Goal: Task Accomplishment & Management: Use online tool/utility

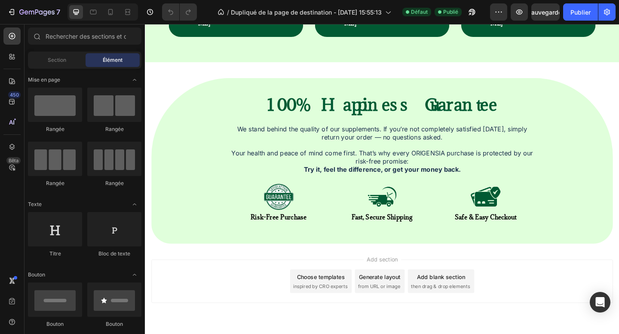
scroll to position [1726, 0]
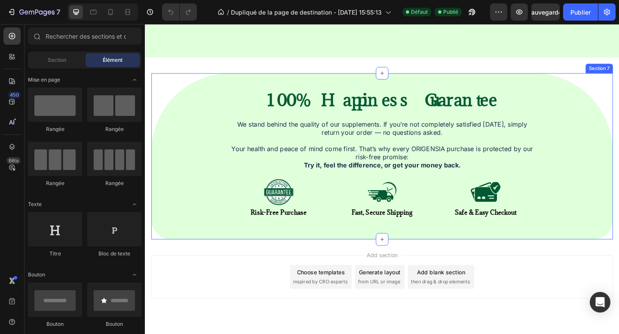
click at [165, 230] on div "100% Happiness Guarantee Heading We stand behind the quality of our supplements…" at bounding box center [403, 168] width 502 height 181
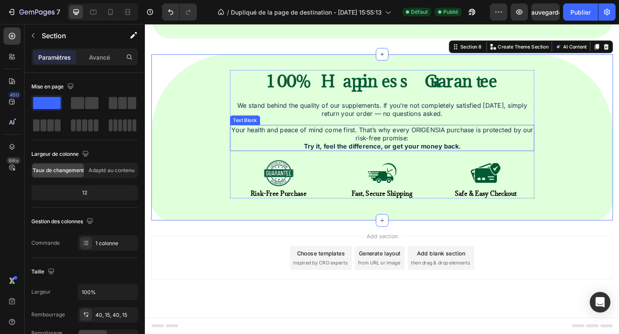
scroll to position [1924, 0]
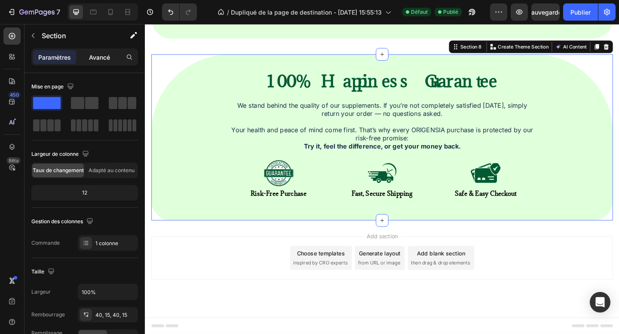
click at [93, 62] on div "Avancé" at bounding box center [99, 57] width 43 height 14
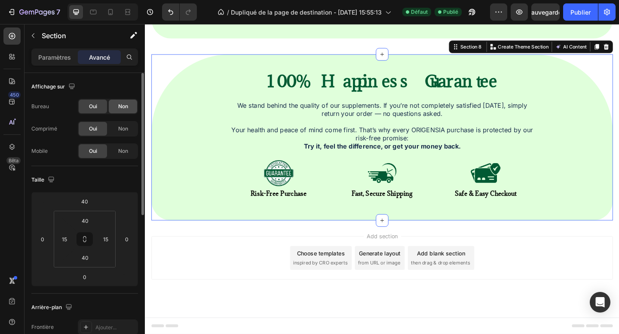
click at [120, 103] on font "Non" at bounding box center [123, 106] width 10 height 6
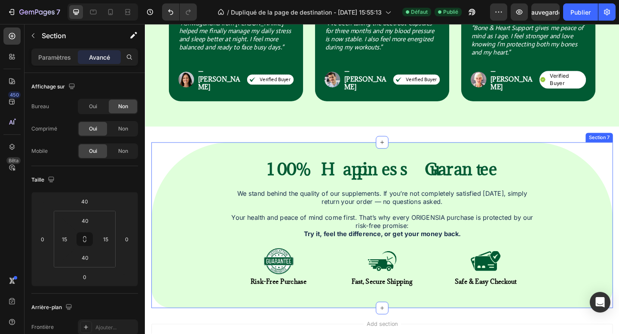
scroll to position [1619, 0]
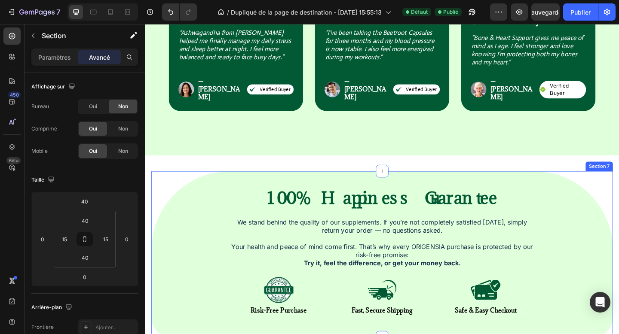
click at [160, 202] on div "100% Happiness Guarantee Heading We stand behind the quality of our supplements…" at bounding box center [402, 275] width 489 height 146
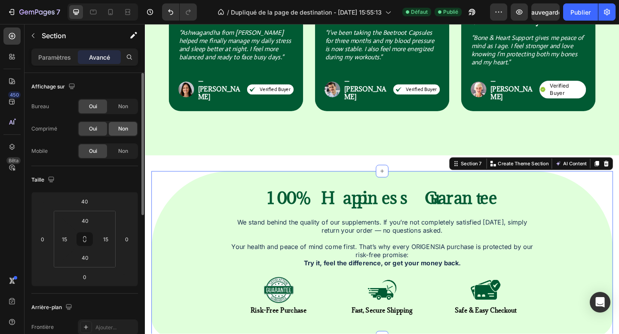
click at [124, 134] on div "Non" at bounding box center [123, 129] width 28 height 14
click at [127, 155] on span "Non" at bounding box center [123, 151] width 10 height 8
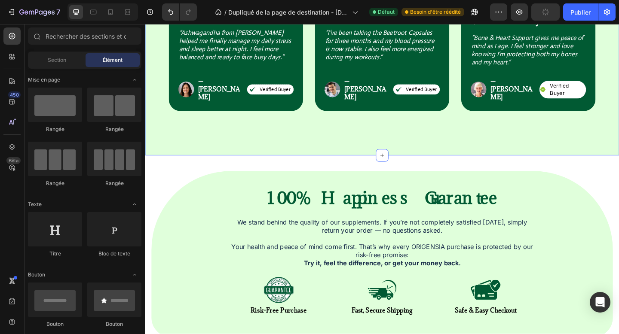
click at [196, 141] on div "Icon Icon Icon Icon Icon Icon List Row Trusted by Health-Conscious Customers Ev…" at bounding box center [403, 14] width 516 height 305
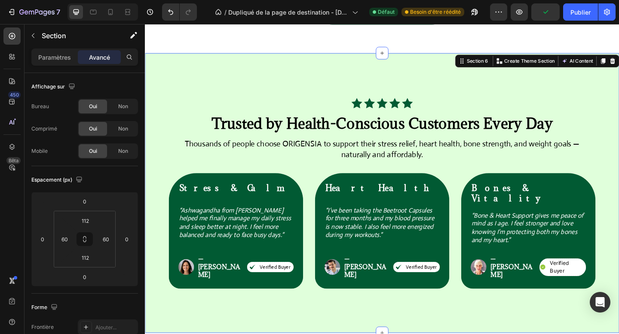
scroll to position [1398, 0]
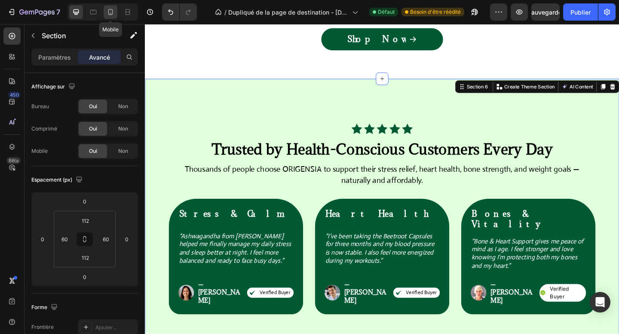
click at [113, 16] on div at bounding box center [111, 12] width 14 height 14
type input "72"
type input "20"
type input "72"
type input "20"
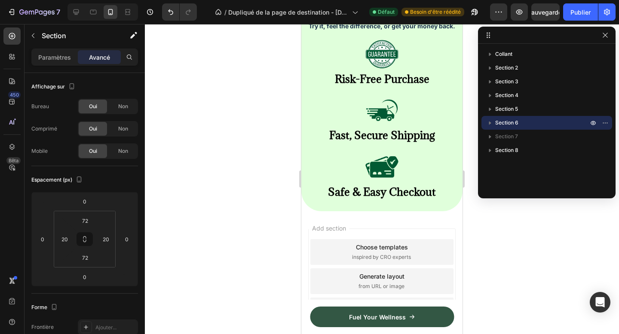
scroll to position [2465, 0]
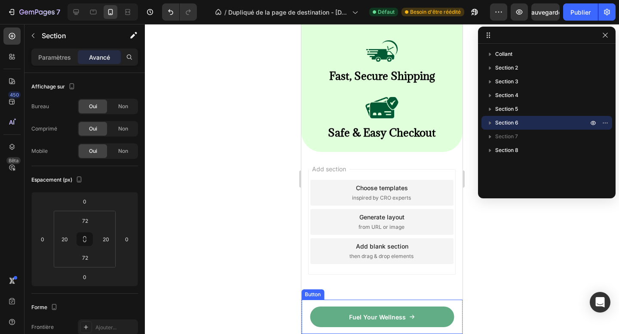
click at [327, 315] on link "Fuel Your Wellness" at bounding box center [382, 317] width 144 height 21
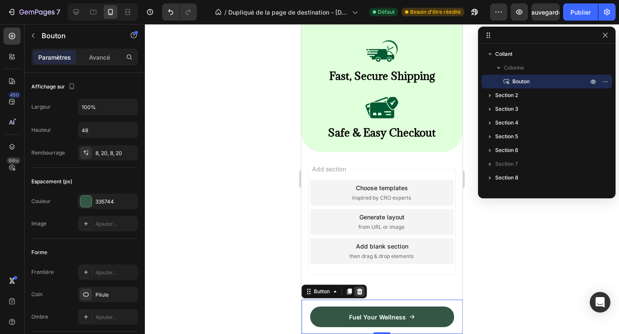
click at [360, 291] on icon at bounding box center [359, 291] width 7 height 7
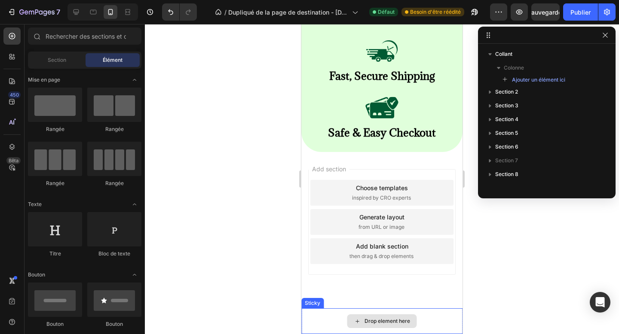
click at [332, 312] on div "Drop element here" at bounding box center [381, 322] width 161 height 26
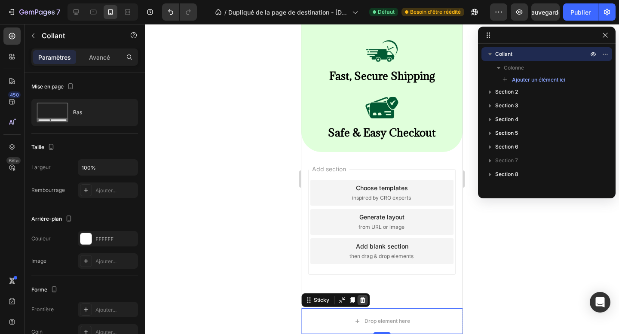
click at [361, 301] on icon at bounding box center [362, 300] width 7 height 7
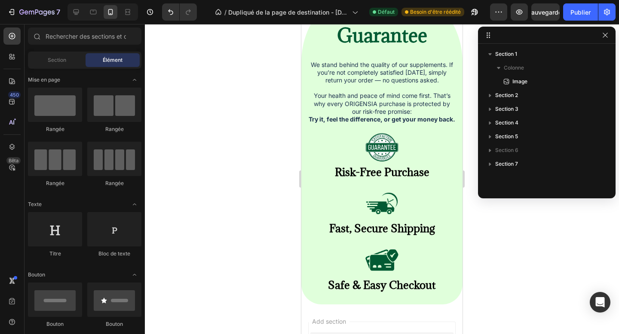
scroll to position [2303, 0]
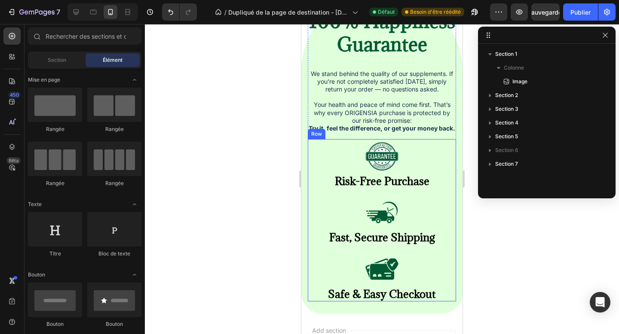
click at [448, 191] on div "Image Risk-Free Purchase Heading Image Fast, Secure Shipping Heading Image Safe…" at bounding box center [382, 220] width 148 height 162
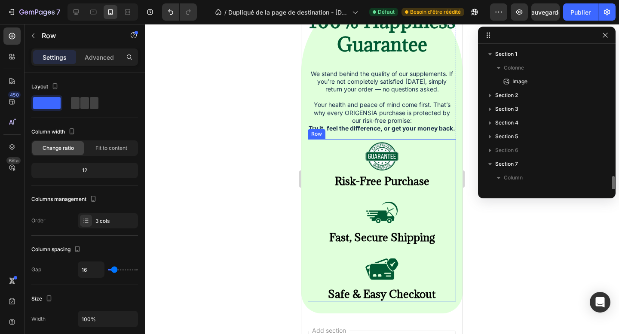
scroll to position [78, 0]
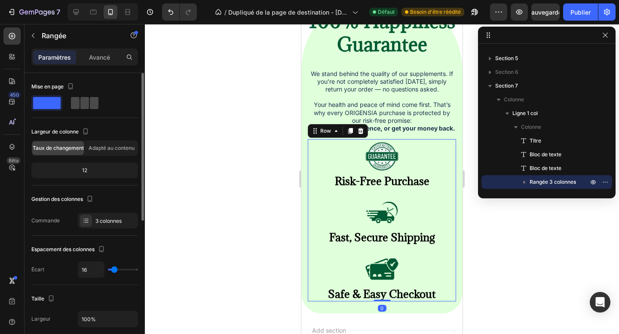
click at [87, 101] on span at bounding box center [84, 103] width 9 height 12
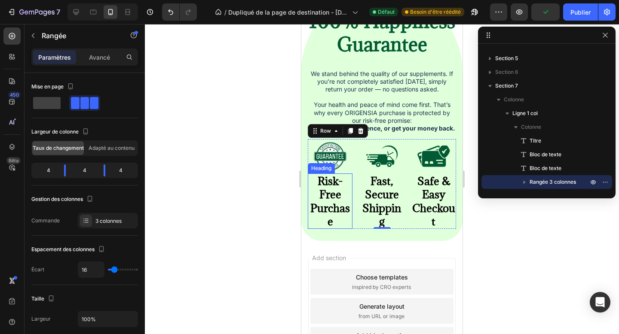
click at [325, 189] on h2 "Risk-Free Purchase" at bounding box center [330, 201] width 45 height 55
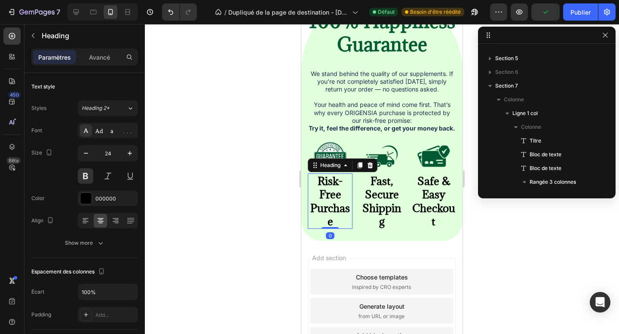
scroll to position [190, 0]
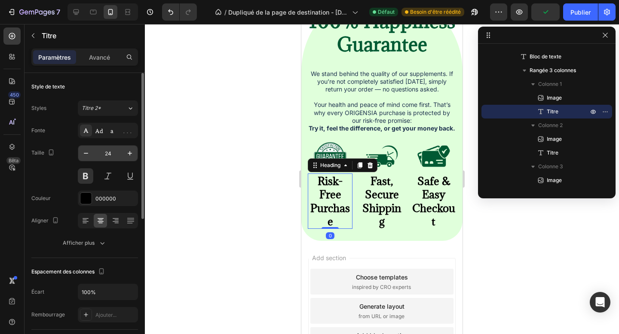
click at [104, 156] on input "24" at bounding box center [108, 153] width 28 height 15
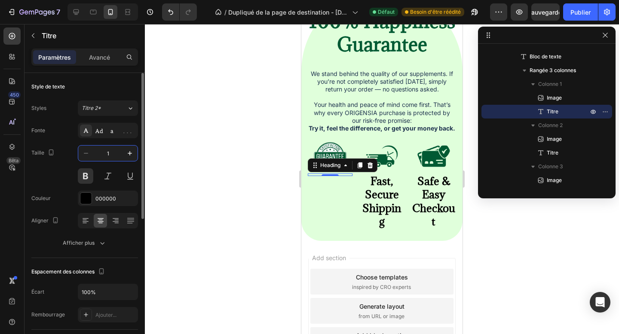
type input "15"
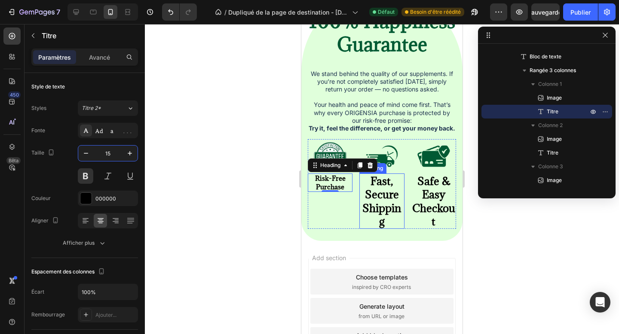
click at [381, 199] on h2 "Fast, Secure Shipping" at bounding box center [381, 201] width 45 height 55
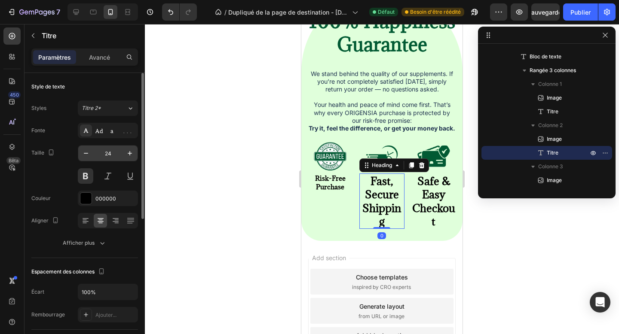
click at [113, 148] on input "24" at bounding box center [108, 153] width 28 height 15
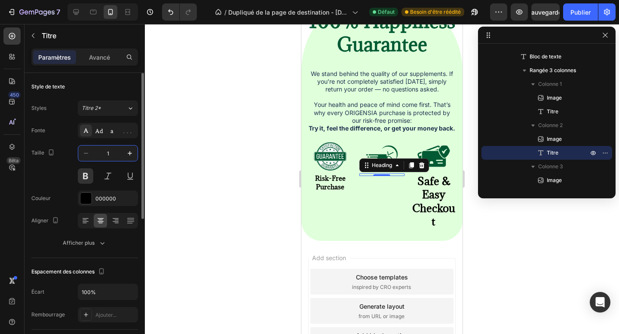
type input "15"
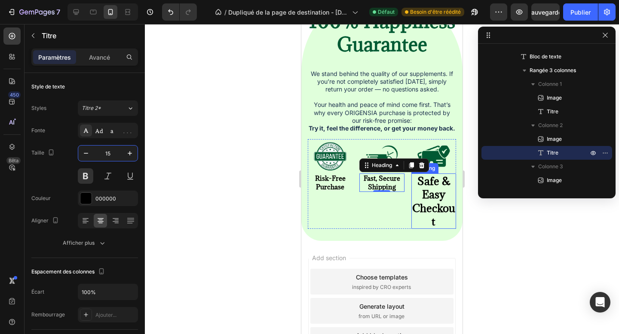
click at [445, 200] on h2 "Safe & Easy Checkout" at bounding box center [433, 201] width 45 height 55
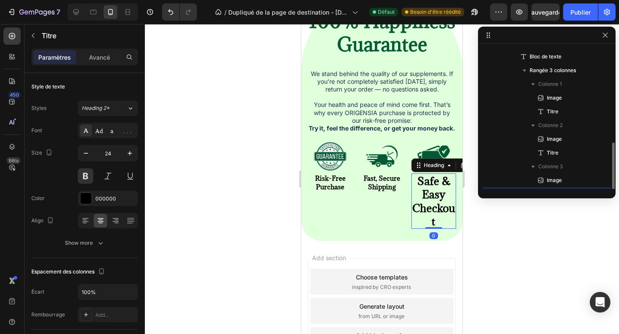
scroll to position [202, 0]
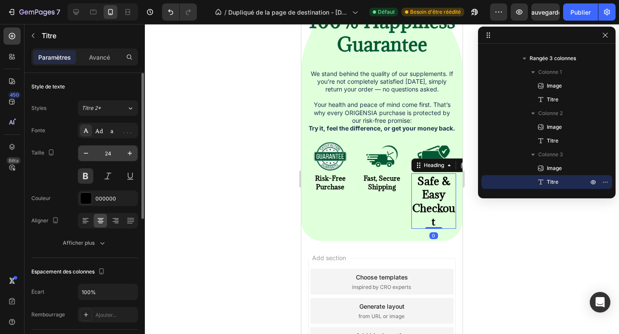
click at [105, 155] on input "24" at bounding box center [108, 153] width 28 height 15
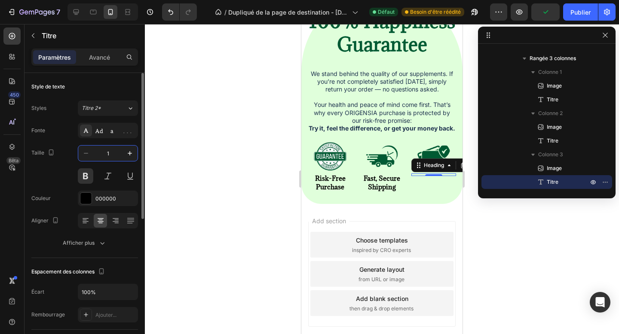
type input "15"
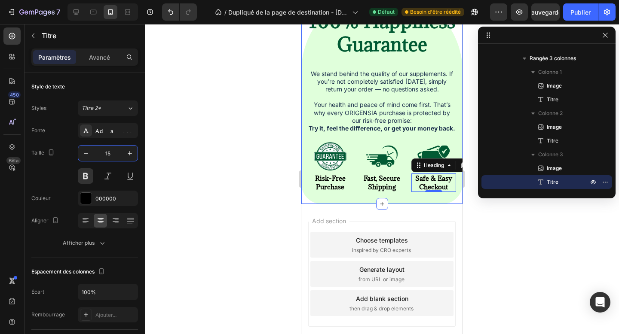
click at [360, 202] on div "100% Happiness Guarantee Heading We stand behind the quality of our supplements…" at bounding box center [381, 98] width 161 height 214
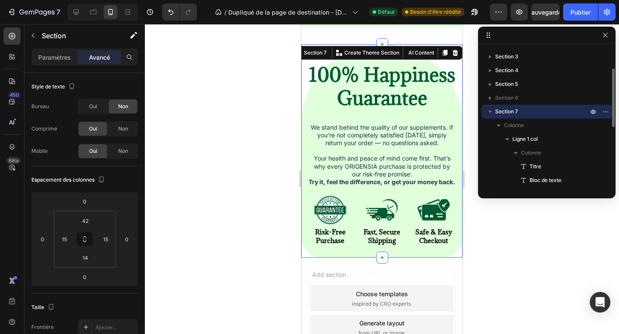
scroll to position [2236, 0]
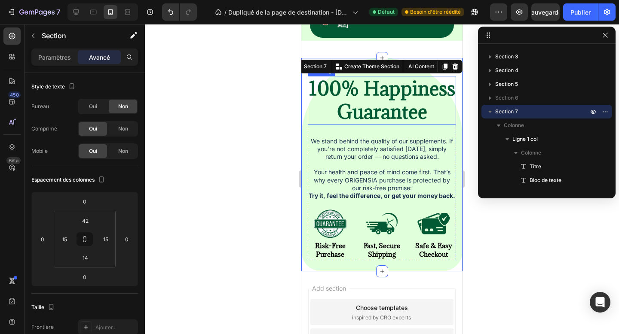
click at [374, 105] on strong "100% Happiness Guarantee" at bounding box center [382, 100] width 146 height 48
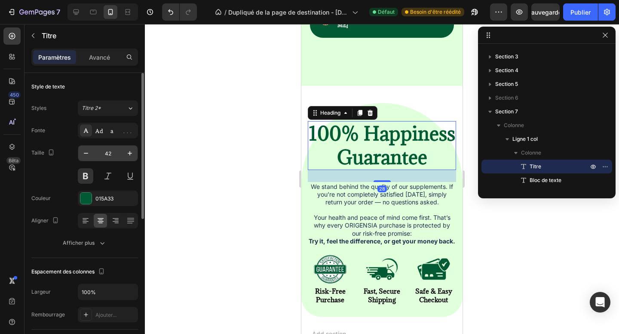
click at [107, 153] on input "42" at bounding box center [108, 153] width 28 height 15
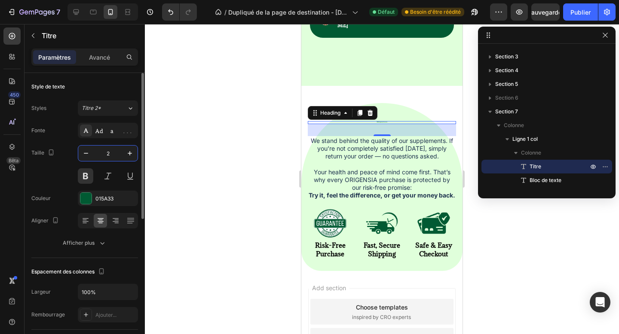
type input "25"
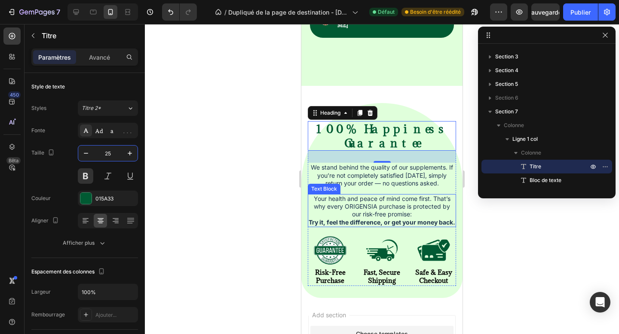
click at [337, 195] on p "Your health and peace of mind come first. That’s why every ORIGENSIA purchase i…" at bounding box center [382, 210] width 147 height 31
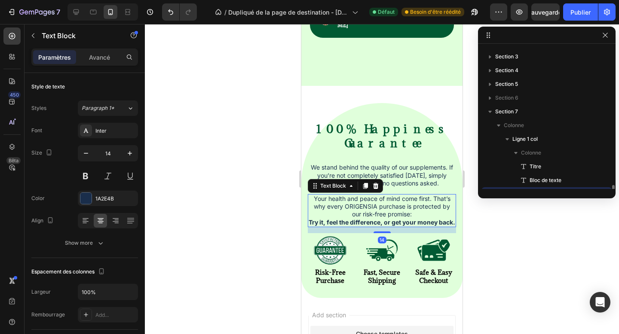
scroll to position [135, 0]
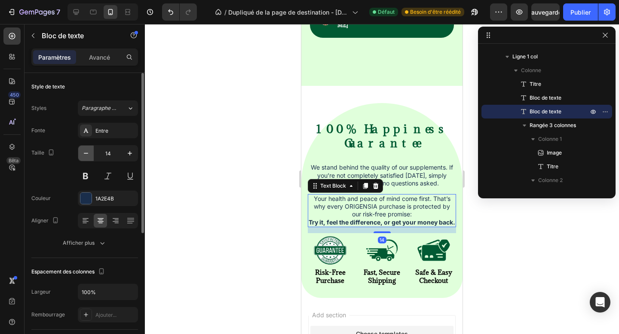
click at [83, 156] on icon "button" at bounding box center [86, 153] width 9 height 9
type input "13"
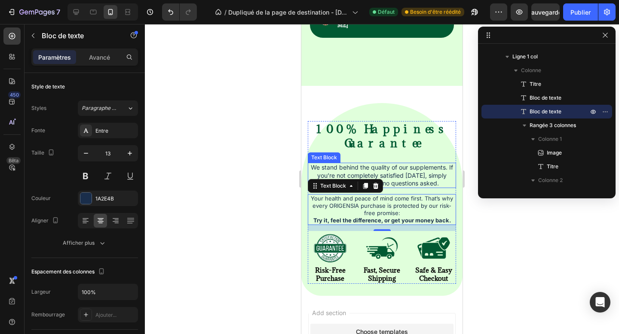
click at [401, 164] on p "We stand behind the quality of our supplements. If you’re not completely satisf…" at bounding box center [382, 176] width 147 height 24
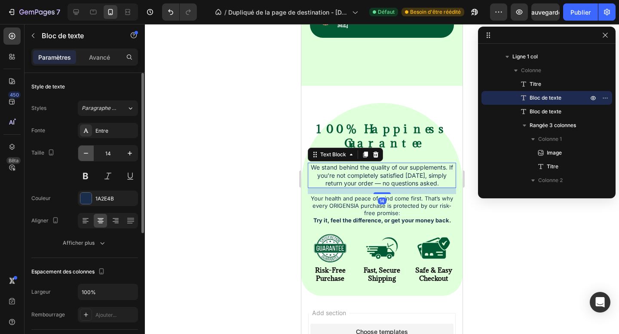
click at [81, 152] on button "button" at bounding box center [85, 153] width 15 height 15
type input "13"
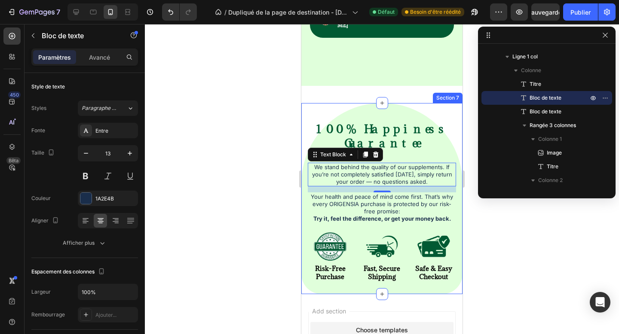
click at [328, 230] on div "100% Happiness Guarantee Heading We stand behind the quality of our supplements…" at bounding box center [381, 198] width 161 height 191
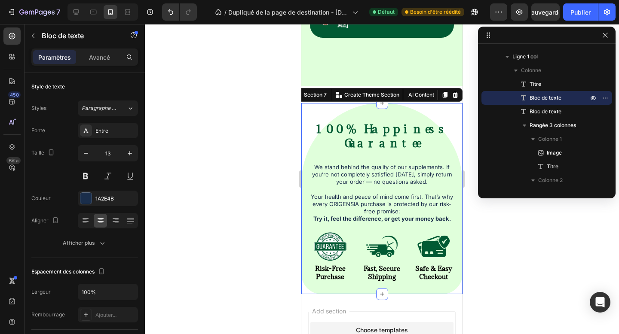
scroll to position [52, 0]
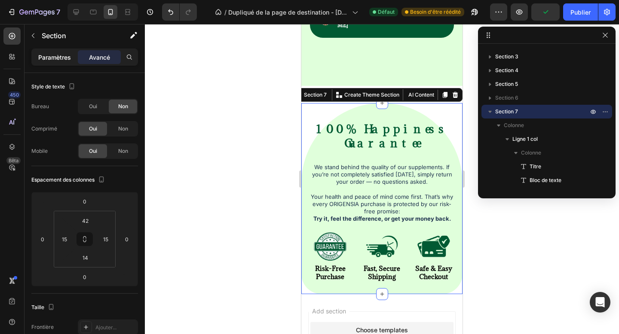
click at [50, 64] on div "Paramètres" at bounding box center [54, 57] width 43 height 14
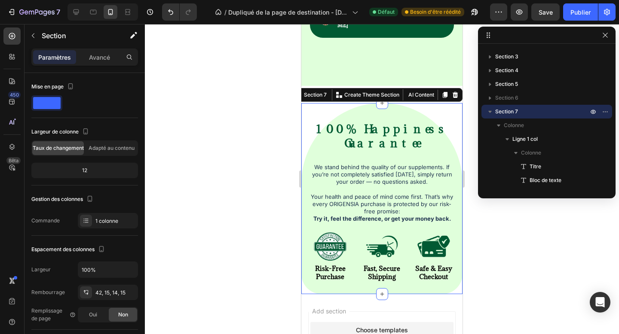
click at [92, 66] on div "Paramètres Avancé" at bounding box center [85, 61] width 120 height 25
click at [94, 56] on font "Avancé" at bounding box center [99, 57] width 21 height 7
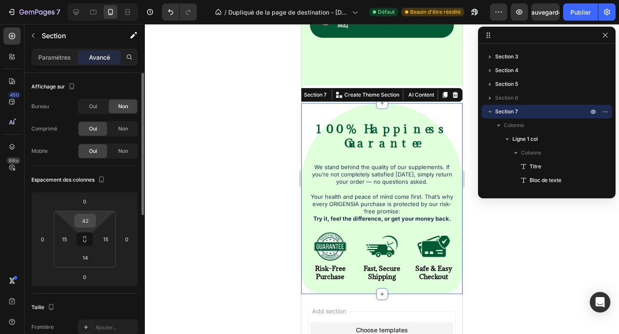
click at [86, 225] on input "42" at bounding box center [85, 220] width 17 height 13
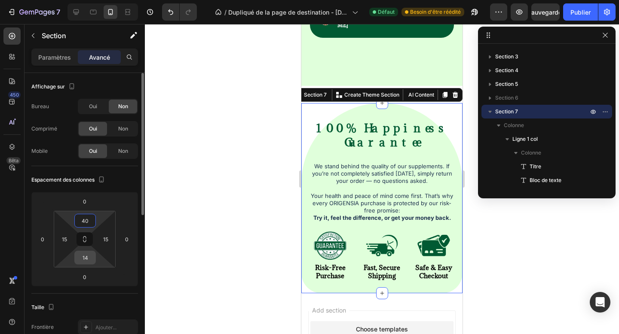
type input "40"
click at [77, 260] on input "14" at bounding box center [85, 257] width 17 height 13
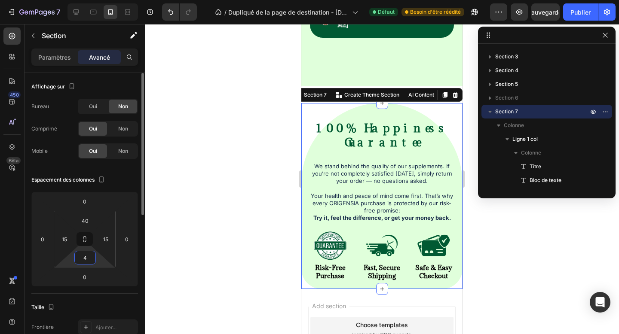
type input "40"
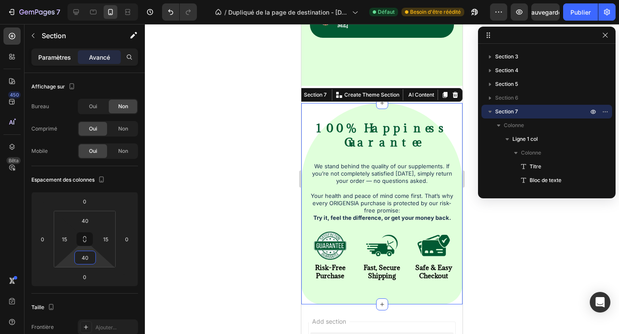
click at [47, 57] on font "Paramètres" at bounding box center [54, 57] width 33 height 7
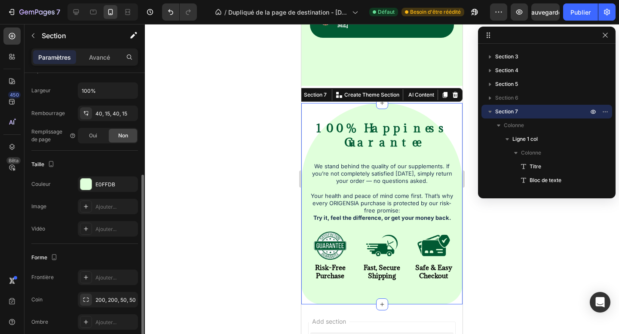
scroll to position [216, 0]
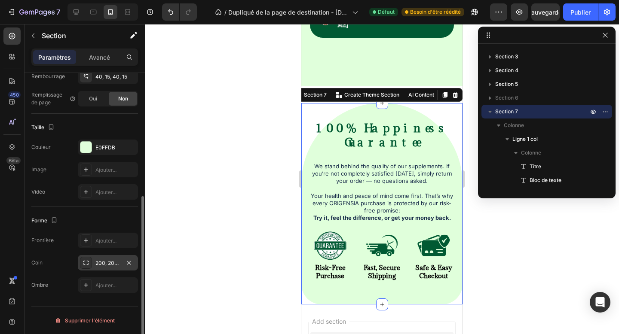
click at [103, 267] on div "200, 200, 50, 50" at bounding box center [107, 264] width 25 height 8
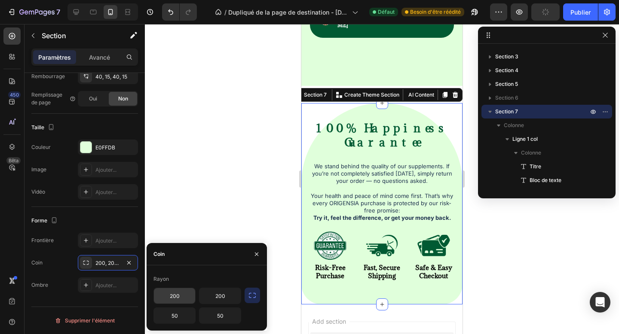
click at [169, 302] on input "200" at bounding box center [174, 295] width 41 height 15
click at [174, 300] on input "100" at bounding box center [174, 295] width 41 height 15
type input "90"
click at [222, 301] on input "200" at bounding box center [219, 295] width 41 height 15
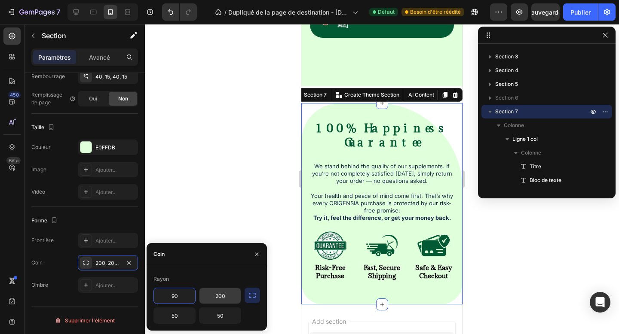
click at [222, 301] on input "200" at bounding box center [219, 295] width 41 height 15
type input "90"
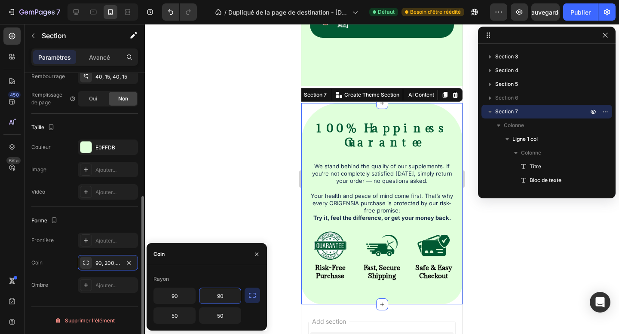
click at [100, 215] on div "Forme" at bounding box center [84, 221] width 107 height 14
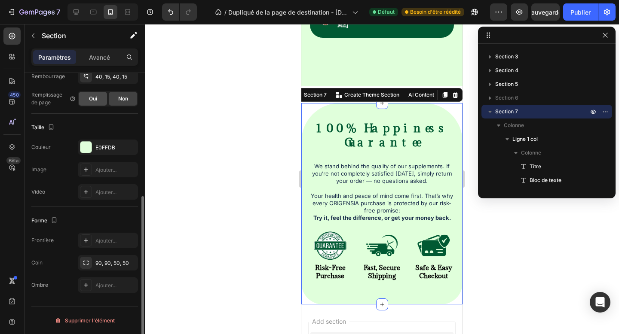
click at [98, 103] on div "Oui" at bounding box center [93, 99] width 28 height 14
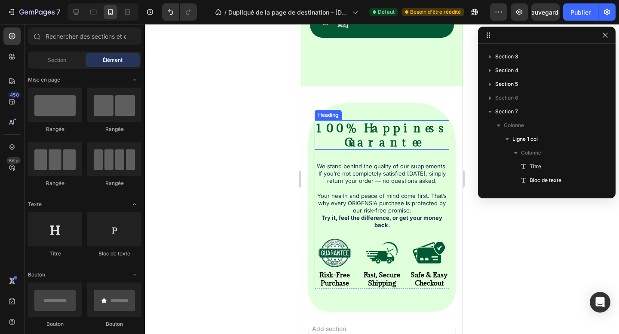
click at [380, 121] on strong "100% Happiness Guarantee" at bounding box center [382, 135] width 132 height 29
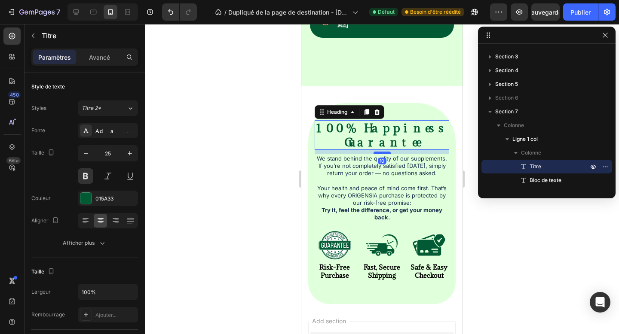
drag, startPoint x: 384, startPoint y: 115, endPoint x: 385, endPoint y: 107, distance: 7.7
click at [385, 152] on div at bounding box center [382, 153] width 17 height 3
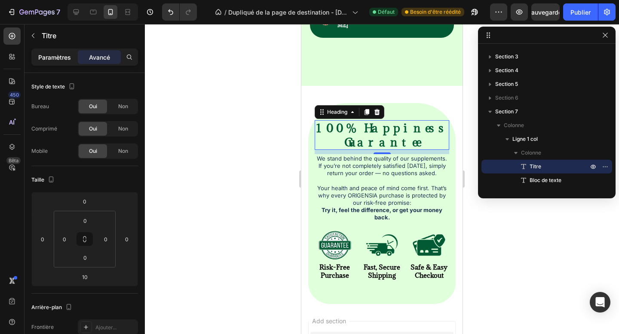
click at [55, 64] on div "Paramètres" at bounding box center [54, 57] width 43 height 14
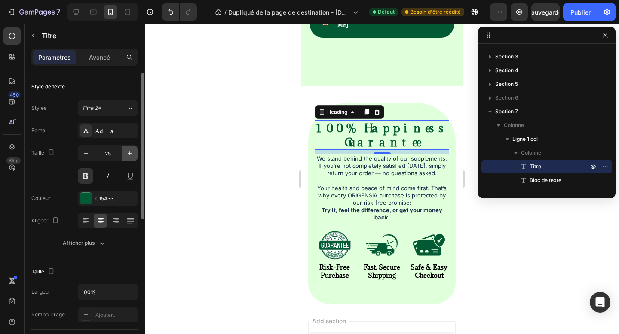
click at [126, 159] on button "button" at bounding box center [129, 153] width 15 height 15
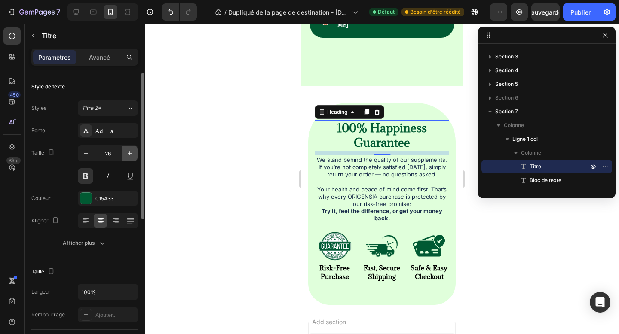
click at [126, 159] on button "button" at bounding box center [129, 153] width 15 height 15
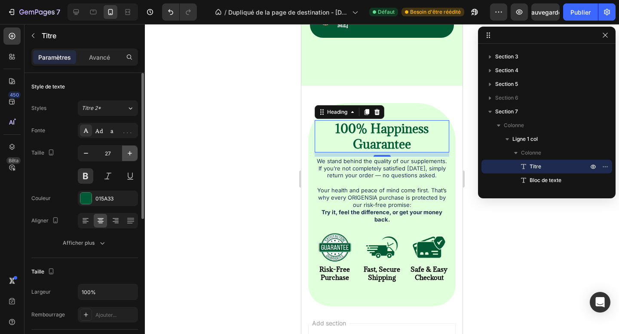
click at [126, 159] on button "button" at bounding box center [129, 153] width 15 height 15
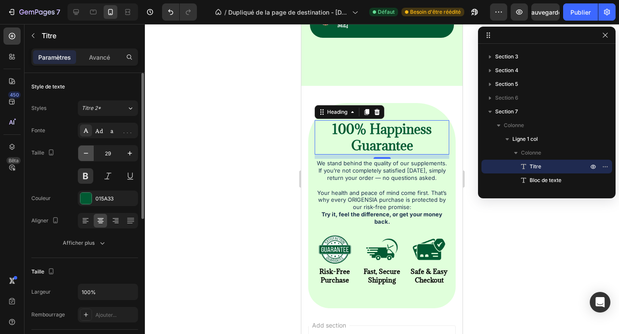
click at [87, 157] on icon "button" at bounding box center [86, 153] width 9 height 9
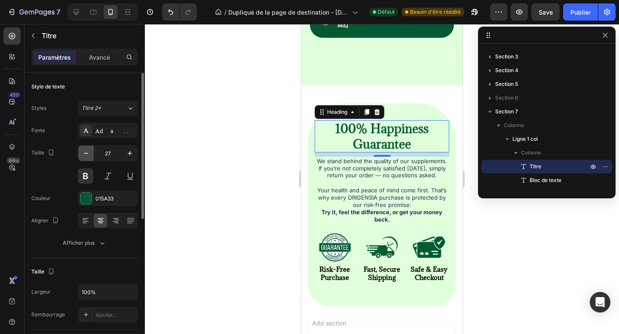
click at [87, 157] on icon "button" at bounding box center [86, 153] width 9 height 9
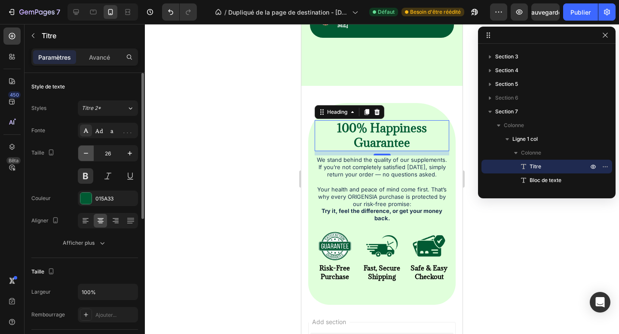
type input "25"
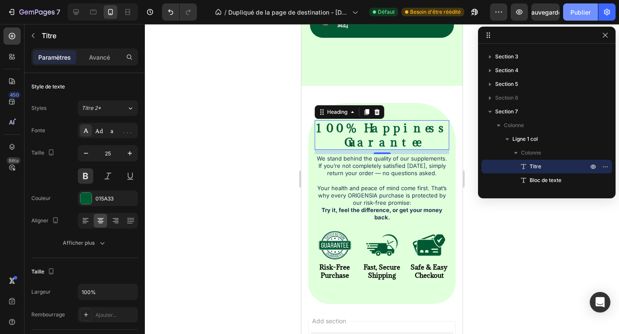
click at [571, 12] on font "Publier" at bounding box center [580, 12] width 20 height 7
click at [338, 228] on img at bounding box center [335, 245] width 34 height 34
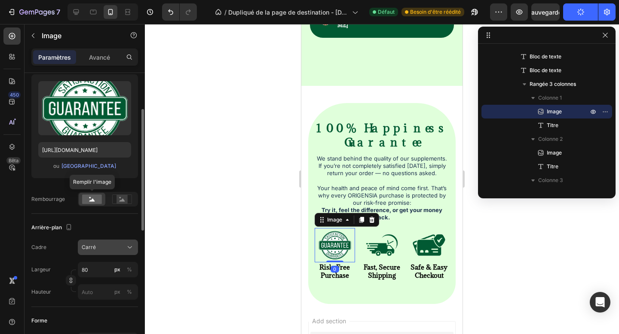
scroll to position [87, 0]
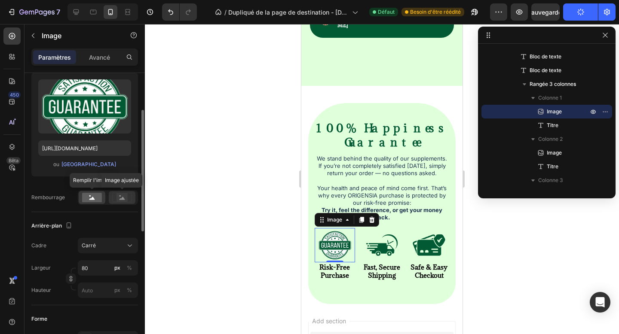
click at [110, 199] on div at bounding box center [122, 197] width 27 height 13
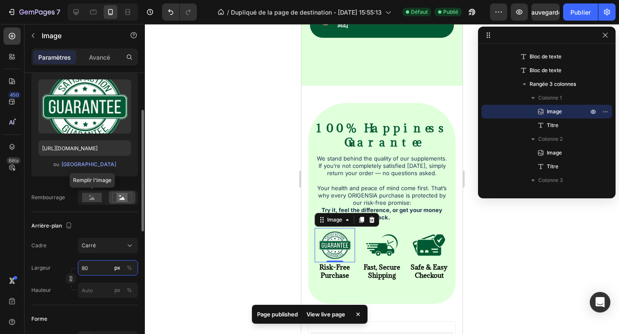
click at [86, 262] on input "80" at bounding box center [108, 267] width 60 height 15
type input "7"
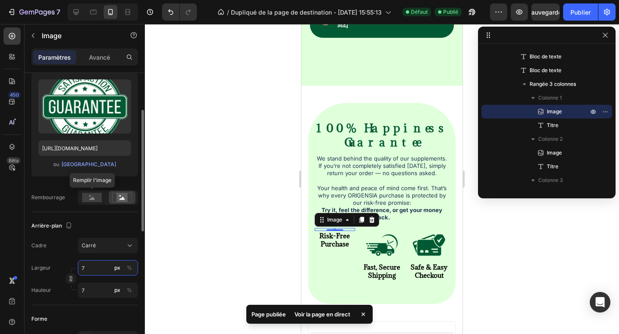
type input "70"
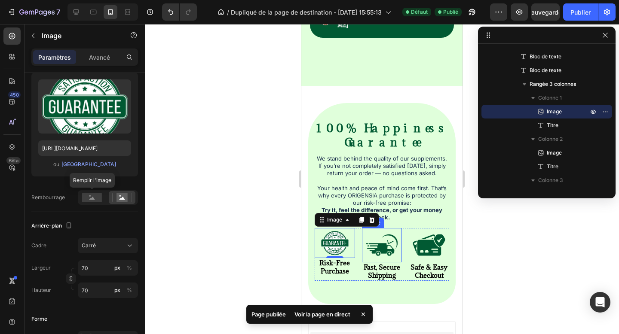
click at [373, 228] on img at bounding box center [382, 245] width 34 height 34
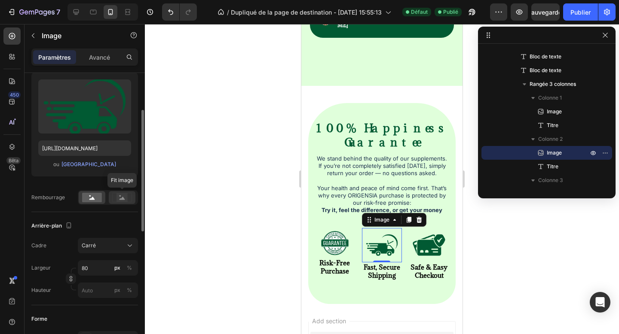
click at [120, 200] on rect at bounding box center [121, 197] width 11 height 9
click at [109, 250] on div "Carré" at bounding box center [108, 246] width 52 height 9
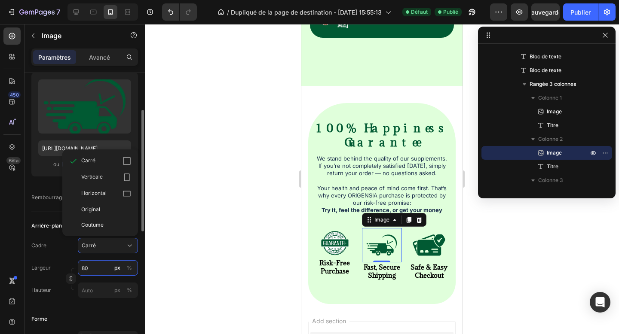
click at [89, 271] on input "80" at bounding box center [108, 267] width 60 height 15
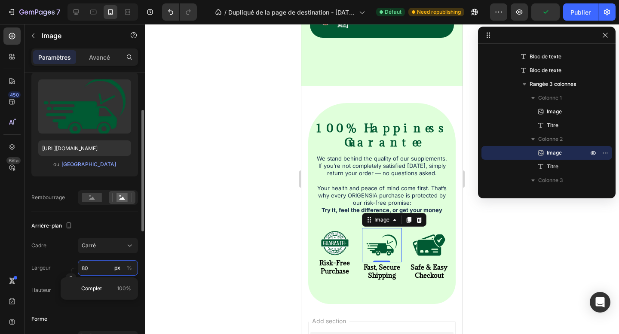
type input "7"
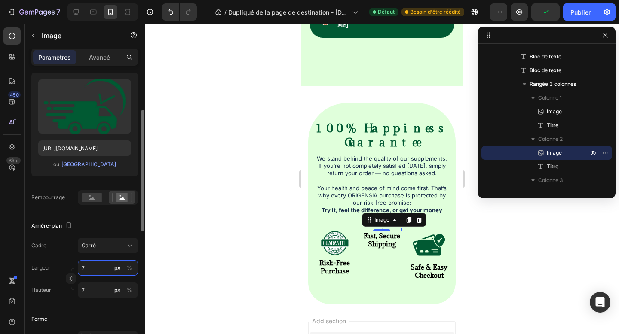
type input "70"
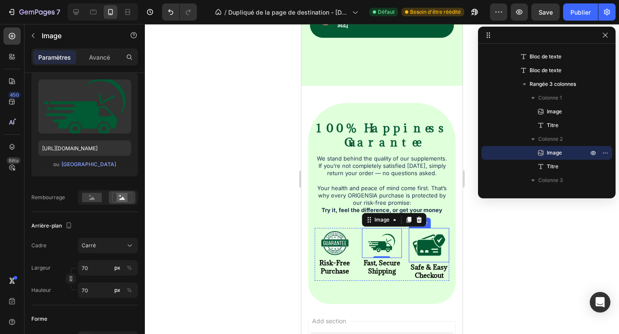
click at [425, 228] on img at bounding box center [429, 245] width 34 height 34
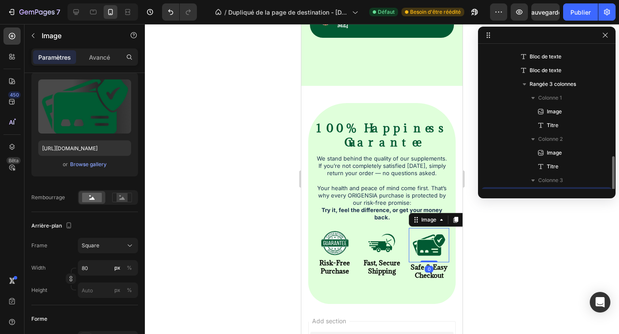
scroll to position [202, 0]
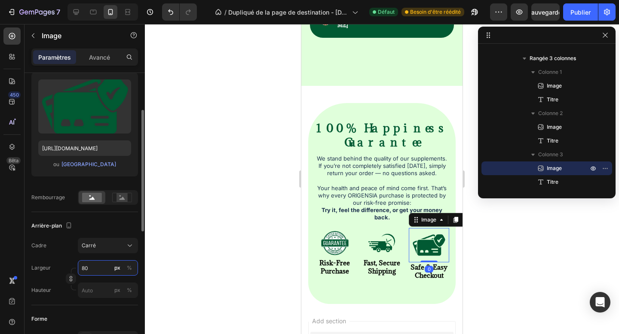
click at [86, 265] on input "80" at bounding box center [108, 267] width 60 height 15
type input "7"
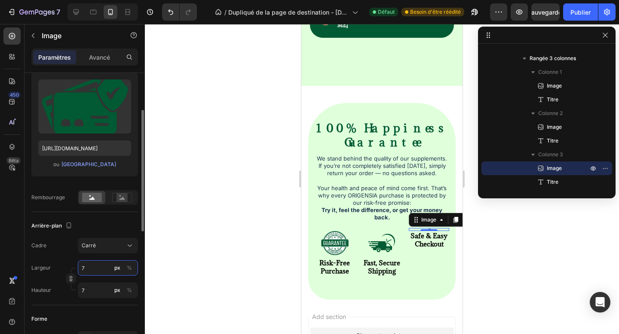
type input "70"
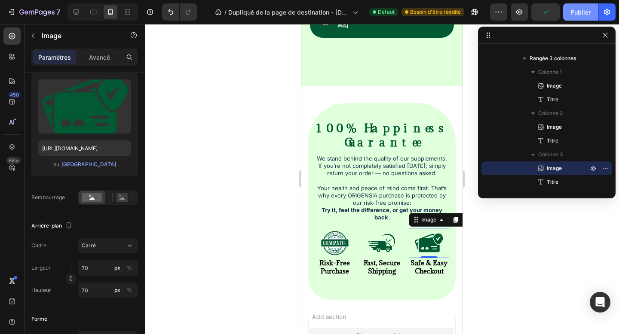
click at [578, 15] on font "Publier" at bounding box center [580, 12] width 20 height 9
click at [72, 10] on icon at bounding box center [76, 12] width 9 height 9
type input "80"
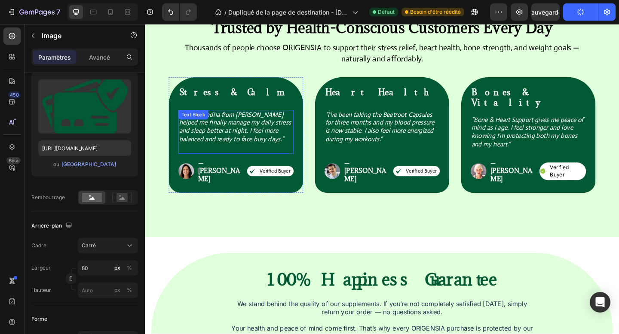
scroll to position [1611, 0]
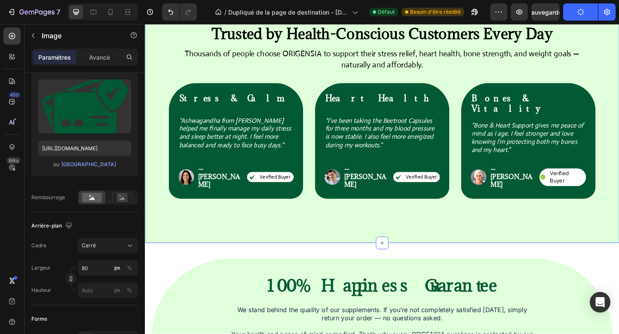
click at [162, 212] on div "Icon Icon Icon Icon Icon Icon List Row Trusted by Health-Conscious Customers Ev…" at bounding box center [403, 110] width 516 height 305
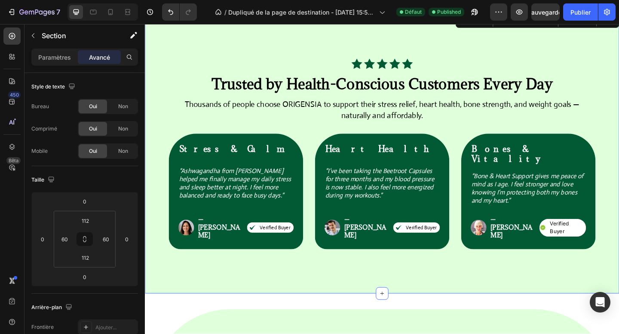
scroll to position [1453, 0]
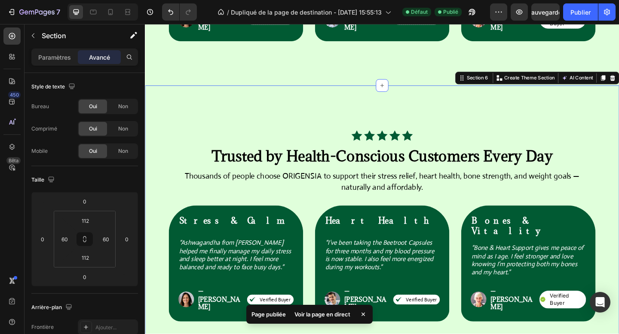
scroll to position [1727, 0]
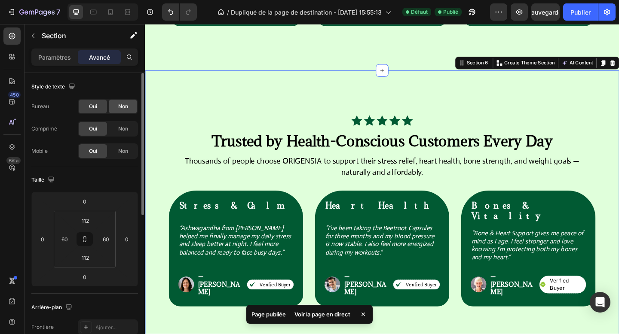
click at [116, 107] on div "Non" at bounding box center [123, 107] width 28 height 14
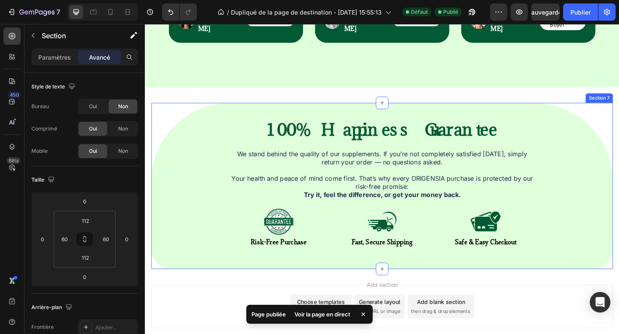
scroll to position [1645, 0]
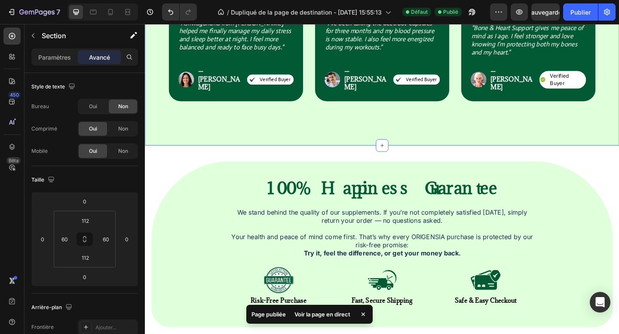
click at [180, 115] on div "Icon Icon Icon Icon Icon Icon List Row Trusted by Health-Conscious Customers Ev…" at bounding box center [403, 4] width 516 height 305
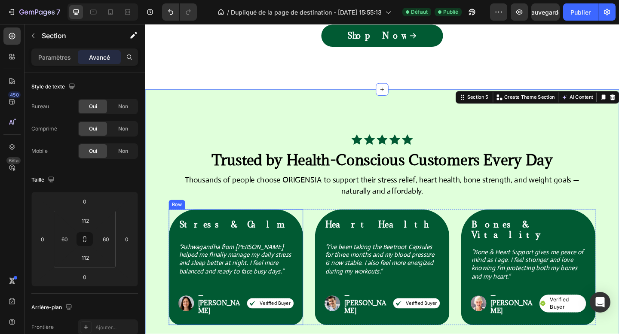
scroll to position [1388, 0]
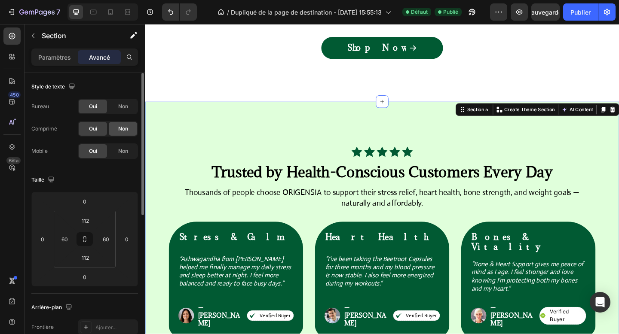
click at [124, 134] on div "Non" at bounding box center [123, 129] width 28 height 14
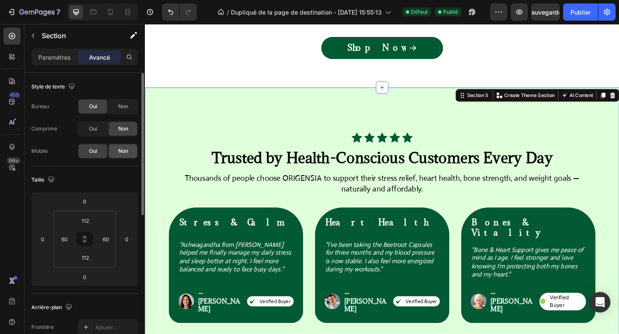
click at [126, 152] on font "Non" at bounding box center [123, 151] width 10 height 6
click at [109, 17] on div at bounding box center [111, 12] width 14 height 14
type input "72"
type input "20"
type input "72"
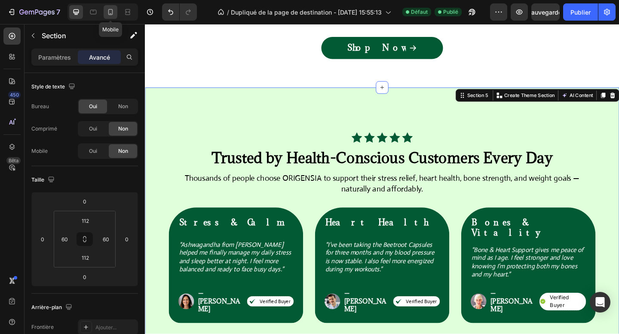
type input "20"
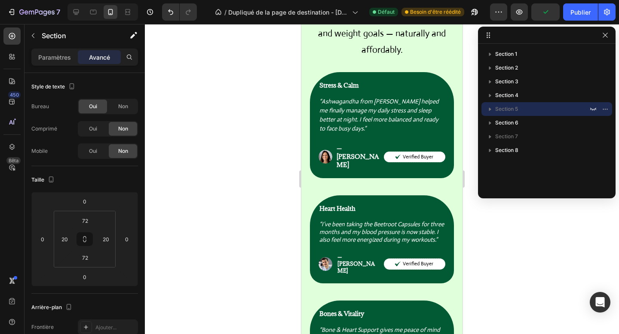
scroll to position [1954, 0]
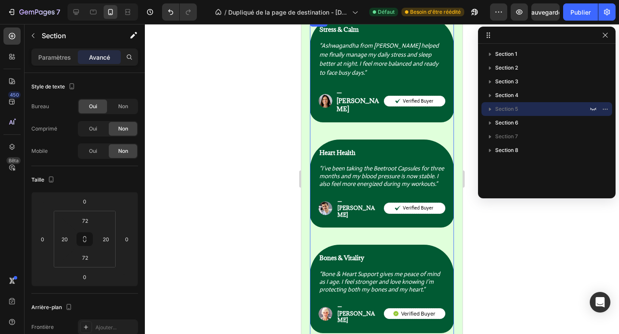
click at [381, 104] on div "Stress & Calm Text Block “Ashwagandha from ORIGENSIA helped me finally manage m…" at bounding box center [382, 77] width 144 height 123
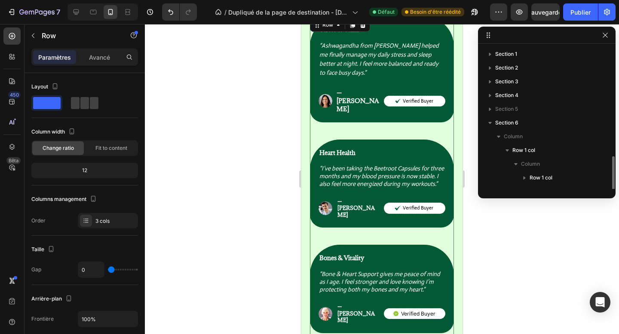
scroll to position [64, 0]
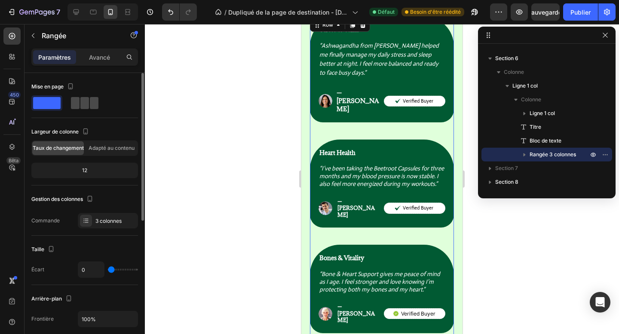
click at [87, 98] on span at bounding box center [84, 103] width 9 height 12
type input "30"
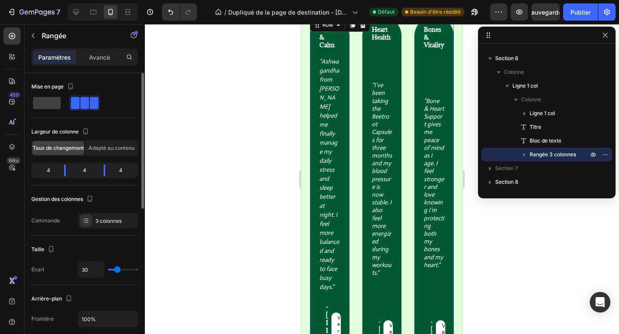
scroll to position [1970, 0]
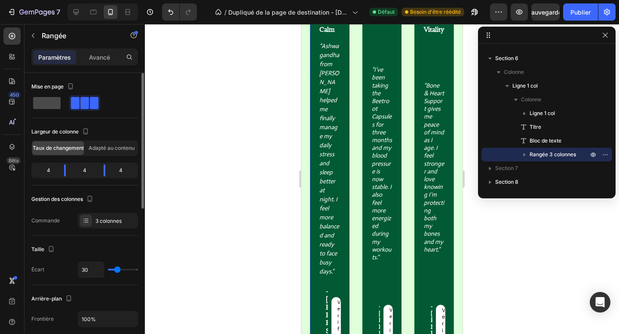
click at [52, 104] on span at bounding box center [47, 103] width 28 height 12
type input "0"
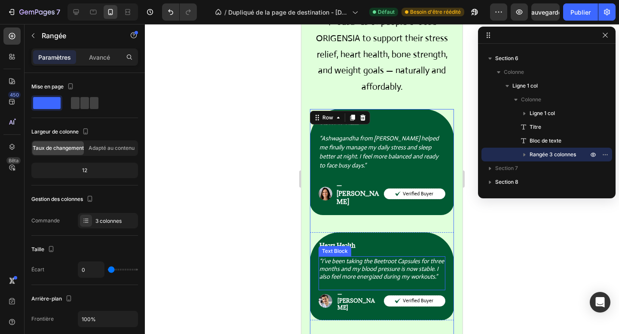
scroll to position [1847, 0]
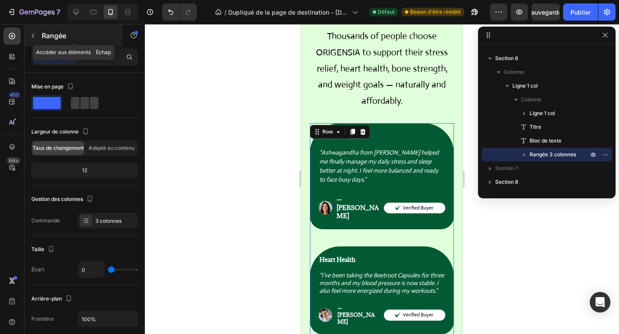
click at [41, 40] on div "Rangée" at bounding box center [74, 36] width 98 height 22
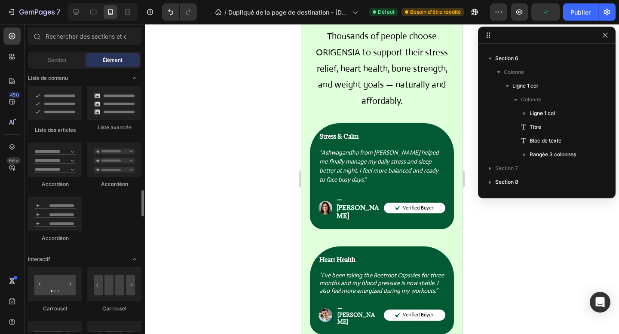
scroll to position [742, 0]
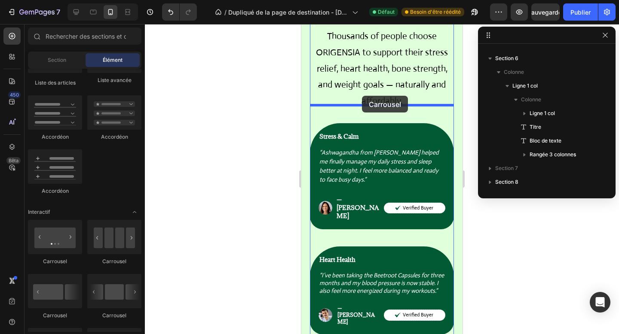
drag, startPoint x: 363, startPoint y: 261, endPoint x: 362, endPoint y: 96, distance: 165.5
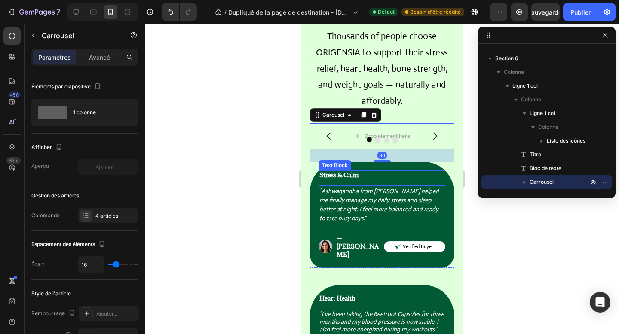
click at [434, 171] on div "Stress & Calm" at bounding box center [382, 175] width 127 height 9
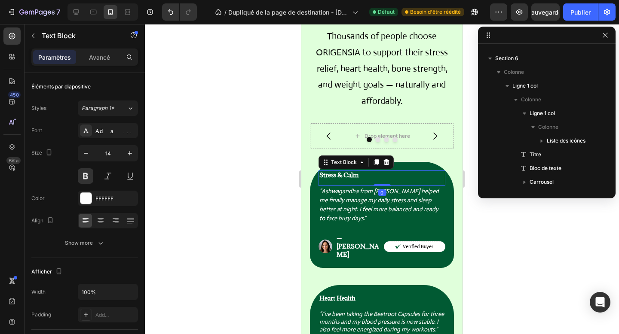
scroll to position [204, 0]
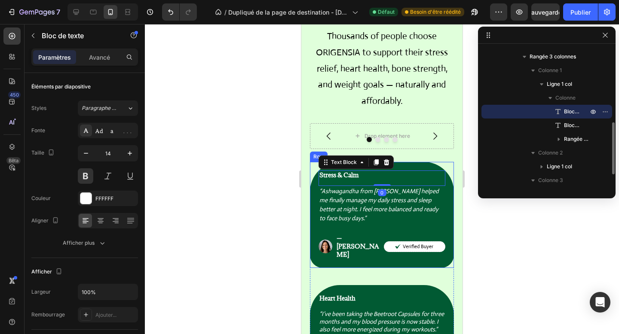
click at [442, 162] on div "Stress & Calm Text Block 0 “Ashwagandha from ORIGENSIA helped me finally manage…" at bounding box center [382, 215] width 144 height 106
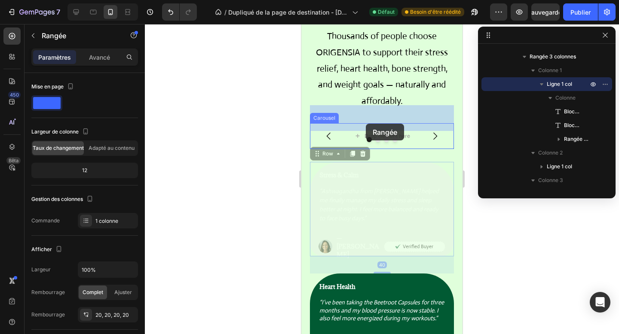
drag, startPoint x: 327, startPoint y: 137, endPoint x: 366, endPoint y: 124, distance: 41.3
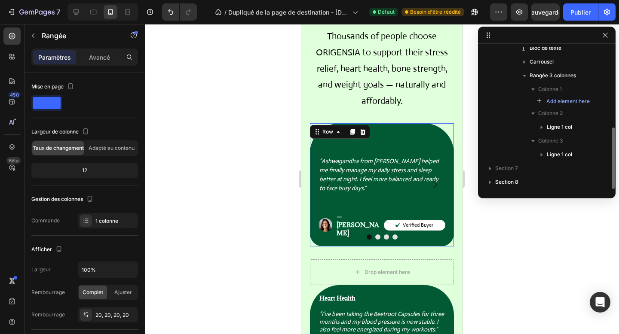
scroll to position [185, 0]
click at [377, 235] on button "Dot" at bounding box center [377, 237] width 5 height 5
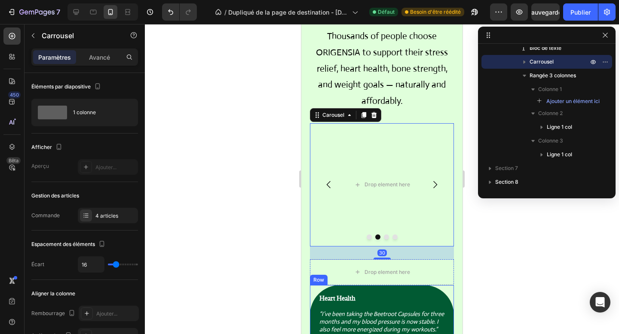
click at [402, 285] on div "Heart Health Text Block “I’ve been taking the Beetroot Capsules for three month…" at bounding box center [382, 329] width 144 height 89
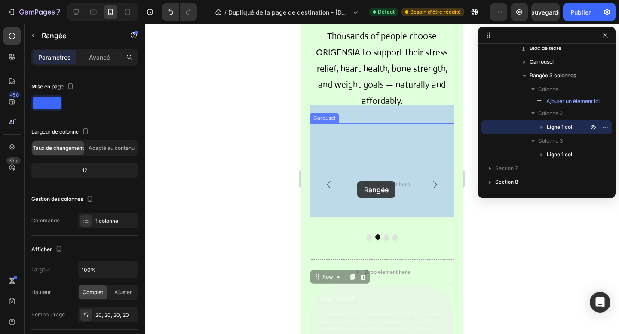
drag, startPoint x: 331, startPoint y: 249, endPoint x: 357, endPoint y: 181, distance: 72.4
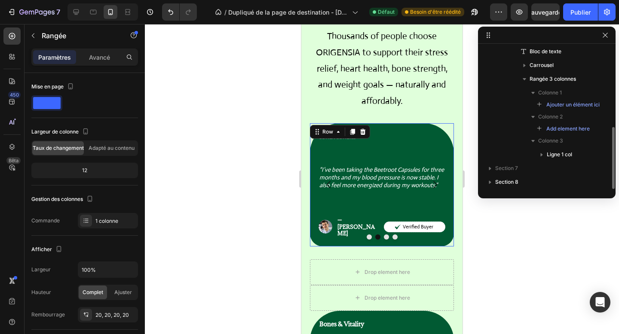
scroll to position [181, 0]
click at [386, 235] on button "Dot" at bounding box center [386, 237] width 5 height 5
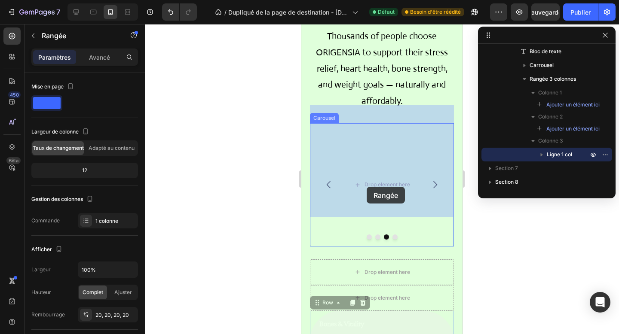
drag, startPoint x: 332, startPoint y: 272, endPoint x: 367, endPoint y: 187, distance: 91.6
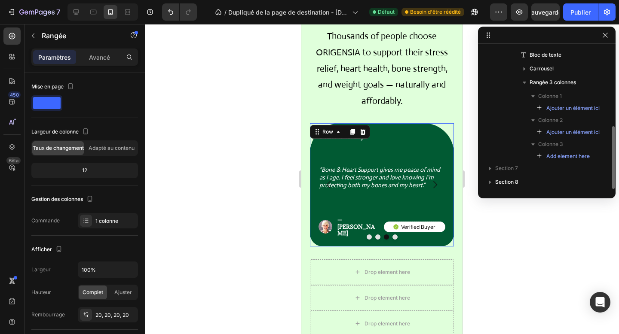
scroll to position [178, 0]
click at [422, 285] on div "Drop element here" at bounding box center [382, 298] width 144 height 26
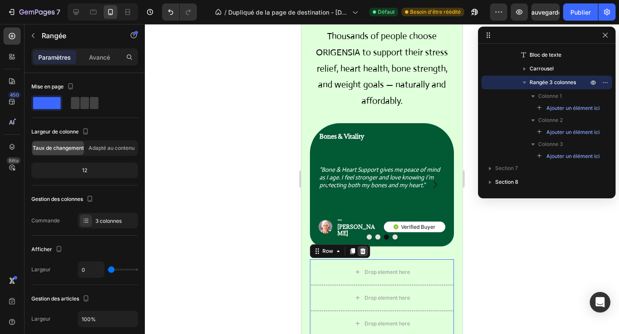
click at [360, 248] on icon at bounding box center [363, 251] width 6 height 6
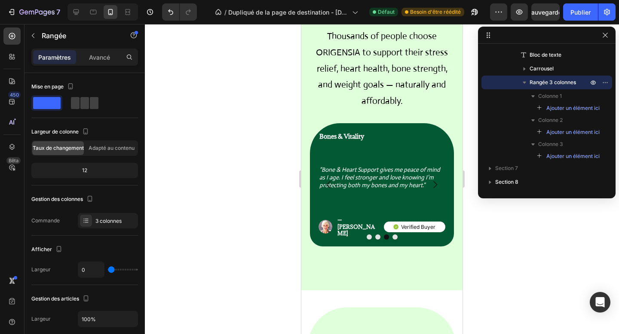
scroll to position [92, 0]
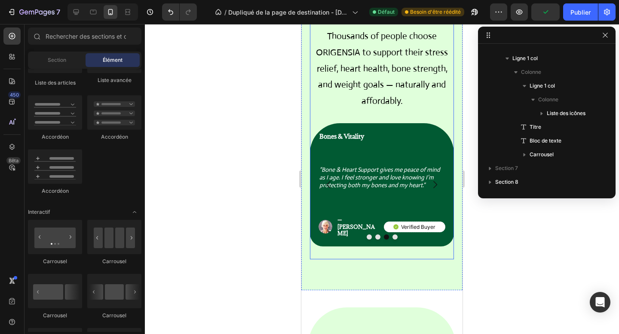
click at [352, 224] on div "Stress & Calm Text Block “Ashwagandha from ORIGENSIA helped me finally manage m…" at bounding box center [382, 191] width 144 height 136
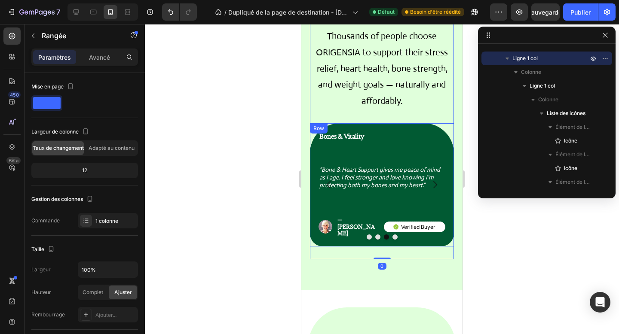
click at [370, 210] on div "Bones & Vitality Text Block “Bone & Heart Support gives me peace of mind as I a…" at bounding box center [382, 184] width 144 height 123
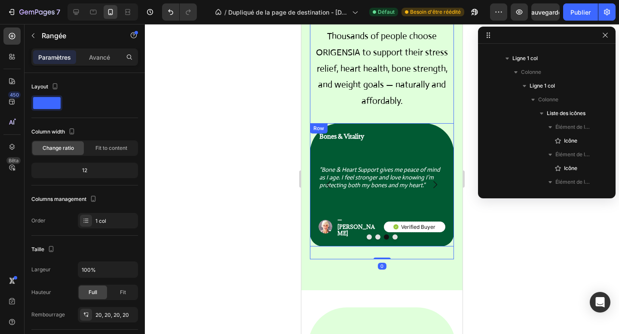
scroll to position [326, 0]
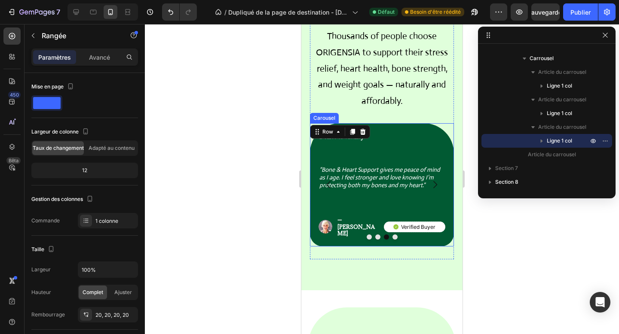
click at [368, 235] on button "Dot" at bounding box center [369, 237] width 5 height 5
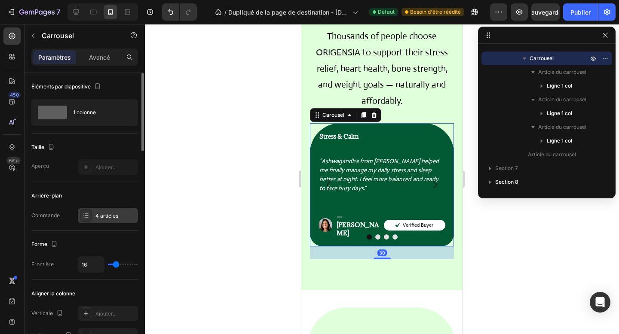
click at [106, 214] on font "4 articles" at bounding box center [106, 216] width 23 height 6
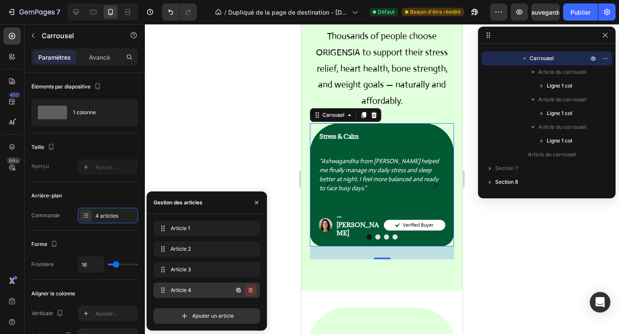
click at [251, 293] on icon "button" at bounding box center [250, 290] width 7 height 7
click at [251, 293] on font "Supprimer" at bounding box center [240, 290] width 26 height 6
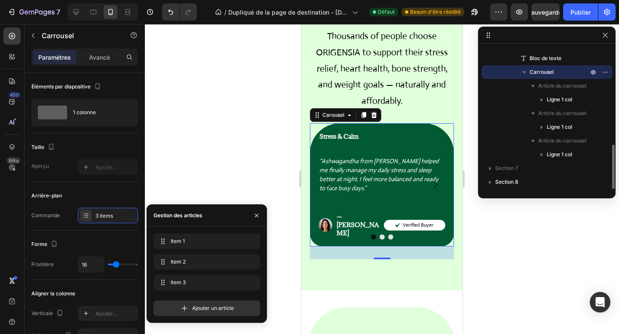
scroll to position [312, 0]
click at [97, 279] on div "Forme Frontière 16" at bounding box center [84, 255] width 107 height 49
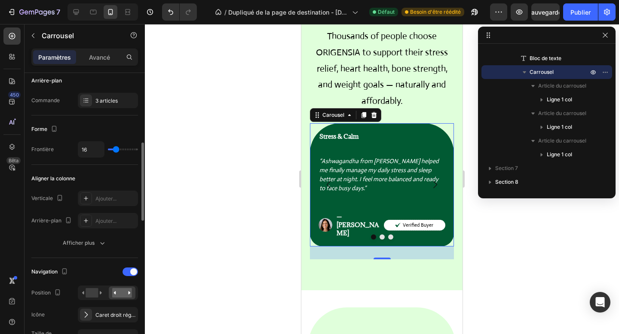
scroll to position [159, 0]
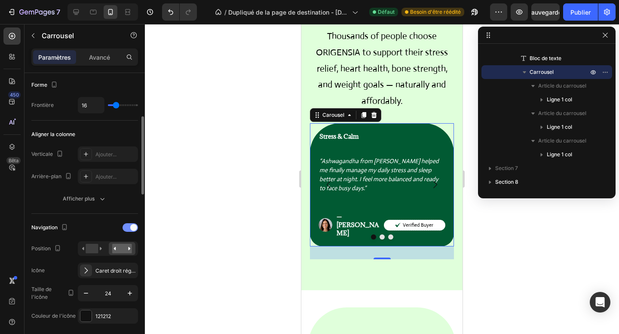
click at [128, 230] on div at bounding box center [130, 228] width 15 height 9
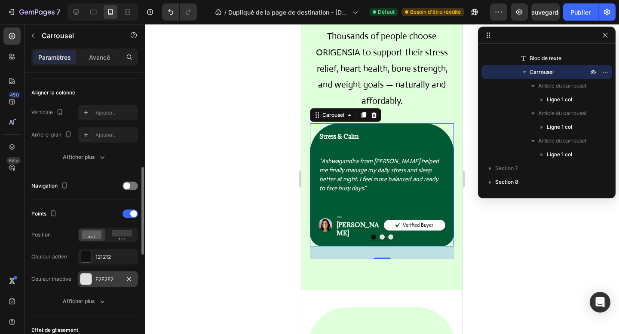
scroll to position [226, 0]
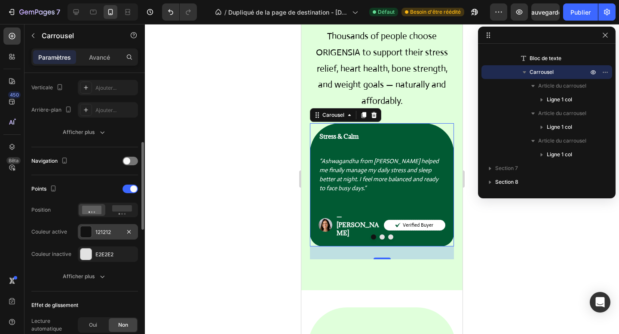
click at [103, 237] on div "121212" at bounding box center [108, 231] width 60 height 15
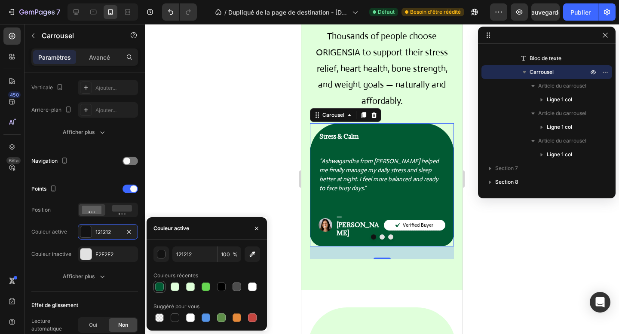
click at [164, 289] on div at bounding box center [159, 287] width 10 height 10
type input "015A33"
click at [97, 257] on font "E2E2E2" at bounding box center [104, 254] width 18 height 6
click at [188, 287] on div at bounding box center [190, 287] width 9 height 9
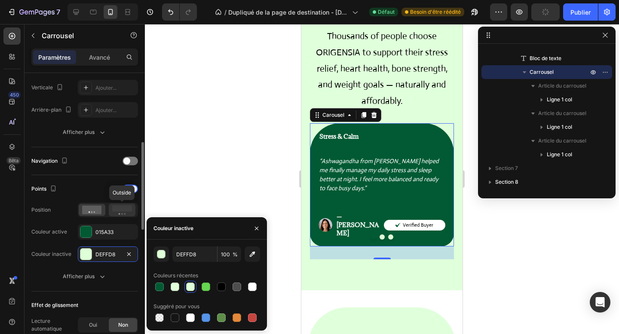
click at [123, 210] on rect at bounding box center [122, 208] width 20 height 6
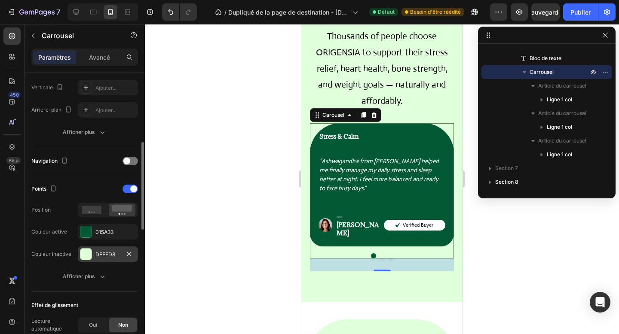
click at [97, 250] on div "DEFFD8" at bounding box center [108, 254] width 60 height 15
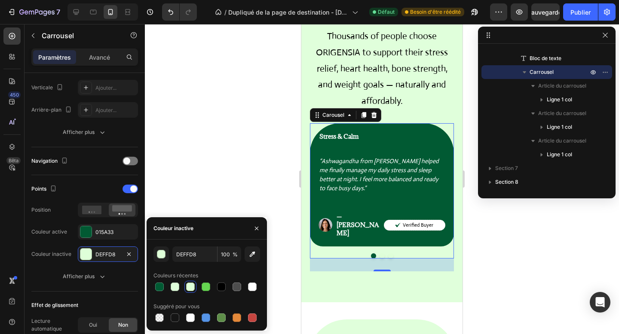
click at [237, 281] on div "Couleurs récentes" at bounding box center [206, 276] width 107 height 14
click at [237, 284] on div at bounding box center [237, 287] width 9 height 9
click at [168, 255] on button "button" at bounding box center [160, 254] width 15 height 15
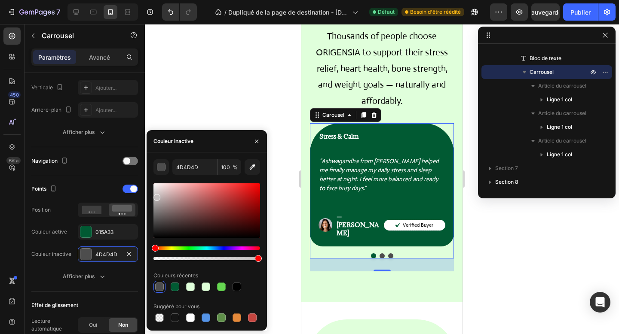
click at [156, 196] on div at bounding box center [206, 211] width 107 height 55
drag, startPoint x: 156, startPoint y: 196, endPoint x: 154, endPoint y: 191, distance: 5.2
click at [154, 191] on div at bounding box center [156, 192] width 7 height 7
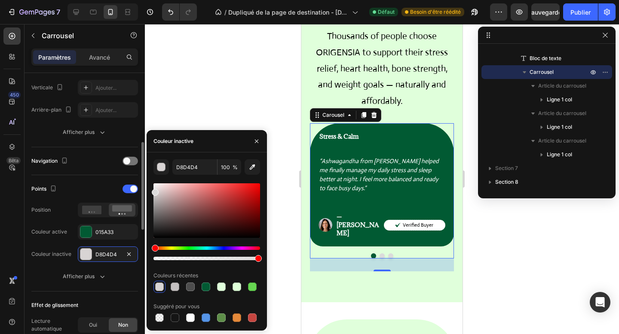
type input "DBDBDB"
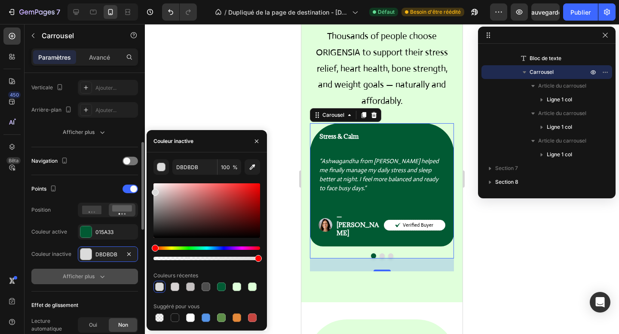
click at [111, 284] on button "Afficher plus" at bounding box center [84, 276] width 107 height 15
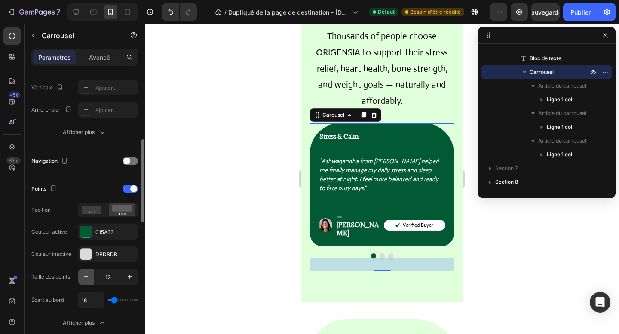
click at [89, 281] on icon "button" at bounding box center [86, 277] width 9 height 9
type input "8"
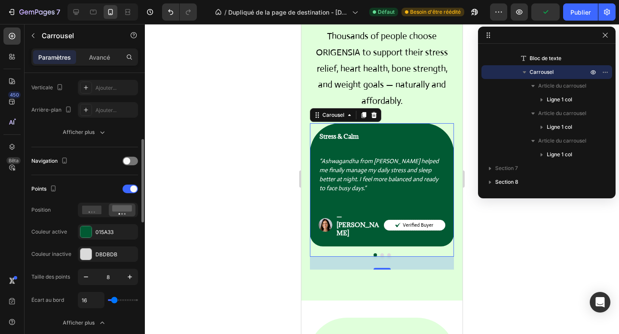
click at [77, 175] on div "Navigation" at bounding box center [84, 161] width 107 height 28
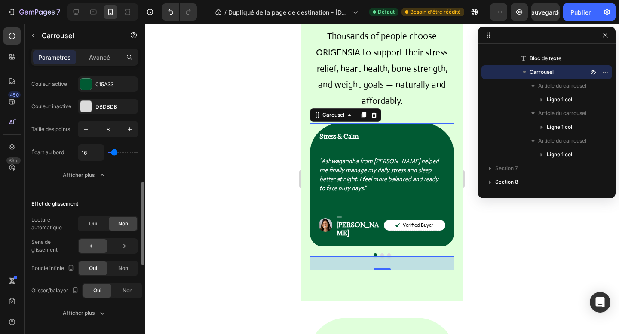
scroll to position [395, 0]
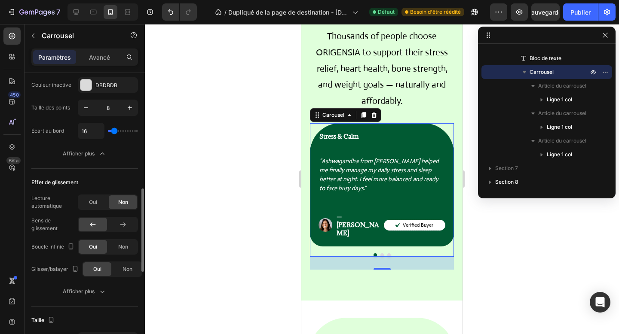
click at [87, 199] on div "Oui" at bounding box center [93, 203] width 28 height 14
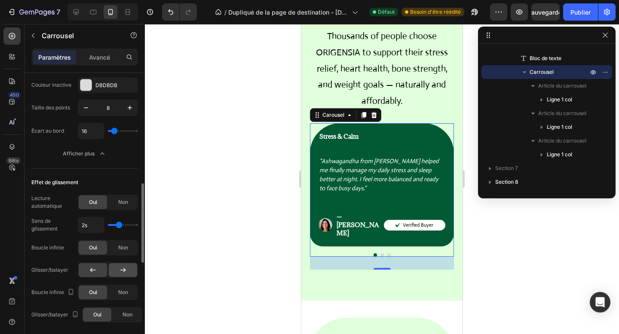
click at [118, 272] on div at bounding box center [123, 270] width 28 height 14
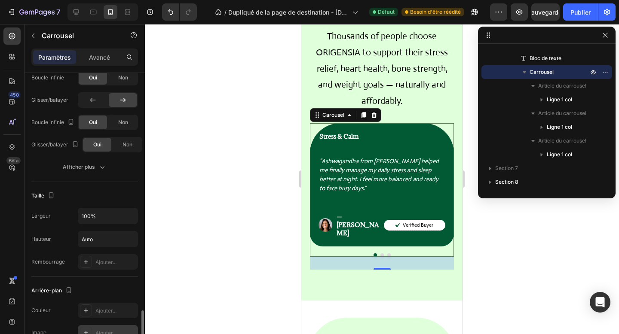
scroll to position [638, 0]
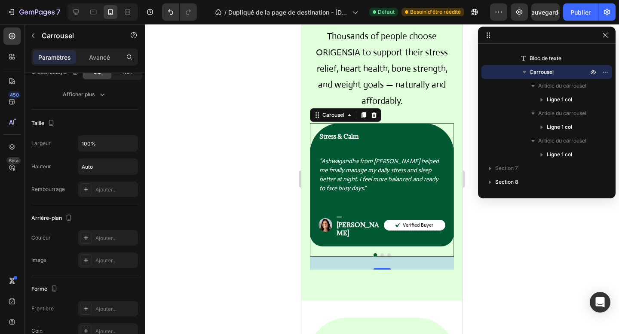
click at [380, 254] on button "Dot" at bounding box center [381, 255] width 3 height 3
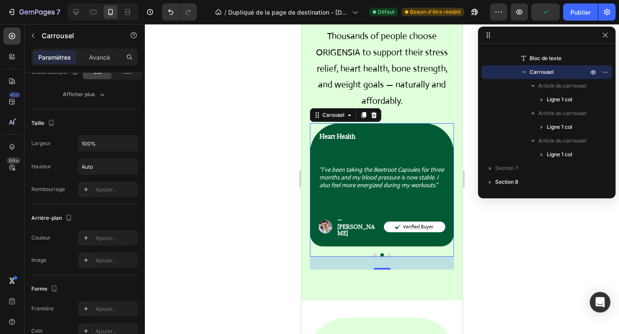
click at [374, 254] on button "Dot" at bounding box center [375, 255] width 3 height 3
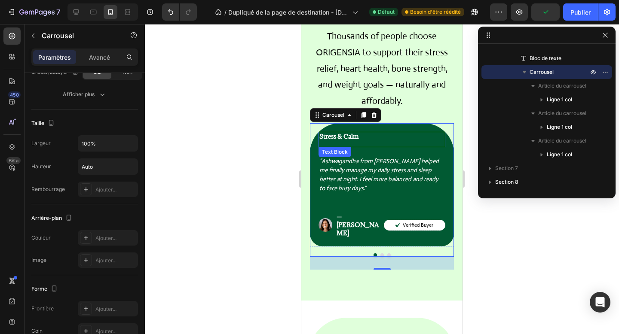
click at [354, 132] on div "Stress & Calm Text Block" at bounding box center [382, 139] width 127 height 15
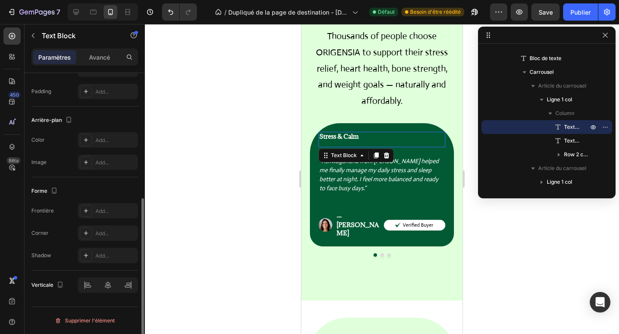
click at [371, 133] on p "Stress & Calm" at bounding box center [381, 137] width 125 height 8
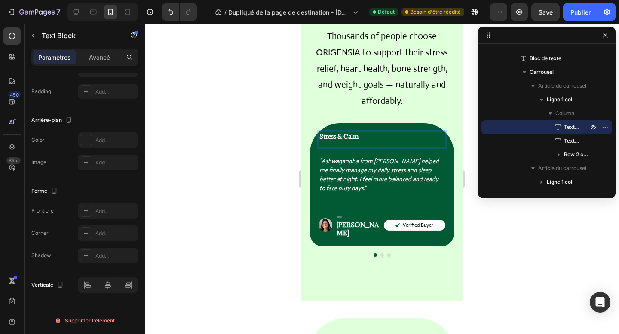
scroll to position [0, 0]
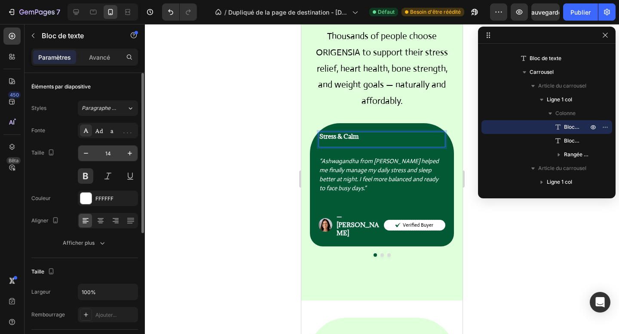
click at [134, 161] on div "14" at bounding box center [108, 153] width 60 height 16
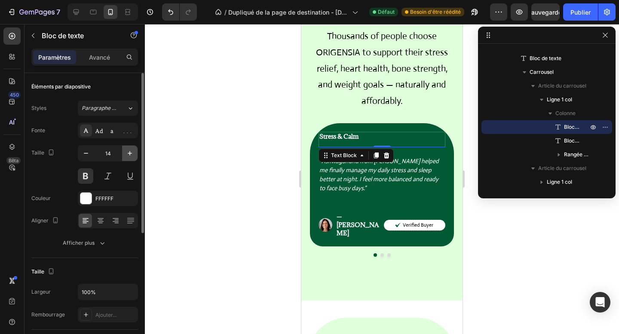
click at [127, 154] on icon "button" at bounding box center [130, 153] width 9 height 9
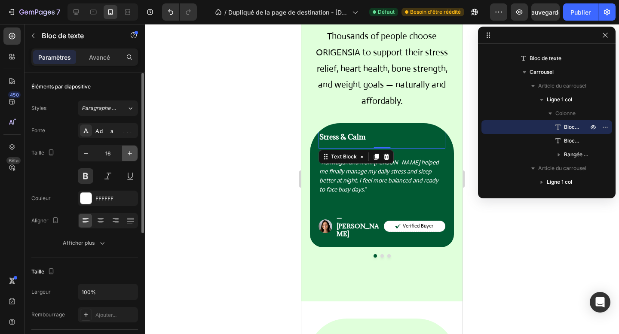
click at [127, 154] on icon "button" at bounding box center [130, 153] width 9 height 9
type input "18"
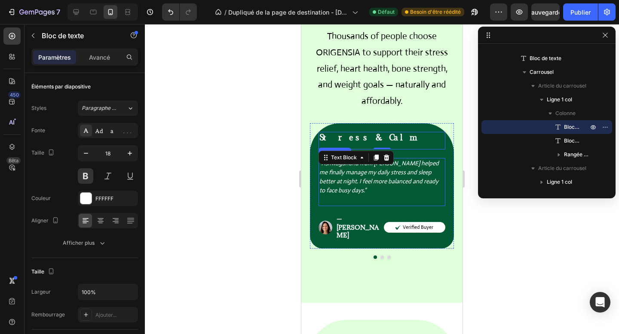
click at [343, 174] on icon "“Ashwagandha from [PERSON_NAME] helped me finally manage my daily stress and sl…" at bounding box center [378, 176] width 119 height 35
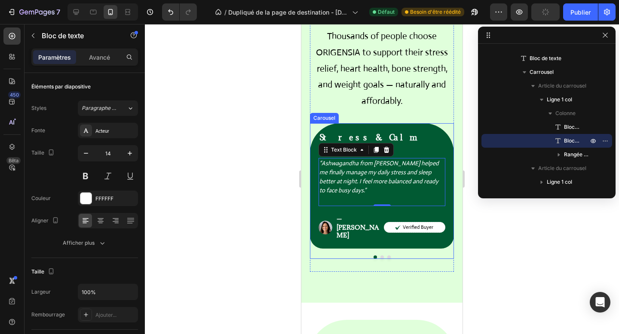
click at [380, 256] on button "Dot" at bounding box center [381, 257] width 3 height 3
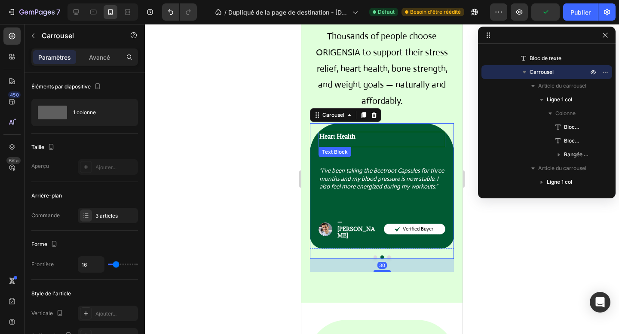
click at [354, 133] on p "Heart Health" at bounding box center [381, 137] width 125 height 8
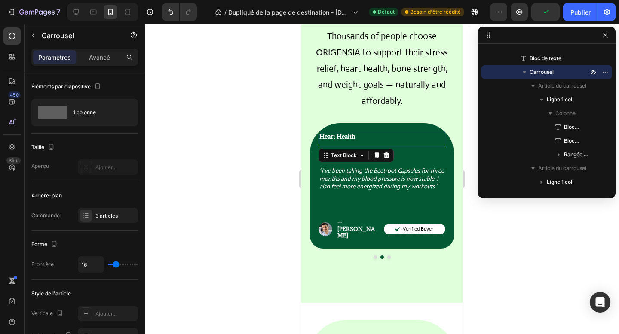
scroll to position [410, 0]
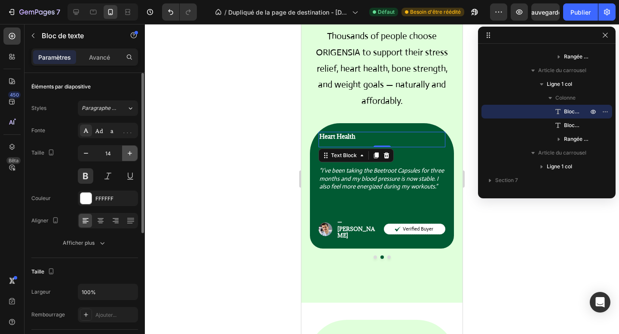
click at [131, 150] on icon "button" at bounding box center [130, 153] width 9 height 9
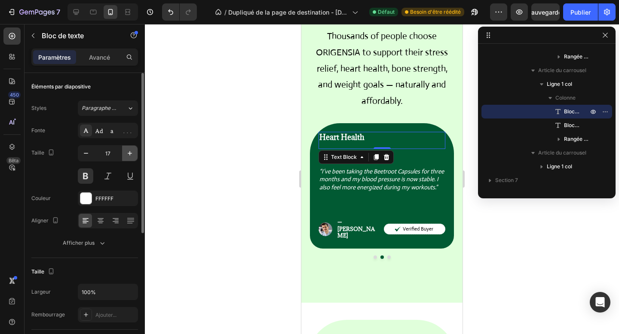
type input "18"
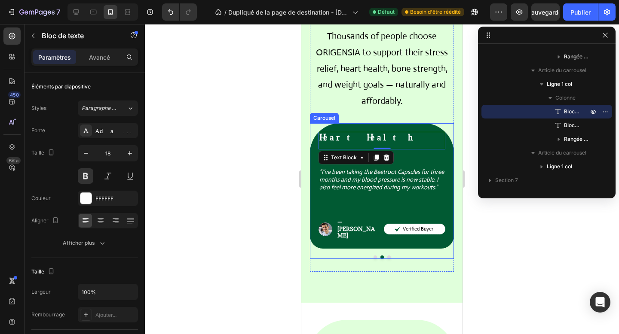
click at [389, 256] on button "Dot" at bounding box center [388, 257] width 3 height 3
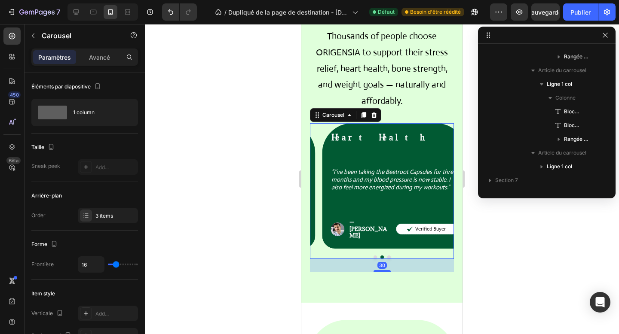
scroll to position [273, 0]
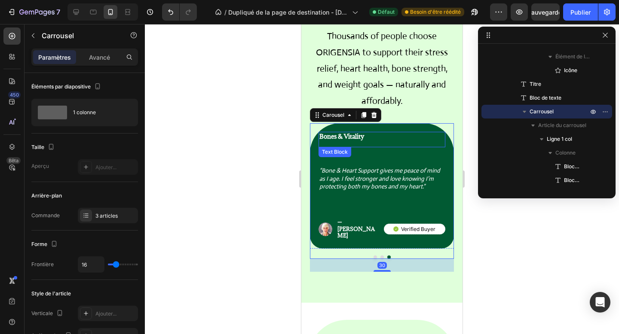
click at [371, 133] on p "Bones & Vitality" at bounding box center [381, 137] width 125 height 8
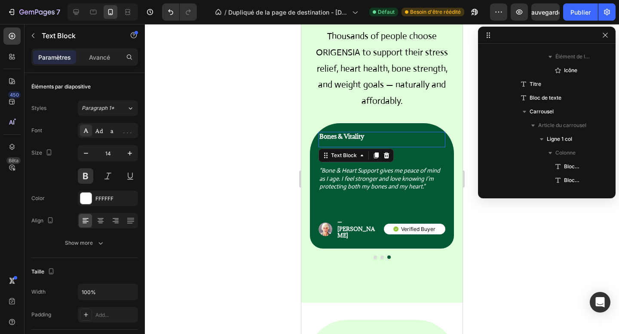
scroll to position [477, 0]
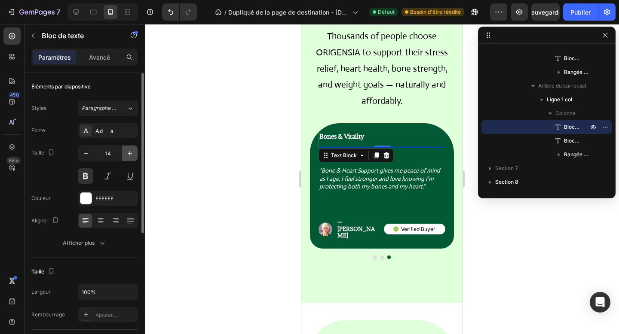
click at [134, 151] on button "button" at bounding box center [129, 153] width 15 height 15
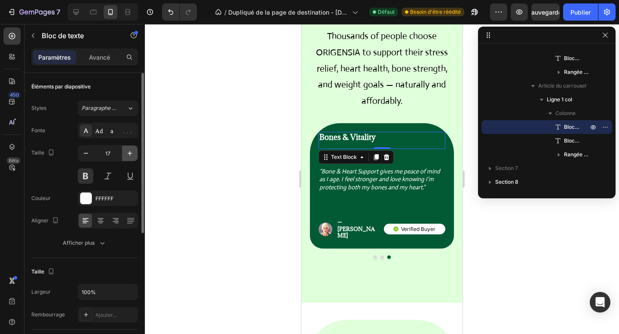
type input "18"
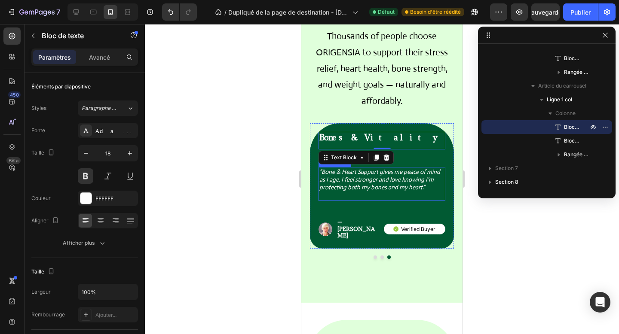
click at [371, 173] on div "“Bone & Heart Support gives me peace of mind as I age. I feel stronger and love…" at bounding box center [382, 184] width 127 height 34
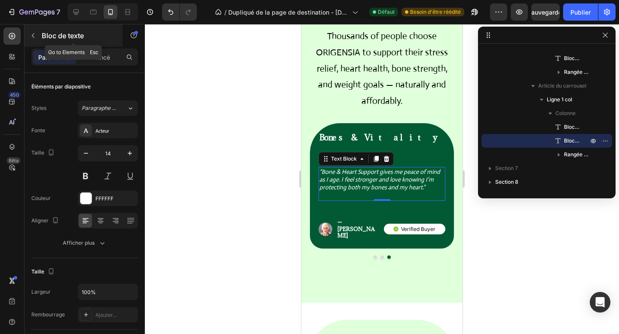
click at [62, 39] on font "Bloc de texte" at bounding box center [63, 35] width 42 height 9
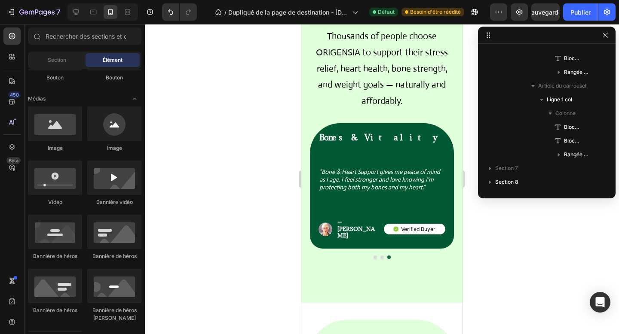
scroll to position [0, 0]
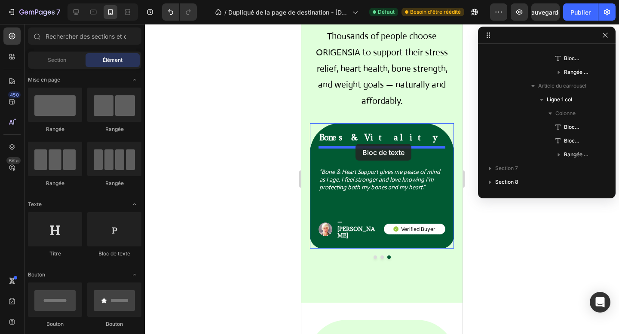
drag, startPoint x: 409, startPoint y: 260, endPoint x: 355, endPoint y: 144, distance: 127.3
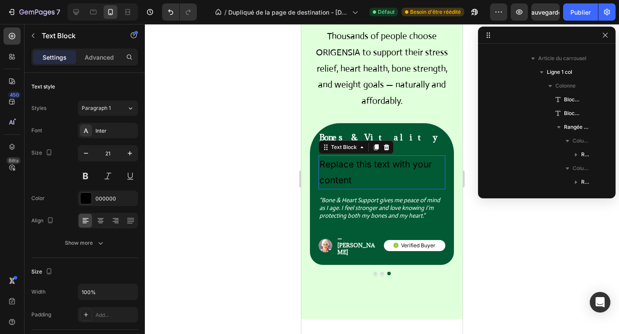
scroll to position [616, 0]
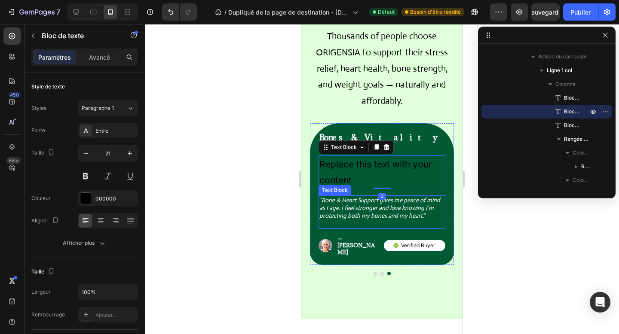
click at [352, 196] on icon "“Bone & Heart Support gives me peace of mind as I age. I feel stronger and love…" at bounding box center [379, 207] width 121 height 23
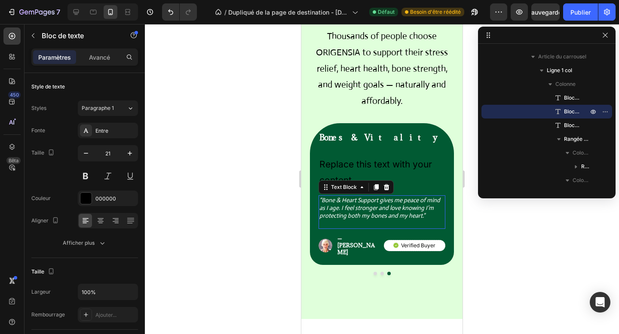
click at [352, 196] on icon "“Bone & Heart Support gives me peace of mind as I age. I feel stronger and love…" at bounding box center [379, 207] width 121 height 23
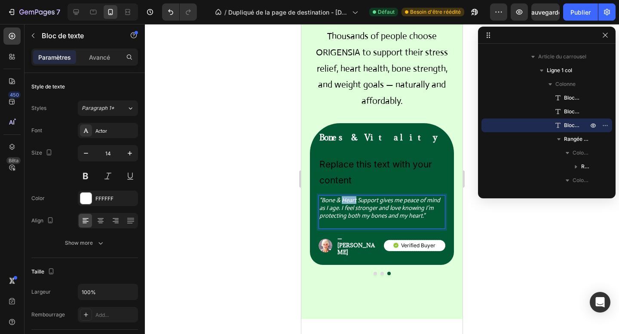
click at [352, 196] on icon "“Bone & Heart Support gives me peace of mind as I age. I feel stronger and love…" at bounding box center [379, 207] width 121 height 23
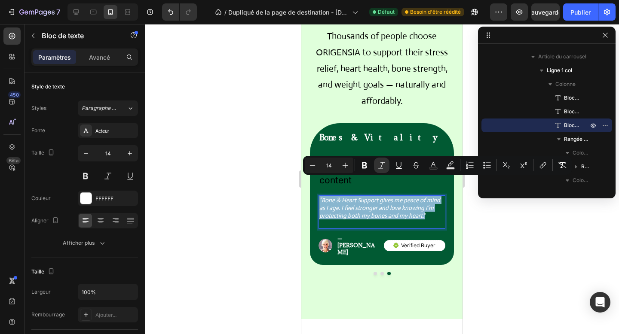
copy icon "“Bone & Heart Support gives me peace of mind as I age. I feel stronger and love…"
click at [352, 156] on div "Replace this text with your content" at bounding box center [382, 173] width 127 height 34
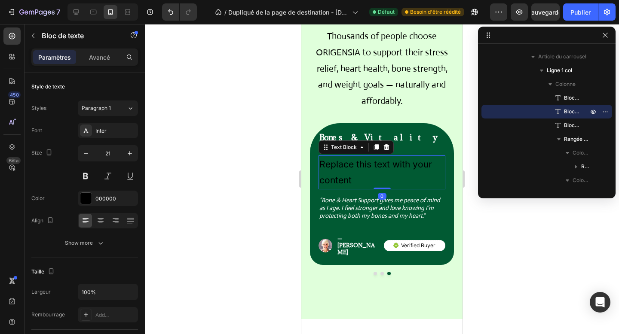
click at [352, 156] on div "Replace this text with your content" at bounding box center [382, 173] width 127 height 34
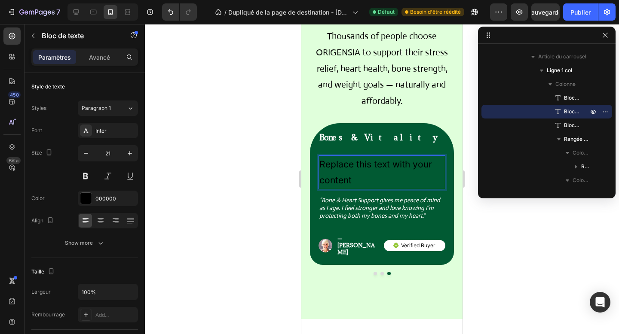
click at [352, 156] on p "Replace this text with your content" at bounding box center [381, 172] width 125 height 33
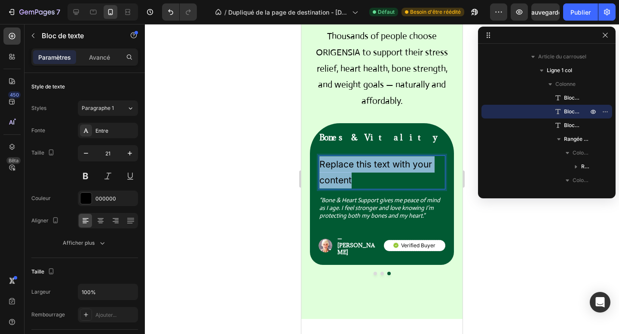
click at [352, 156] on p "Replace this text with your content" at bounding box center [381, 172] width 125 height 33
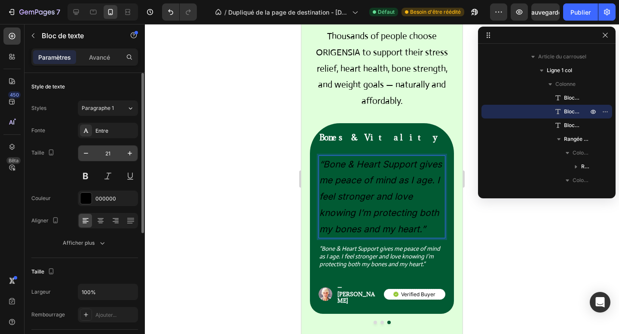
click at [110, 155] on input "21" at bounding box center [108, 153] width 28 height 15
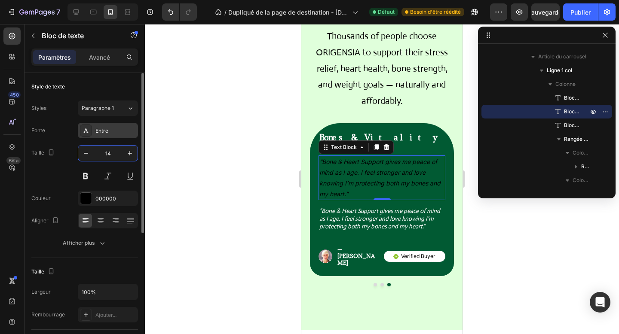
type input "14"
click at [105, 132] on font "Entre" at bounding box center [101, 131] width 13 height 6
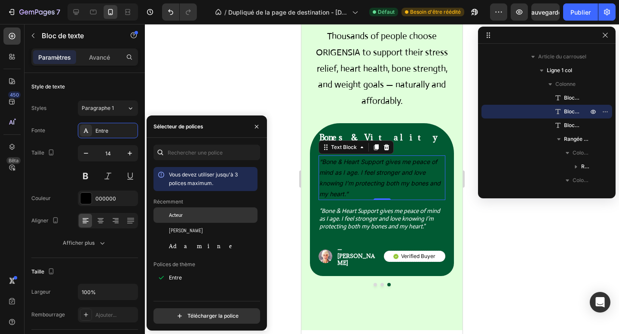
click at [182, 214] on font "Acteur" at bounding box center [176, 215] width 14 height 7
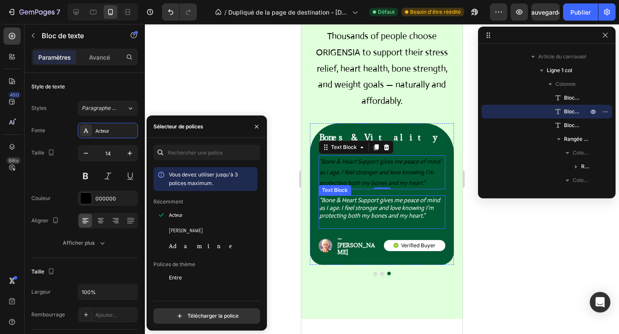
click at [361, 196] on icon "“Bone & Heart Support gives me peace of mind as I age. I feel stronger and love…" at bounding box center [379, 207] width 121 height 23
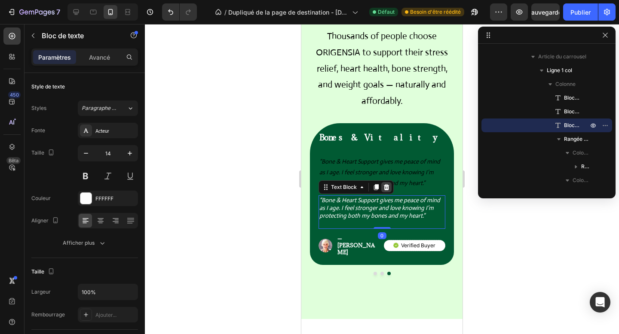
click at [383, 184] on icon at bounding box center [386, 187] width 7 height 7
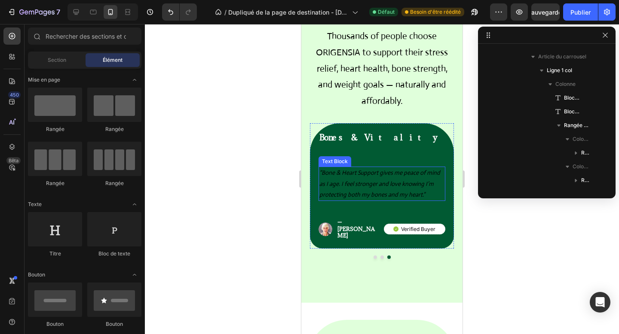
click at [366, 169] on icon "“Bone & Heart Support gives me peace of mind as I age. I feel stronger and love…" at bounding box center [379, 183] width 121 height 29
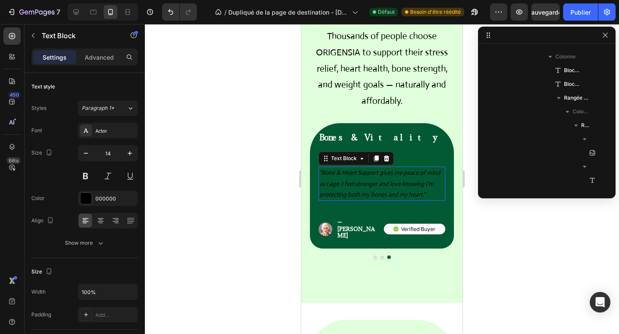
scroll to position [836, 0]
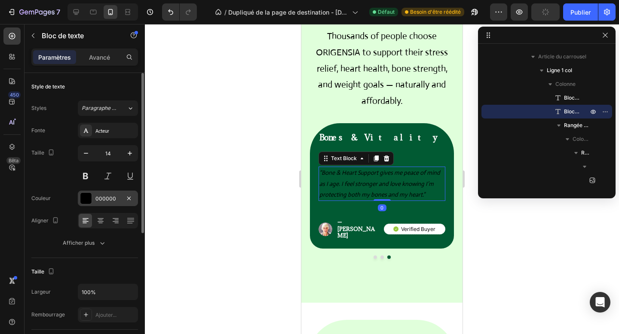
click at [109, 199] on font "000000" at bounding box center [105, 199] width 21 height 6
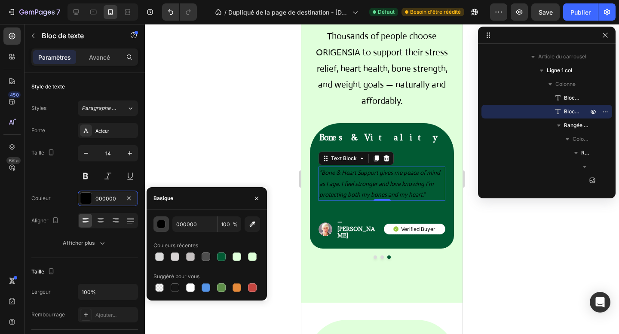
click at [158, 224] on div "button" at bounding box center [161, 225] width 9 height 9
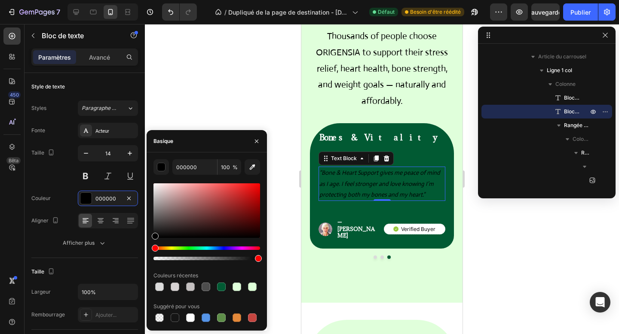
click at [156, 185] on div at bounding box center [206, 211] width 107 height 55
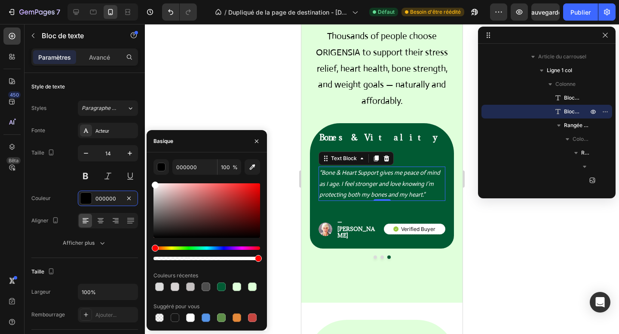
click at [154, 182] on div at bounding box center [155, 185] width 7 height 7
type input "FFFFFF"
click at [377, 156] on icon at bounding box center [376, 159] width 5 height 6
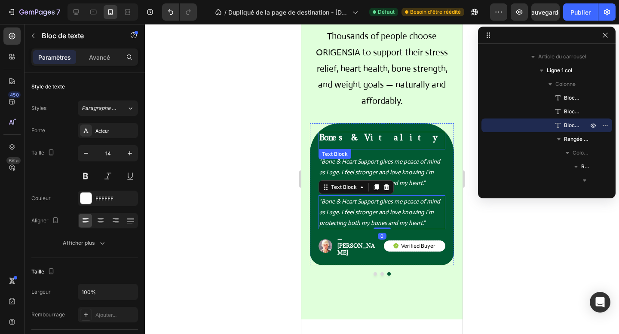
click at [358, 133] on p "Bones & Vitality" at bounding box center [381, 138] width 125 height 10
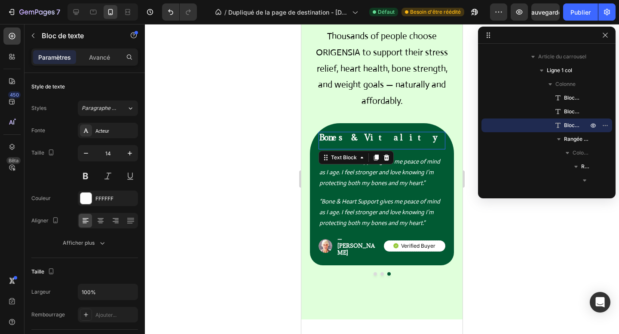
click at [358, 133] on p "Bones & Vitality" at bounding box center [381, 138] width 125 height 10
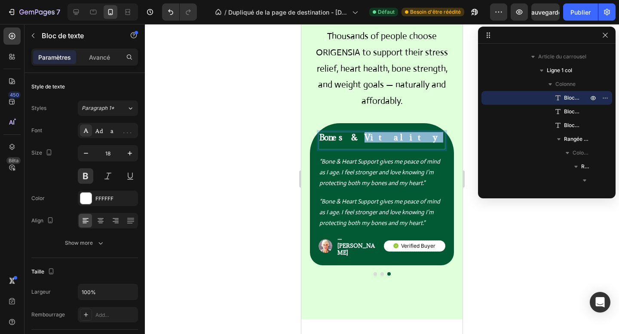
click at [358, 133] on p "Bones & Vitality" at bounding box center [381, 138] width 125 height 10
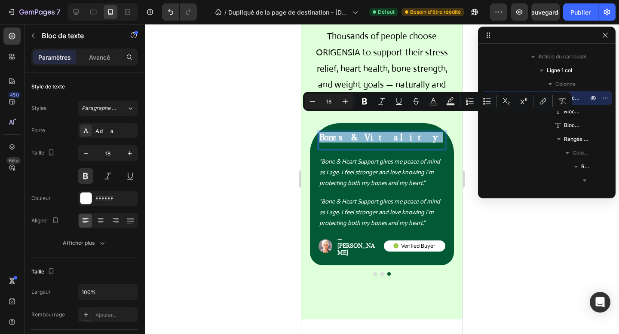
copy p "Bones & Vitality"
click at [374, 158] on icon "“Bone & Heart Support gives me peace of mind as I age. I feel stronger and love…" at bounding box center [379, 172] width 121 height 29
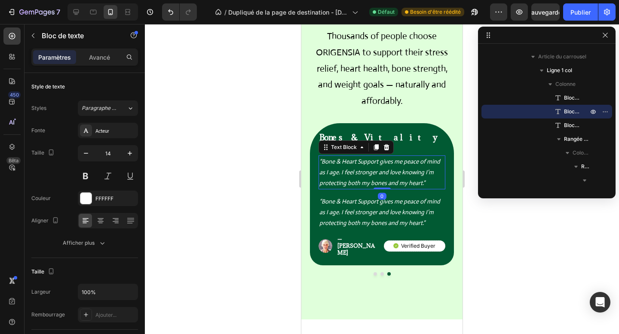
click at [374, 158] on icon "“Bone & Heart Support gives me peace of mind as I age. I feel stronger and love…" at bounding box center [379, 172] width 121 height 29
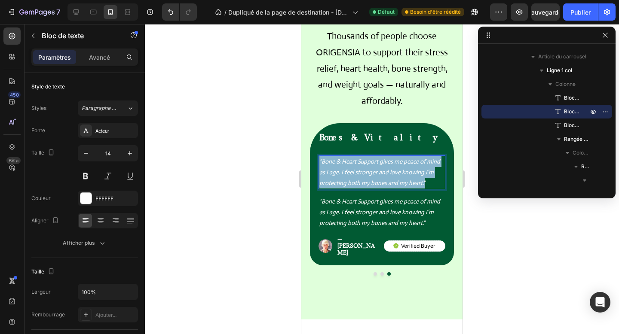
click at [374, 158] on icon "“Bone & Heart Support gives me peace of mind as I age. I feel stronger and love…" at bounding box center [379, 172] width 121 height 29
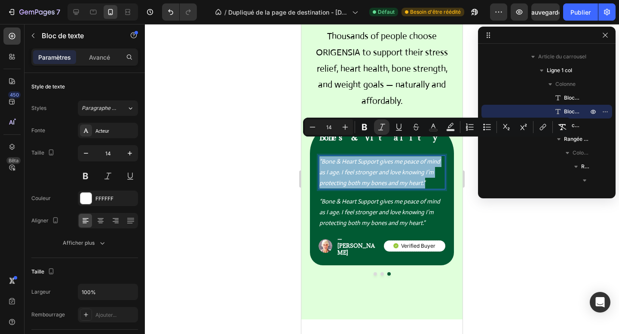
scroll to position [1847, 0]
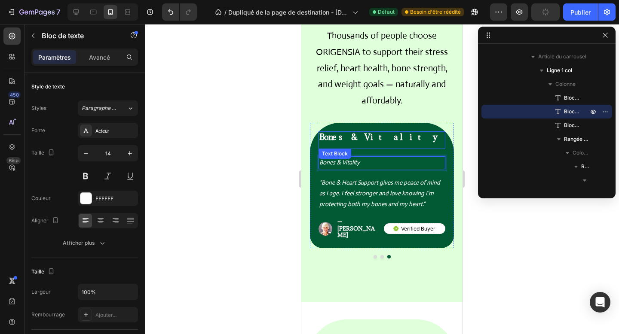
click at [385, 132] on div "Bones & Vitality Text Block" at bounding box center [382, 141] width 127 height 18
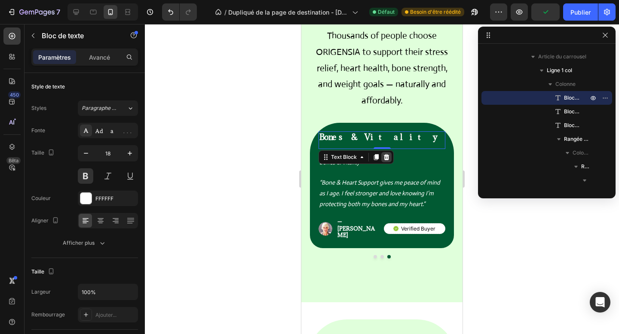
click at [386, 154] on icon at bounding box center [387, 157] width 6 height 6
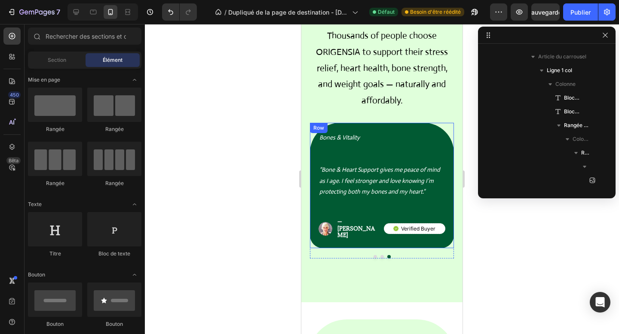
click at [385, 132] on div "Bones & Vitality Text Block “Bone & Heart Support gives me peace of mind as I a…" at bounding box center [382, 186] width 127 height 108
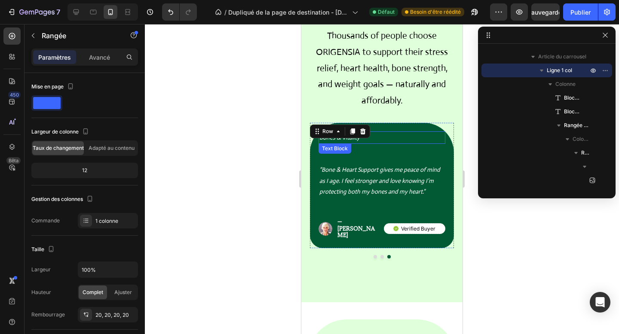
click at [381, 132] on div "Bones & Vitality" at bounding box center [382, 138] width 127 height 12
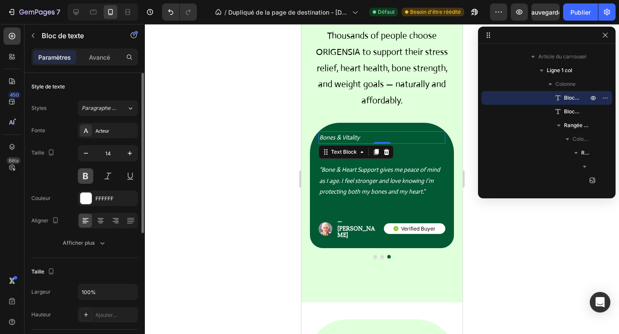
click at [84, 178] on button at bounding box center [85, 175] width 15 height 15
click at [119, 136] on div "Acteur" at bounding box center [108, 130] width 60 height 15
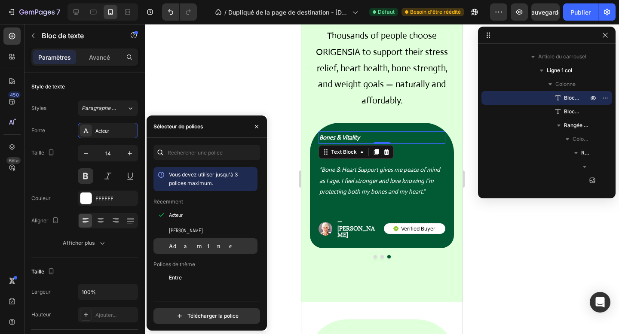
click at [190, 248] on font "Adamine" at bounding box center [204, 246] width 70 height 7
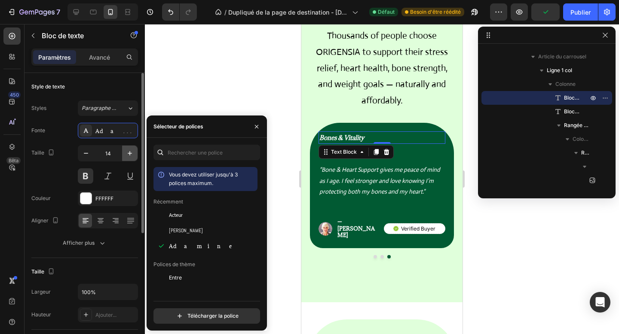
click at [124, 158] on button "button" at bounding box center [129, 153] width 15 height 15
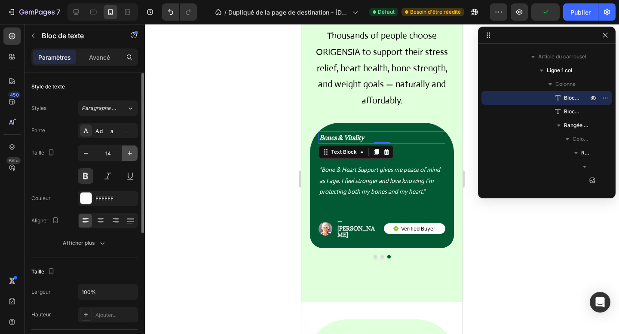
click at [124, 158] on button "button" at bounding box center [129, 153] width 15 height 15
type input "18"
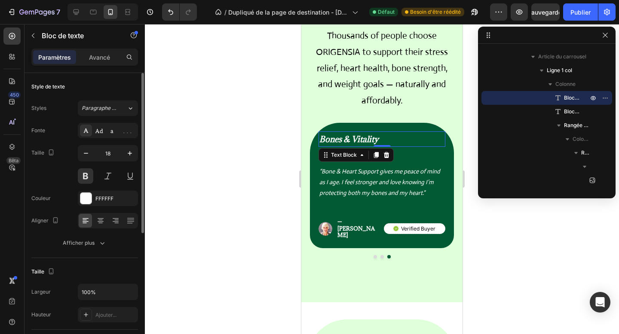
click at [68, 174] on div "Taille 18" at bounding box center [84, 164] width 107 height 39
click at [402, 168] on icon "“Bone & Heart Support gives me peace of mind as I age. I feel stronger and love…" at bounding box center [379, 182] width 121 height 29
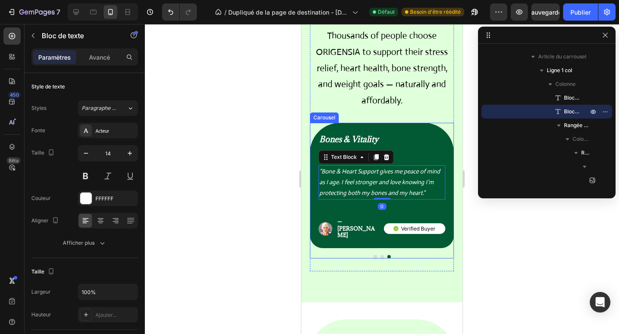
click at [392, 255] on div at bounding box center [382, 256] width 144 height 3
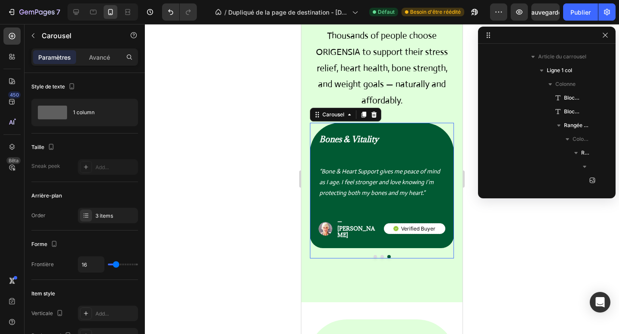
scroll to position [273, 0]
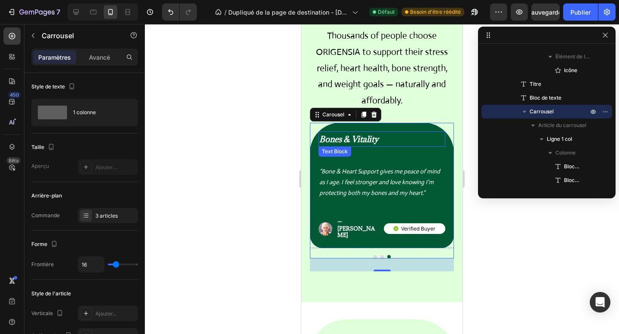
click at [390, 132] on p "Bones & Vitality" at bounding box center [381, 139] width 125 height 14
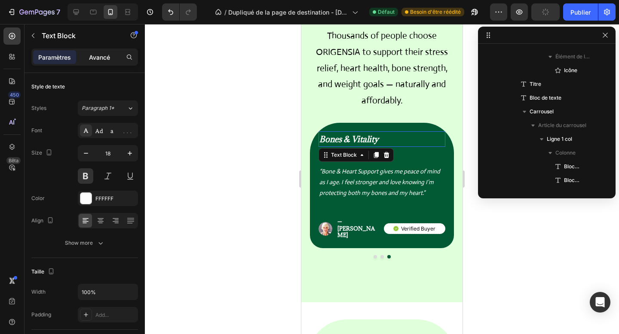
click at [97, 58] on font "Avancé" at bounding box center [99, 57] width 21 height 7
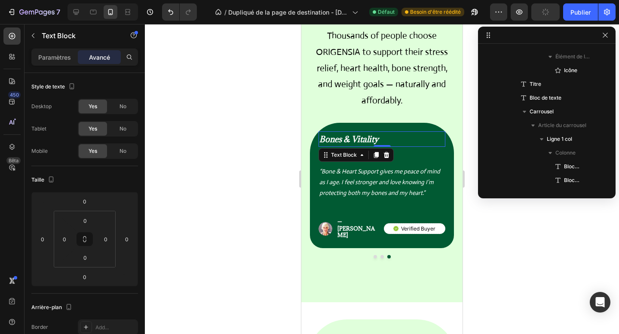
scroll to position [823, 0]
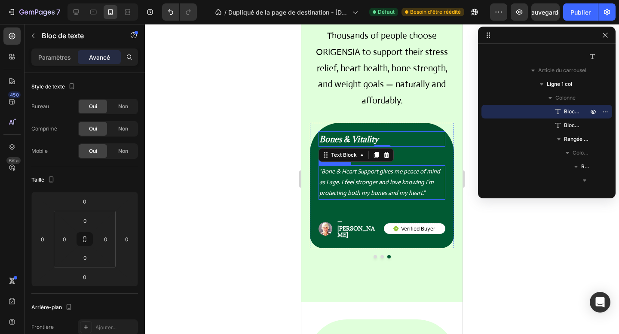
click at [370, 166] on p "“Bone & Heart Support gives me peace of mind as I age. I feel stronger and love…" at bounding box center [381, 182] width 125 height 33
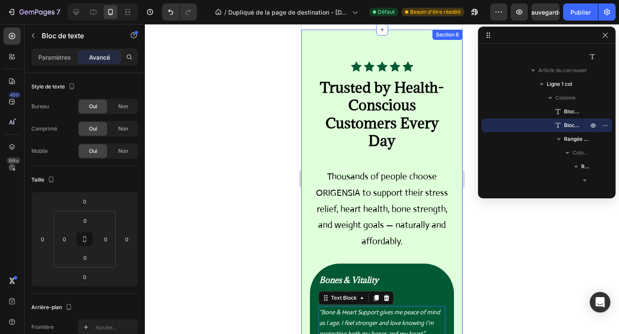
scroll to position [1692, 0]
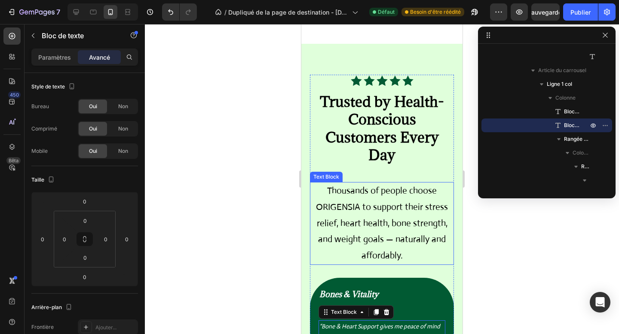
click at [401, 191] on p "Thousands of people choose ORIGENSIA to support their stress relief, heart heal…" at bounding box center [382, 223] width 142 height 81
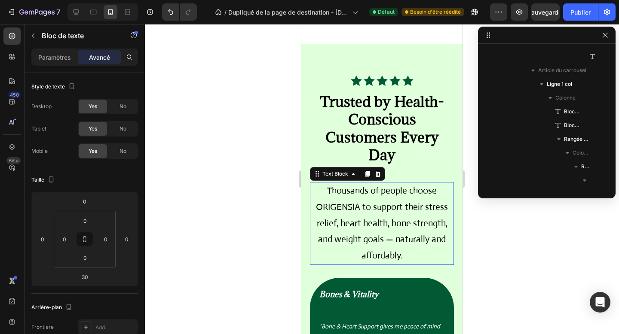
scroll to position [259, 0]
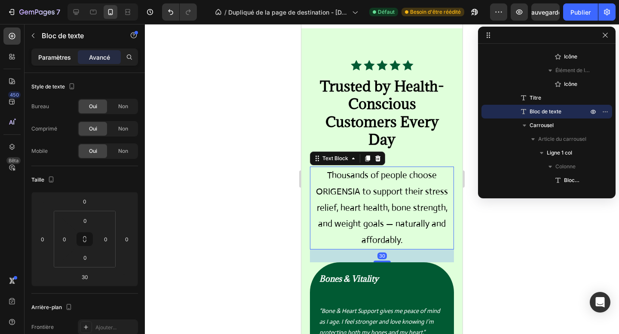
click at [69, 60] on font "Paramètres" at bounding box center [54, 57] width 33 height 7
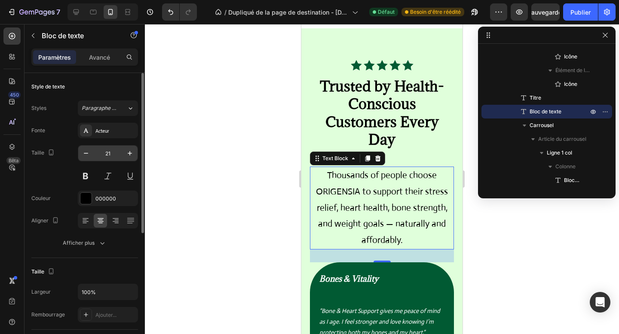
click at [113, 156] on input "21" at bounding box center [108, 153] width 28 height 15
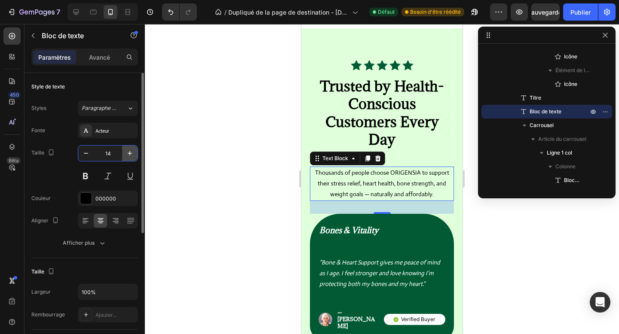
click at [132, 150] on icon "button" at bounding box center [130, 153] width 9 height 9
type input "15"
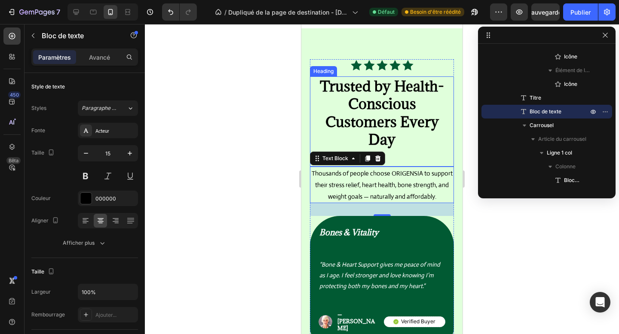
click at [355, 119] on h2 "Trusted by Health-Conscious Customers Every Day" at bounding box center [382, 113] width 144 height 73
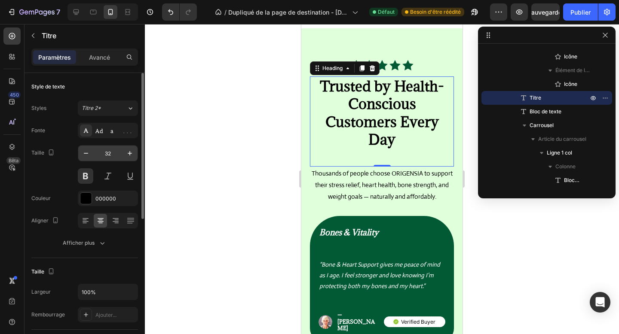
click at [113, 150] on input "32" at bounding box center [108, 153] width 28 height 15
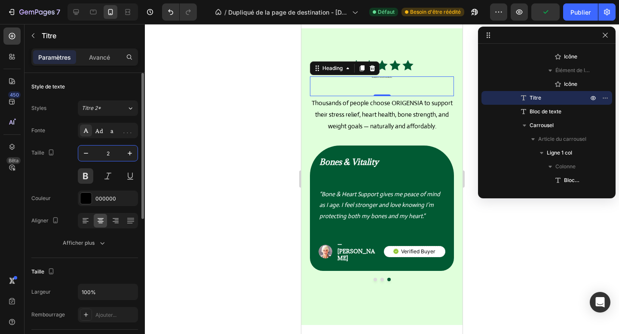
type input "25"
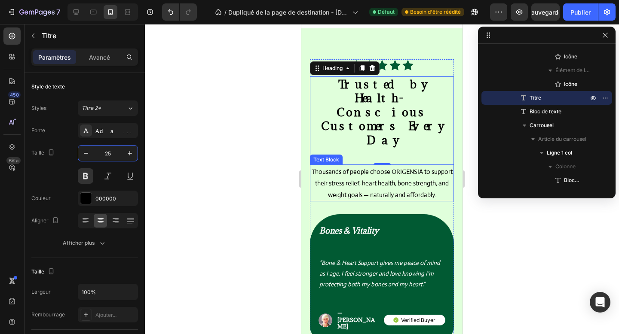
click at [364, 168] on p "Thousands of people choose ORIGENSIA to support their stress relief, heart heal…" at bounding box center [382, 183] width 142 height 35
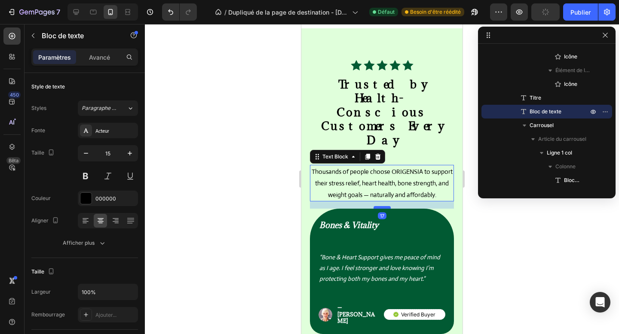
drag, startPoint x: 381, startPoint y: 199, endPoint x: 380, endPoint y: 194, distance: 5.6
click at [380, 206] on div at bounding box center [382, 207] width 17 height 3
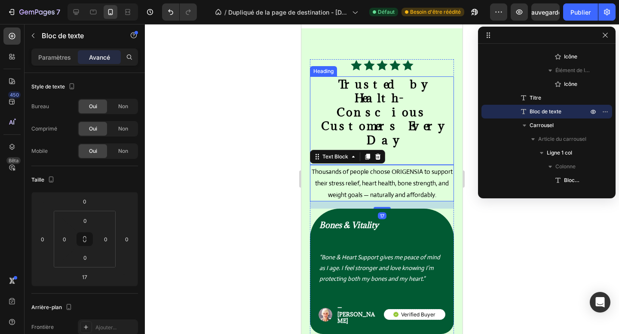
click at [392, 128] on h2 "Trusted by Health-Conscious Customers Every Day" at bounding box center [382, 113] width 144 height 72
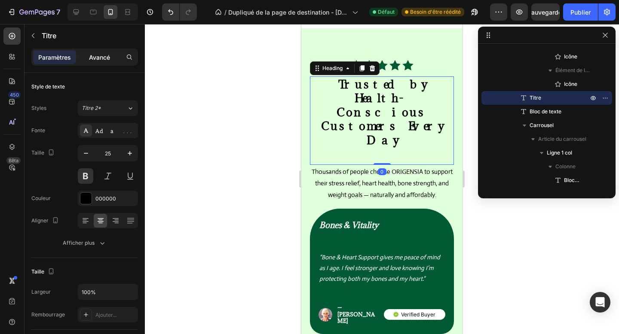
click at [92, 61] on font "Avancé" at bounding box center [99, 57] width 21 height 7
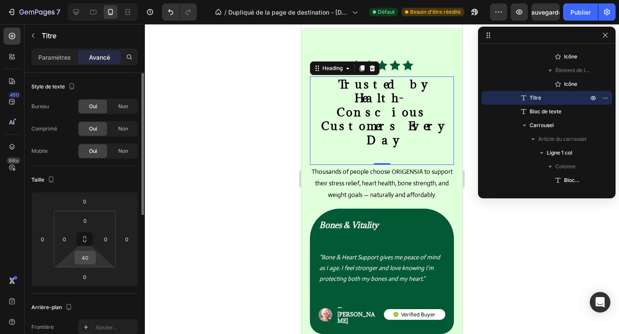
click at [89, 252] on input "40" at bounding box center [85, 257] width 17 height 13
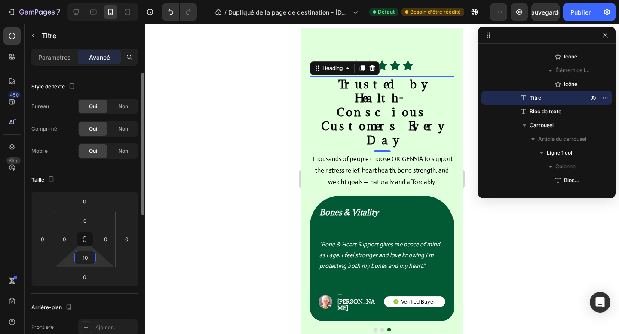
type input "1"
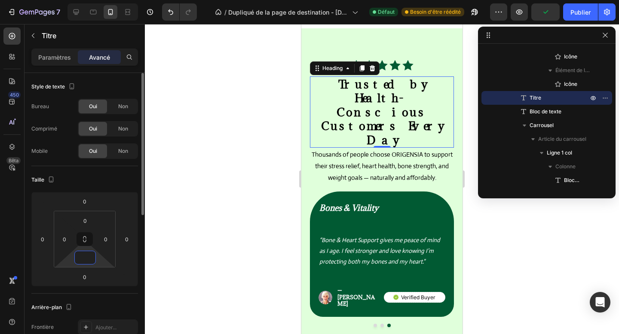
type input "5"
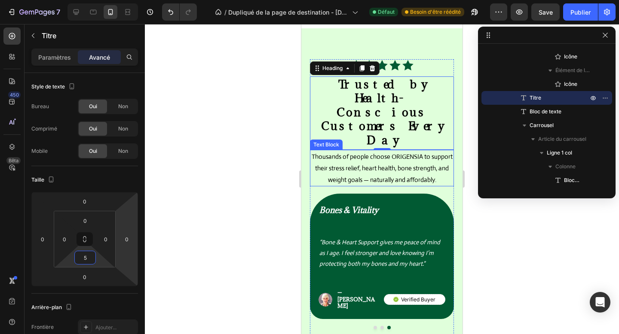
click at [418, 159] on p "Thousands of people choose ORIGENSIA to support their stress relief, heart heal…" at bounding box center [382, 168] width 142 height 35
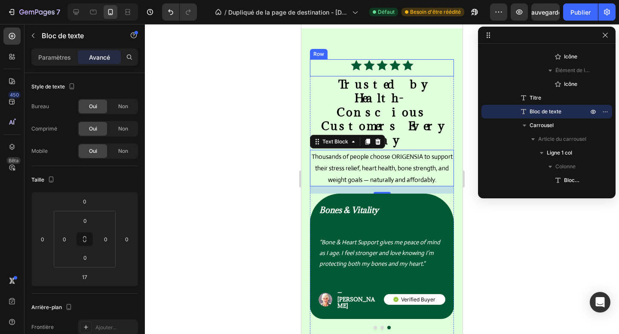
click at [425, 77] on div "Icon Icon Icon Icon Icon Icon List Row" at bounding box center [382, 67] width 144 height 17
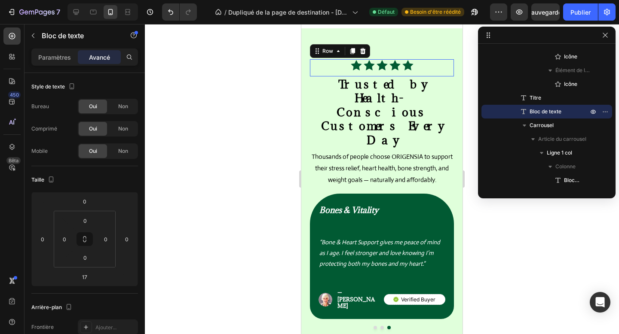
scroll to position [66, 0]
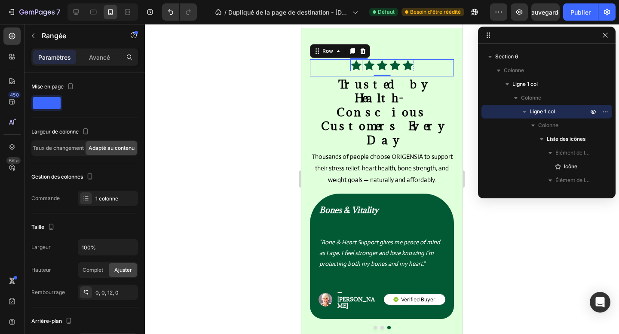
click at [356, 71] on icon at bounding box center [356, 65] width 12 height 12
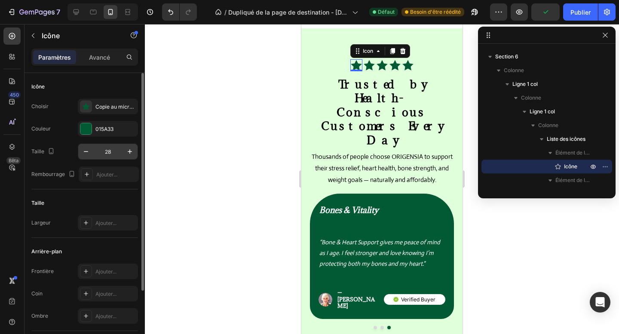
click at [103, 153] on input "28" at bounding box center [108, 151] width 28 height 15
type input "20"
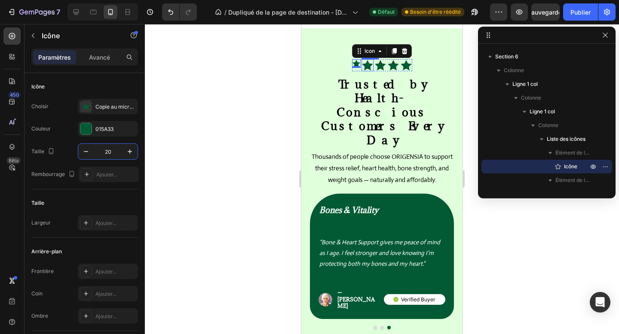
click at [369, 70] on icon at bounding box center [367, 65] width 11 height 10
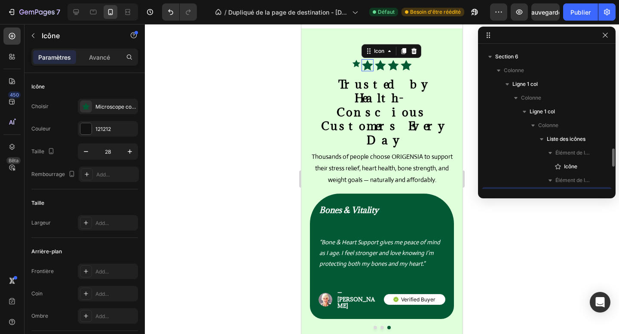
scroll to position [149, 0]
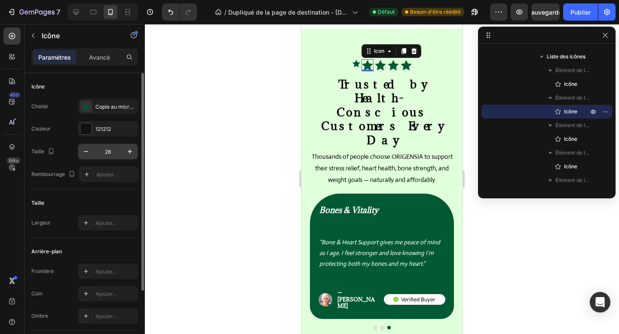
click at [104, 151] on input "28" at bounding box center [108, 151] width 28 height 15
type input "20"
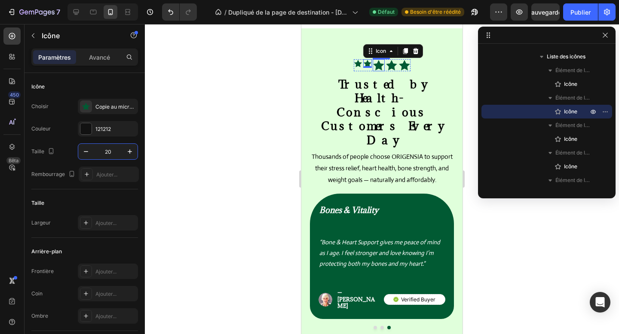
click at [383, 71] on icon at bounding box center [379, 65] width 12 height 12
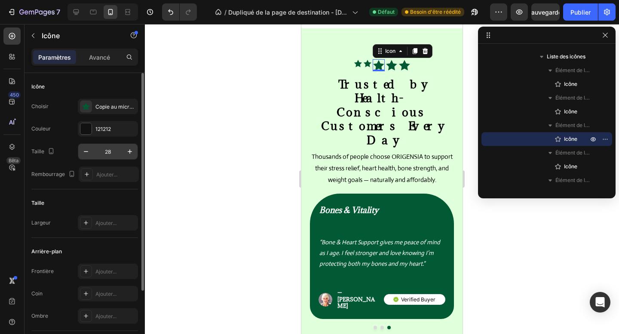
click at [107, 156] on input "28" at bounding box center [108, 151] width 28 height 15
type input "20"
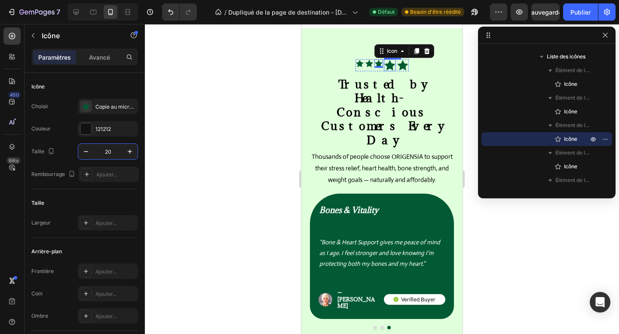
click at [393, 71] on icon at bounding box center [390, 65] width 12 height 12
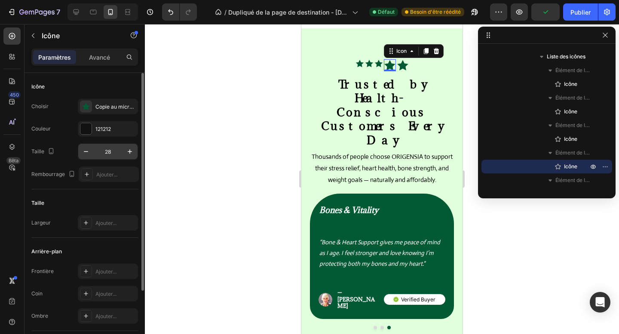
click at [111, 148] on input "28" at bounding box center [108, 151] width 28 height 15
type input "20"
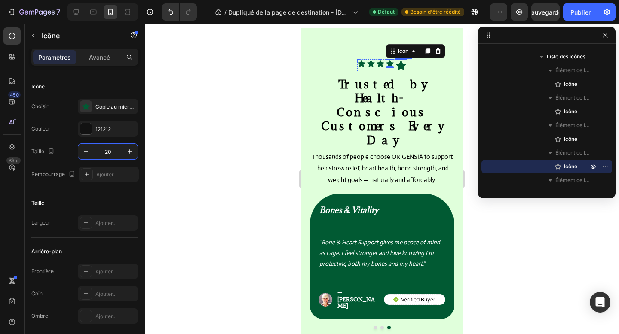
click at [400, 70] on icon at bounding box center [400, 65] width 11 height 10
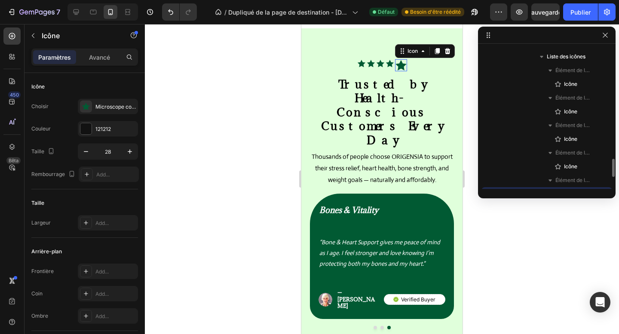
scroll to position [231, 0]
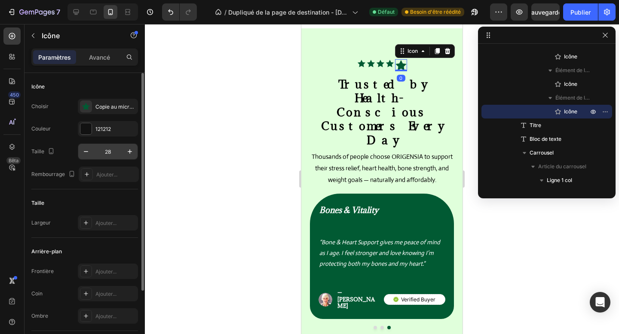
click at [106, 152] on input "28" at bounding box center [108, 151] width 28 height 15
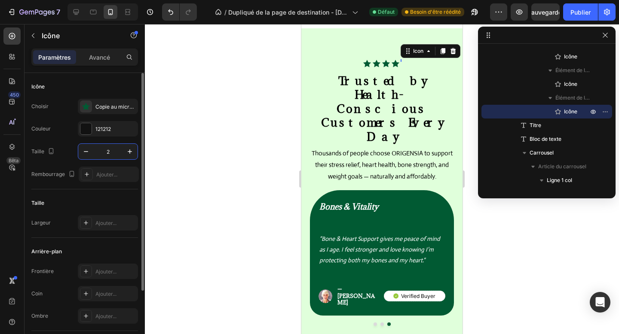
type input "20"
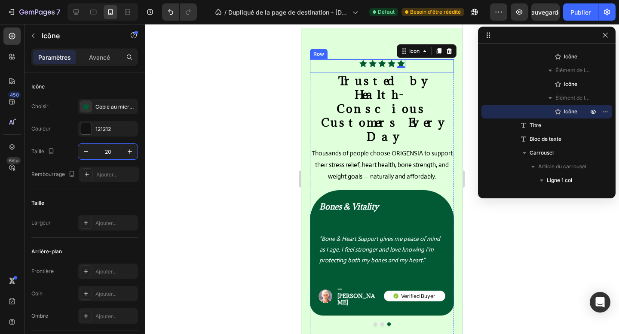
click at [352, 73] on div "Icon Icon Icon Icon Icon 0 Icon List Row" at bounding box center [382, 66] width 144 height 14
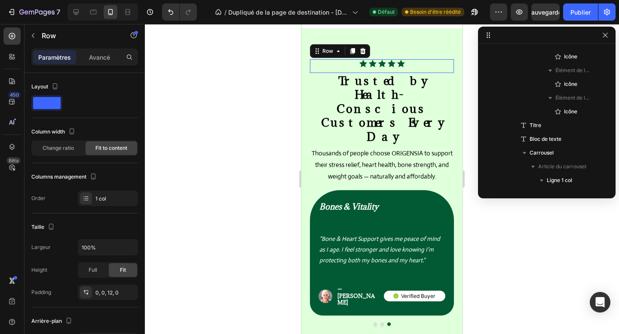
scroll to position [66, 0]
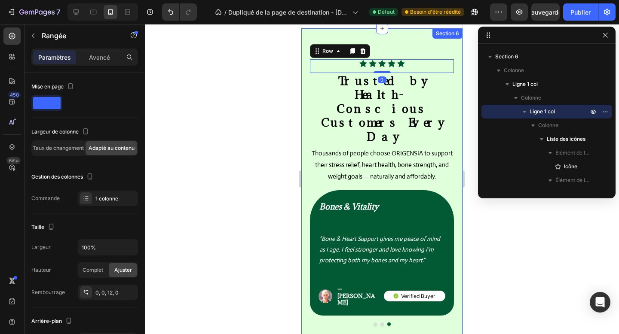
click at [305, 175] on div "Icon Icon Icon Icon Icon Icon List Row 0 Trusted by Health-Conscious Customers …" at bounding box center [381, 199] width 161 height 342
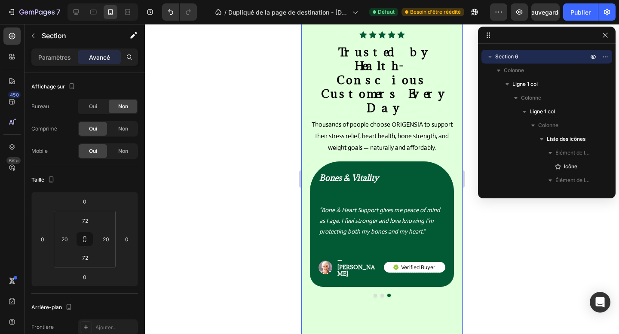
scroll to position [1744, 0]
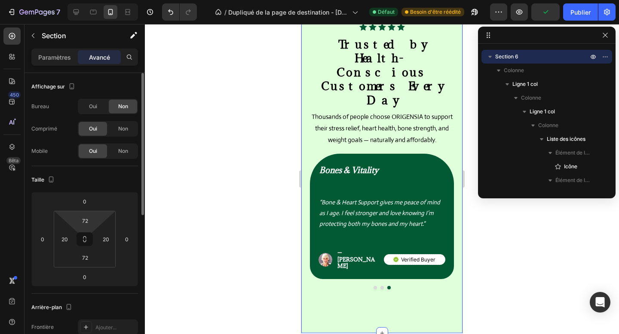
click at [84, 0] on html "7 Version history / Dupliqué de la page de destination - 27 sept. 15:55:13 Défa…" at bounding box center [309, 0] width 619 height 0
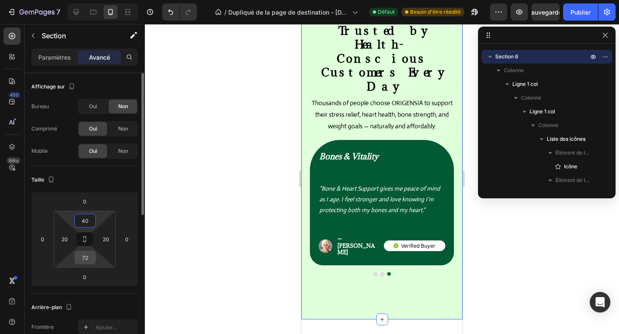
type input "40"
click at [80, 263] on input "72" at bounding box center [85, 257] width 17 height 13
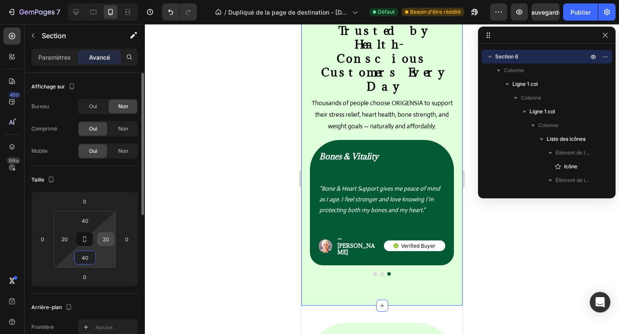
type input "40"
click at [104, 244] on input "20" at bounding box center [105, 239] width 13 height 13
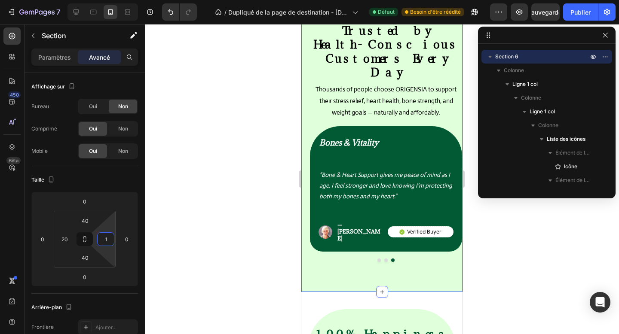
scroll to position [1744, 0]
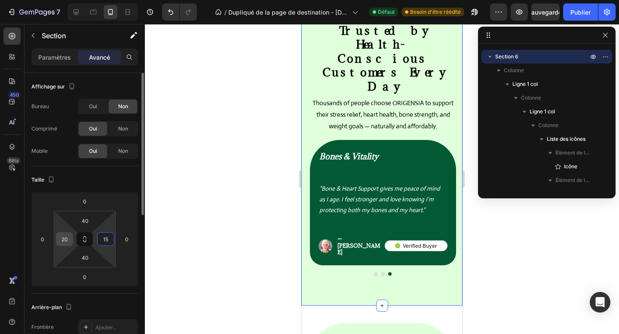
type input "15"
click at [67, 241] on input "20" at bounding box center [64, 239] width 13 height 13
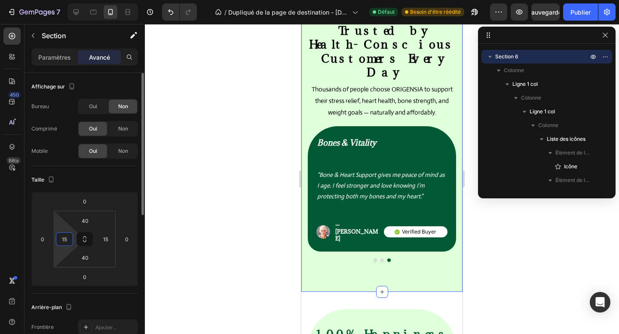
type input "15"
click at [101, 182] on div "Taille" at bounding box center [84, 180] width 107 height 14
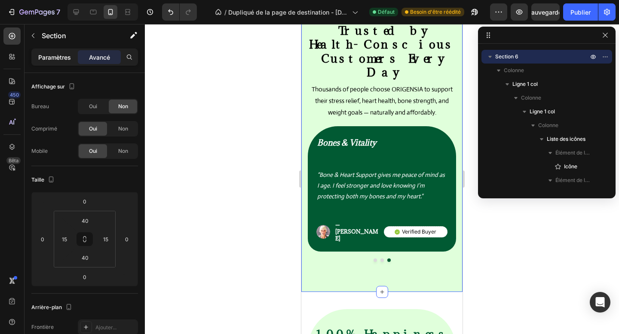
click at [61, 55] on font "Paramètres" at bounding box center [54, 57] width 33 height 7
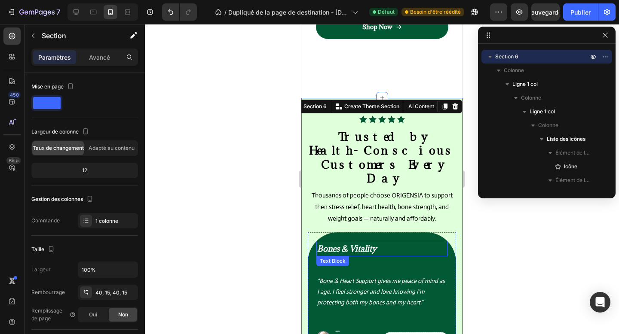
scroll to position [1630, 0]
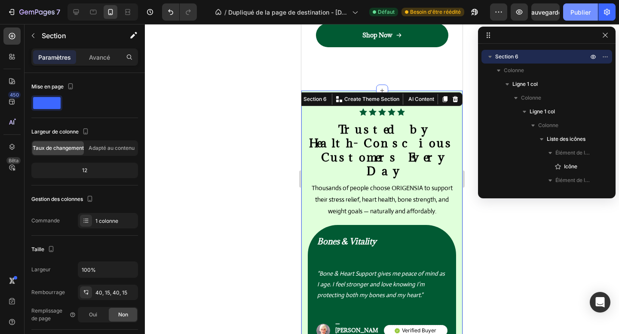
click at [576, 5] on button "Publier" at bounding box center [580, 11] width 35 height 17
click at [81, 9] on div at bounding box center [76, 12] width 14 height 14
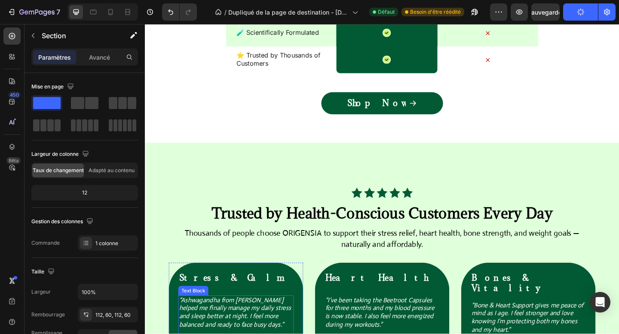
scroll to position [1330, 0]
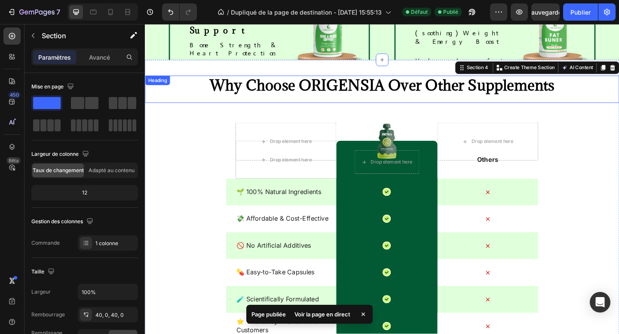
scroll to position [1042, 0]
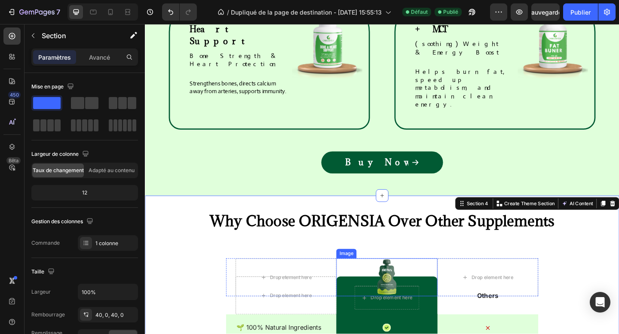
click at [420, 279] on div at bounding box center [408, 299] width 110 height 41
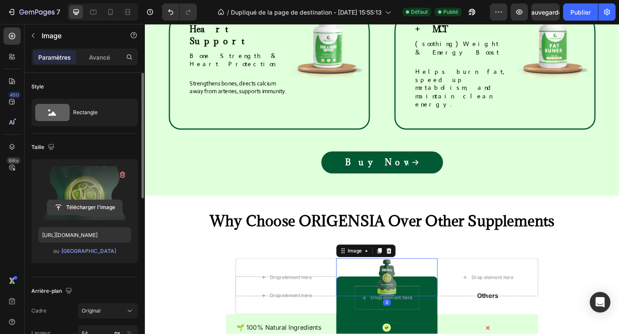
click at [80, 205] on input "file" at bounding box center [84, 207] width 75 height 15
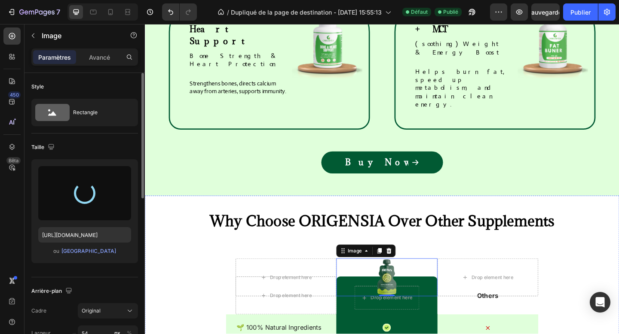
type input "[URL][DOMAIN_NAME]"
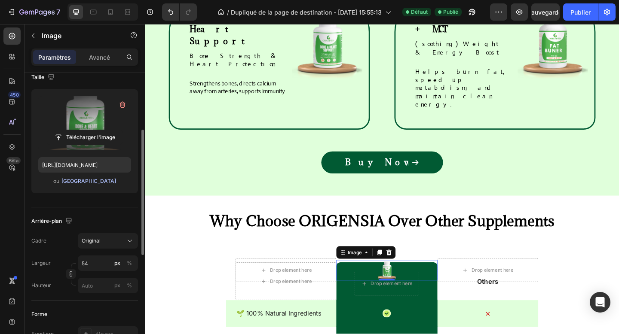
scroll to position [89, 0]
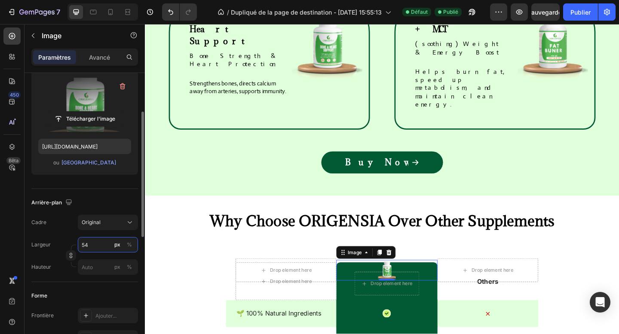
click at [86, 244] on input "54" at bounding box center [108, 244] width 60 height 15
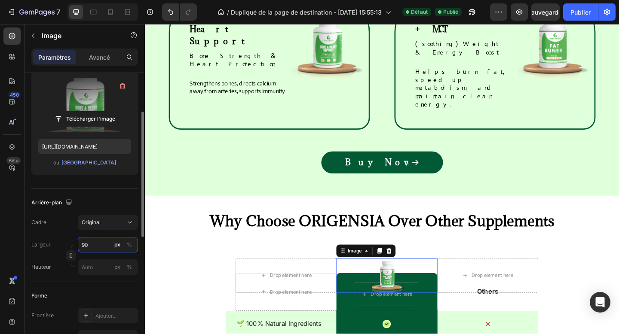
click at [83, 246] on input "90" at bounding box center [108, 244] width 60 height 15
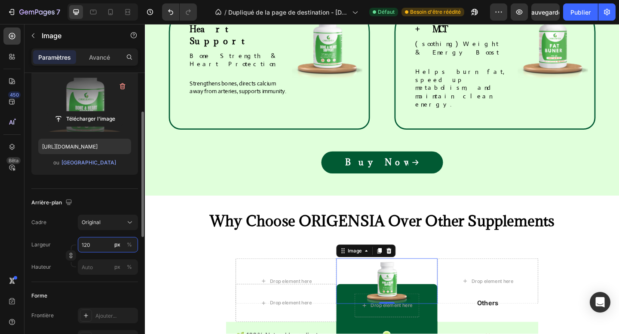
click at [86, 245] on input "120" at bounding box center [108, 244] width 60 height 15
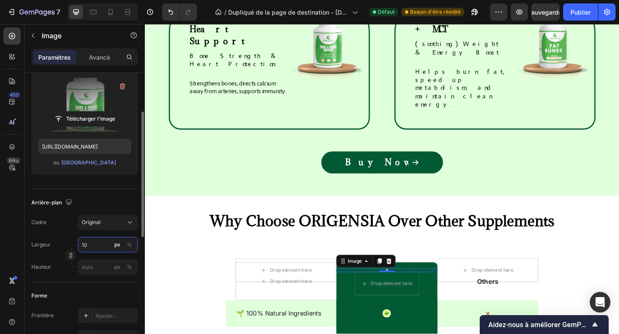
type input "150"
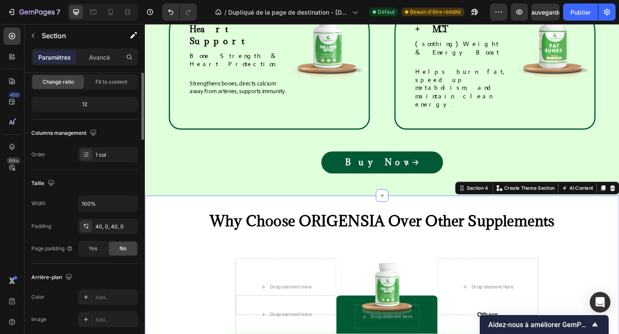
scroll to position [0, 0]
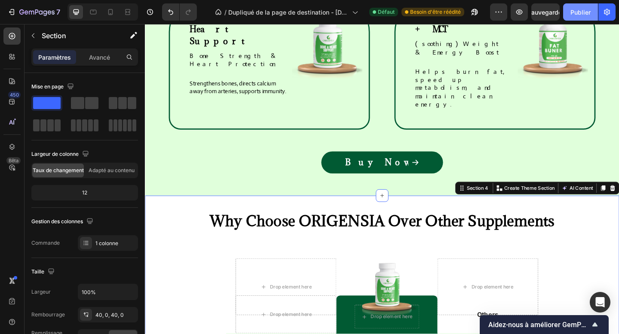
click at [577, 17] on button "Publier" at bounding box center [580, 11] width 35 height 17
click at [211, 228] on h2 "Why Choose ORIGENSIA Over Other Supplements" at bounding box center [403, 238] width 516 height 21
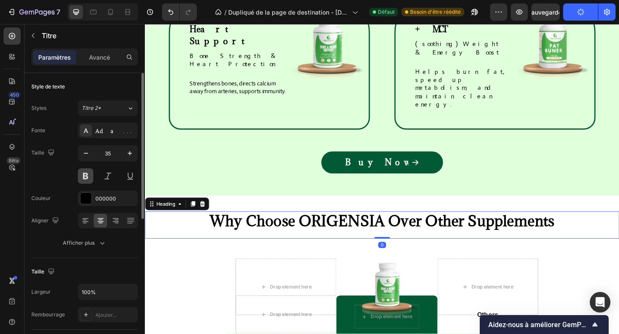
click at [86, 178] on button at bounding box center [85, 175] width 15 height 15
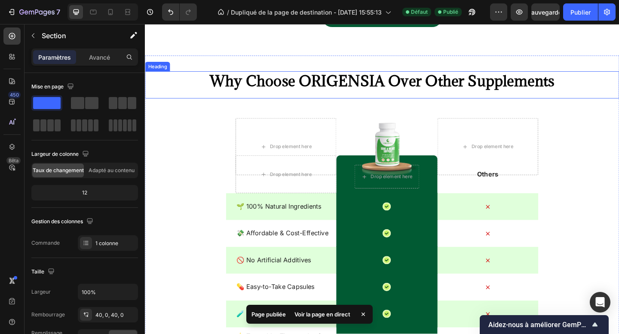
scroll to position [1464, 0]
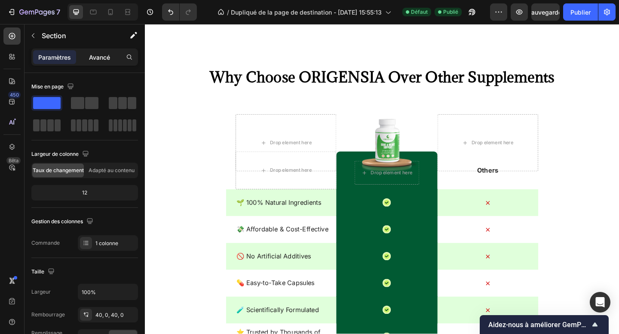
click at [103, 57] on font "Avancé" at bounding box center [99, 57] width 21 height 7
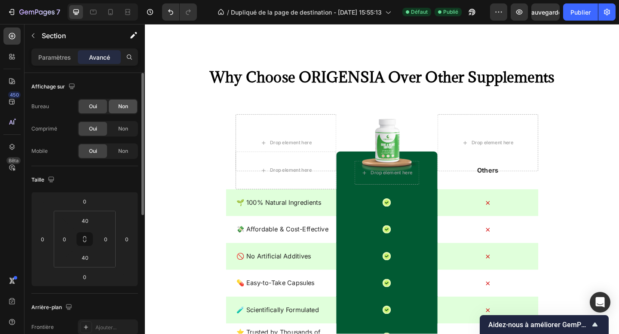
click at [119, 105] on font "Non" at bounding box center [123, 106] width 10 height 6
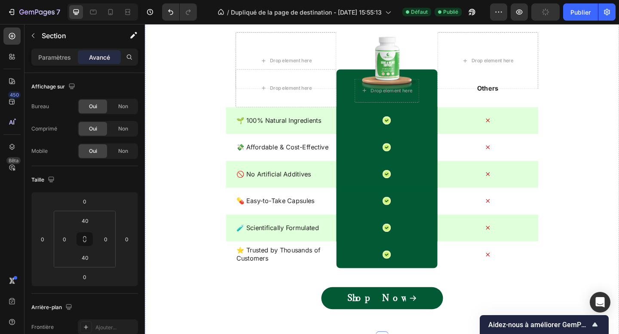
scroll to position [1026, 0]
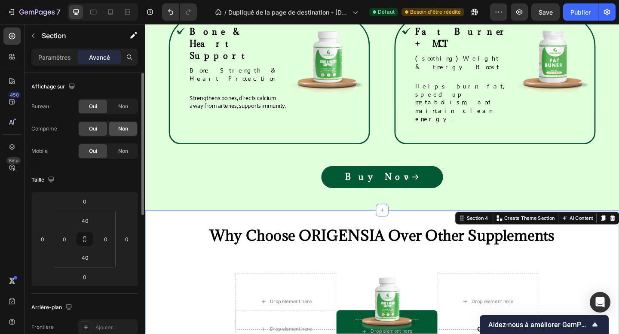
click at [121, 129] on font "Non" at bounding box center [123, 129] width 10 height 6
click at [125, 148] on font "Non" at bounding box center [123, 151] width 10 height 6
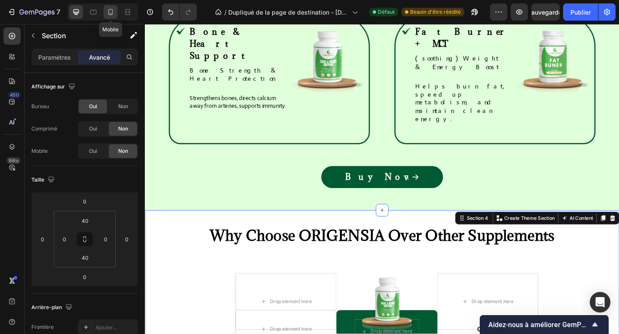
click at [112, 12] on icon at bounding box center [110, 12] width 5 height 6
type input "72"
type input "20"
type input "72"
type input "20"
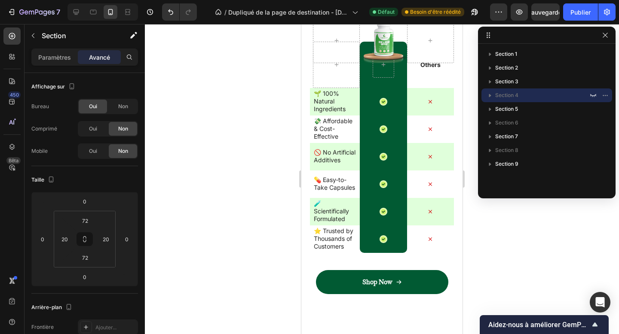
scroll to position [2144, 0]
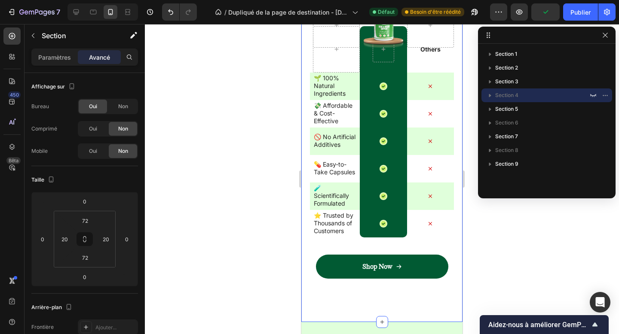
click at [303, 293] on div "Why Choose ORIGENSIA Over Other Supplements Heading Image Row Row Others Text B…" at bounding box center [381, 94] width 161 height 456
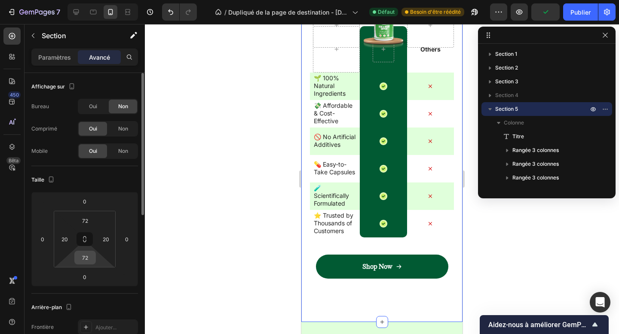
click at [89, 254] on input "72" at bounding box center [85, 257] width 17 height 13
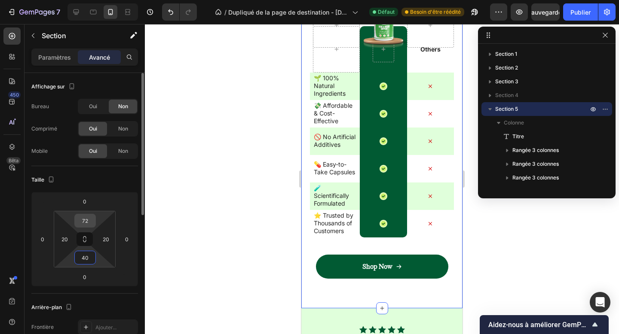
type input "40"
click at [88, 218] on input "72" at bounding box center [85, 220] width 17 height 13
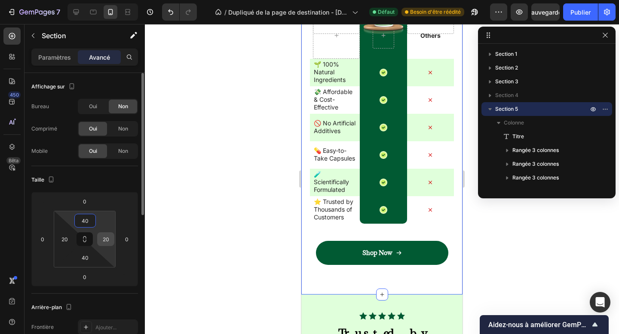
type input "40"
click at [104, 236] on input "20" at bounding box center [105, 239] width 13 height 13
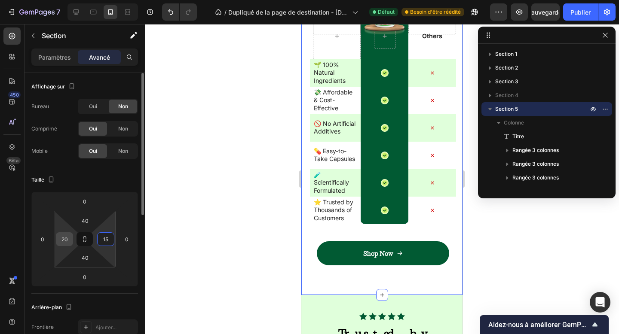
type input "15"
click at [65, 235] on input "20" at bounding box center [64, 239] width 13 height 13
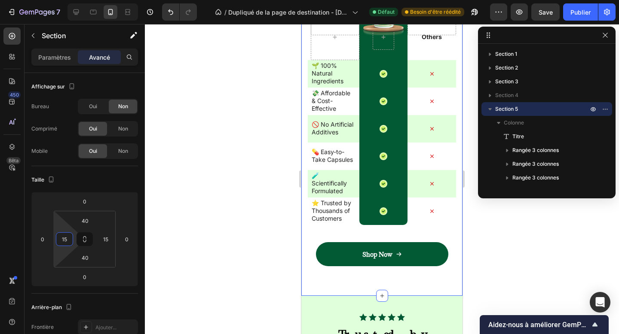
type input "15"
click at [339, 291] on div "Why Choose ORIGENSIA Over Other Supplements Heading Image Row Row Others Text B…" at bounding box center [381, 81] width 161 height 430
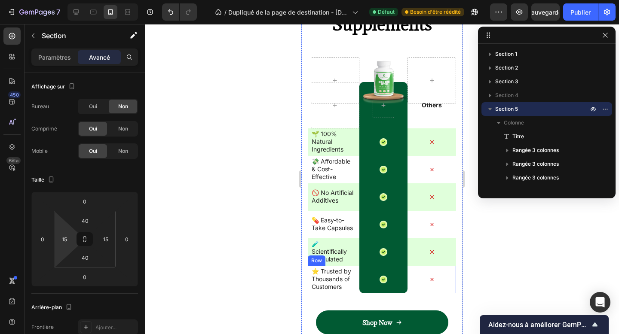
scroll to position [2073, 0]
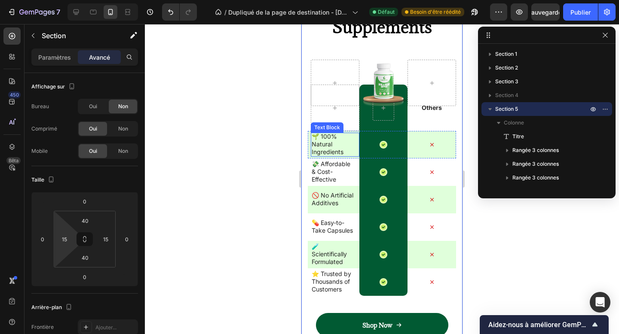
click at [327, 144] on p "🌱 100% Natural Ingredients" at bounding box center [334, 145] width 44 height 24
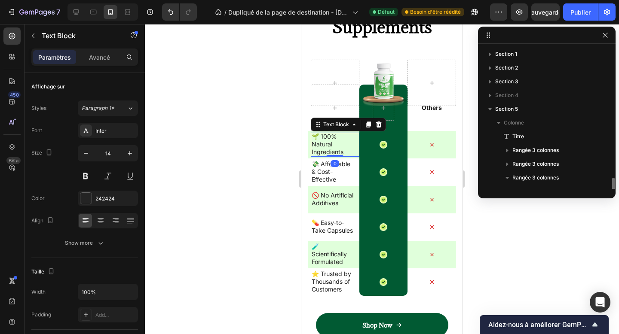
scroll to position [94, 0]
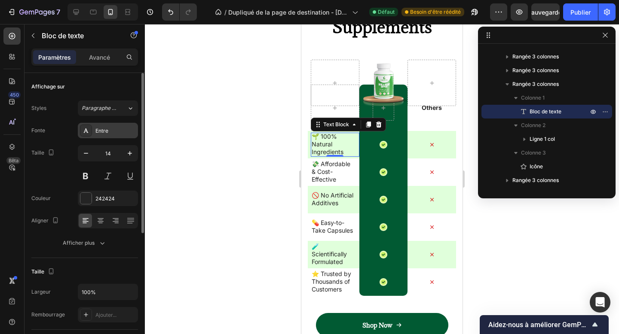
click at [107, 129] on font "Entre" at bounding box center [101, 131] width 13 height 6
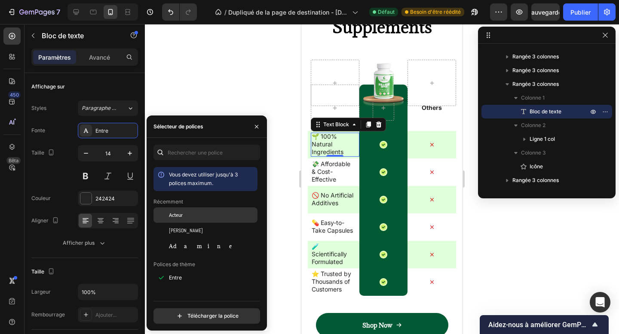
click at [189, 219] on div "Acteur" at bounding box center [212, 215] width 87 height 8
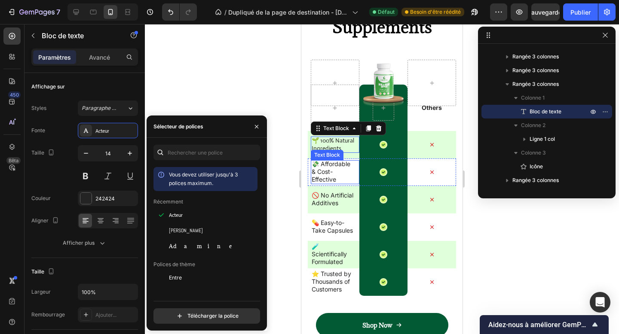
click at [327, 169] on p "💸 Affordable & Cost-Effective" at bounding box center [334, 172] width 44 height 24
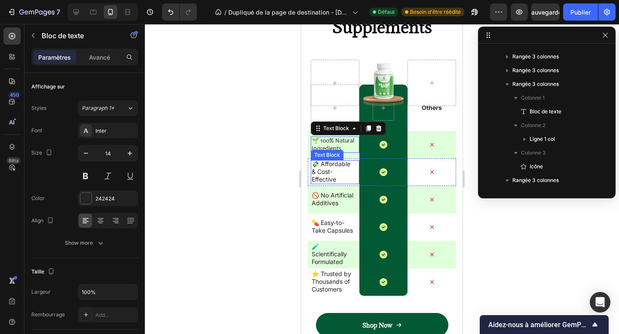
scroll to position [190, 0]
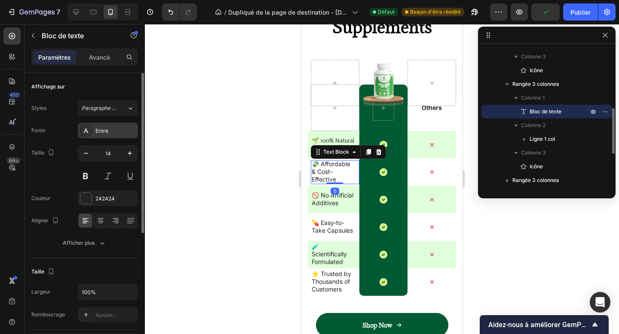
click at [125, 132] on div "Entre" at bounding box center [115, 131] width 40 height 8
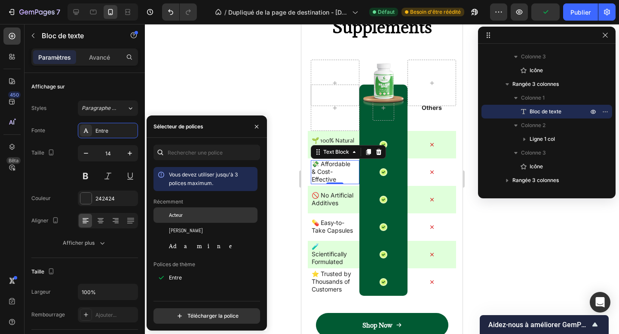
click at [195, 215] on div "Acteur" at bounding box center [212, 215] width 87 height 8
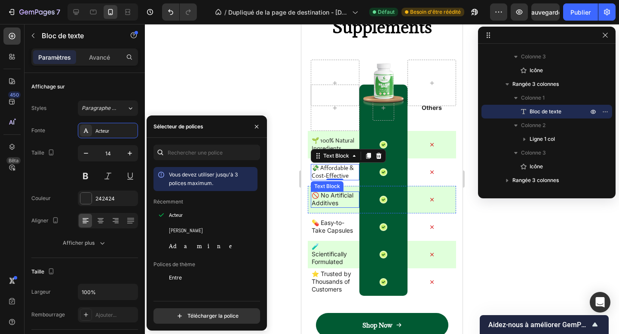
click at [319, 204] on p "🚫 No Artificial Additives" at bounding box center [334, 199] width 44 height 15
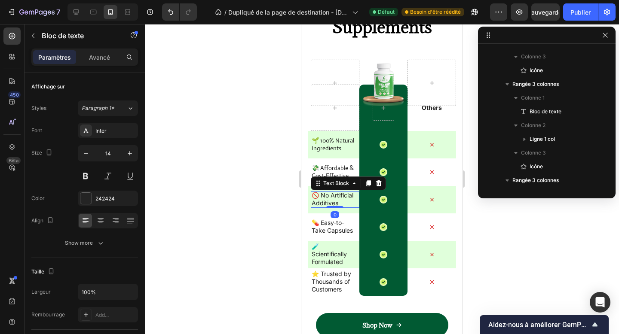
scroll to position [286, 0]
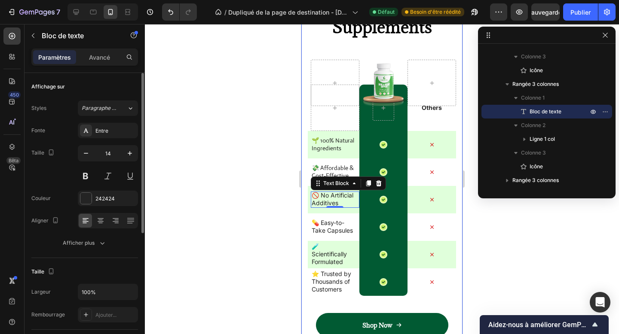
click at [70, 134] on div "Fonte Entre" at bounding box center [84, 130] width 107 height 15
click at [103, 137] on div "Entre" at bounding box center [108, 130] width 60 height 15
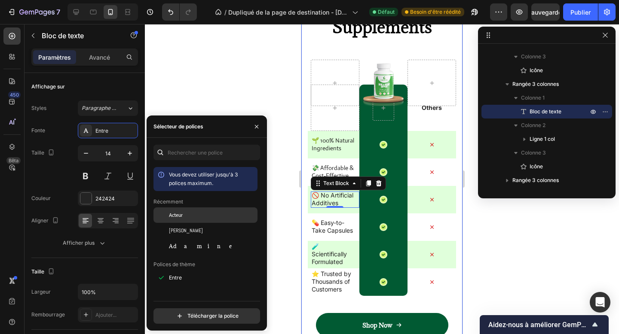
click at [184, 221] on div "Acteur" at bounding box center [205, 215] width 104 height 15
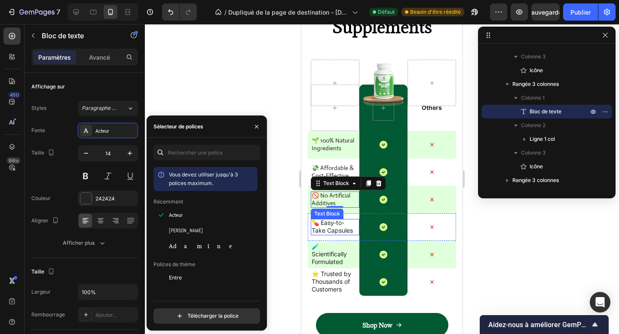
click at [337, 230] on p "💊 Easy-to-Take Capsules" at bounding box center [334, 226] width 44 height 15
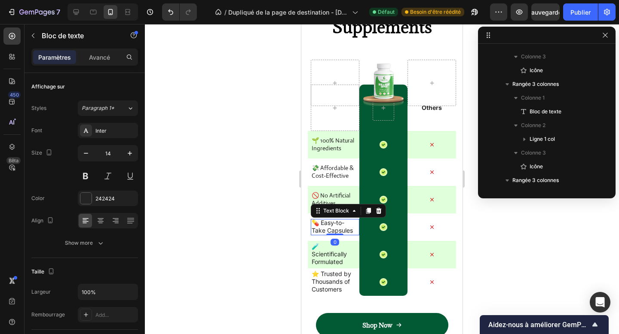
scroll to position [383, 0]
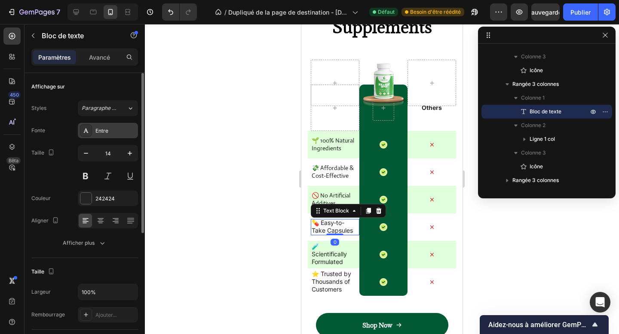
click at [91, 126] on div at bounding box center [86, 131] width 12 height 12
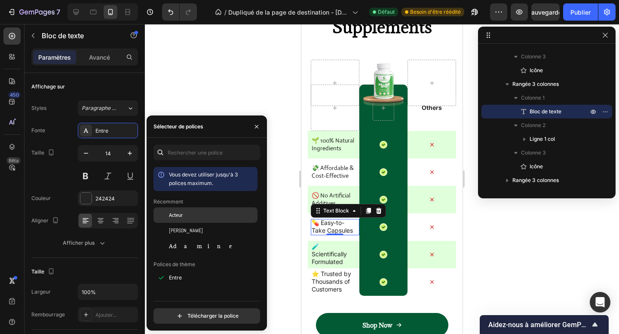
click at [175, 209] on div "Acteur" at bounding box center [205, 215] width 104 height 15
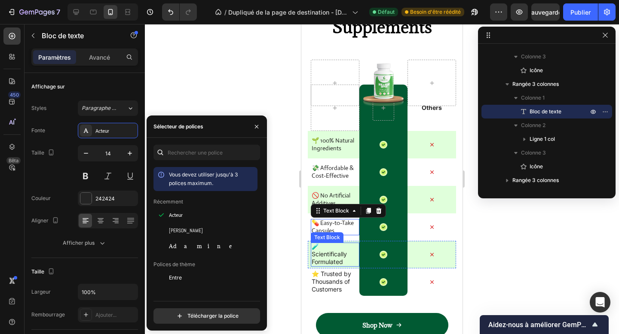
click at [337, 253] on p "🧪 Scientifically Formulated" at bounding box center [334, 255] width 44 height 24
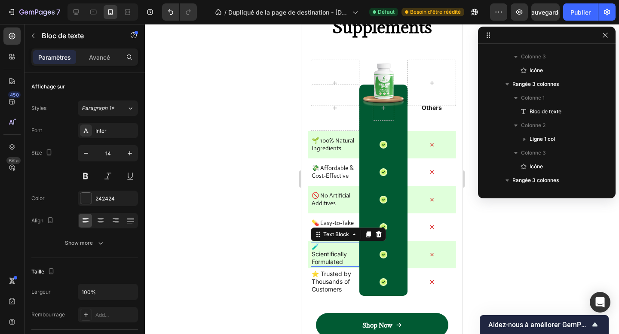
scroll to position [479, 0]
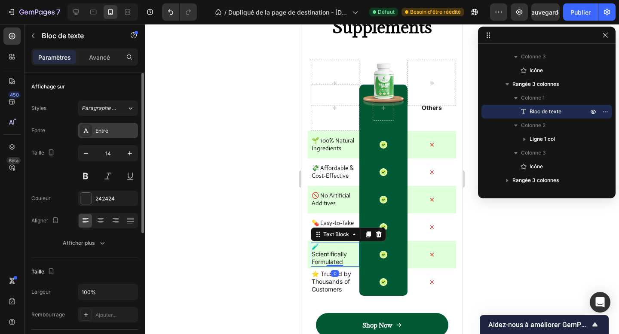
click at [99, 123] on div "Entre" at bounding box center [108, 130] width 60 height 15
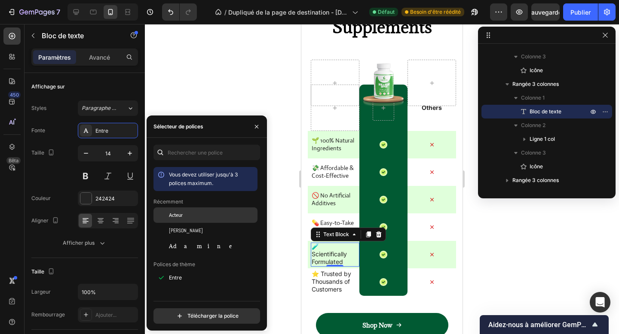
click at [199, 219] on div "Acteur" at bounding box center [205, 215] width 104 height 15
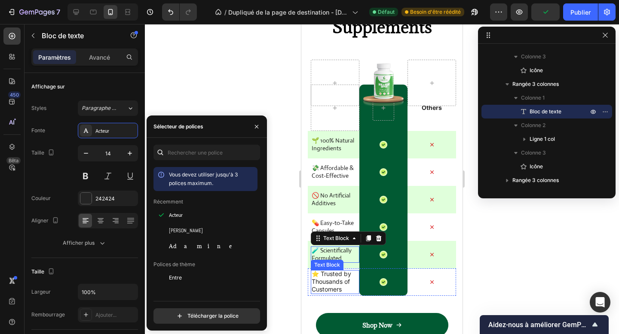
click at [332, 279] on p "⭐ Trusted by Thousands of Customers" at bounding box center [334, 282] width 44 height 24
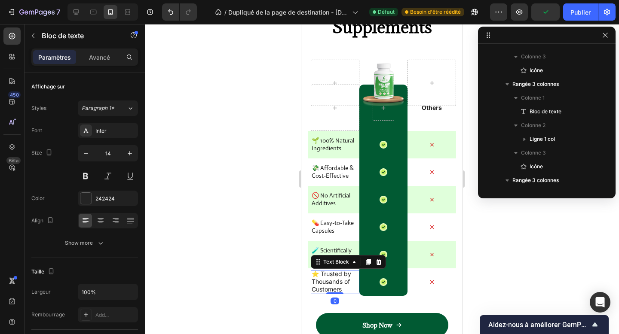
scroll to position [575, 0]
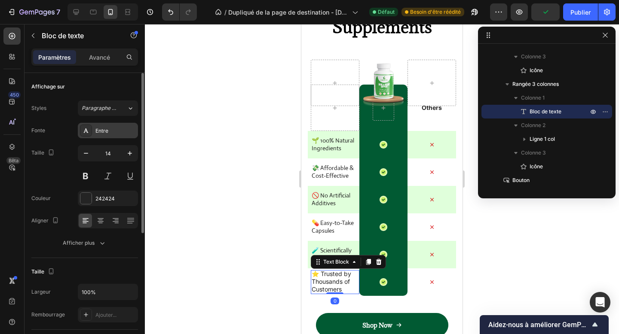
click at [123, 136] on div "Entre" at bounding box center [108, 130] width 60 height 15
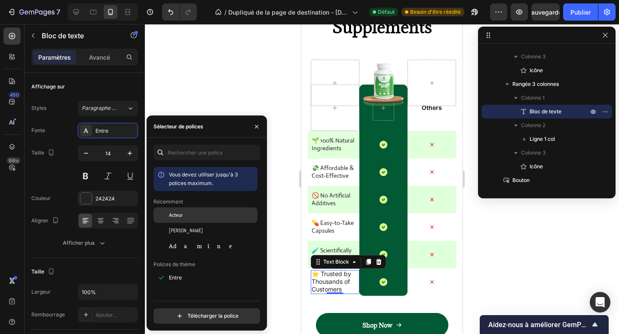
click at [202, 221] on div "Acteur" at bounding box center [205, 215] width 104 height 15
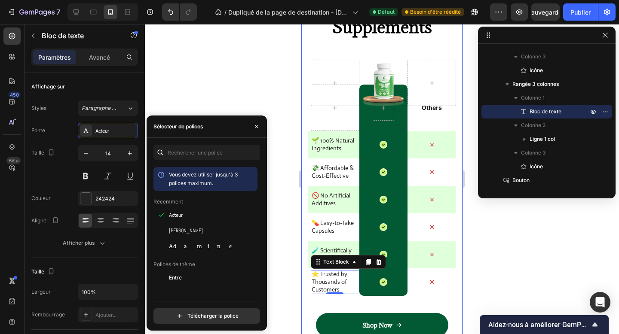
click at [306, 148] on div "Why Choose ORIGENSIA Over Other Supplements Heading Image Row Row Others Text B…" at bounding box center [381, 152] width 161 height 430
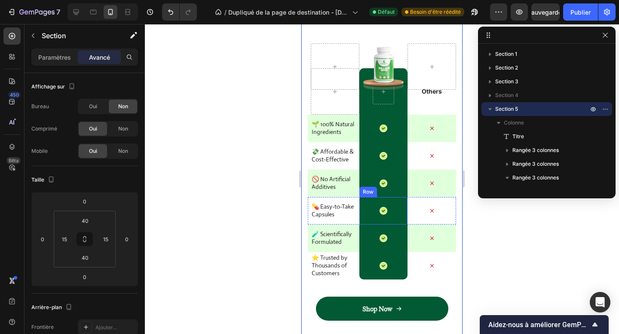
scroll to position [2125, 0]
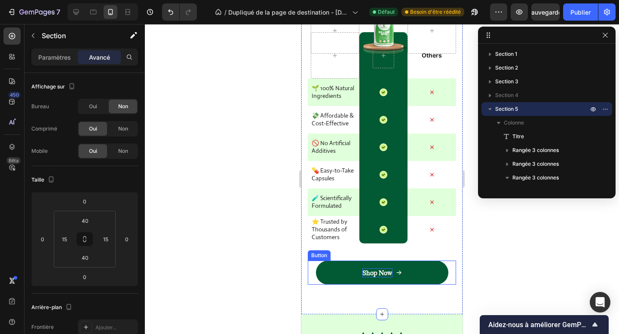
click at [381, 273] on p "Shop Now" at bounding box center [377, 273] width 30 height 9
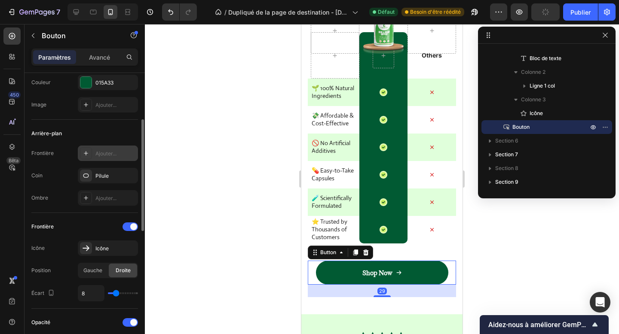
scroll to position [180, 0]
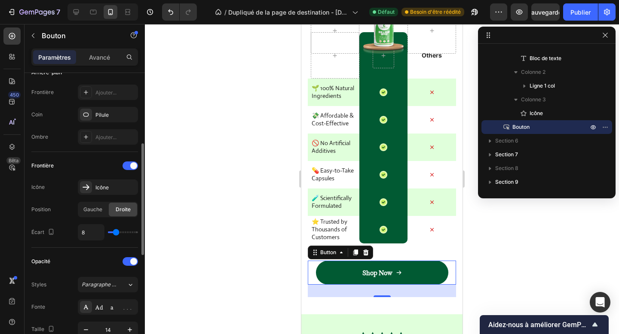
click at [92, 174] on div "Frontière Icône Icône Position Gauche Droite Écart 8" at bounding box center [84, 200] width 107 height 82
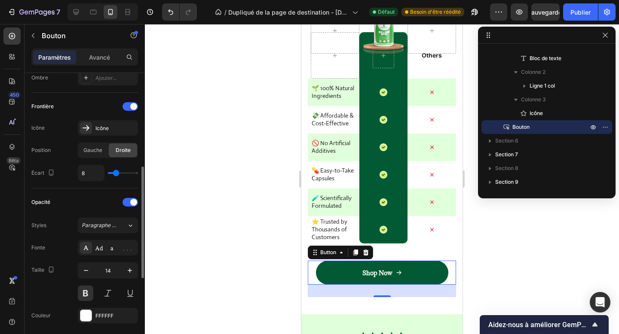
scroll to position [250, 0]
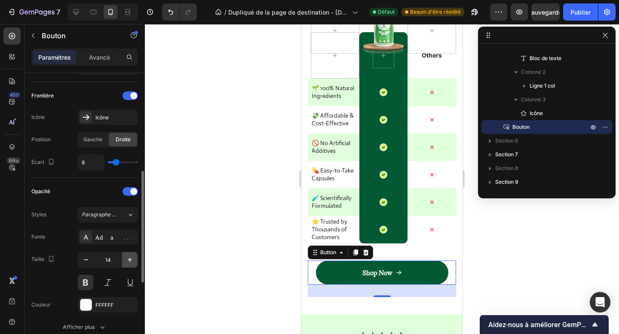
click at [126, 258] on icon "button" at bounding box center [130, 260] width 9 height 9
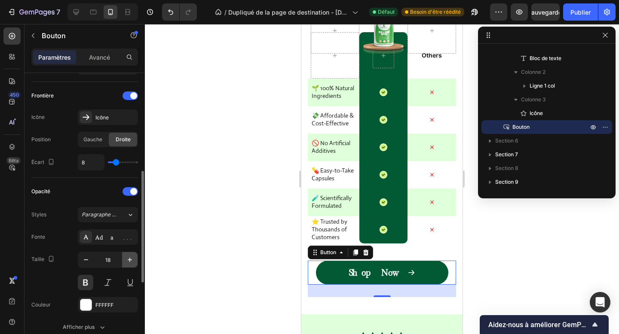
click at [126, 258] on icon "button" at bounding box center [130, 260] width 9 height 9
type input "20"
click at [68, 279] on div "Taille 20" at bounding box center [84, 271] width 107 height 39
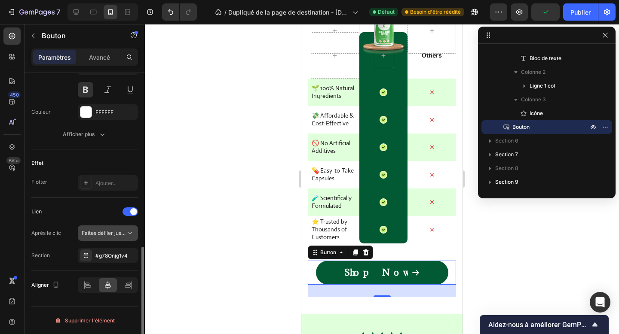
click at [115, 239] on button "Faites défiler jusqu'à" at bounding box center [108, 233] width 60 height 15
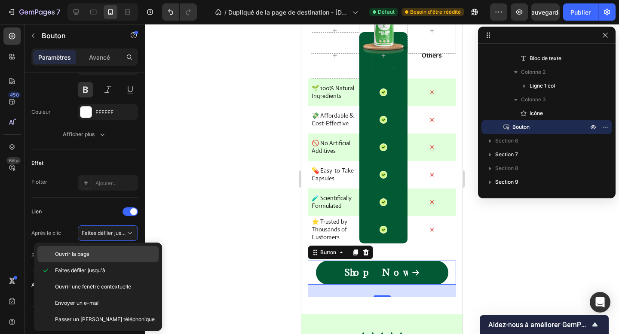
click at [104, 251] on p "Ouvrir la page" at bounding box center [105, 255] width 100 height 8
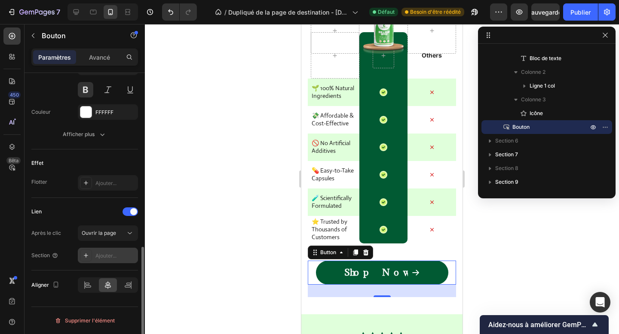
click at [101, 256] on font "Ajouter..." at bounding box center [105, 256] width 21 height 6
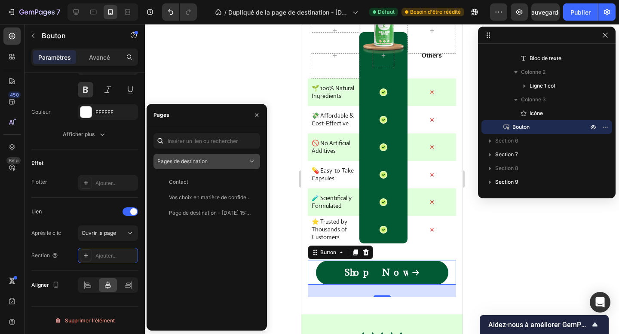
click at [216, 161] on div "Pages de destination" at bounding box center [202, 162] width 90 height 8
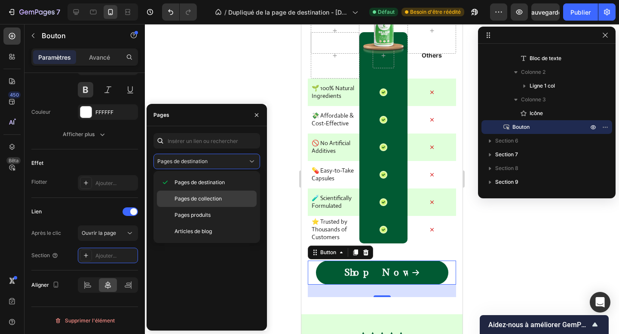
click at [212, 201] on font "Pages de collection" at bounding box center [198, 199] width 47 height 6
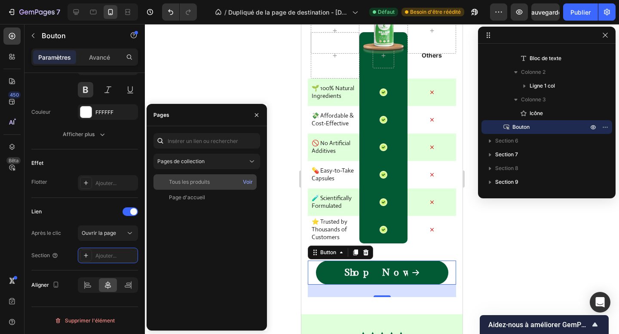
click at [203, 181] on font "Tous les produits" at bounding box center [189, 182] width 41 height 6
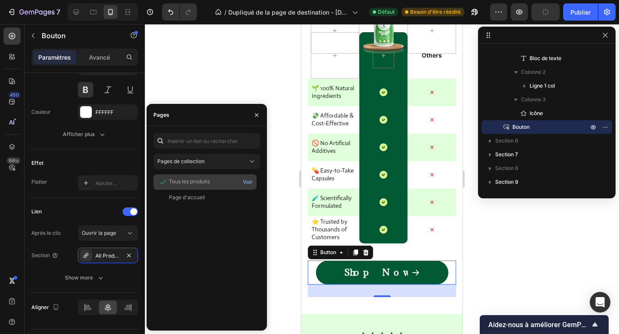
click at [177, 181] on font "Tous les produits" at bounding box center [189, 181] width 41 height 6
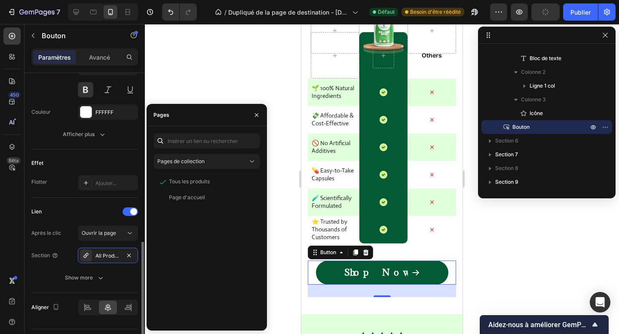
click at [81, 202] on div "Lien Après le clic Ouvrir la page Section All Products Show more" at bounding box center [84, 245] width 107 height 95
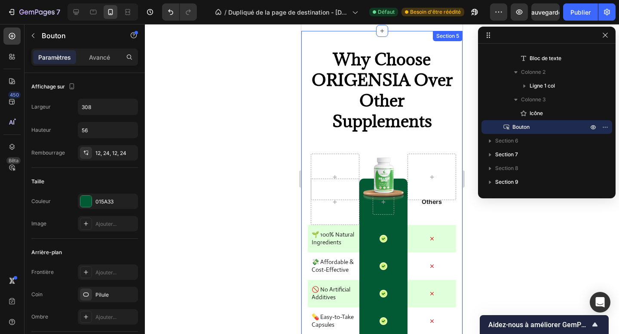
scroll to position [1888, 0]
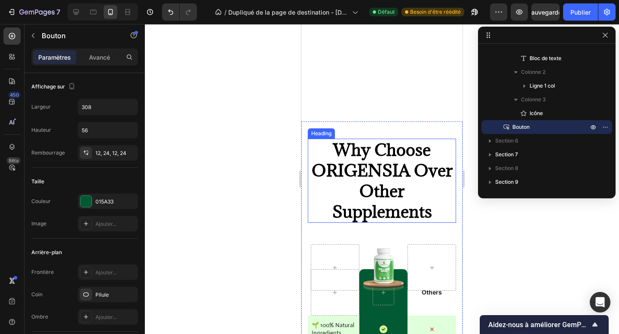
click at [371, 185] on strong "Why Choose ORIGENSIA Over Other Supplements" at bounding box center [382, 181] width 141 height 84
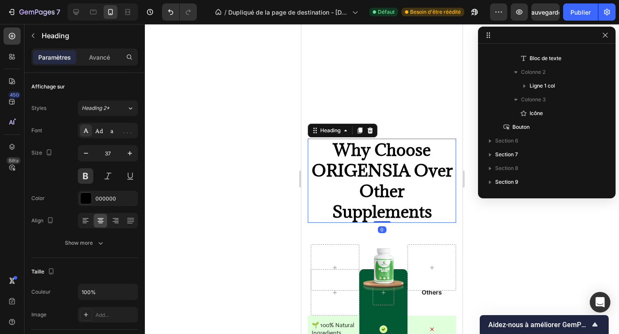
scroll to position [25, 0]
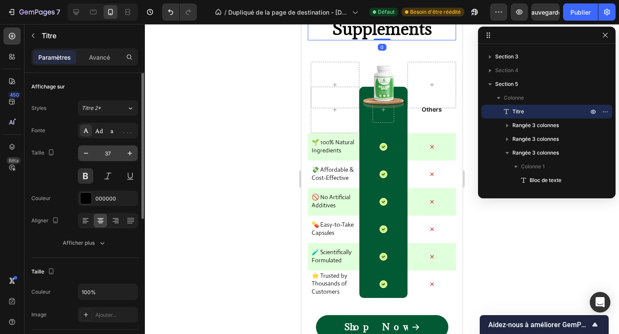
click at [111, 154] on input "37" at bounding box center [108, 153] width 28 height 15
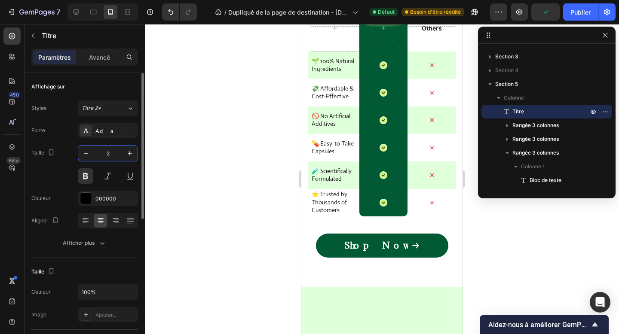
type input "25"
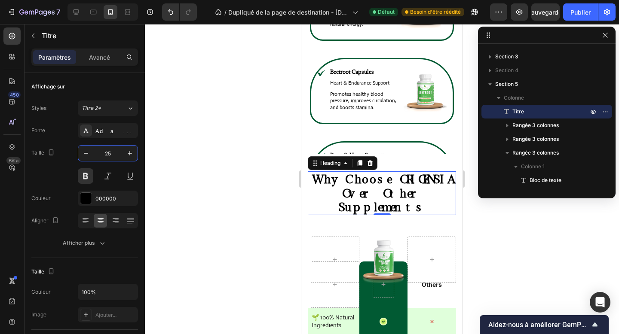
scroll to position [1642, 0]
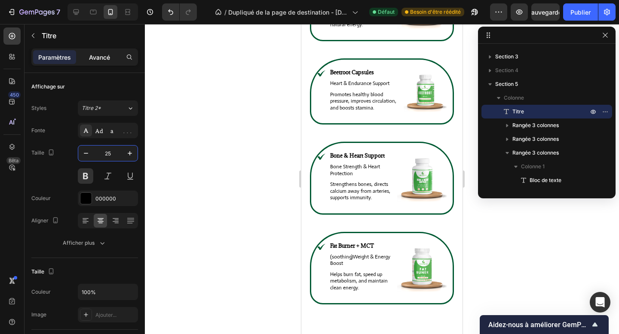
click at [103, 60] on font "Avancé" at bounding box center [99, 57] width 21 height 7
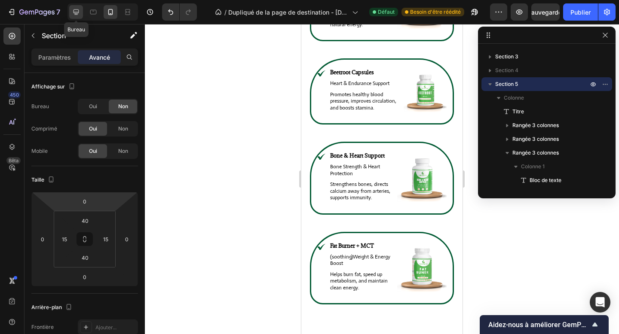
click at [78, 13] on icon at bounding box center [77, 12] width 6 height 6
type input "0"
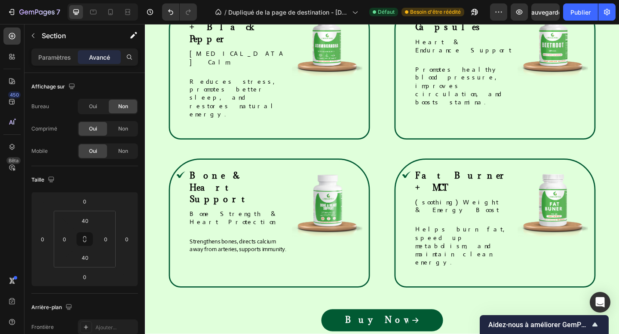
scroll to position [909, 0]
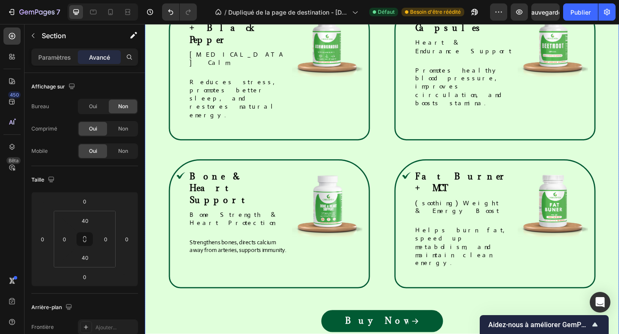
click at [242, 200] on div "Our Natural Solutions, Made Simple Heading Each ORIGENSIA supplement targets a …" at bounding box center [403, 156] width 516 height 455
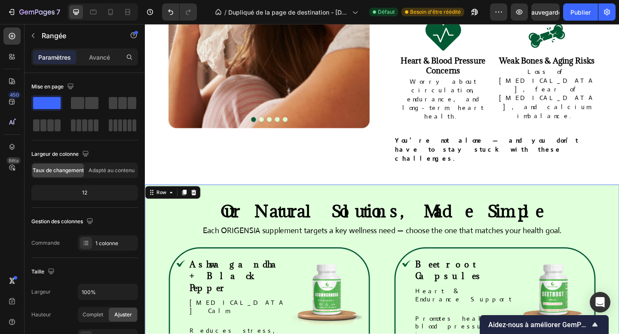
scroll to position [636, 0]
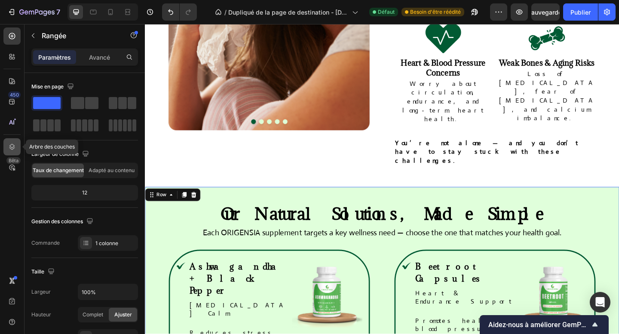
click at [12, 149] on icon at bounding box center [12, 147] width 6 height 6
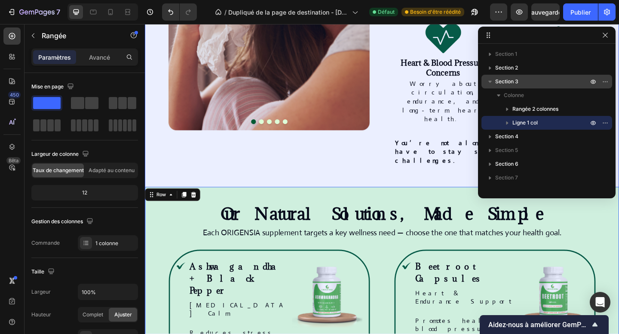
click at [508, 84] on font "Section 3" at bounding box center [506, 81] width 23 height 6
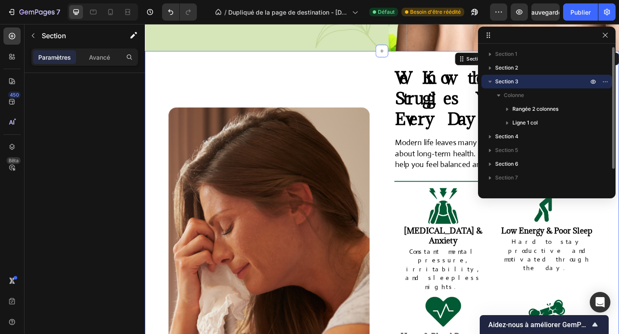
scroll to position [337, 0]
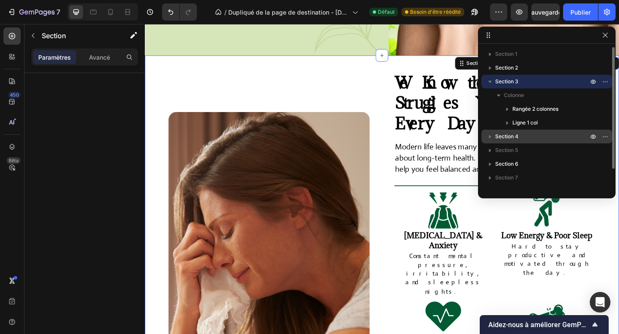
click at [507, 136] on font "Section 4" at bounding box center [506, 136] width 23 height 6
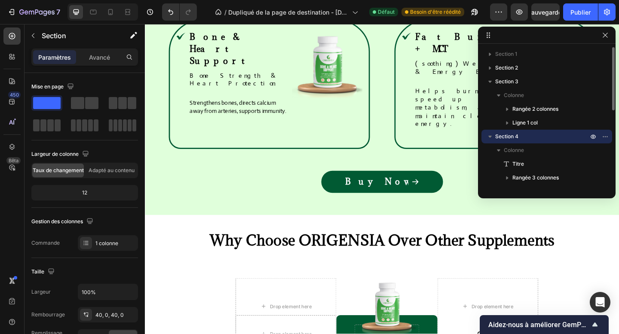
scroll to position [1062, 0]
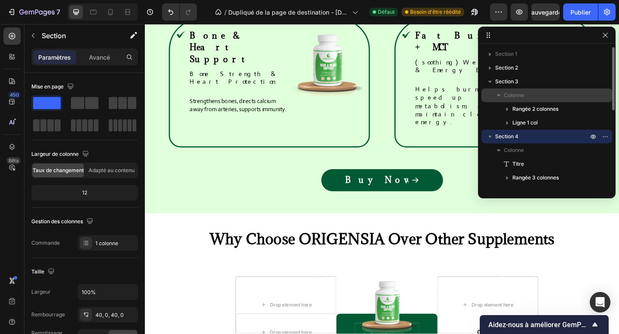
click at [509, 101] on div "Colonne" at bounding box center [547, 96] width 124 height 14
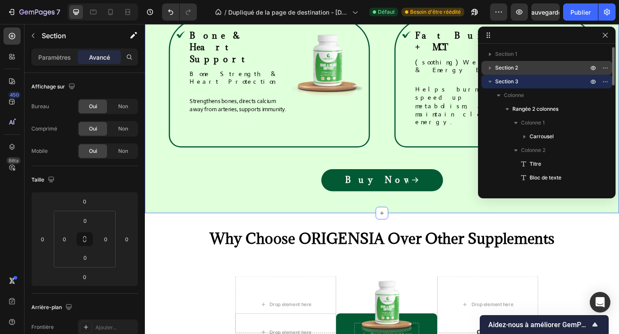
click at [509, 70] on font "Section 2" at bounding box center [506, 67] width 23 height 6
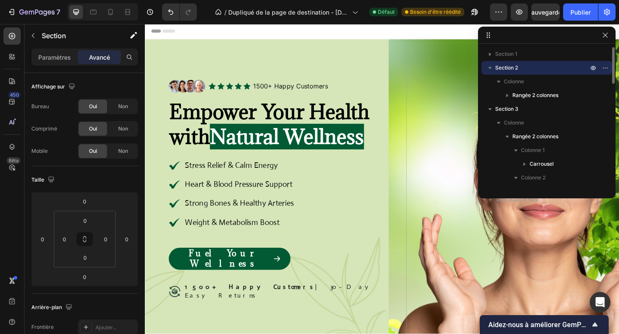
scroll to position [0, 0]
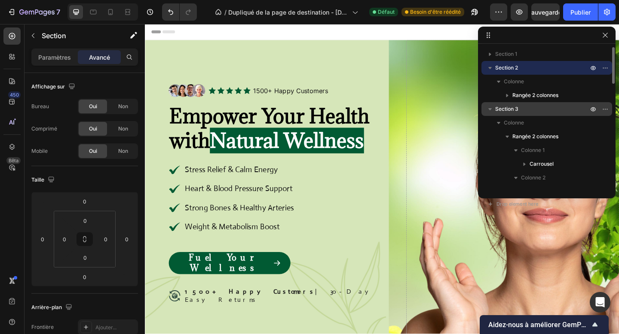
click at [514, 113] on div "Section 3" at bounding box center [547, 109] width 124 height 14
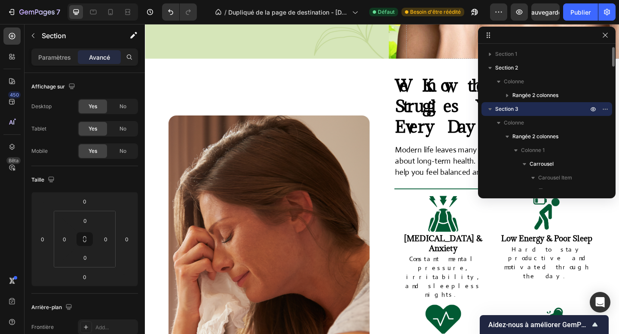
scroll to position [337, 0]
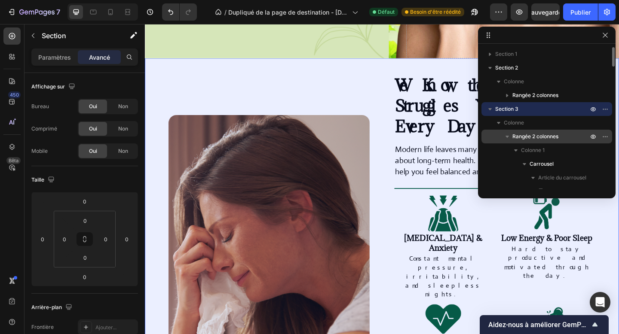
click at [542, 139] on font "Rangée 2 colonnes" at bounding box center [535, 136] width 46 height 6
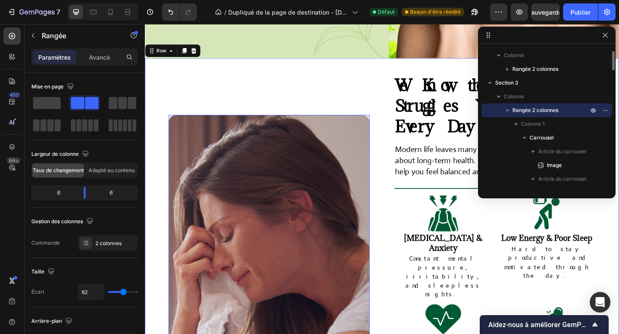
scroll to position [27, 0]
click at [542, 139] on font "Carrousel" at bounding box center [542, 137] width 24 height 6
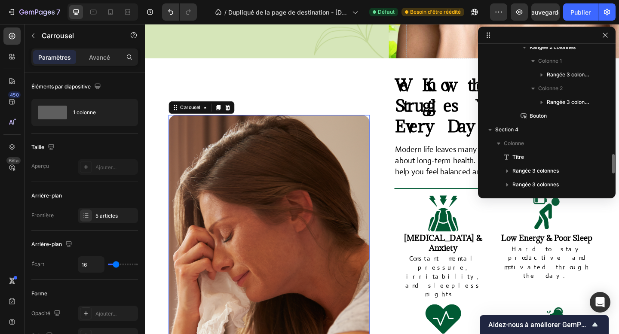
scroll to position [720, 0]
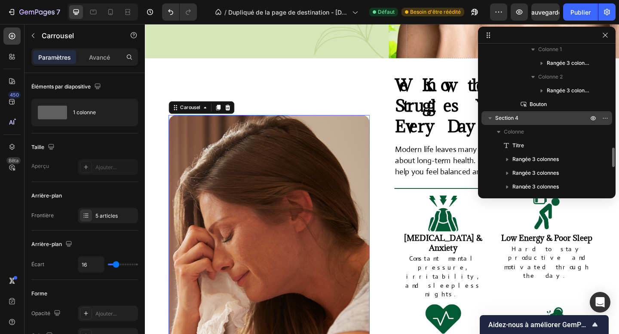
click at [532, 114] on p "Section 4" at bounding box center [542, 118] width 95 height 9
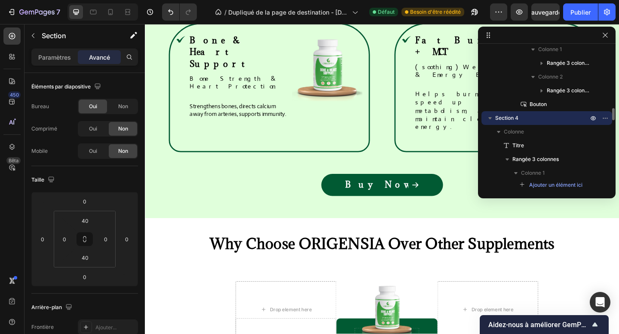
scroll to position [1062, 0]
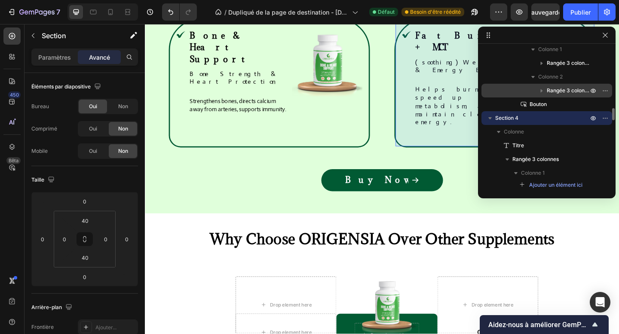
click at [539, 95] on button "button" at bounding box center [541, 91] width 10 height 10
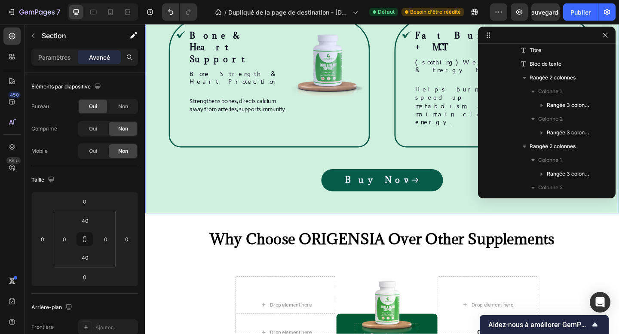
scroll to position [542, 0]
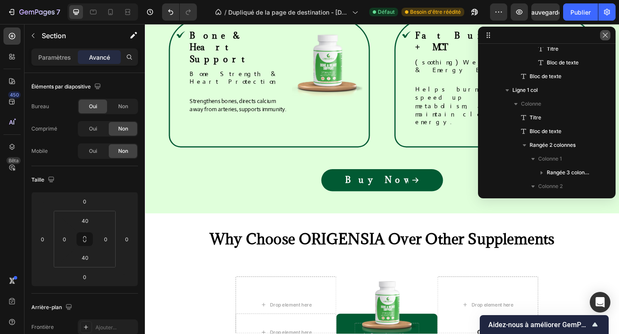
click at [602, 37] on icon "button" at bounding box center [605, 35] width 7 height 7
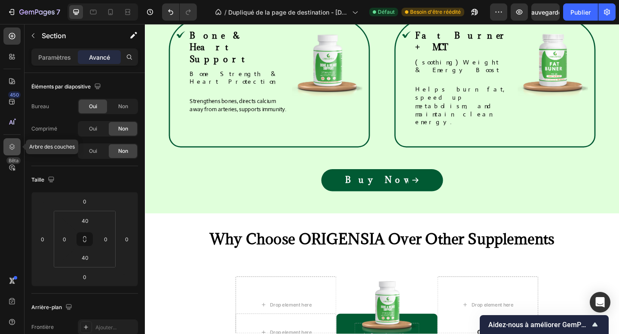
click at [14, 146] on icon at bounding box center [12, 147] width 6 height 6
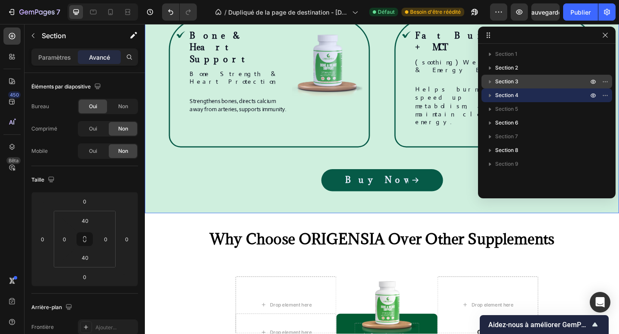
click at [516, 84] on font "Section 3" at bounding box center [506, 81] width 23 height 6
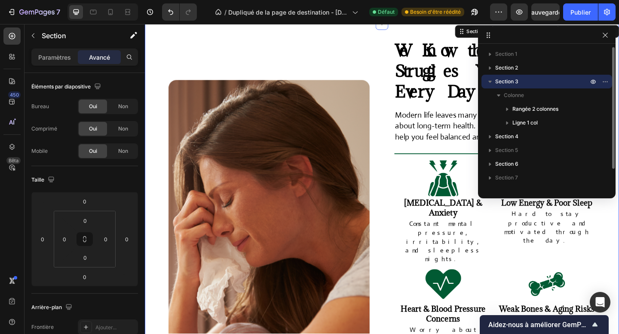
scroll to position [337, 0]
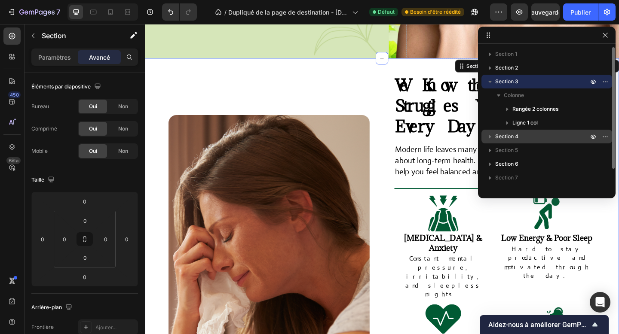
click at [512, 139] on font "Section 4" at bounding box center [506, 136] width 23 height 6
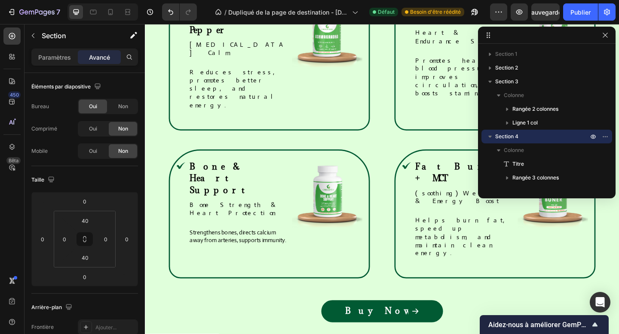
scroll to position [909, 0]
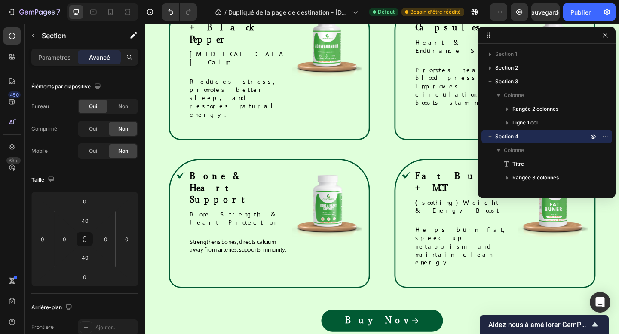
click at [174, 196] on div "Our Natural Solutions, Made Simple Heading Each ORIGENSIA supplement targets a …" at bounding box center [403, 155] width 516 height 455
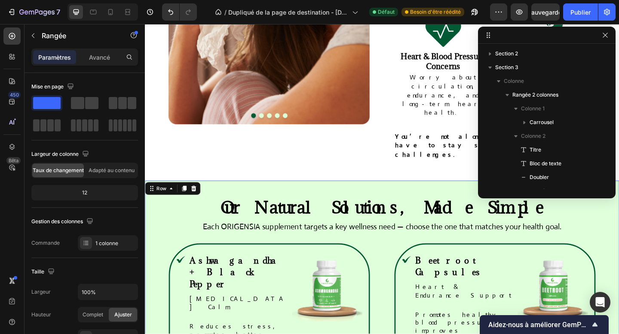
scroll to position [640, 0]
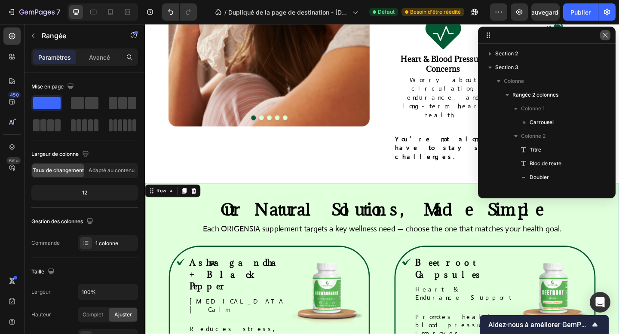
click at [607, 31] on button "button" at bounding box center [605, 35] width 10 height 10
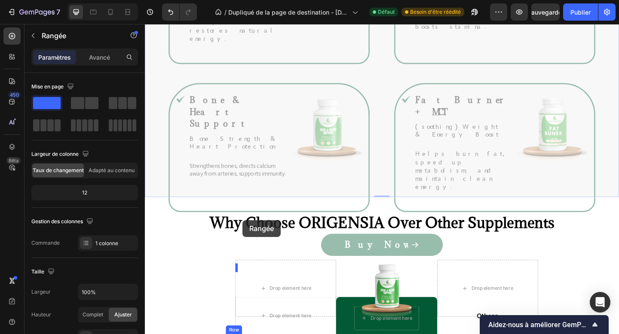
scroll to position [1045, 0]
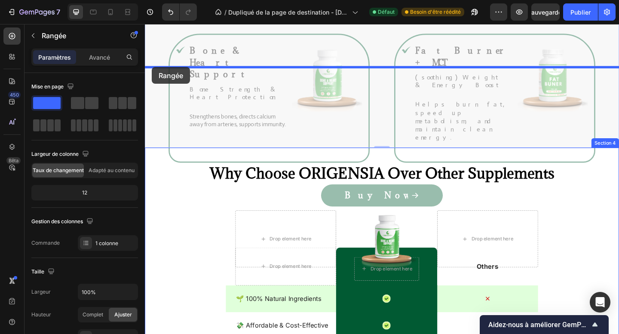
drag, startPoint x: 159, startPoint y: 119, endPoint x: 152, endPoint y: 71, distance: 49.1
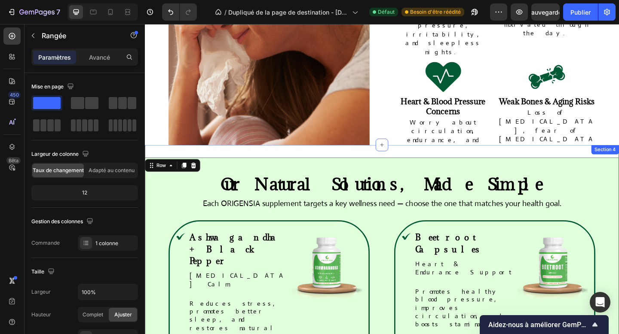
scroll to position [589, 0]
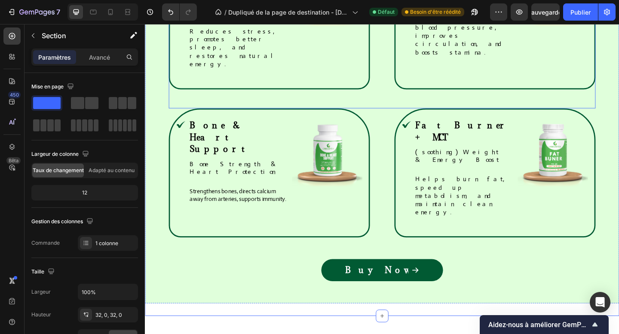
scroll to position [895, 0]
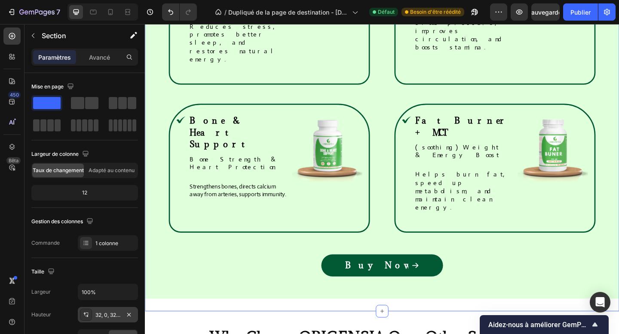
click at [98, 322] on div "32, 0, 32, 0" at bounding box center [108, 314] width 60 height 15
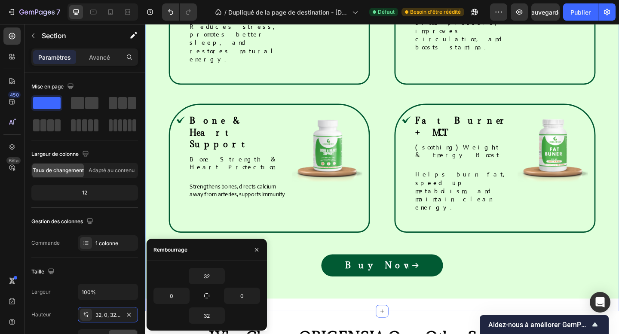
click at [92, 268] on div "Taille" at bounding box center [84, 272] width 107 height 14
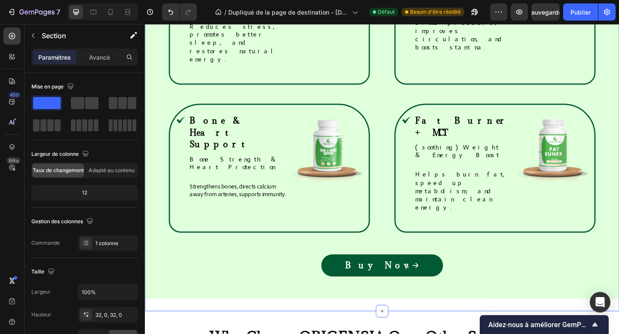
click at [204, 244] on div "Our Natural Solutions, Made Simple Heading Each ORIGENSIA supplement targets a …" at bounding box center [403, 95] width 516 height 483
click at [99, 245] on font "1 colonne" at bounding box center [106, 243] width 23 height 6
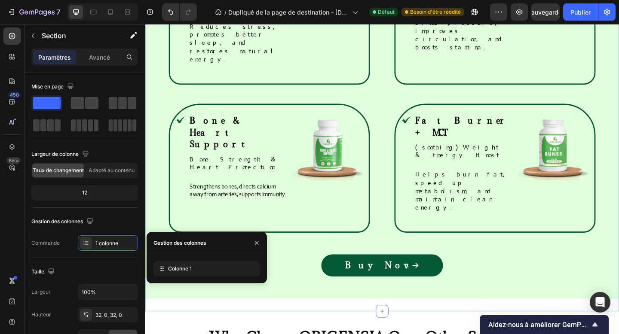
click at [101, 276] on div "Taille" at bounding box center [84, 272] width 107 height 14
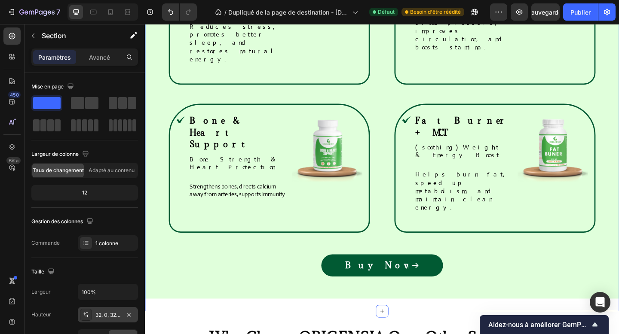
click at [105, 317] on font "32, 0, 32, 0" at bounding box center [108, 315] width 27 height 6
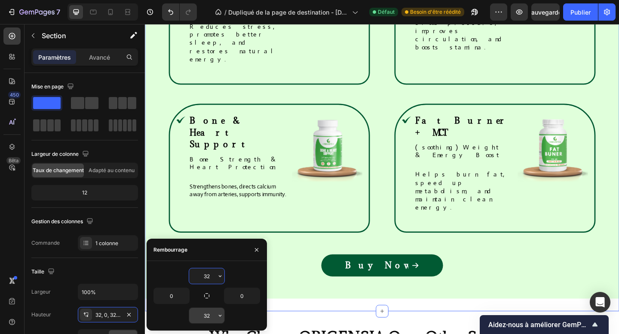
click at [203, 317] on input "32" at bounding box center [206, 315] width 35 height 15
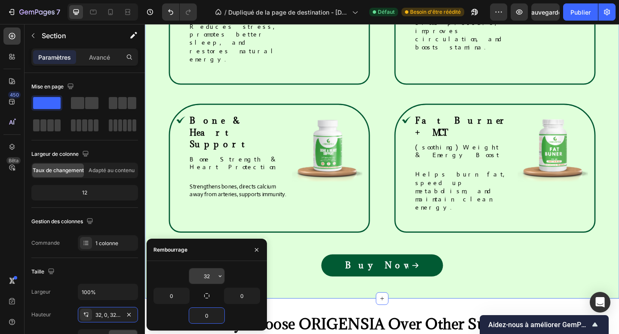
type input "0"
click at [211, 278] on input "32" at bounding box center [206, 276] width 35 height 15
type input "0"
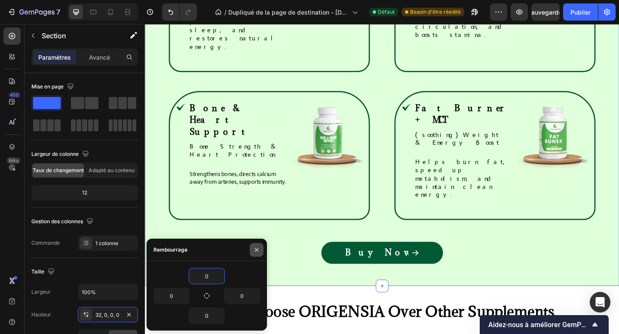
click at [252, 248] on button "button" at bounding box center [257, 250] width 14 height 14
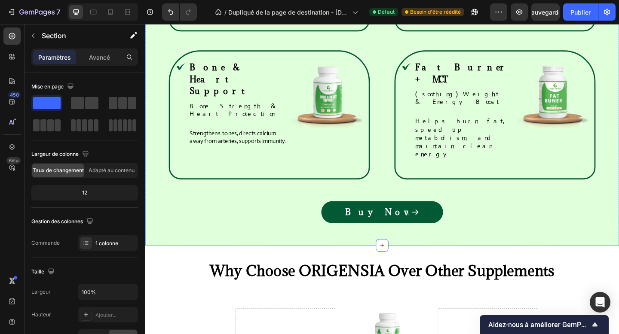
scroll to position [971, 0]
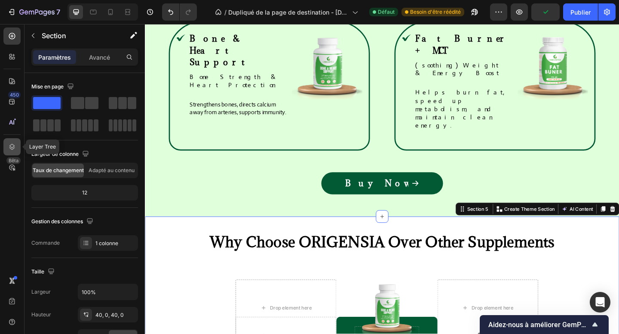
click at [4, 147] on div at bounding box center [11, 146] width 17 height 17
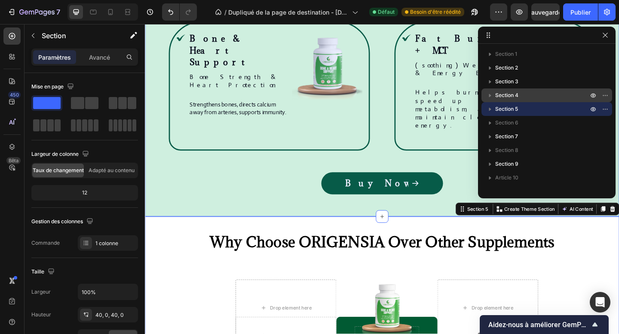
click at [526, 92] on p "Section 4" at bounding box center [542, 95] width 95 height 9
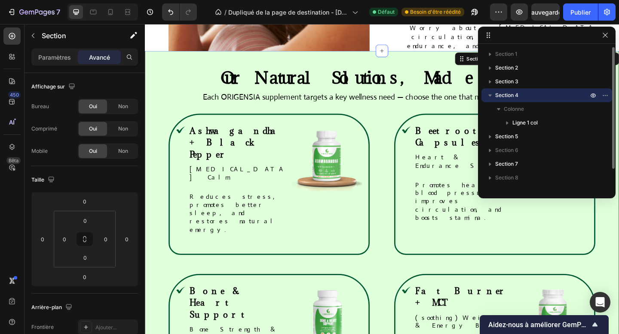
scroll to position [695, 0]
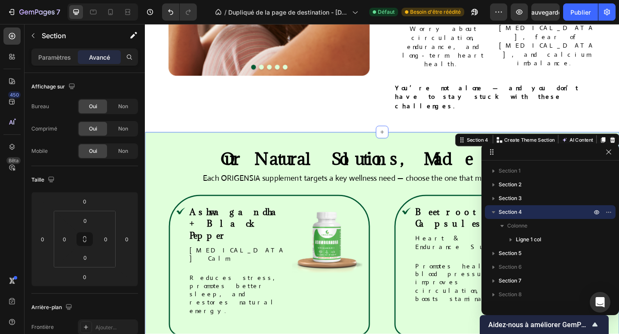
drag, startPoint x: 543, startPoint y: 37, endPoint x: 561, endPoint y: 168, distance: 132.2
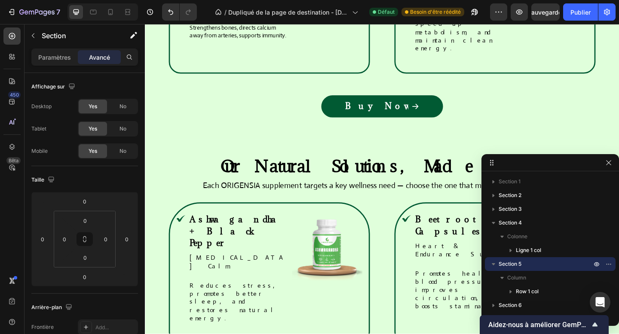
scroll to position [1062, 0]
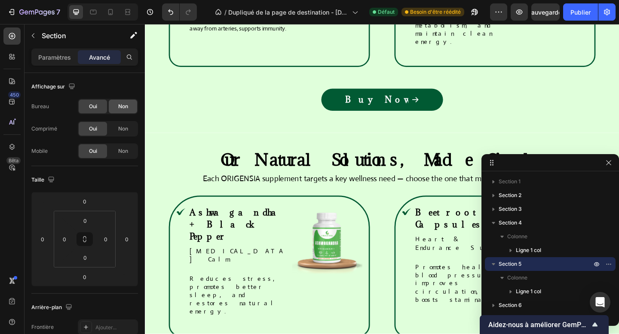
click at [113, 108] on div "Non" at bounding box center [123, 107] width 28 height 14
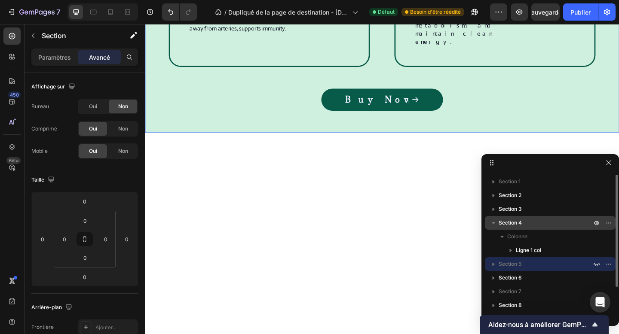
click at [519, 226] on font "Section 4" at bounding box center [510, 223] width 23 height 6
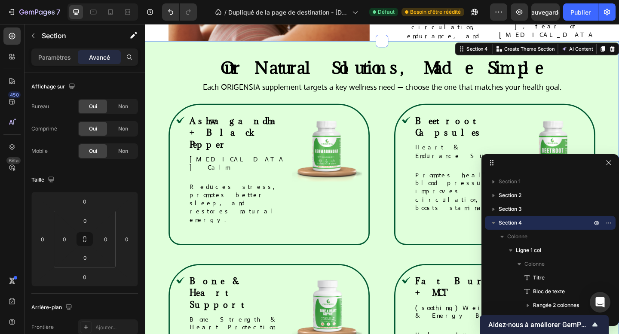
scroll to position [695, 0]
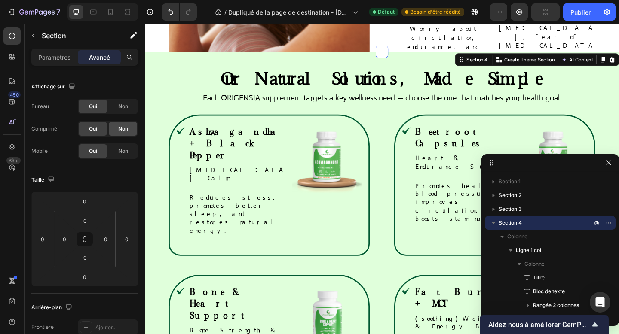
click at [127, 131] on font "Non" at bounding box center [123, 129] width 10 height 6
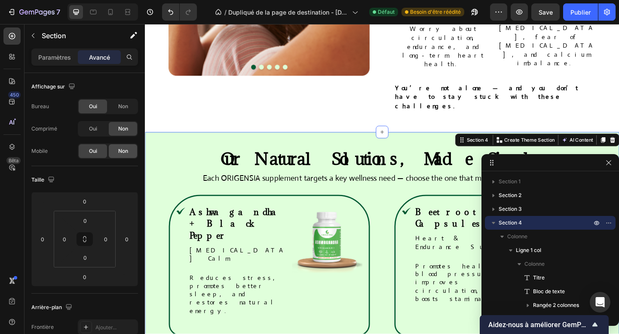
click at [126, 145] on div "Non" at bounding box center [123, 151] width 28 height 14
click at [125, 8] on icon at bounding box center [127, 12] width 9 height 9
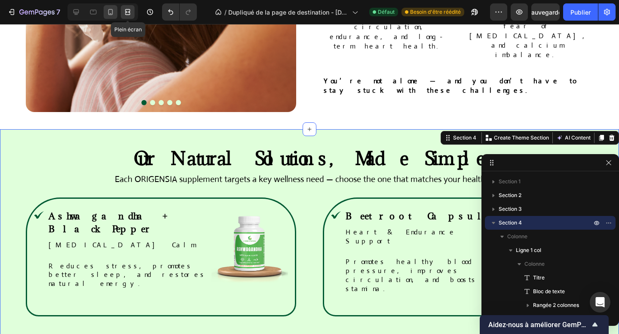
scroll to position [695, 0]
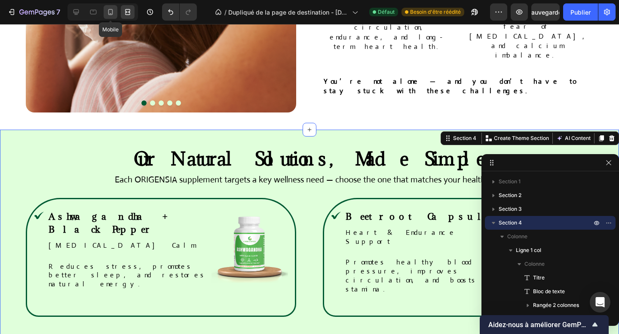
click at [113, 10] on icon at bounding box center [110, 12] width 9 height 9
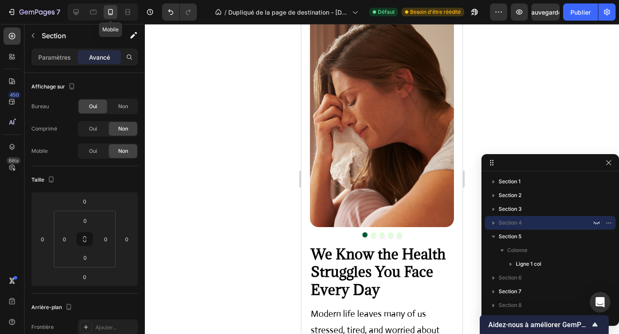
scroll to position [665, 0]
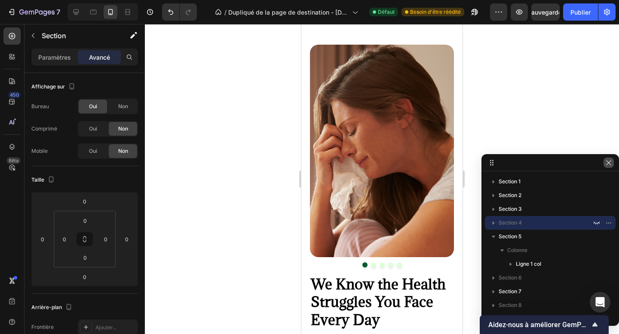
click at [608, 162] on icon "button" at bounding box center [608, 162] width 5 height 5
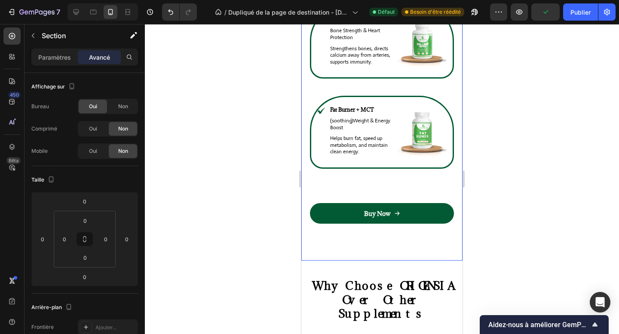
scroll to position [1902, 0]
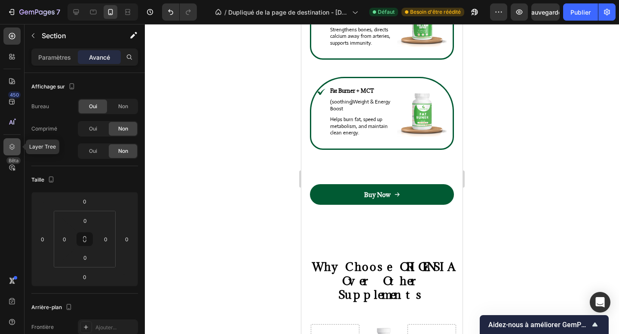
click at [12, 152] on div at bounding box center [11, 146] width 17 height 17
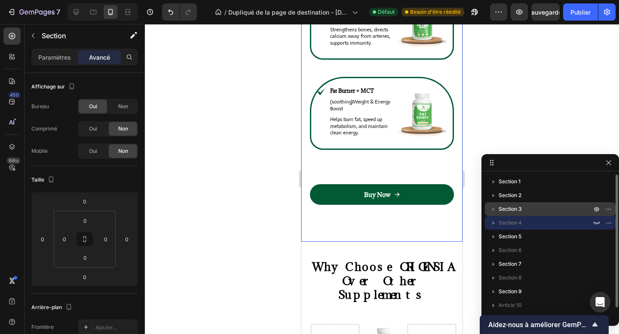
click at [500, 210] on font "Section 3" at bounding box center [510, 209] width 23 height 6
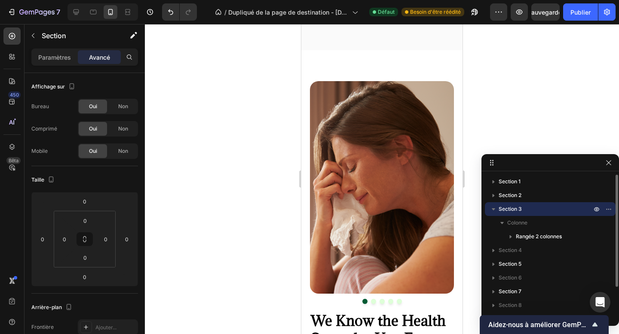
scroll to position [625, 0]
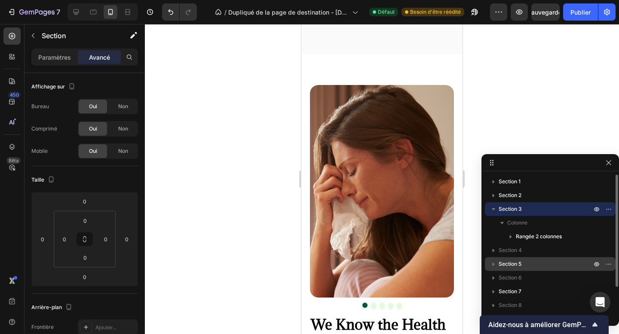
click at [512, 263] on font "Section 5" at bounding box center [510, 264] width 23 height 6
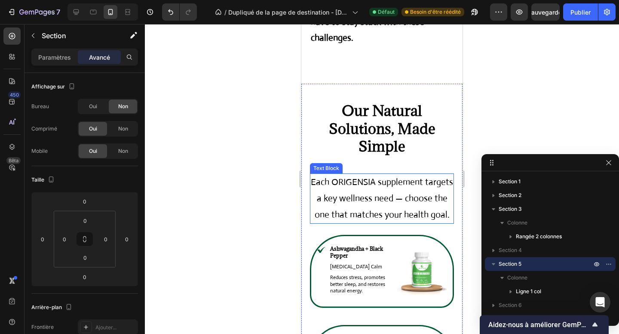
scroll to position [1450, 0]
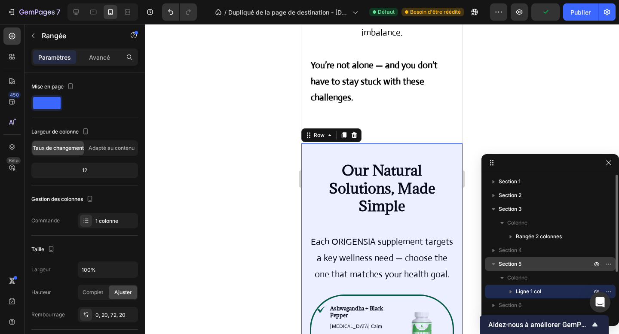
click at [512, 264] on font "Section 5" at bounding box center [510, 264] width 23 height 6
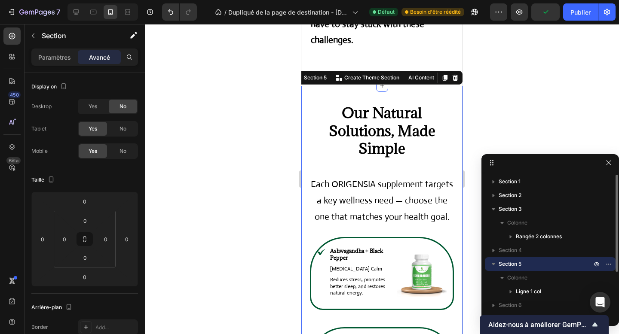
scroll to position [1510, 0]
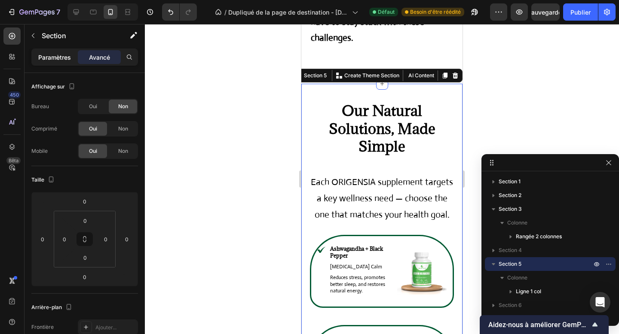
click at [49, 62] on div "Paramètres" at bounding box center [54, 57] width 43 height 14
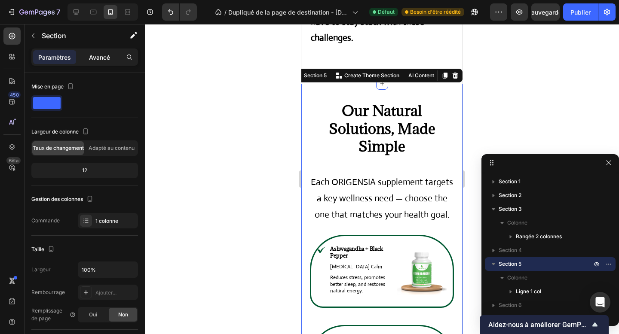
click at [91, 62] on div "Avancé" at bounding box center [99, 57] width 43 height 14
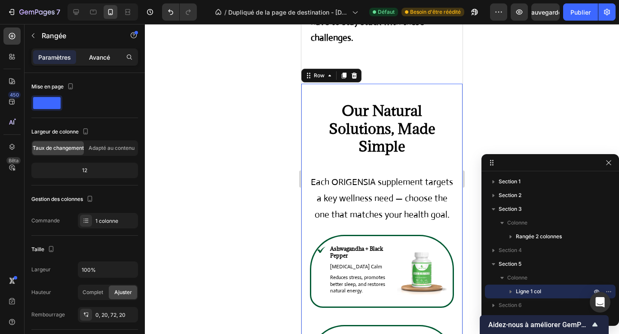
click at [99, 53] on p "Avancé" at bounding box center [99, 57] width 21 height 9
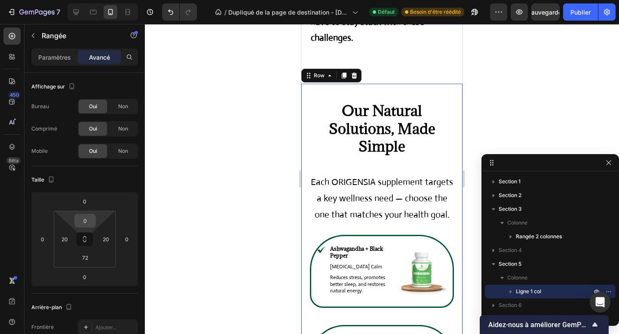
click at [89, 221] on input "0" at bounding box center [85, 220] width 17 height 13
type input "40"
click at [86, 260] on input "72" at bounding box center [85, 257] width 17 height 13
type input "40"
click at [66, 0] on html "7 Version history / Dupliqué de la page de destination - [DATE] 15:55:13 Défaut…" at bounding box center [309, 0] width 619 height 0
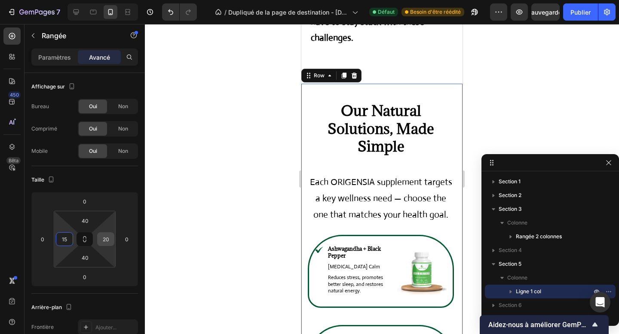
type input "15"
click at [105, 239] on input "20" at bounding box center [105, 239] width 13 height 13
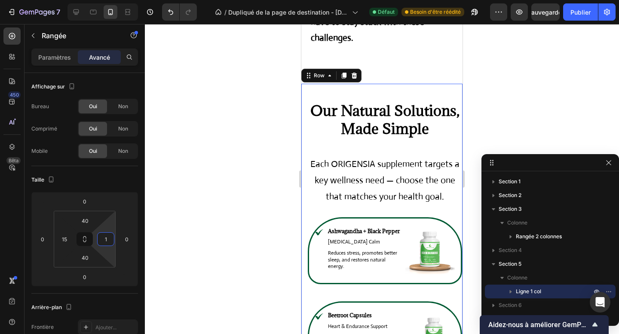
type input "15"
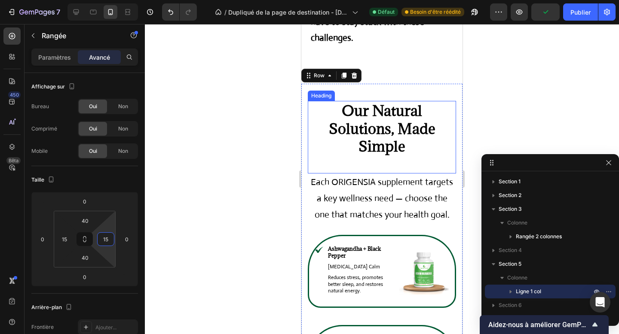
click at [370, 125] on strong "Our Natural Solutions, Made Simple" at bounding box center [382, 128] width 107 height 54
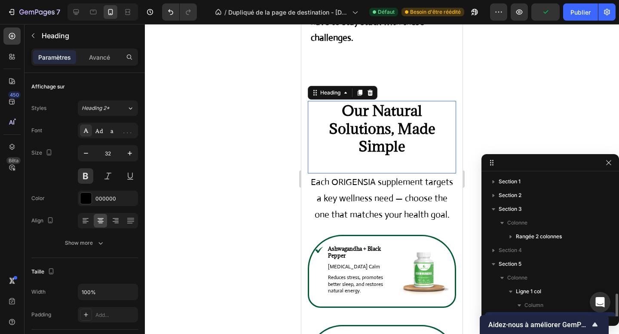
scroll to position [80, 0]
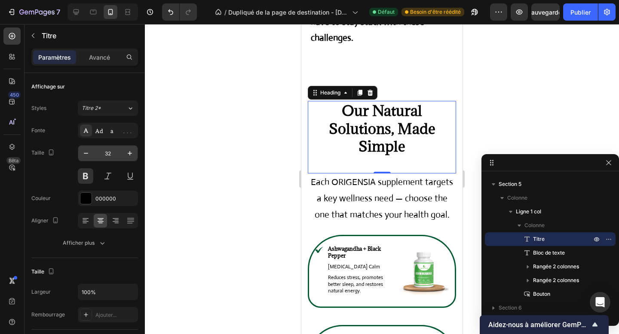
click at [108, 150] on input "32" at bounding box center [108, 153] width 28 height 15
type input "1"
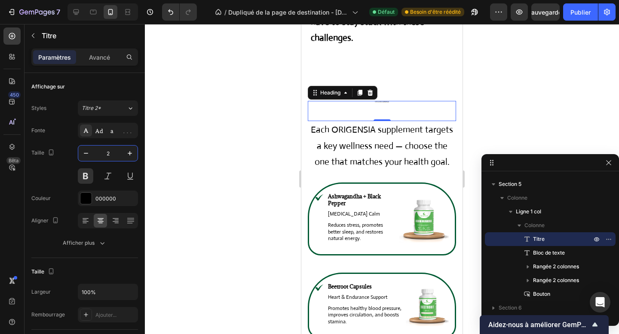
type input "25"
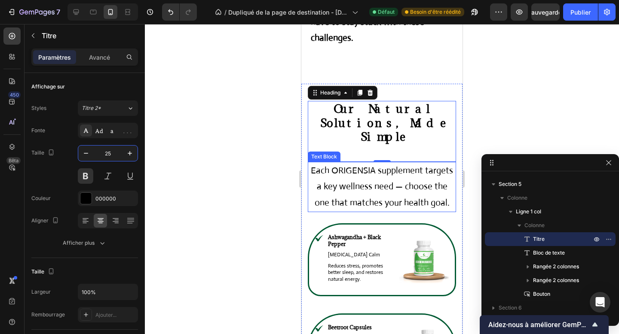
click at [404, 163] on p "Each ORIGENSIA supplement targets a key wellness need — choose the one that mat…" at bounding box center [382, 187] width 147 height 49
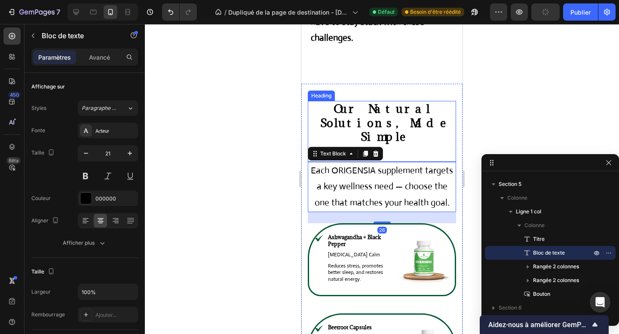
click at [399, 101] on strong "Our Natural Solutions, Made Simple" at bounding box center [382, 122] width 124 height 43
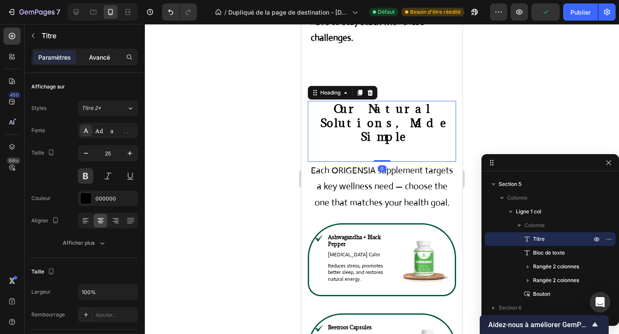
click at [106, 62] on div "Avancé" at bounding box center [99, 57] width 43 height 14
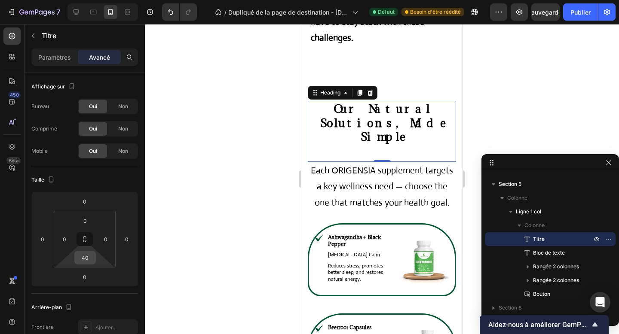
click at [95, 257] on div "40" at bounding box center [84, 258] width 21 height 14
click at [89, 257] on input "40" at bounding box center [85, 257] width 17 height 13
type input "5"
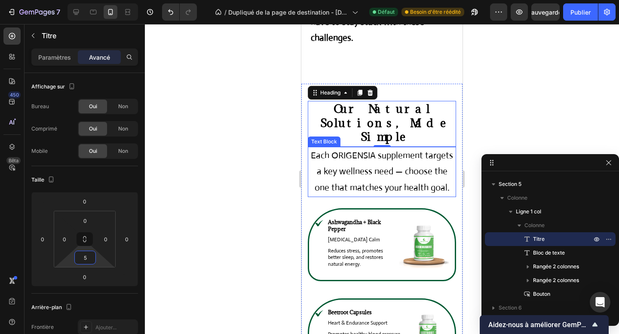
click at [354, 148] on p "Each ORIGENSIA supplement targets a key wellness need — choose the one that mat…" at bounding box center [382, 172] width 147 height 49
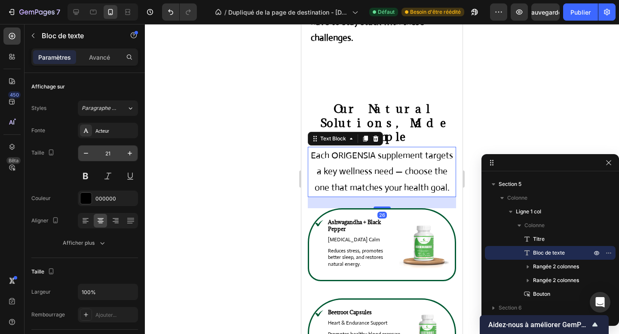
click at [104, 154] on input "21" at bounding box center [108, 153] width 28 height 15
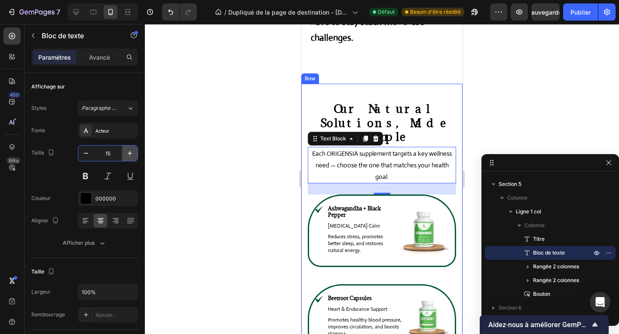
click at [127, 157] on icon "button" at bounding box center [130, 153] width 9 height 9
type input "16"
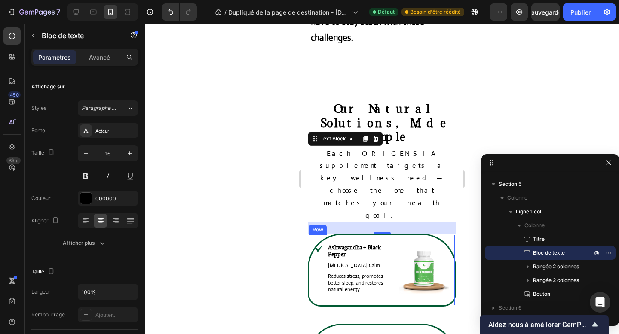
click at [331, 234] on div "Icon Ashwagandha + Black Pepper Text Block [MEDICAL_DATA] Calm Text Block Reduc…" at bounding box center [382, 270] width 148 height 73
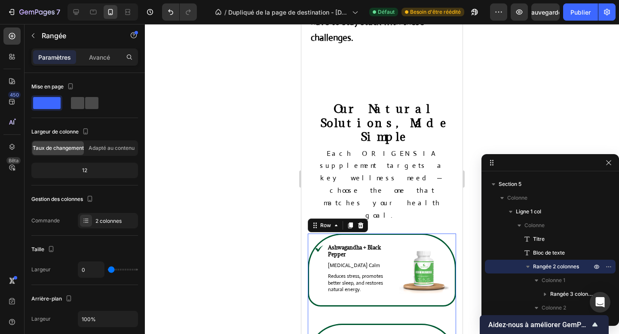
click at [78, 101] on span at bounding box center [77, 103] width 13 height 12
type input "40"
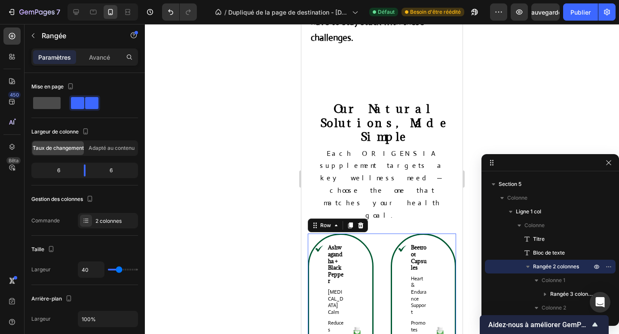
click at [47, 101] on span at bounding box center [47, 103] width 28 height 12
type input "0"
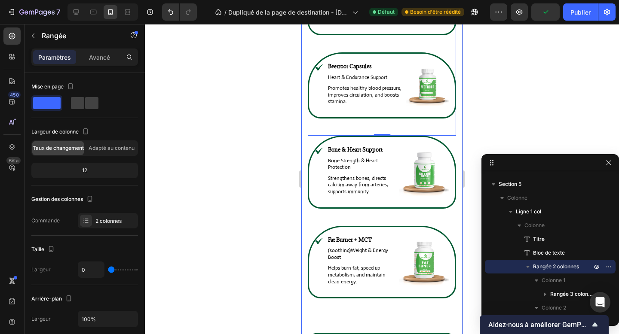
scroll to position [1746, 0]
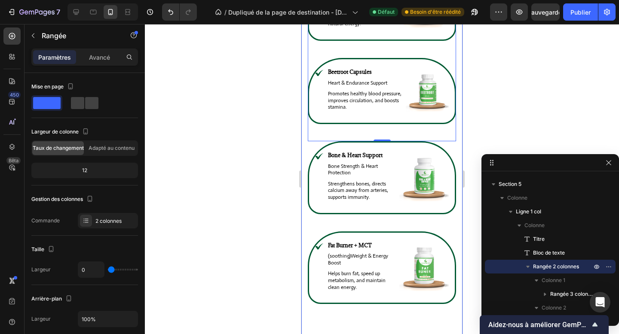
click at [419, 270] on div "Icon Fat Burner + MCT Text Block (soothing)Weight & Energy Boost Text Block Hel…" at bounding box center [382, 277] width 148 height 90
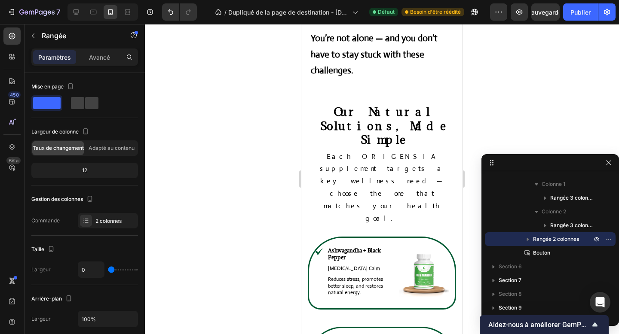
scroll to position [1476, 0]
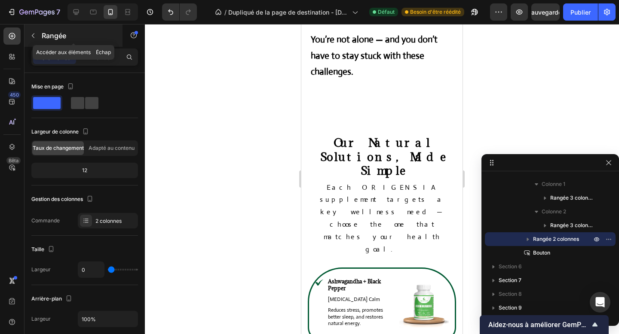
click at [44, 34] on font "Rangée" at bounding box center [54, 35] width 25 height 9
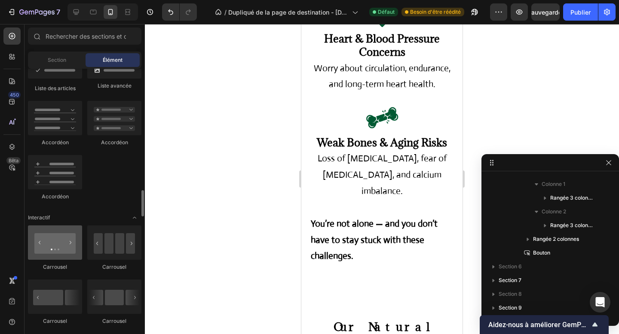
scroll to position [794, 0]
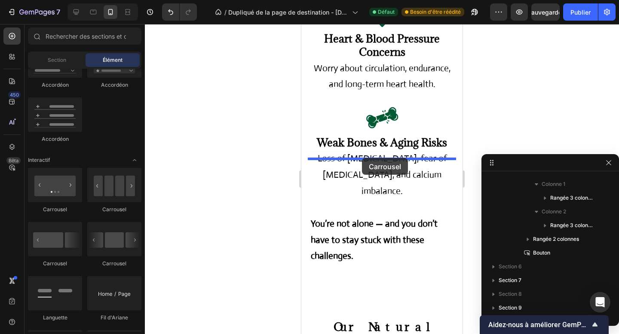
drag, startPoint x: 358, startPoint y: 203, endPoint x: 362, endPoint y: 158, distance: 44.9
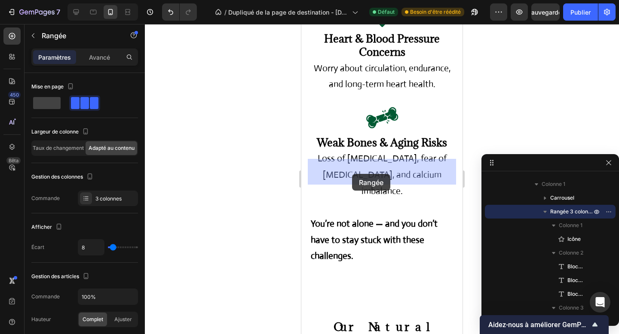
drag, startPoint x: 320, startPoint y: 186, endPoint x: 352, endPoint y: 174, distance: 33.9
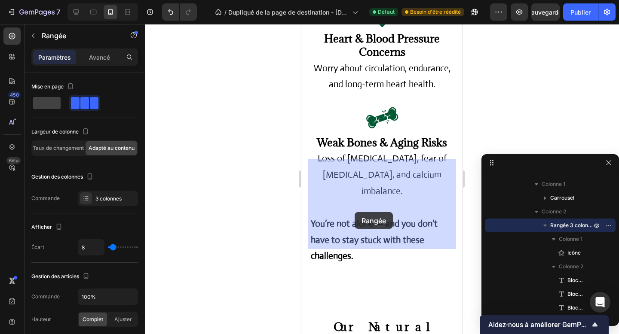
drag, startPoint x: 329, startPoint y: 245, endPoint x: 355, endPoint y: 212, distance: 42.0
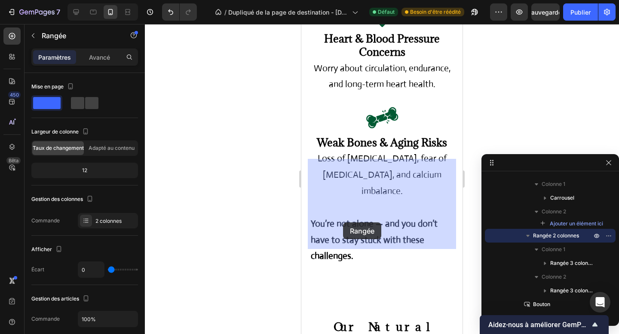
drag, startPoint x: 323, startPoint y: 266, endPoint x: 343, endPoint y: 223, distance: 47.7
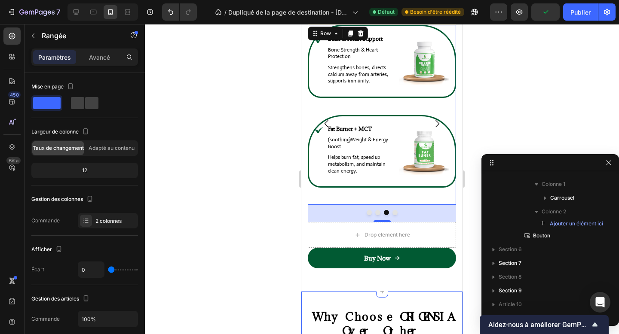
scroll to position [1465, 0]
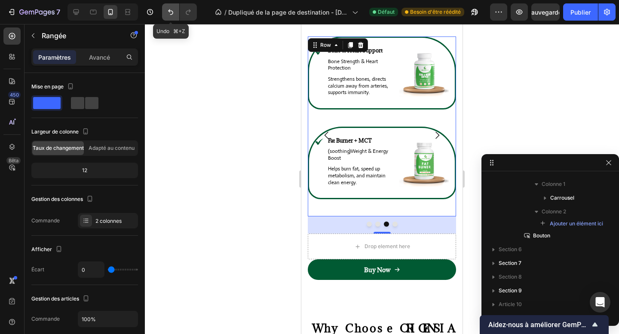
click at [173, 16] on icon "Annuler/Rétablir" at bounding box center [170, 12] width 9 height 9
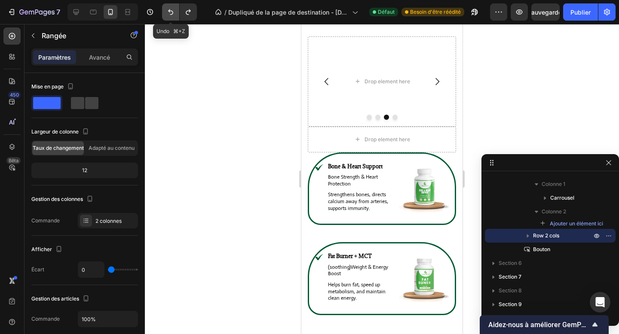
scroll to position [1412, 0]
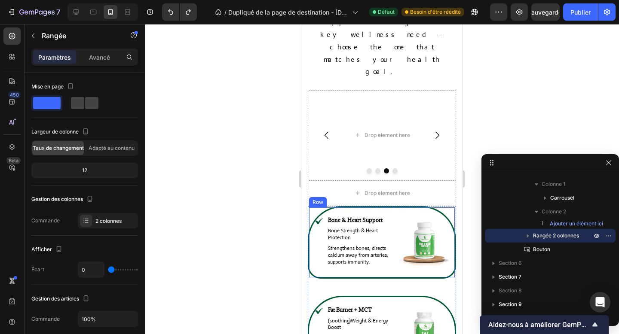
click at [445, 225] on div "Icon Bone & Heart Support Text Block Bone Strength & Heart Protection Text Bloc…" at bounding box center [382, 242] width 148 height 73
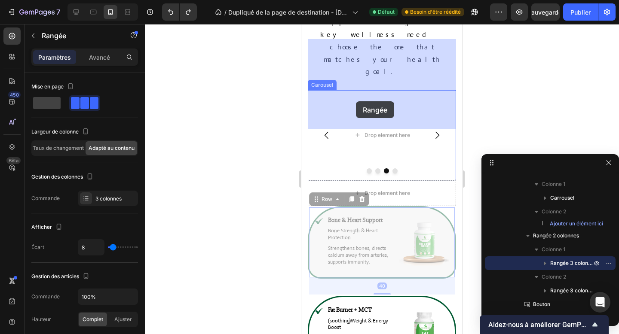
drag, startPoint x: 322, startPoint y: 151, endPoint x: 356, endPoint y: 101, distance: 59.7
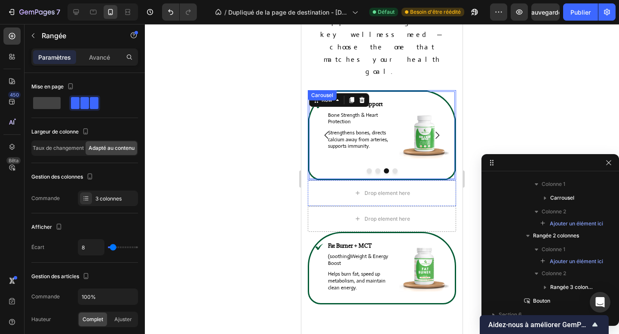
click at [396, 168] on button "Dot" at bounding box center [394, 170] width 5 height 5
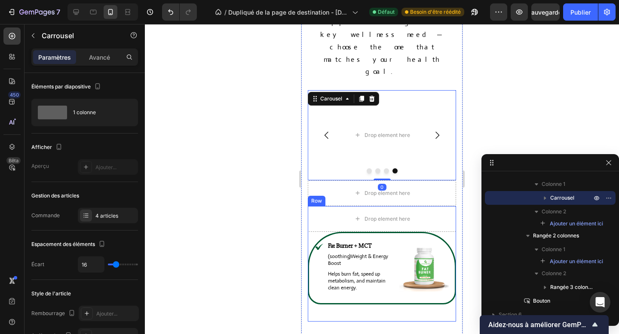
click at [449, 232] on div "Icon Fat Burner + MCT Text Block (soothing)Weight & Energy Boost Text Block Hel…" at bounding box center [382, 277] width 148 height 90
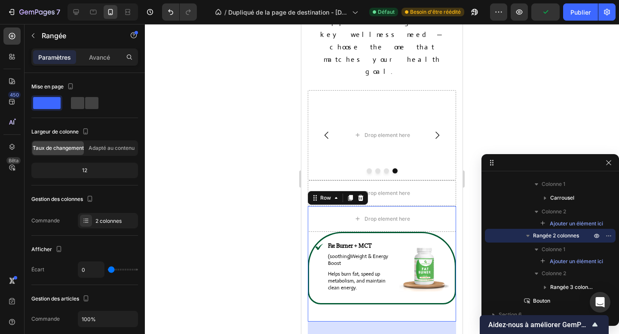
click at [451, 232] on div "Icon Fat Burner + MCT Text Block (soothing)Weight & Energy Boost Text Block Hel…" at bounding box center [382, 277] width 148 height 90
click at [451, 248] on div "Icon Fat Burner + MCT Text Block (soothing)Weight & Energy Boost Text Block Hel…" at bounding box center [382, 268] width 148 height 73
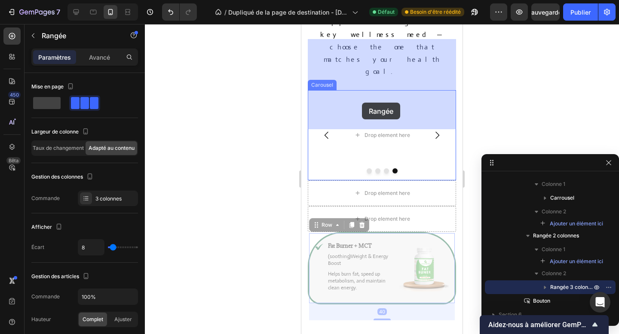
drag, startPoint x: 323, startPoint y: 175, endPoint x: 362, endPoint y: 103, distance: 82.5
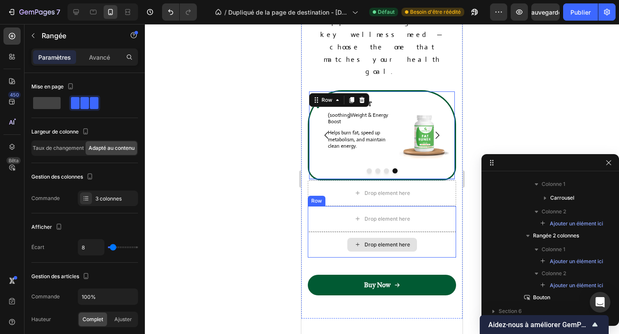
click at [340, 232] on div "Drop element here" at bounding box center [382, 245] width 148 height 26
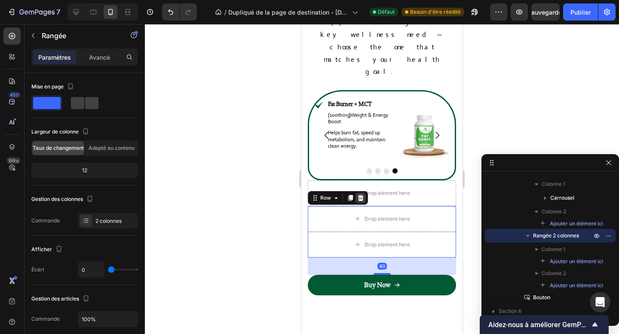
click at [362, 195] on icon at bounding box center [361, 198] width 6 height 6
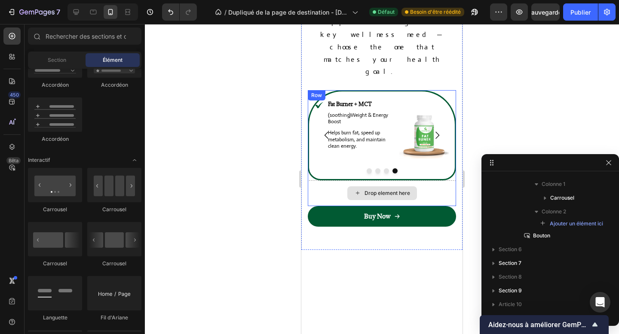
click at [326, 181] on div "Drop element here" at bounding box center [382, 194] width 148 height 26
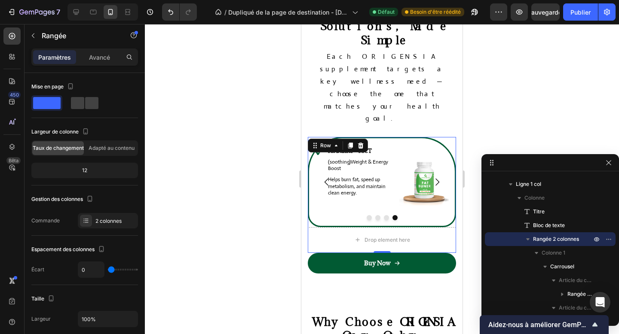
scroll to position [1363, 0]
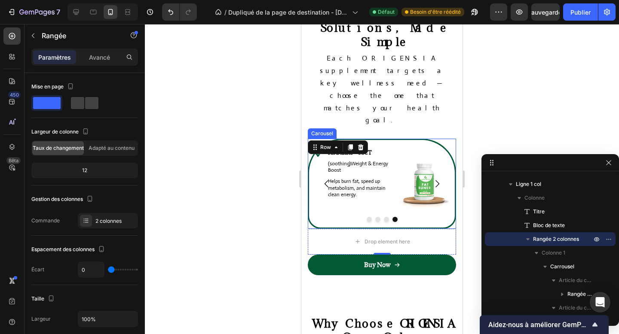
click at [368, 217] on button "Dot" at bounding box center [369, 219] width 5 height 5
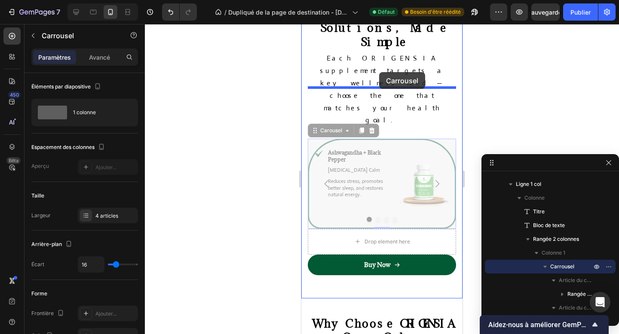
drag, startPoint x: 328, startPoint y: 83, endPoint x: 379, endPoint y: 72, distance: 52.4
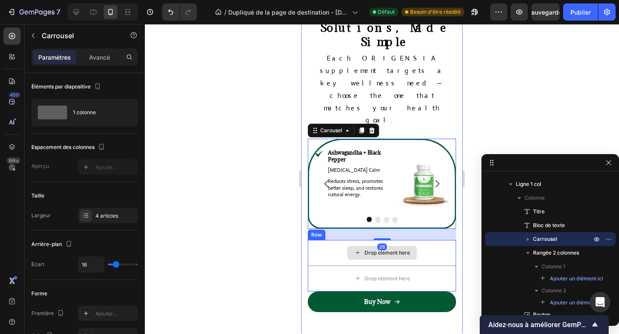
click at [327, 240] on div "Drop element here" at bounding box center [382, 253] width 148 height 26
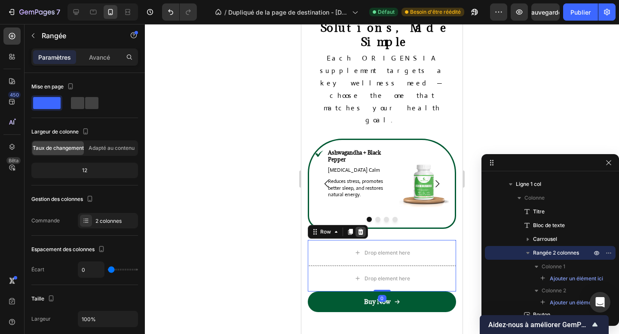
click at [360, 229] on icon at bounding box center [361, 232] width 6 height 6
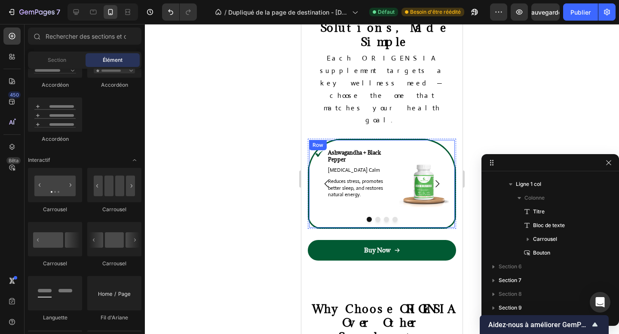
click at [432, 139] on div "Icon Ashwagandha + Black Pepper Text Block [MEDICAL_DATA] Calm Text Block Reduc…" at bounding box center [382, 184] width 148 height 90
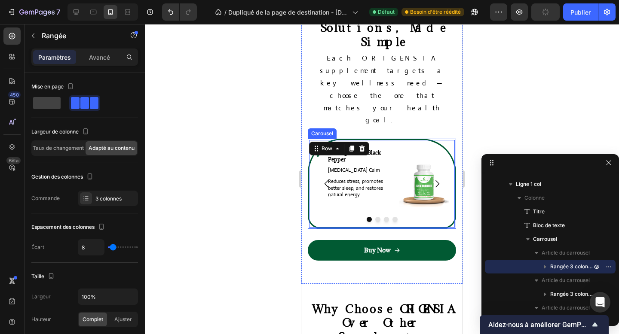
click at [373, 217] on div at bounding box center [382, 219] width 148 height 5
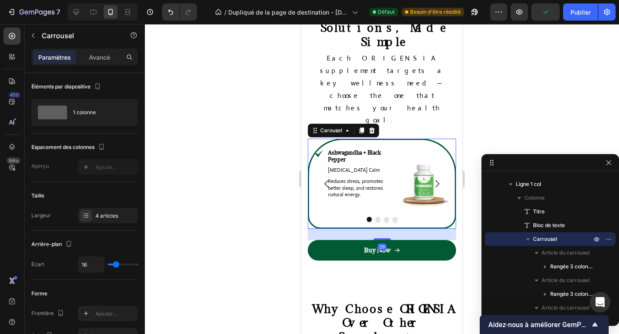
click at [377, 217] on button "Dot" at bounding box center [377, 219] width 5 height 5
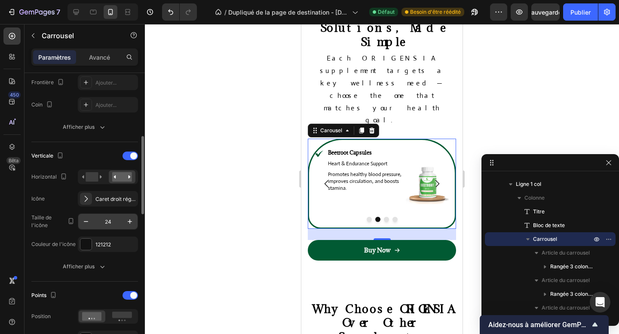
scroll to position [233, 0]
click at [101, 240] on font "121212" at bounding box center [102, 243] width 15 height 6
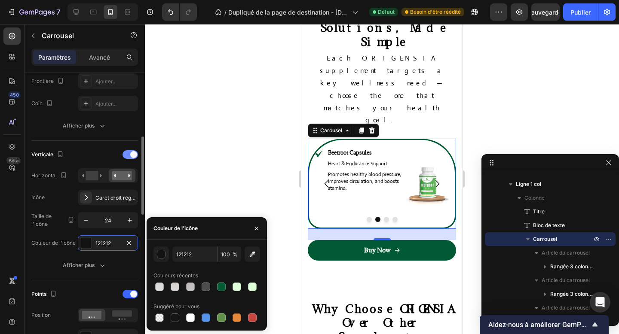
click at [129, 156] on div at bounding box center [130, 154] width 15 height 9
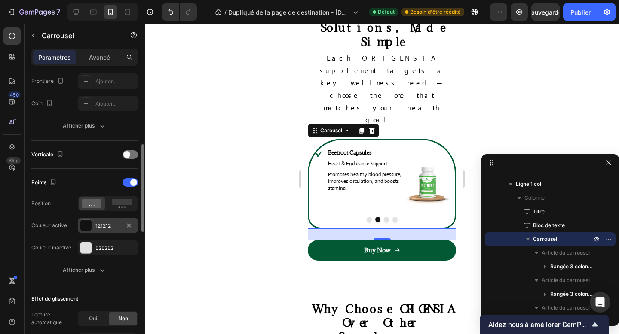
click at [95, 223] on div "121212" at bounding box center [108, 225] width 60 height 15
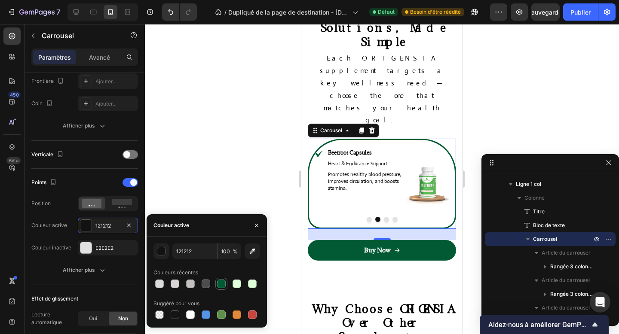
click at [220, 286] on div at bounding box center [221, 284] width 9 height 9
click at [241, 286] on div at bounding box center [237, 284] width 10 height 10
click at [223, 284] on div at bounding box center [221, 284] width 9 height 9
type input "015A33"
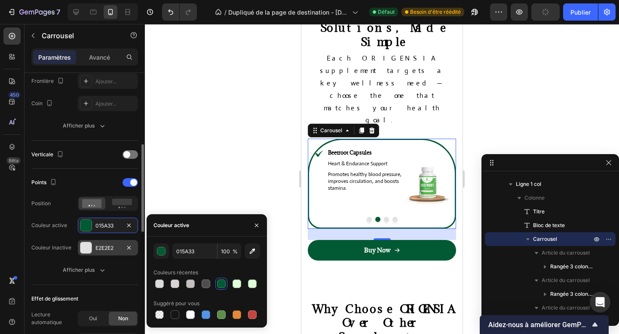
click at [105, 248] on font "E2E2E2" at bounding box center [104, 248] width 18 height 6
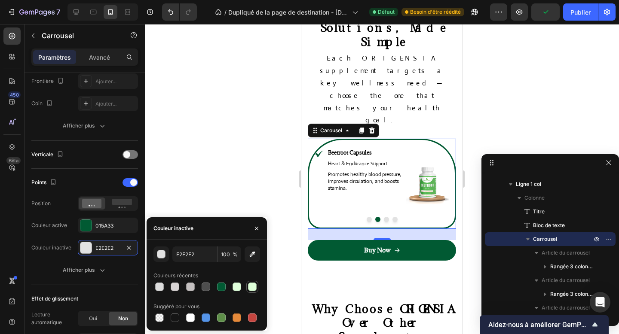
click at [256, 289] on div at bounding box center [252, 287] width 9 height 9
click at [161, 286] on div at bounding box center [159, 287] width 9 height 9
type input "DBDBDB"
click at [256, 231] on icon "button" at bounding box center [256, 228] width 7 height 7
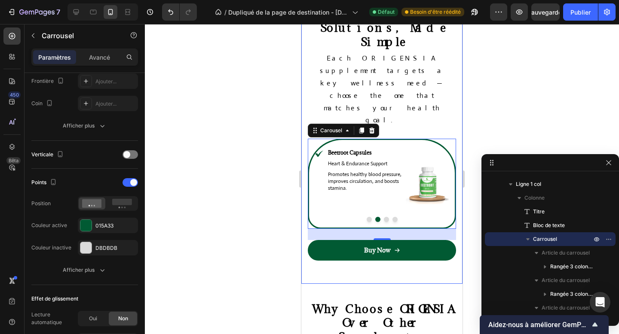
click at [340, 225] on div "Our Natural Solutions, Made Simple Heading Each ORIGENSIA supplement targets a …" at bounding box center [381, 136] width 161 height 295
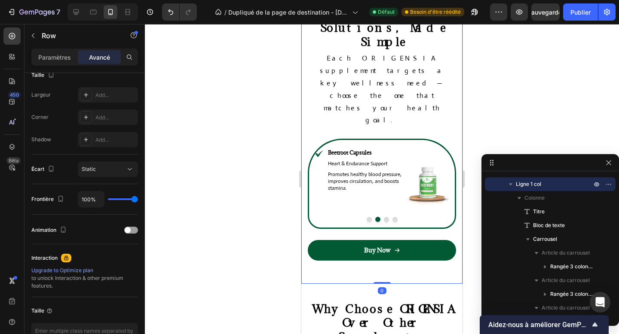
scroll to position [0, 0]
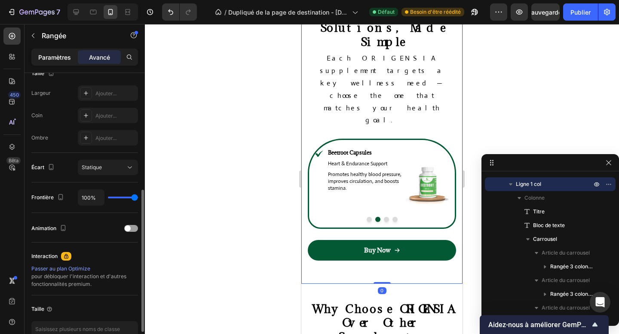
click at [61, 61] on div "Paramètres" at bounding box center [54, 57] width 43 height 14
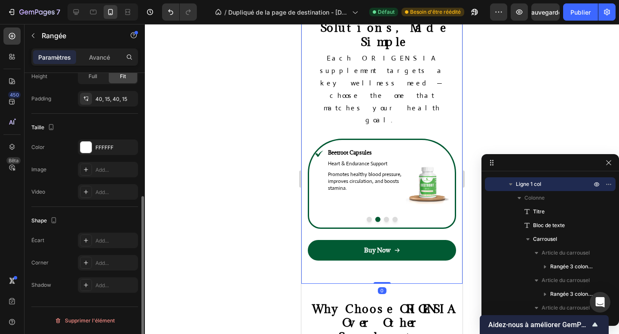
scroll to position [216, 0]
click at [96, 148] on font "FFFFFF" at bounding box center [104, 147] width 18 height 6
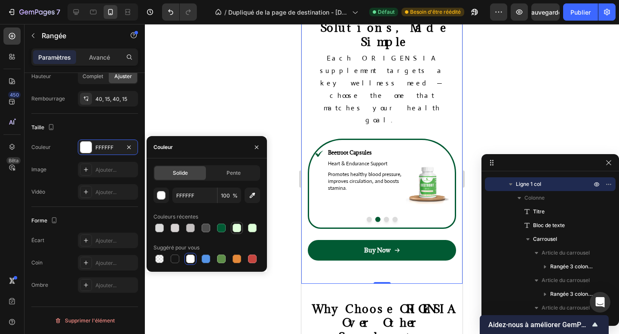
click at [239, 229] on div at bounding box center [237, 228] width 9 height 9
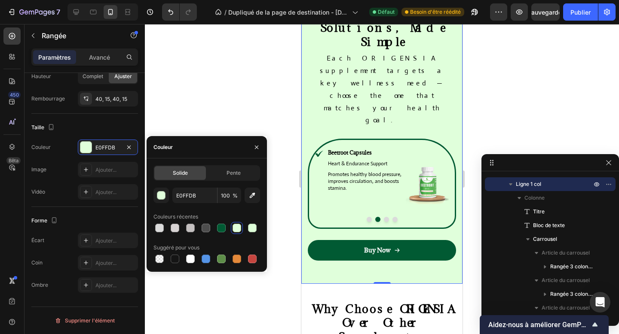
click at [245, 227] on div at bounding box center [206, 228] width 107 height 12
click at [254, 229] on div at bounding box center [252, 228] width 9 height 9
click at [237, 231] on div at bounding box center [237, 228] width 9 height 9
click at [253, 230] on div at bounding box center [252, 228] width 9 height 9
type input "DEFFD8"
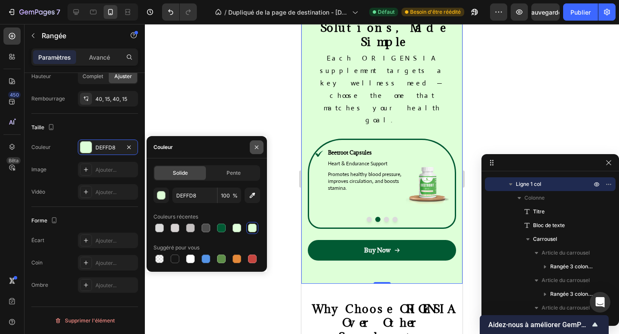
click at [256, 150] on icon "button" at bounding box center [256, 147] width 7 height 7
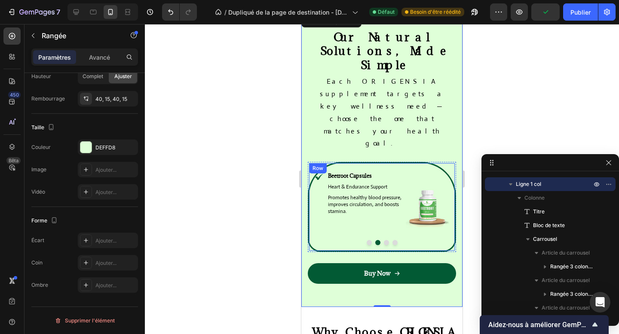
scroll to position [1325, 0]
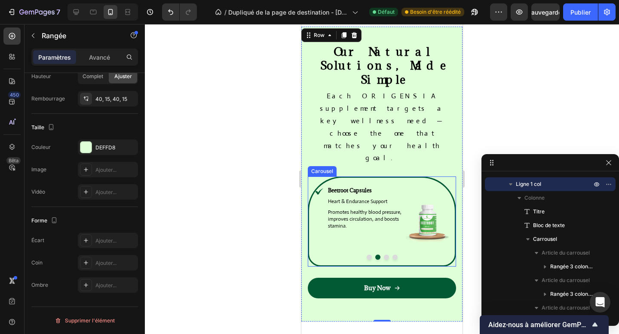
click at [384, 255] on button "Dot" at bounding box center [386, 257] width 5 height 5
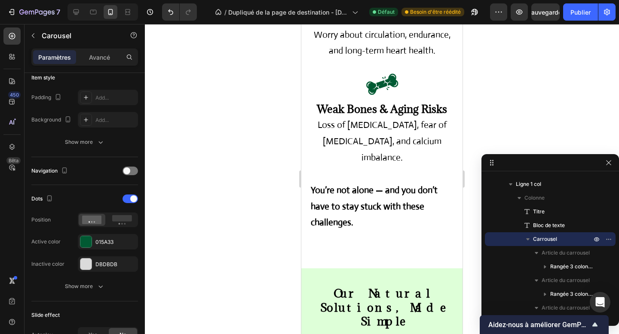
scroll to position [0, 0]
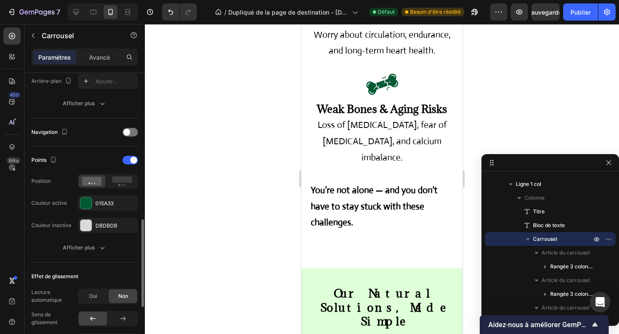
scroll to position [321, 0]
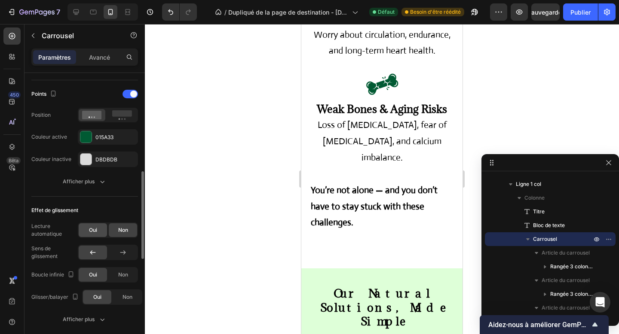
click at [90, 235] on div "Oui" at bounding box center [93, 231] width 28 height 14
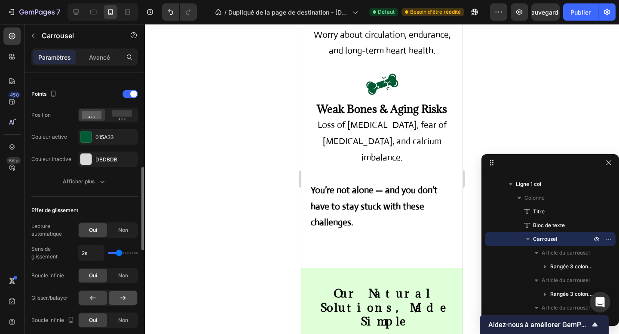
click at [116, 297] on div at bounding box center [123, 298] width 28 height 14
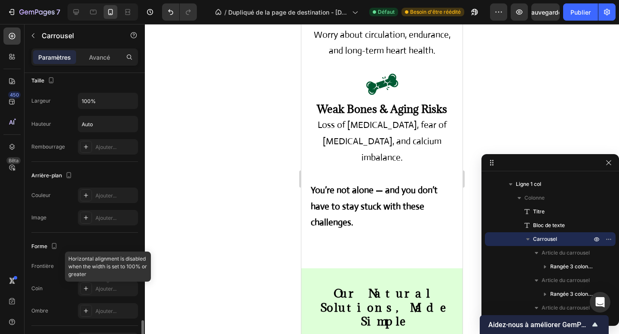
scroll to position [682, 0]
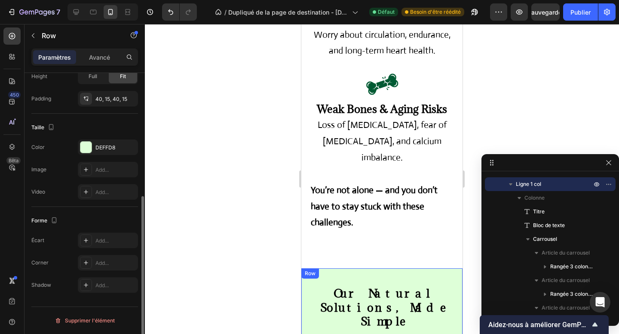
scroll to position [0, 0]
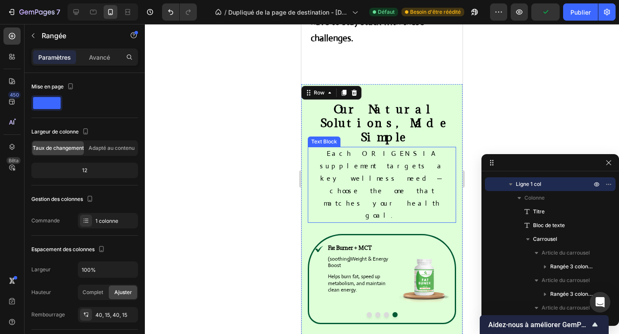
scroll to position [1297, 0]
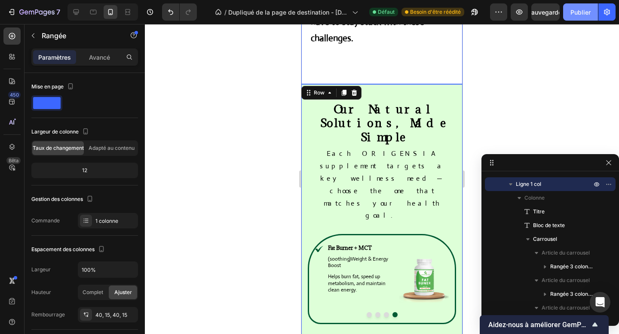
click at [572, 18] on button "Publier" at bounding box center [580, 11] width 35 height 17
click at [80, 17] on div at bounding box center [76, 12] width 14 height 14
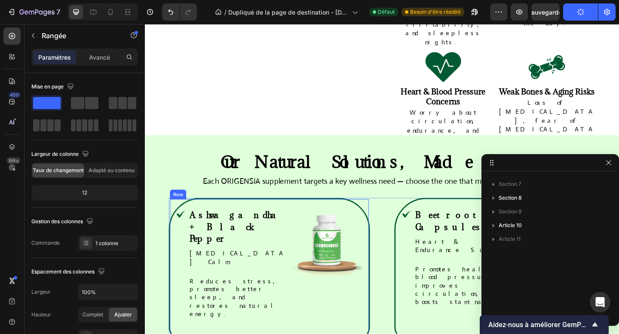
scroll to position [581, 0]
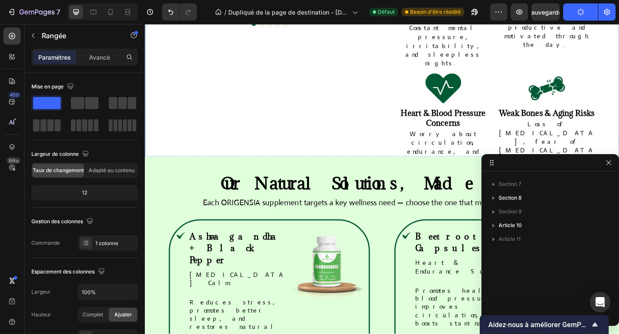
click at [157, 162] on div "Image Image Image Image Image Carousel We Know the Health Struggles You Face Ev…" at bounding box center [403, 33] width 516 height 446
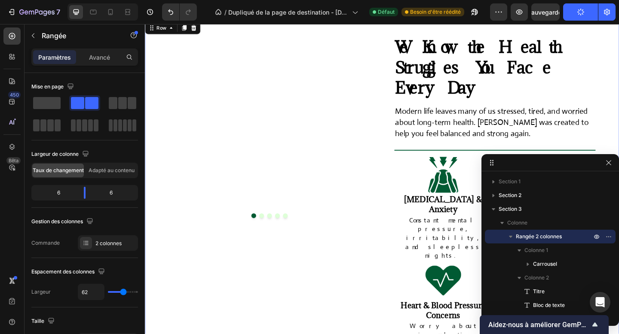
scroll to position [287, 0]
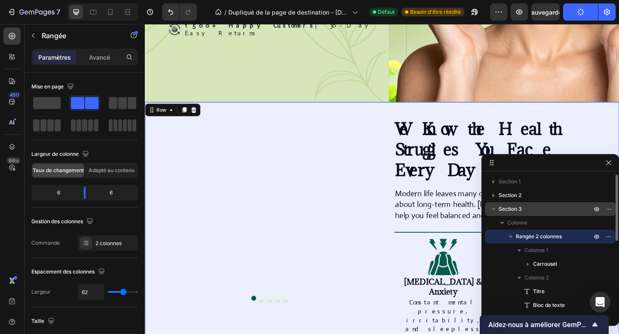
click at [515, 208] on font "Section 3" at bounding box center [510, 209] width 23 height 6
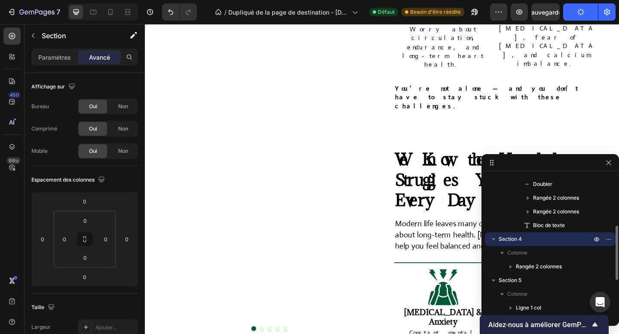
scroll to position [695, 0]
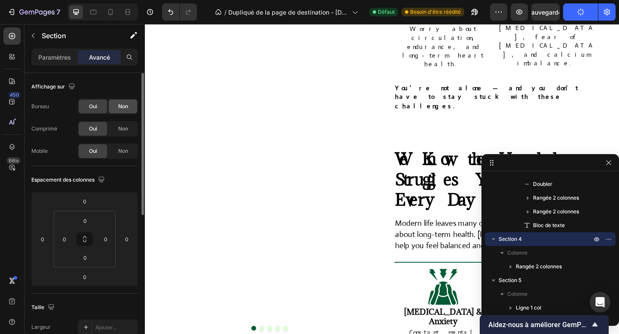
click at [120, 101] on div "Non" at bounding box center [123, 107] width 28 height 14
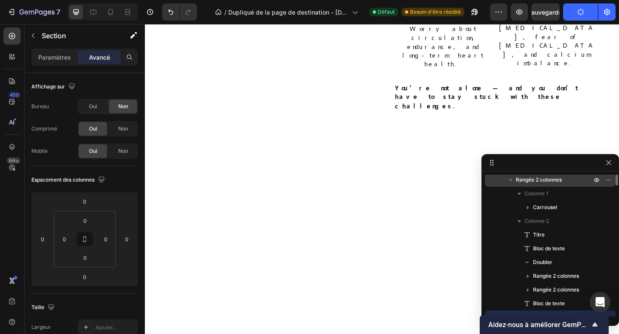
scroll to position [0, 0]
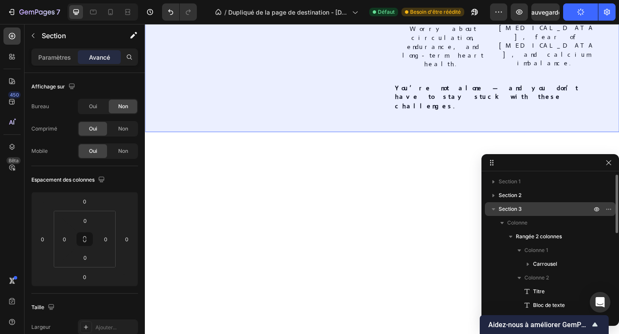
click at [526, 208] on p "Section 3" at bounding box center [546, 209] width 95 height 9
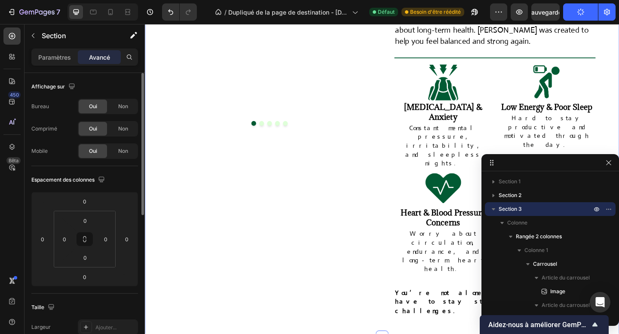
scroll to position [337, 0]
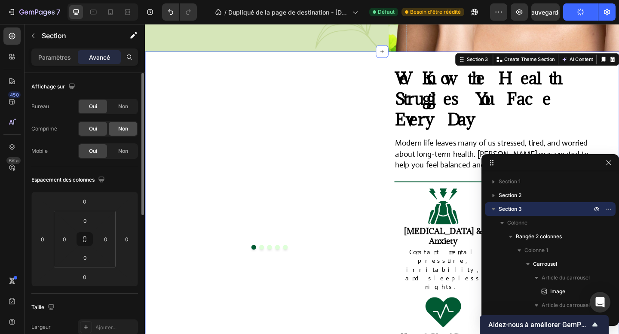
click at [121, 130] on font "Non" at bounding box center [123, 129] width 10 height 6
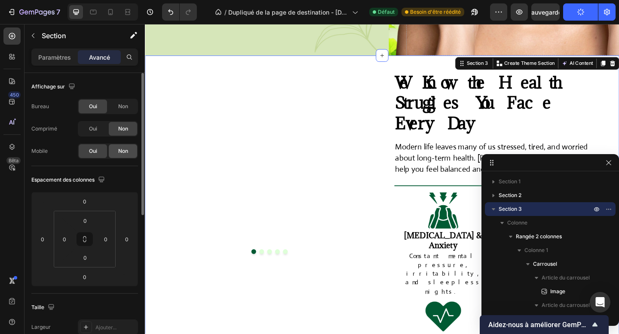
click at [123, 151] on font "Non" at bounding box center [123, 151] width 10 height 6
click at [611, 165] on icon "button" at bounding box center [608, 162] width 7 height 7
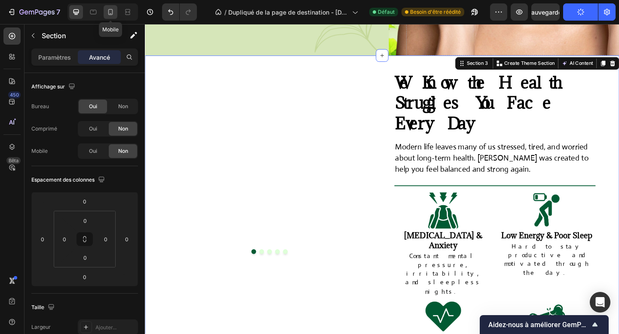
click at [108, 9] on icon at bounding box center [110, 12] width 9 height 9
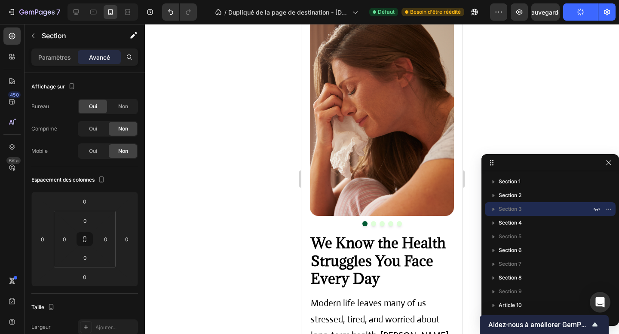
scroll to position [533, 0]
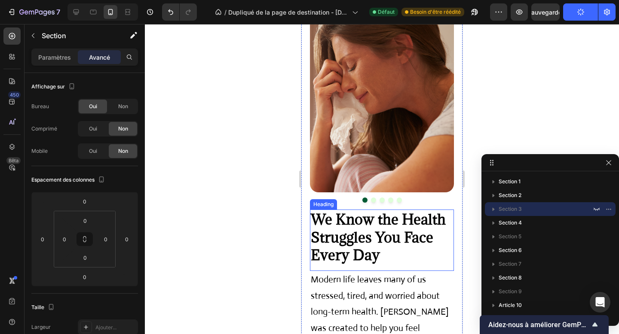
click at [372, 221] on strong "We Know the Health Struggles You Face Every Day" at bounding box center [378, 237] width 135 height 54
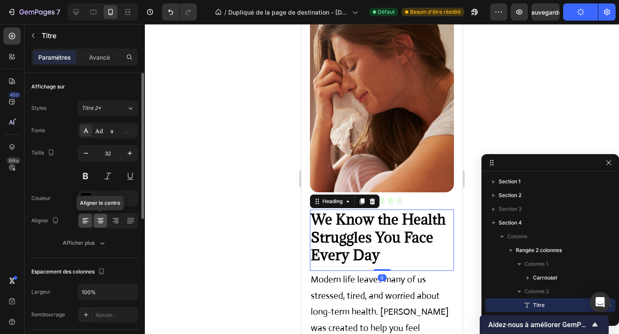
click at [102, 220] on icon at bounding box center [100, 221] width 9 height 9
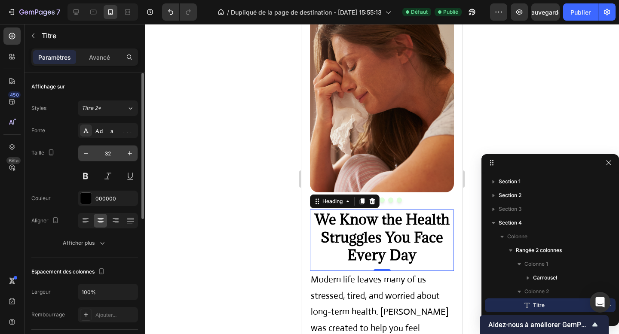
click at [107, 154] on input "32" at bounding box center [108, 153] width 28 height 15
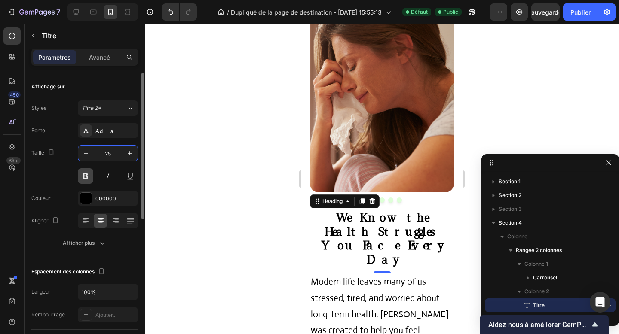
type input "25"
click at [88, 180] on button at bounding box center [85, 175] width 15 height 15
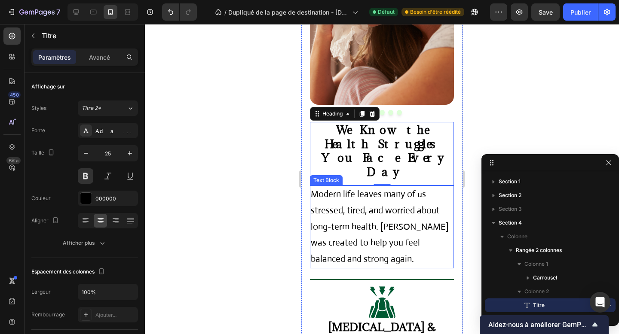
scroll to position [628, 0]
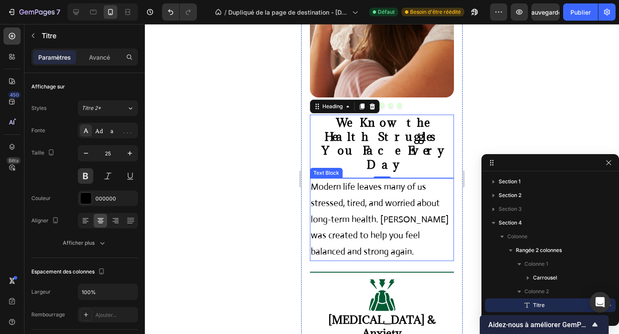
click at [360, 218] on p "Modern life leaves many of us stressed, tired, and worried about long-term heal…" at bounding box center [382, 219] width 142 height 81
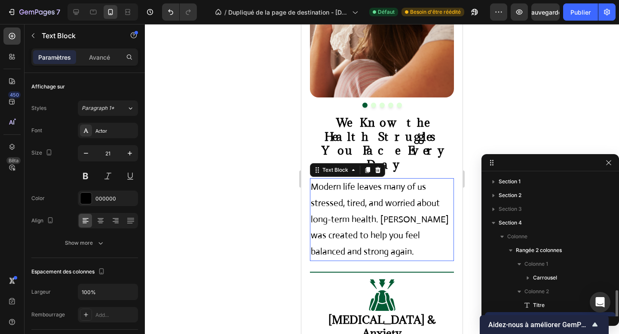
scroll to position [80, 0]
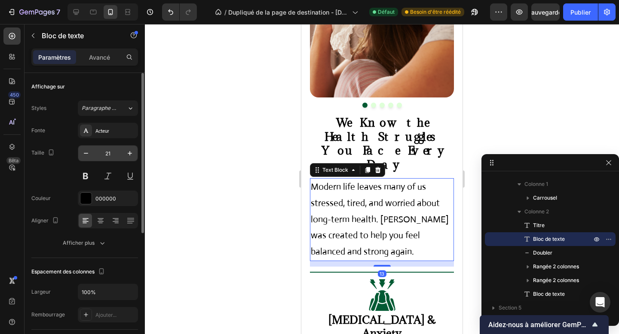
click at [108, 150] on input "21" at bounding box center [108, 153] width 28 height 15
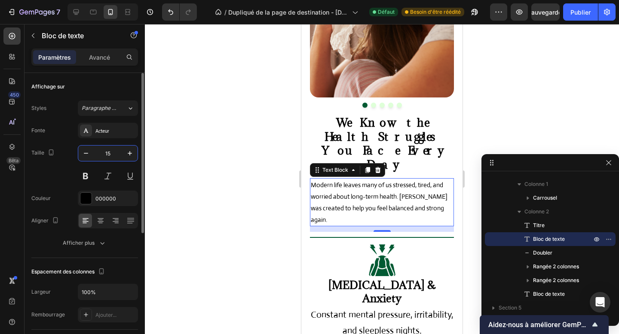
type input "15"
click at [91, 228] on div at bounding box center [108, 220] width 60 height 15
click at [100, 222] on icon at bounding box center [100, 221] width 9 height 9
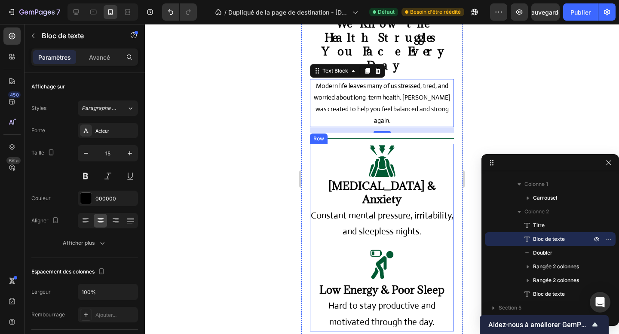
scroll to position [731, 0]
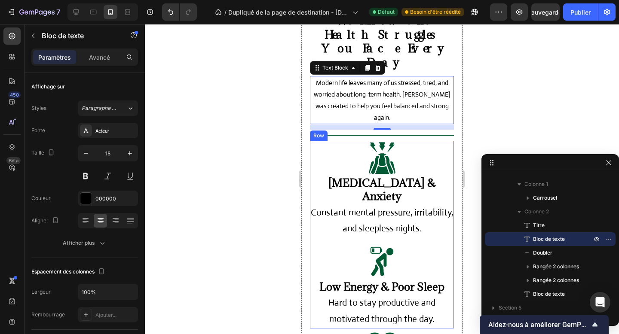
click at [318, 295] on p "Hard to stay productive and motivated through the day." at bounding box center [382, 311] width 142 height 33
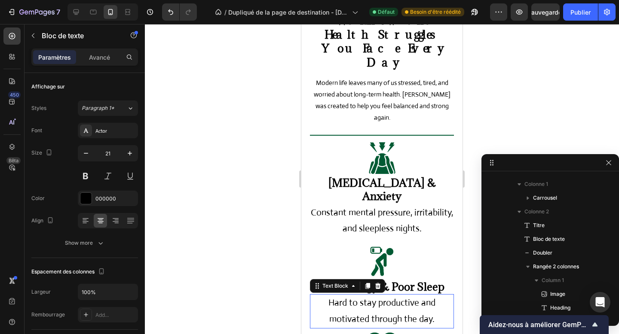
scroll to position [218, 0]
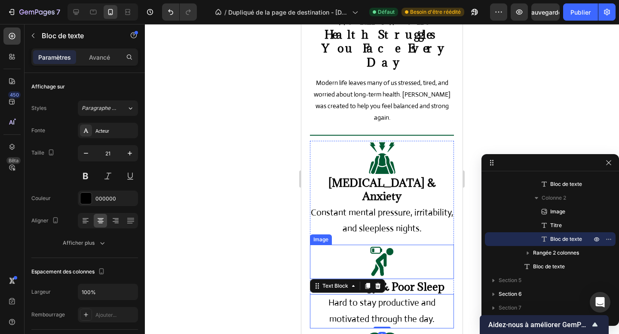
click at [316, 245] on div at bounding box center [382, 262] width 144 height 34
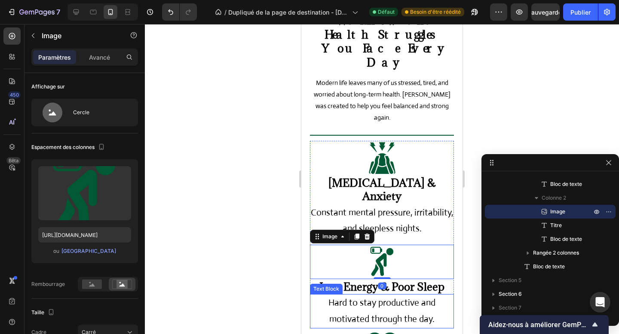
click at [312, 295] on p "Hard to stay productive and motivated through the day." at bounding box center [382, 311] width 142 height 33
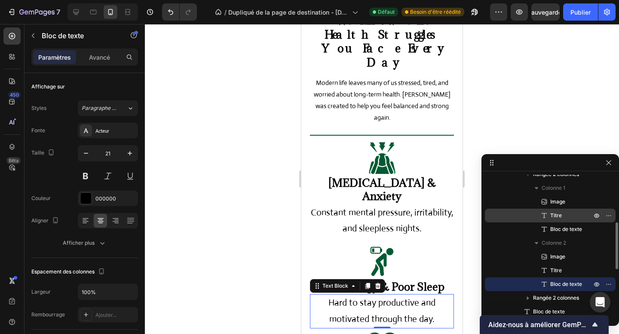
scroll to position [163, 0]
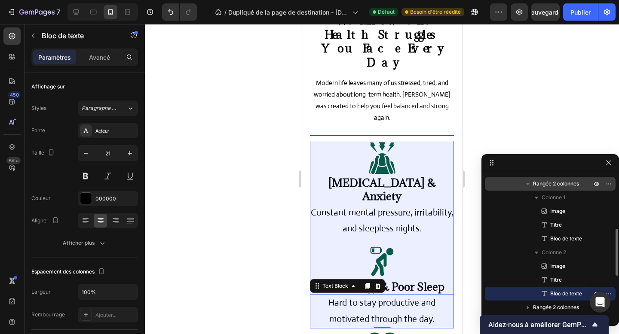
click at [544, 182] on font "Rangée 2 colonnes" at bounding box center [556, 184] width 46 height 6
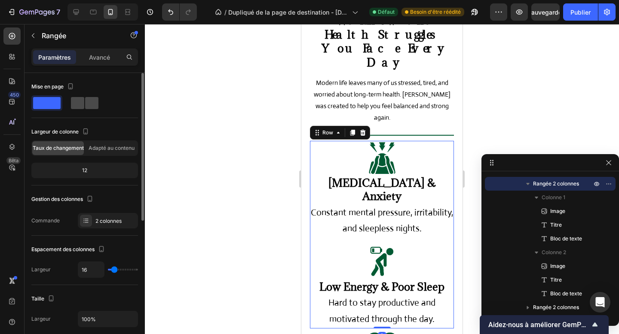
click at [99, 106] on div at bounding box center [84, 102] width 31 height 15
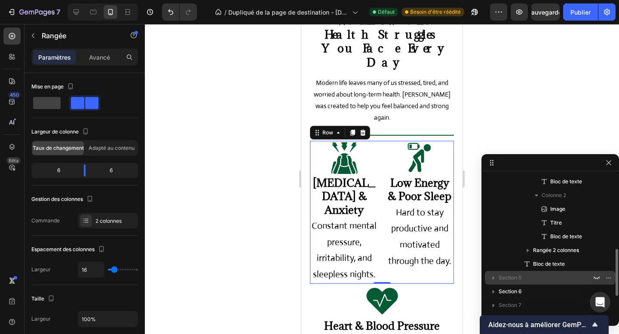
scroll to position [221, 0]
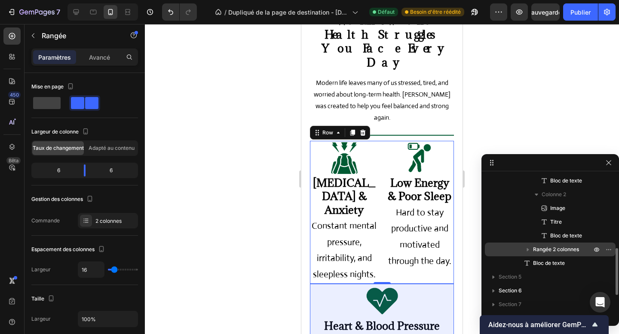
click at [548, 251] on font "Rangée 2 colonnes" at bounding box center [556, 249] width 46 height 6
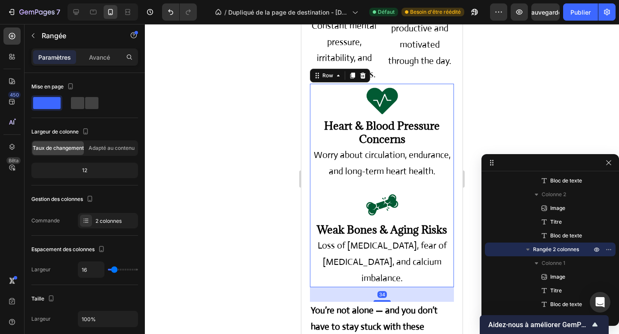
scroll to position [935, 0]
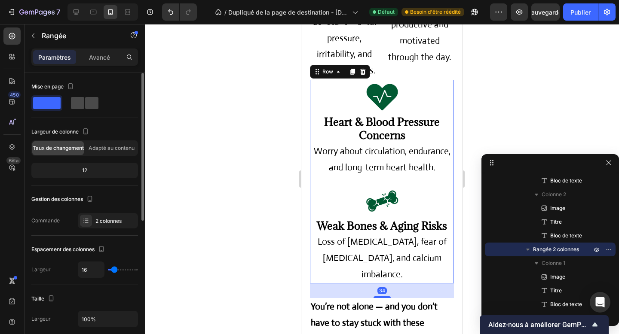
click at [84, 101] on div at bounding box center [85, 103] width 28 height 12
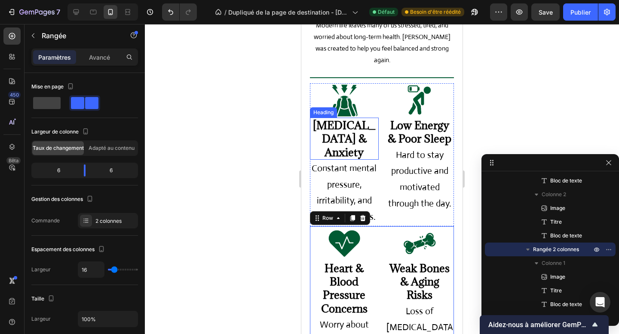
scroll to position [772, 0]
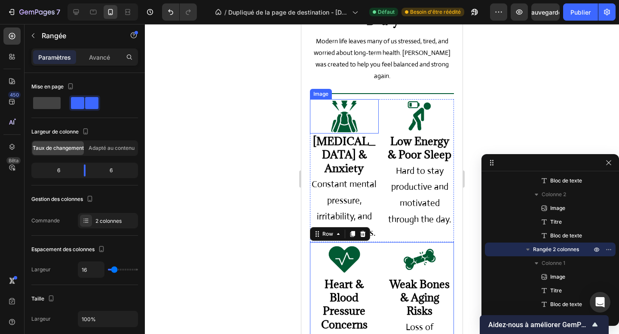
click at [347, 99] on img at bounding box center [344, 116] width 34 height 34
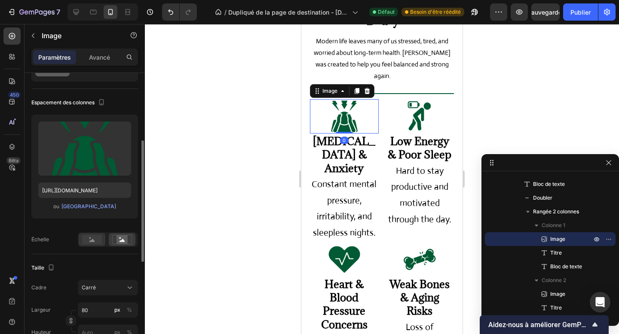
scroll to position [79, 0]
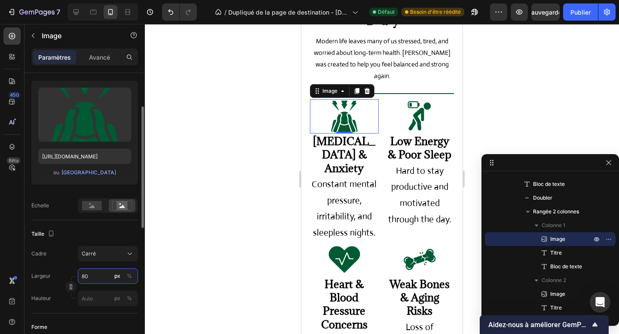
click at [84, 276] on input "80" at bounding box center [108, 276] width 60 height 15
type input "7"
type input "70"
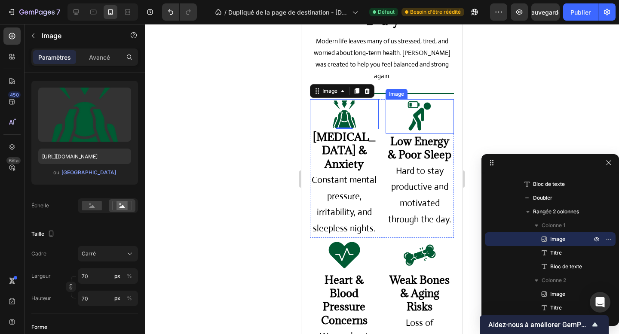
click at [416, 99] on img at bounding box center [419, 116] width 34 height 34
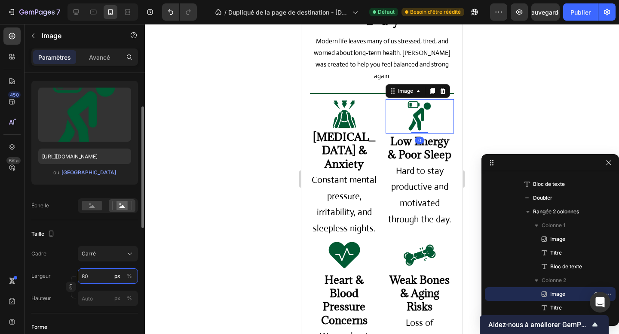
click at [88, 273] on input "80" at bounding box center [108, 276] width 60 height 15
type input "7"
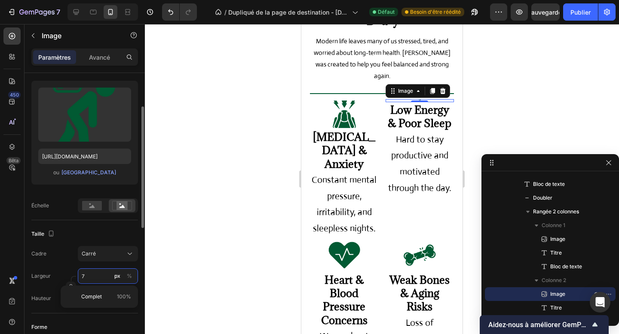
type input "70"
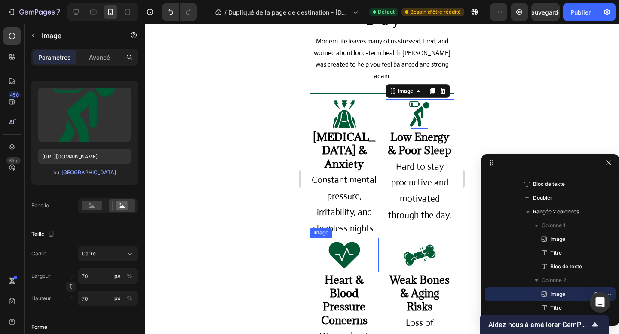
click at [346, 238] on img at bounding box center [344, 255] width 34 height 34
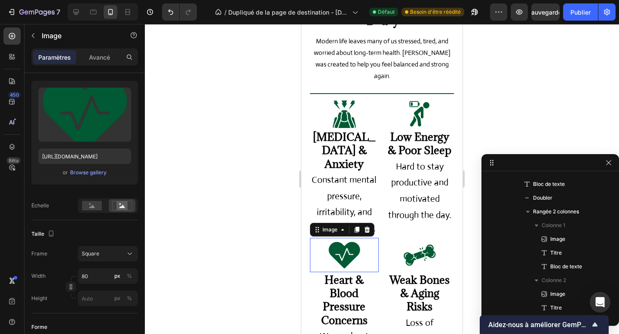
scroll to position [259, 0]
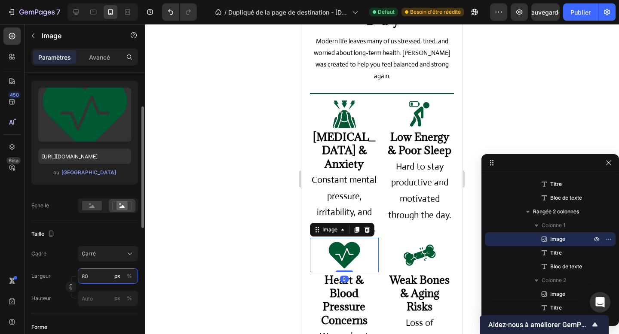
click at [85, 276] on input "80" at bounding box center [108, 276] width 60 height 15
type input "7"
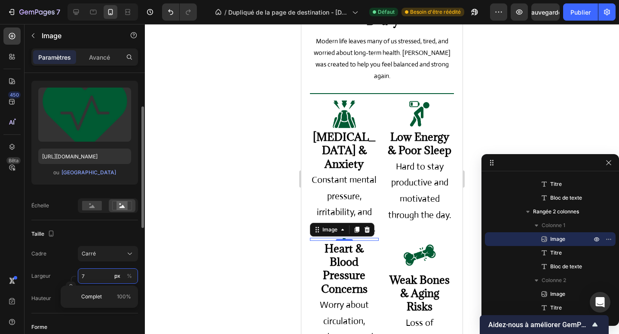
type input "70"
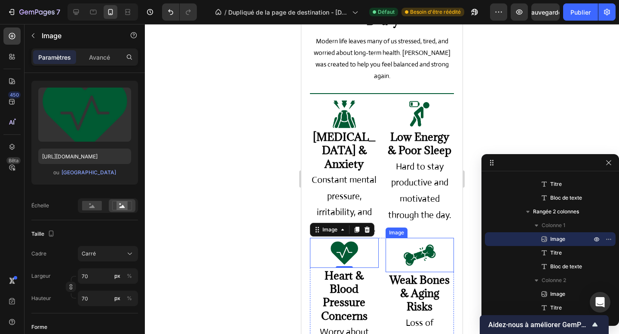
click at [414, 238] on img at bounding box center [419, 255] width 34 height 34
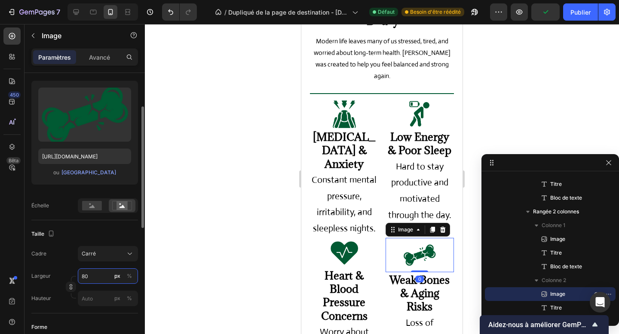
click at [83, 274] on input "80" at bounding box center [108, 276] width 60 height 15
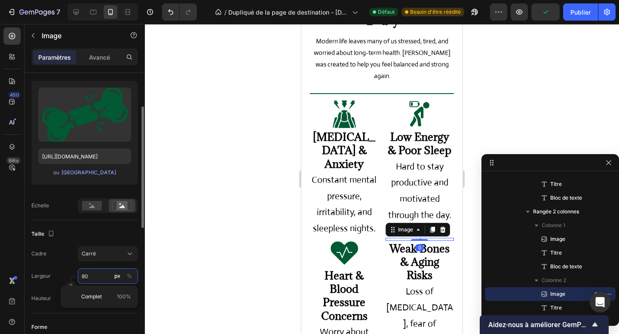
type input "7"
type input "70"
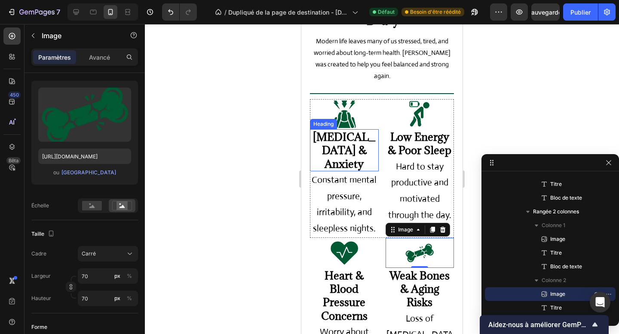
click at [358, 130] on strong "[MEDICAL_DATA] & Anxiety" at bounding box center [344, 150] width 62 height 41
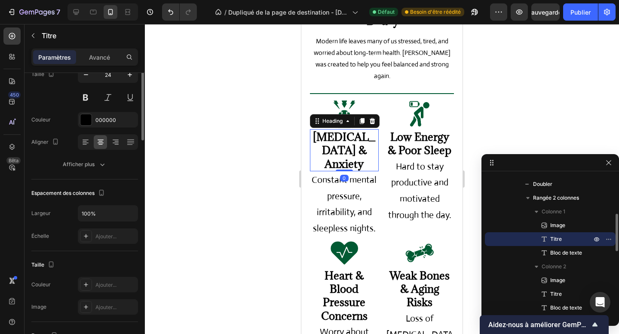
scroll to position [0, 0]
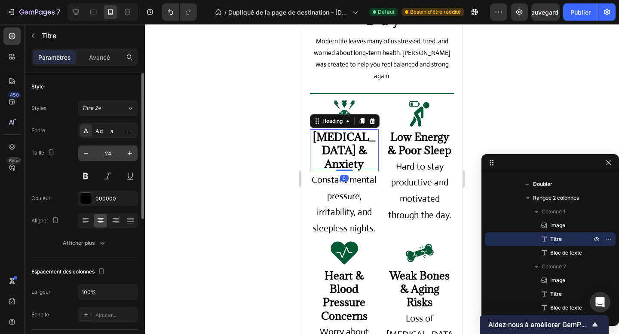
click at [102, 155] on input "24" at bounding box center [108, 153] width 28 height 15
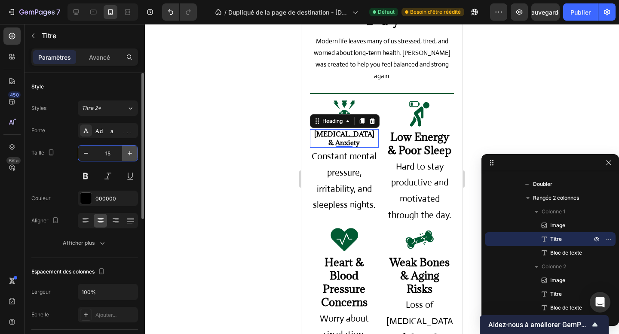
click at [125, 148] on button "button" at bounding box center [129, 153] width 15 height 15
type input "16"
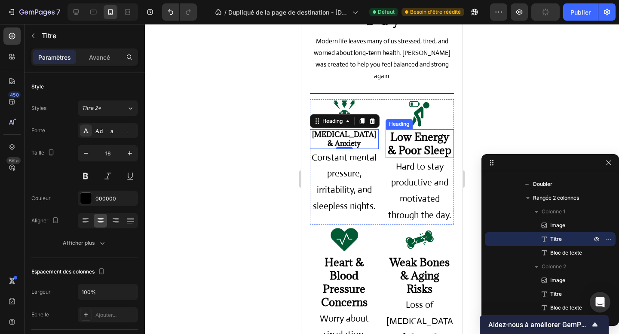
click at [402, 130] on strong "Low Energy & Poor Sleep" at bounding box center [420, 144] width 64 height 28
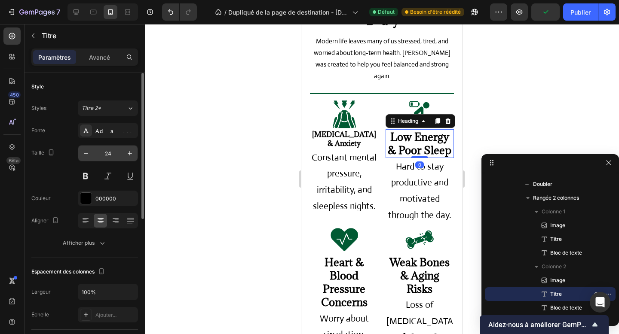
click at [109, 158] on input "24" at bounding box center [108, 153] width 28 height 15
type input "16"
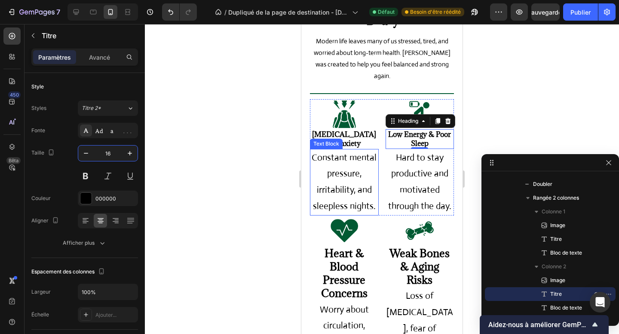
click at [363, 150] on p "Constant mental pressure, irritability, and sleepless nights." at bounding box center [344, 182] width 67 height 65
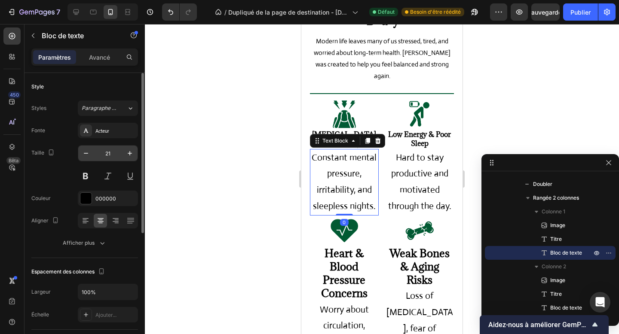
click at [109, 153] on input "21" at bounding box center [108, 153] width 28 height 15
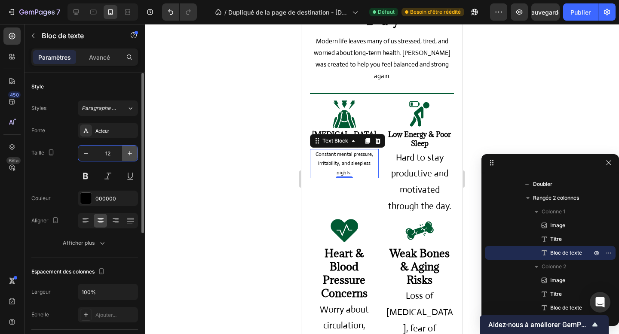
click at [130, 155] on icon "button" at bounding box center [130, 153] width 9 height 9
type input "13"
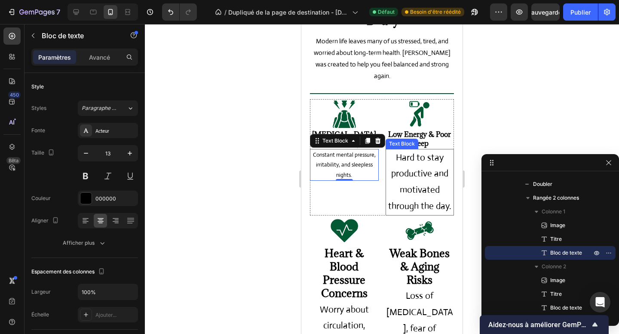
click at [413, 155] on p "Hard to stay productive and motivated through the day." at bounding box center [419, 182] width 67 height 65
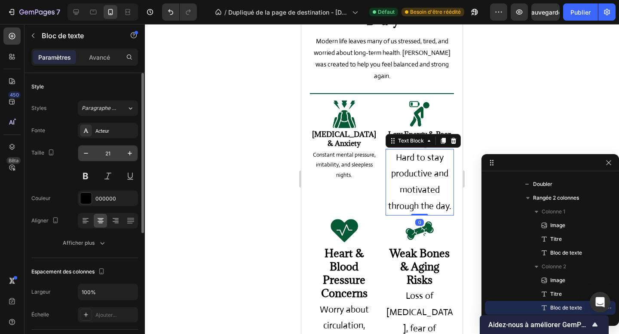
click at [109, 155] on input "21" at bounding box center [108, 153] width 28 height 15
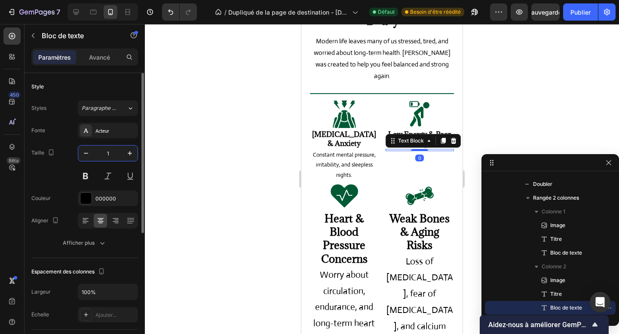
type input "13"
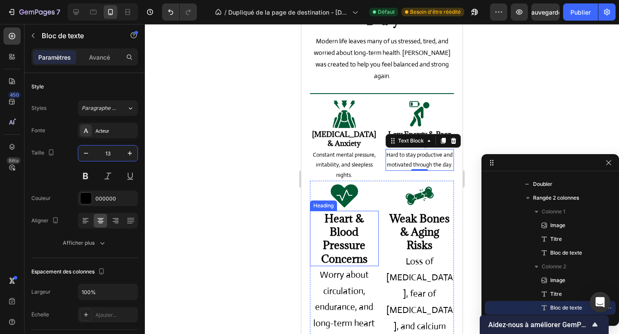
click at [349, 217] on strong "Heart & Blood Pressure Concerns" at bounding box center [344, 238] width 46 height 55
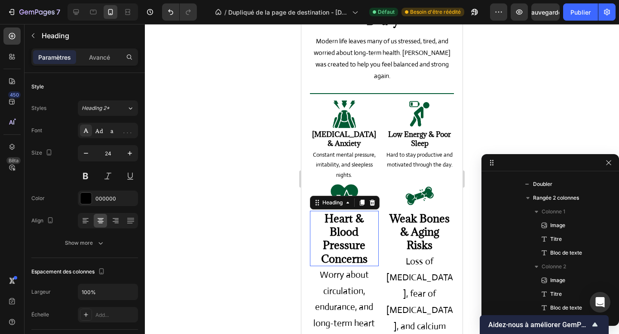
scroll to position [273, 0]
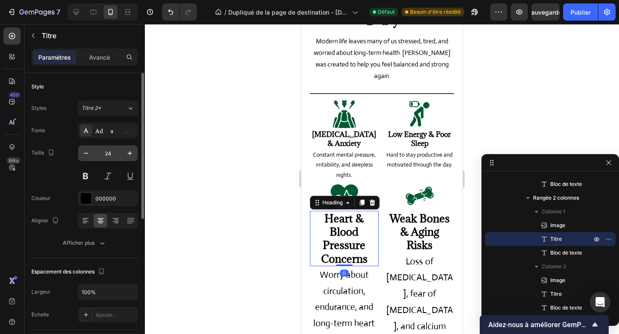
click at [106, 160] on input "24" at bounding box center [108, 153] width 28 height 15
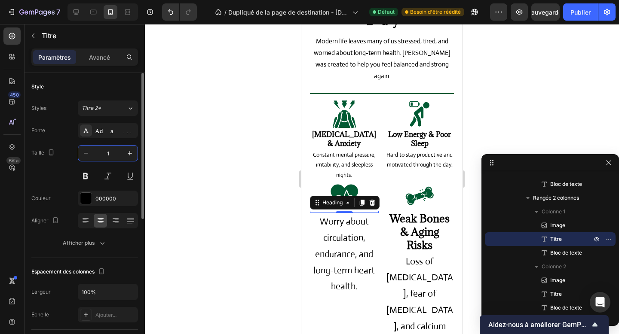
type input "16"
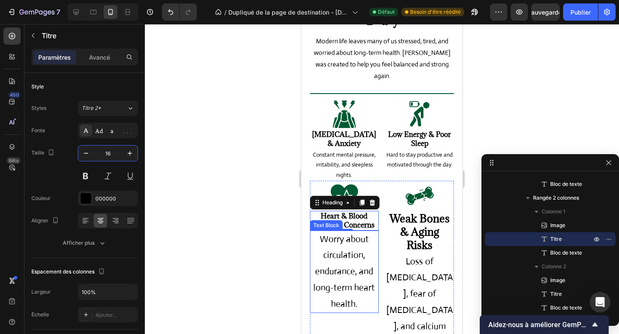
click at [333, 232] on p "Worry about circulation, endurance, and long-term heart health." at bounding box center [344, 272] width 67 height 81
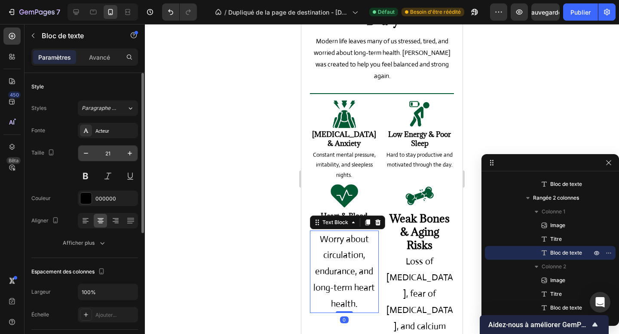
click at [106, 156] on input "21" at bounding box center [108, 153] width 28 height 15
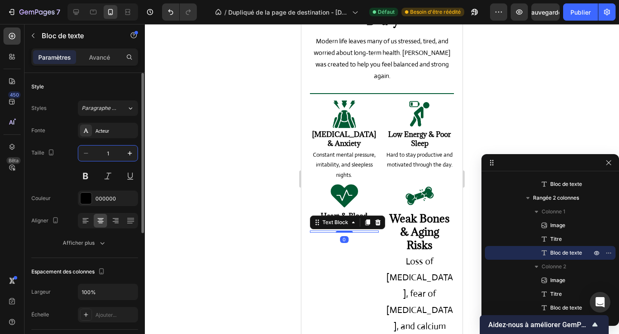
type input "13"
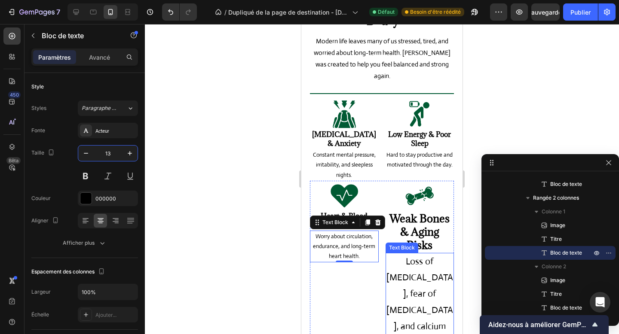
click at [422, 254] on p "Loss of [MEDICAL_DATA], fear of [MEDICAL_DATA], and calcium imbalance." at bounding box center [419, 303] width 67 height 98
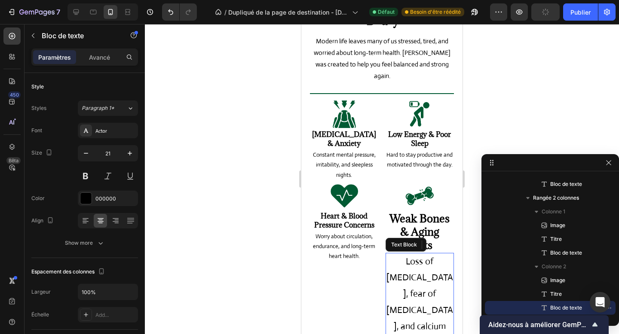
click at [422, 254] on p "Loss of [MEDICAL_DATA], fear of [MEDICAL_DATA], and calcium imbalance." at bounding box center [419, 303] width 67 height 98
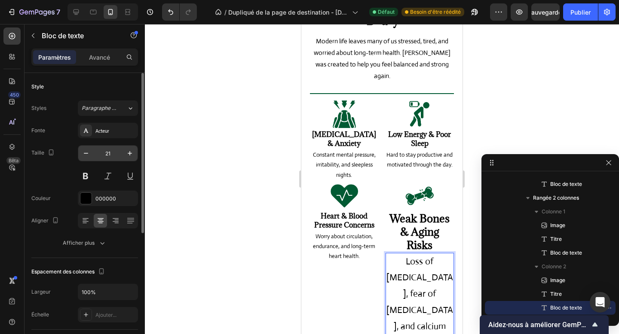
click at [104, 153] on input "21" at bounding box center [108, 153] width 28 height 15
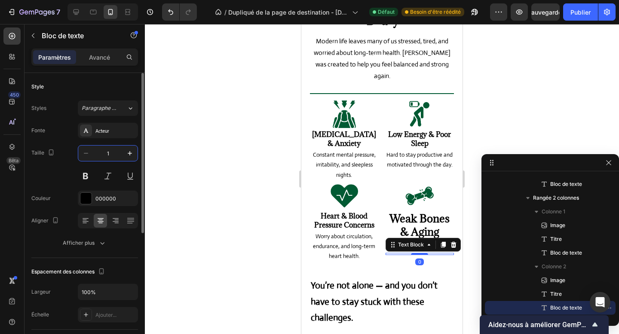
type input "13"
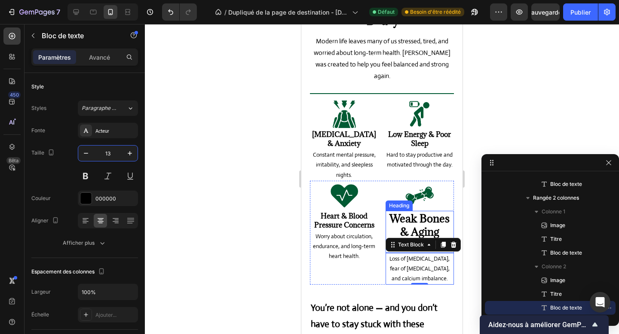
click at [423, 211] on strong "Weak Bones & Aging Risks" at bounding box center [419, 231] width 60 height 41
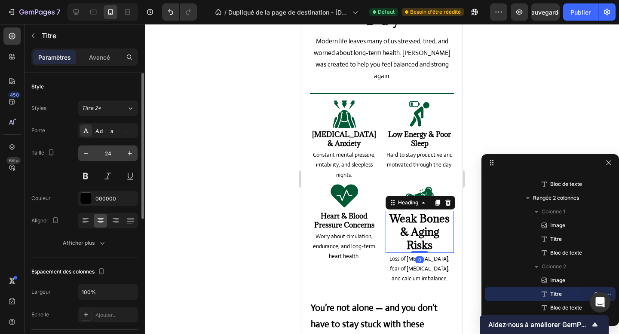
click at [111, 146] on input "24" at bounding box center [108, 153] width 28 height 15
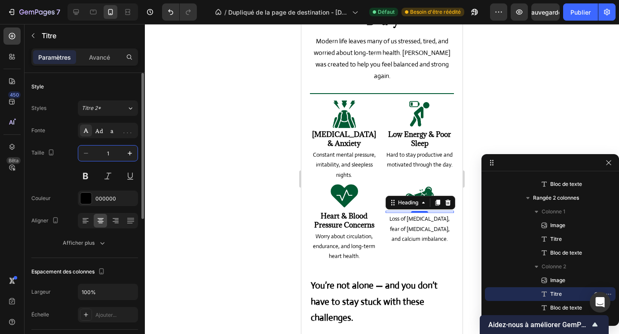
type input "16"
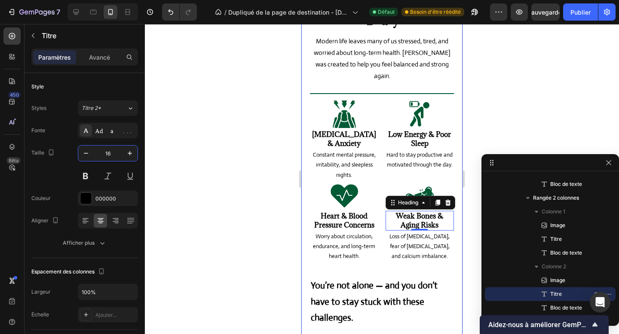
click at [378, 243] on div "We Know the Health Struggles You Face Every Day Heading Modern life leaves many…" at bounding box center [382, 152] width 144 height 362
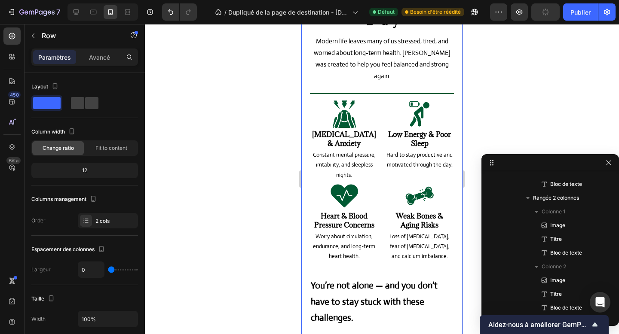
scroll to position [11, 0]
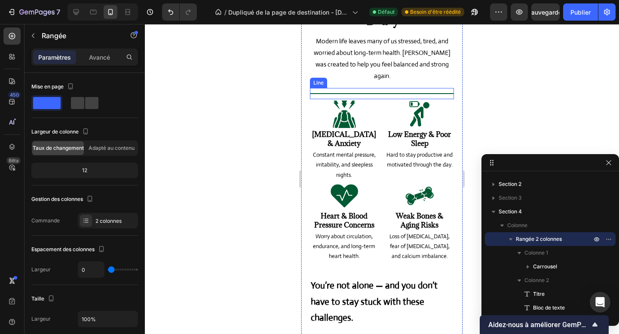
click at [379, 88] on div "Title Line" at bounding box center [382, 93] width 144 height 11
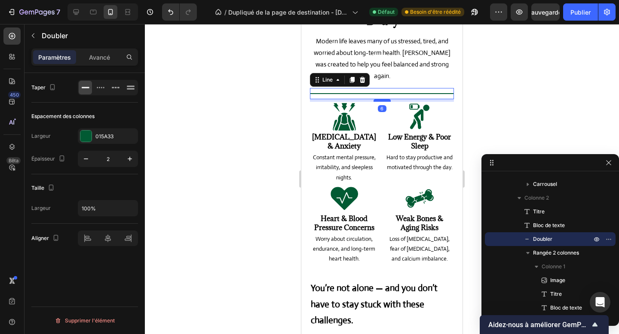
click at [380, 99] on div at bounding box center [382, 100] width 17 height 3
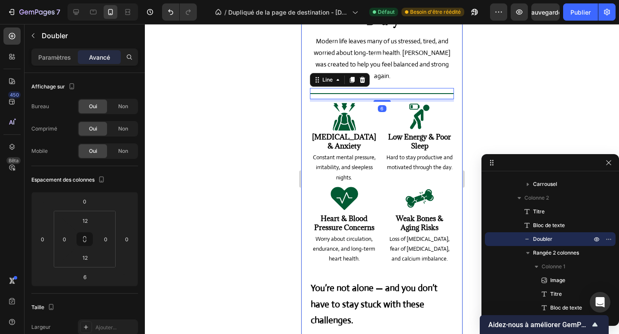
click at [304, 141] on div "Image Image Image Image Image Carousel We Know the Health Struggles You Face Ev…" at bounding box center [381, 38] width 161 height 656
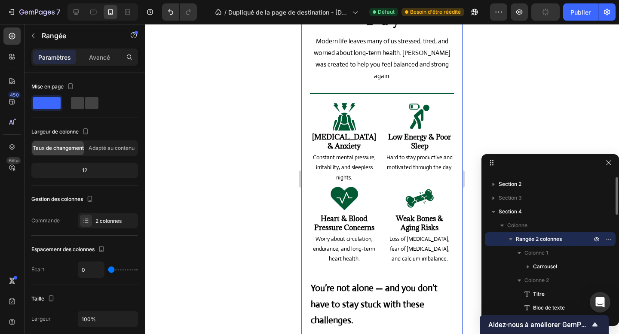
scroll to position [863, 0]
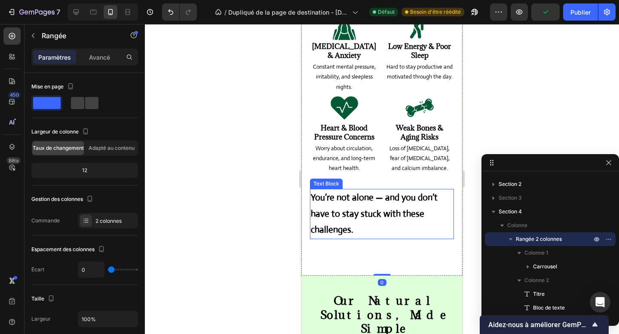
click at [343, 192] on strong "You’re not alone — and you don’t have to stay stuck with these challenges." at bounding box center [374, 214] width 127 height 44
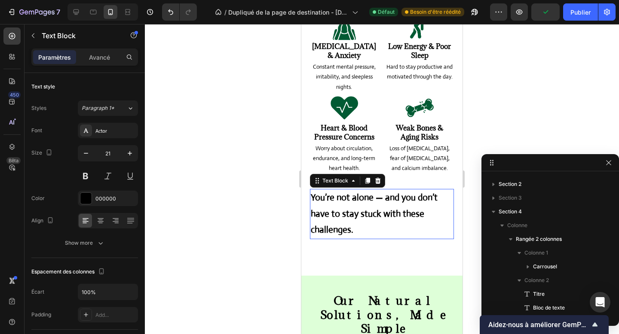
scroll to position [355, 0]
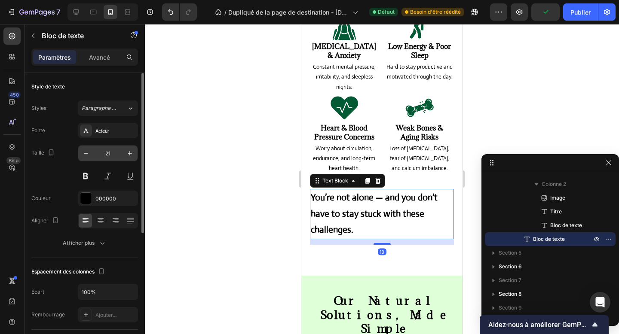
click at [115, 156] on input "21" at bounding box center [108, 153] width 28 height 15
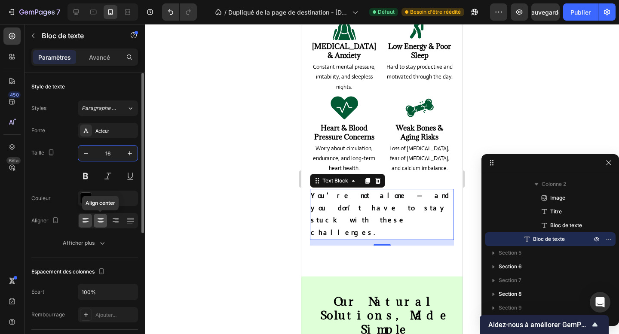
type input "16"
click at [101, 226] on div at bounding box center [100, 221] width 13 height 14
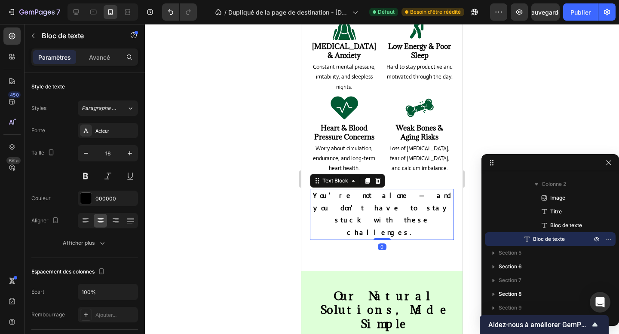
drag, startPoint x: 379, startPoint y: 194, endPoint x: 380, endPoint y: 177, distance: 16.8
click at [380, 189] on div "You’re not alone — and you don’t have to stay stuck with these challenges. Text…" at bounding box center [382, 214] width 144 height 51
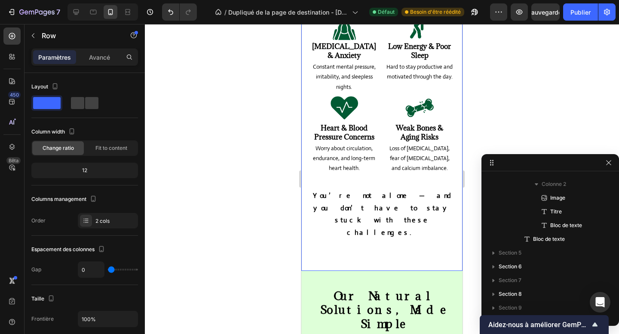
scroll to position [11, 0]
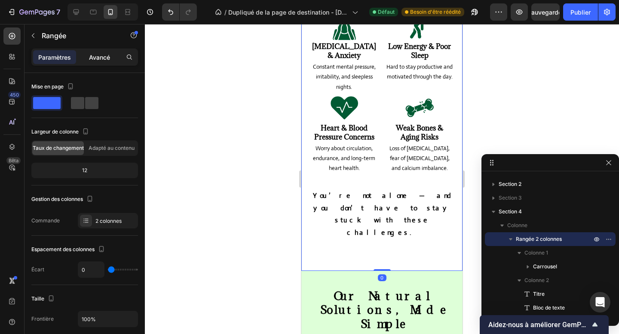
click at [95, 63] on div "Avancé" at bounding box center [99, 57] width 43 height 14
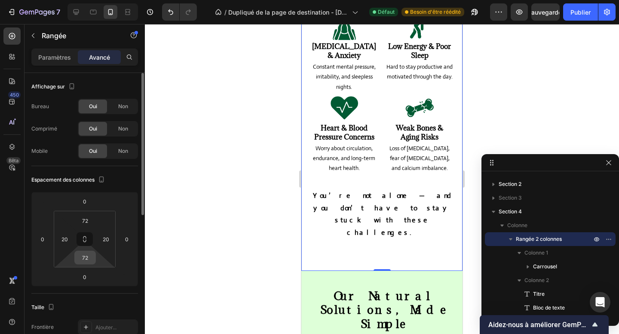
click at [88, 252] on input "72" at bounding box center [85, 257] width 17 height 13
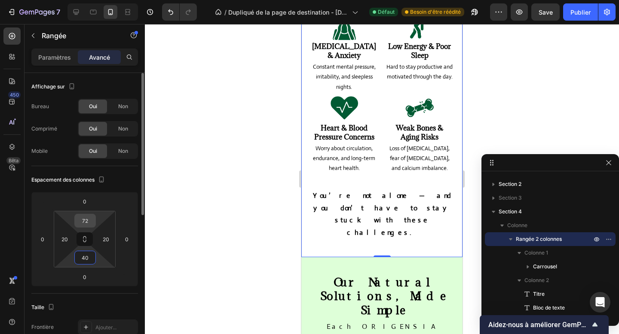
type input "40"
click at [85, 221] on input "72" at bounding box center [85, 220] width 17 height 13
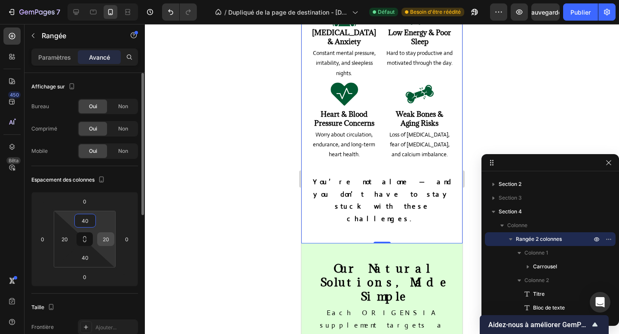
type input "40"
click at [108, 238] on input "20" at bounding box center [105, 239] width 13 height 13
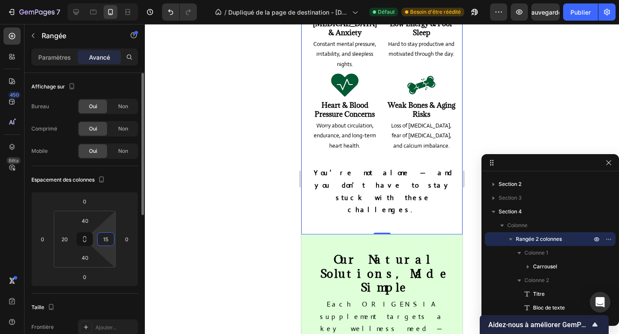
scroll to position [867, 0]
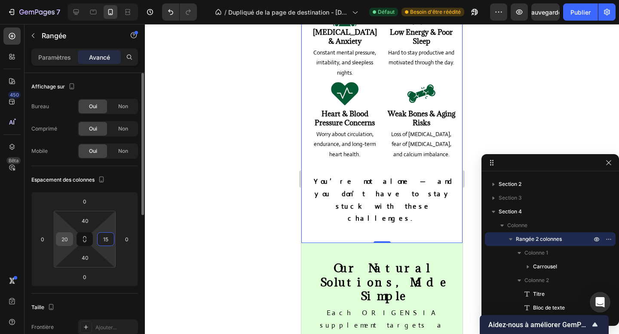
type input "15"
click at [62, 239] on input "20" at bounding box center [64, 239] width 13 height 13
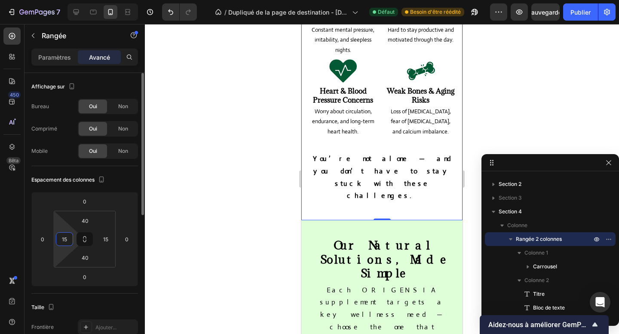
scroll to position [870, 0]
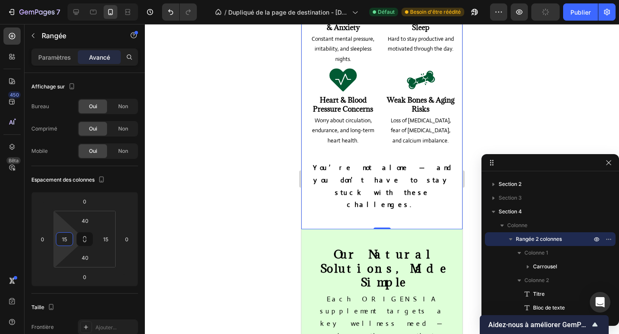
type input "15"
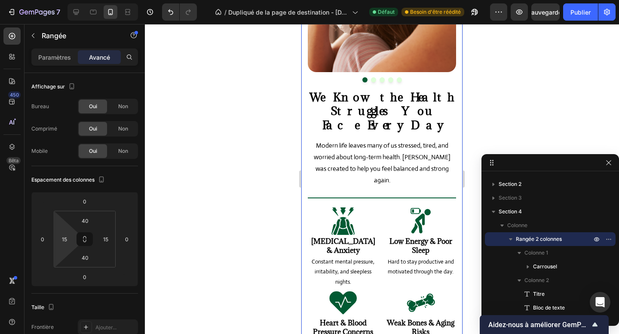
scroll to position [637, 0]
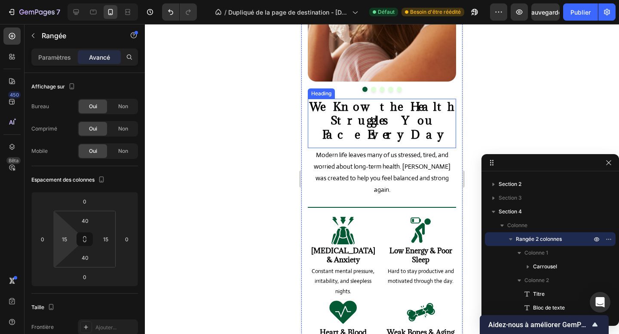
click at [371, 132] on strong "We Know the Health Struggles You Face Every Day" at bounding box center [381, 120] width 145 height 43
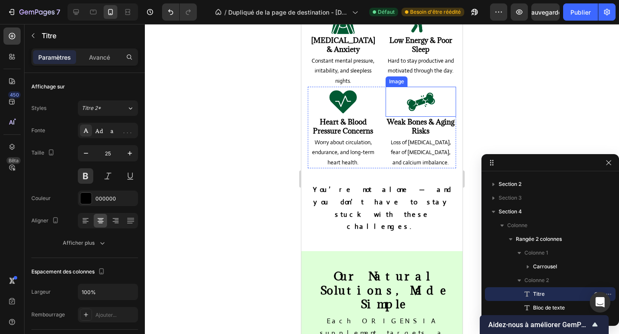
scroll to position [860, 0]
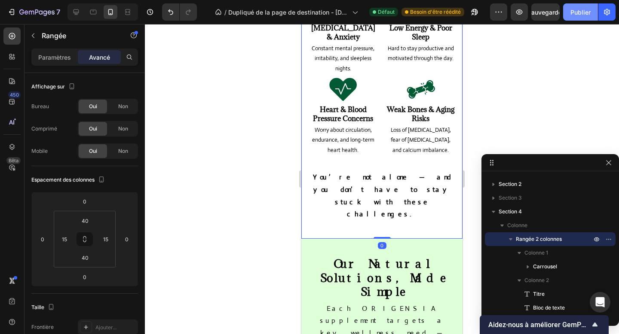
click at [581, 15] on font "Publier" at bounding box center [580, 12] width 20 height 7
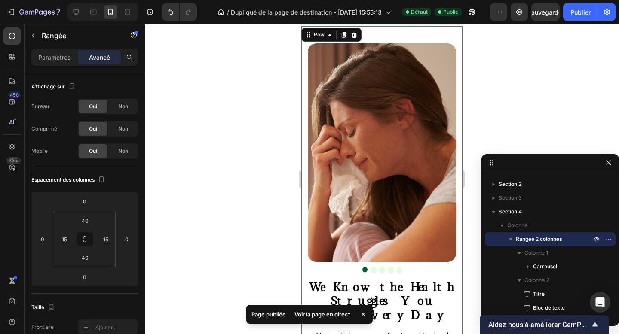
scroll to position [452, 0]
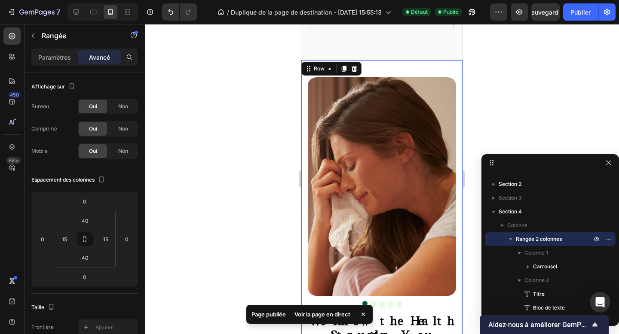
click at [355, 163] on img at bounding box center [382, 186] width 148 height 219
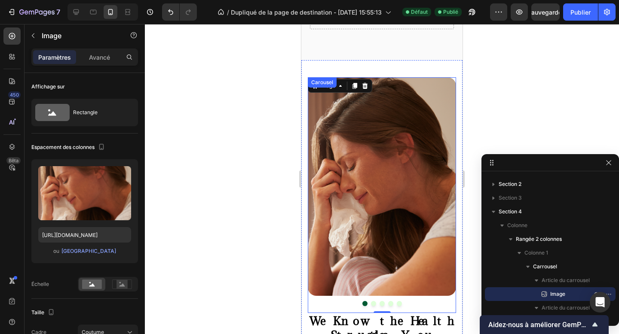
click at [374, 301] on button "Dot" at bounding box center [373, 303] width 5 height 5
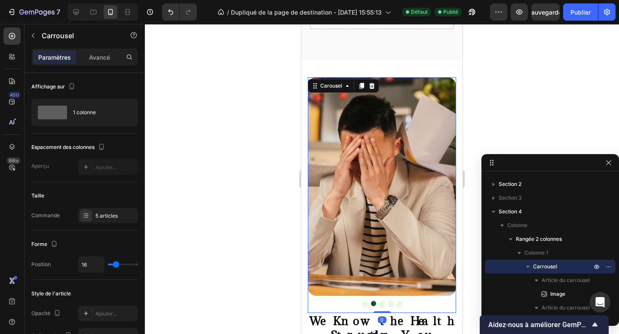
click at [388, 301] on button "Dot" at bounding box center [390, 303] width 5 height 5
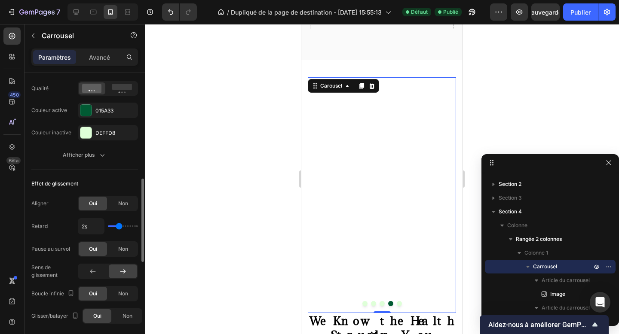
scroll to position [351, 0]
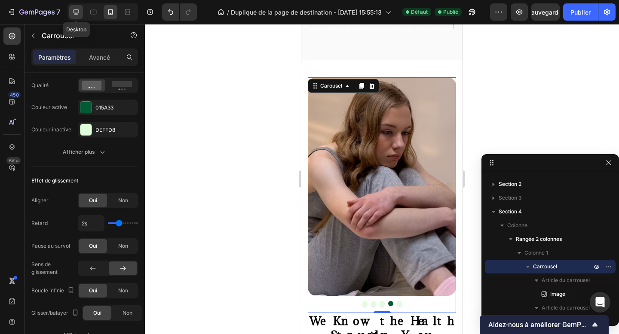
click at [76, 16] on icon at bounding box center [76, 12] width 9 height 9
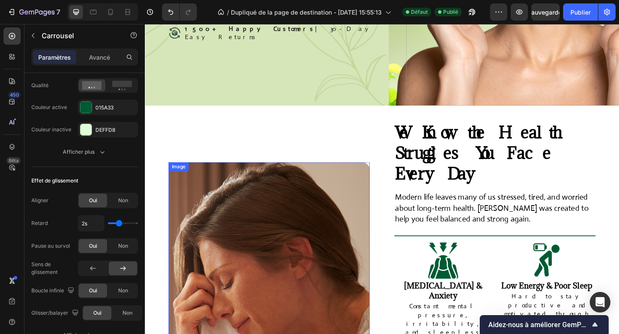
scroll to position [253, 0]
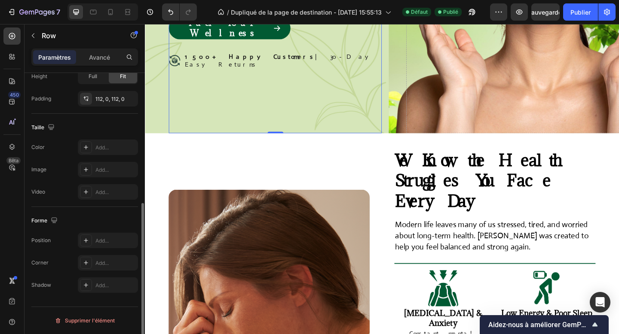
scroll to position [0, 0]
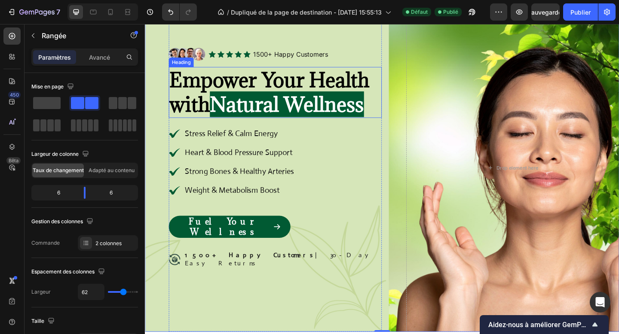
scroll to position [70, 0]
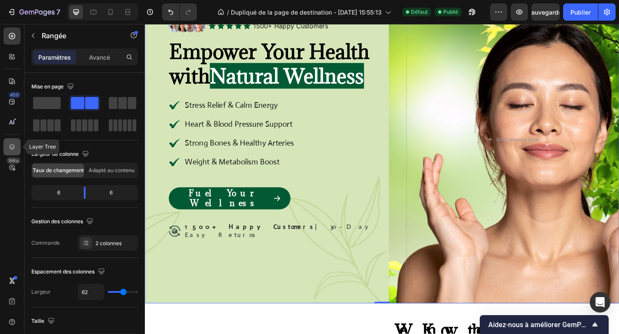
click at [17, 150] on div at bounding box center [11, 146] width 17 height 17
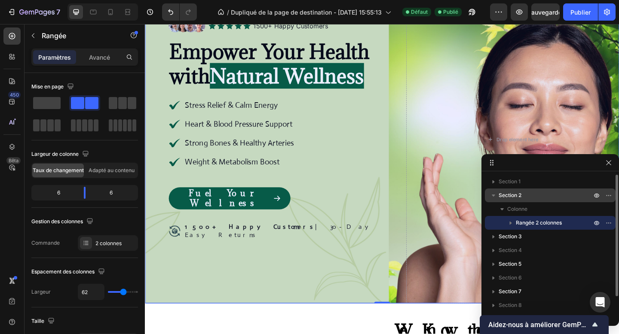
click at [518, 193] on font "Section 2" at bounding box center [510, 195] width 23 height 6
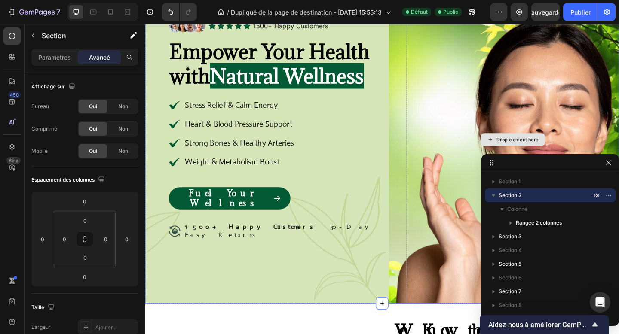
scroll to position [0, 0]
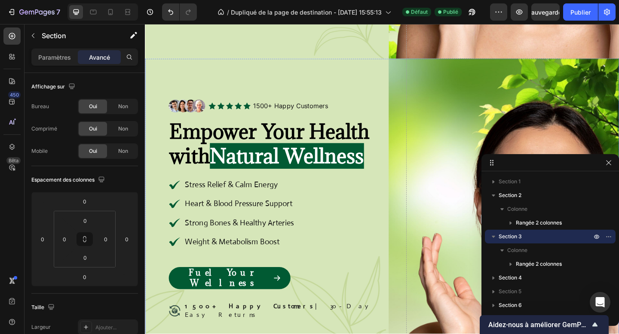
scroll to position [337, 0]
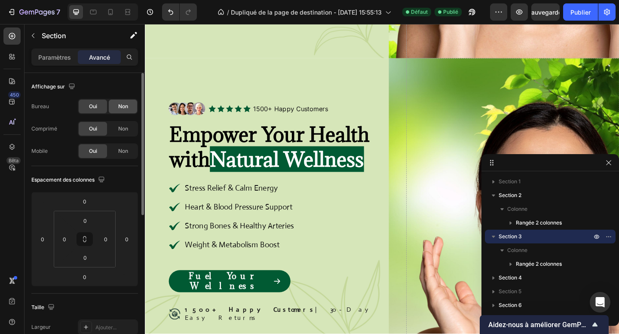
click at [123, 106] on font "Non" at bounding box center [123, 106] width 10 height 6
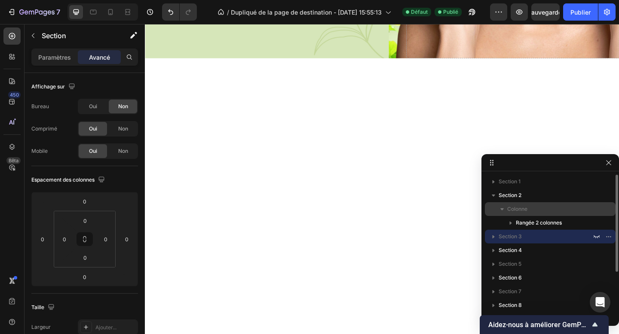
click at [504, 205] on icon "button" at bounding box center [502, 209] width 9 height 9
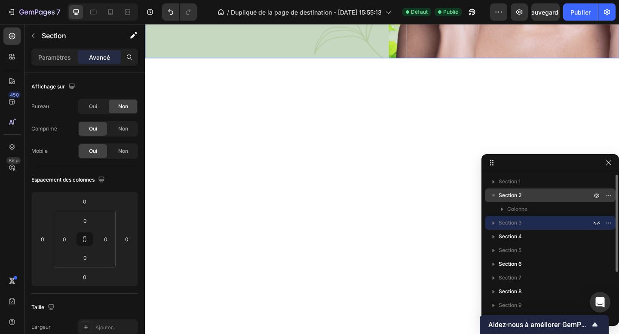
click at [517, 198] on font "Section 2" at bounding box center [510, 195] width 23 height 6
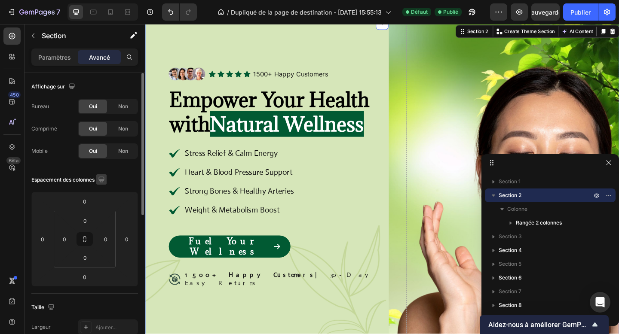
scroll to position [0, 0]
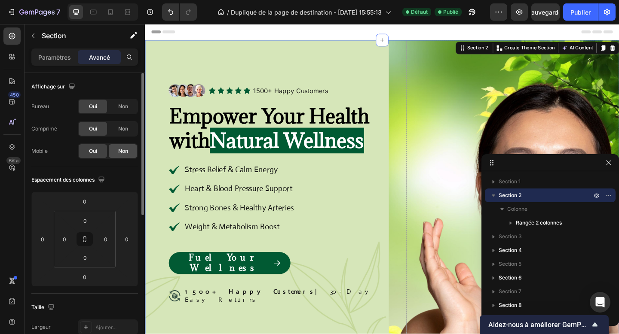
click at [125, 149] on font "Non" at bounding box center [123, 151] width 10 height 6
click at [120, 125] on span "Non" at bounding box center [123, 129] width 10 height 8
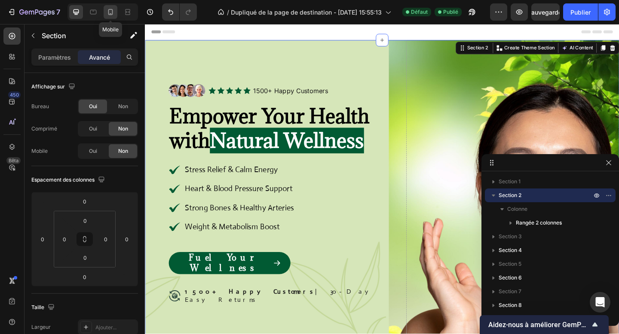
click at [111, 15] on icon at bounding box center [110, 12] width 9 height 9
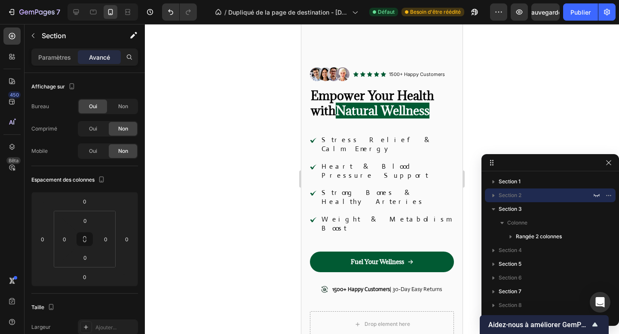
scroll to position [204, 0]
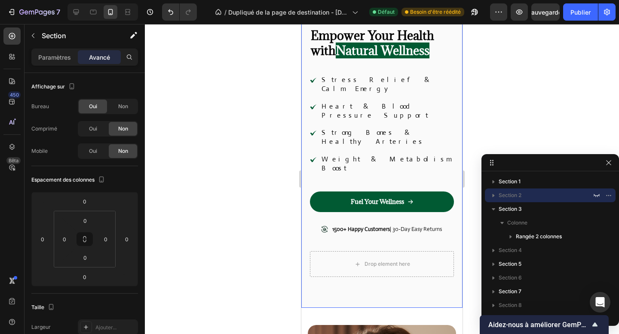
click at [386, 263] on div "Image Icon Icon Icon Icon Icon Icon List 1500+ Happy Customers Text Block Row R…" at bounding box center [381, 149] width 161 height 318
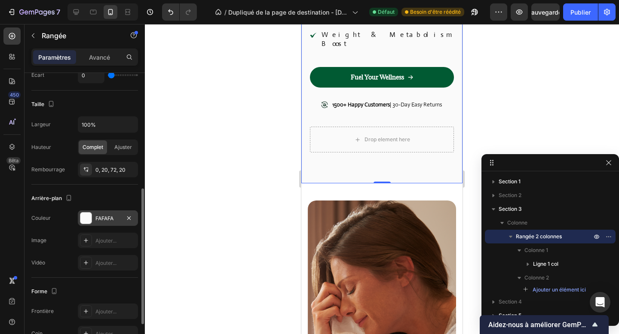
scroll to position [210, 0]
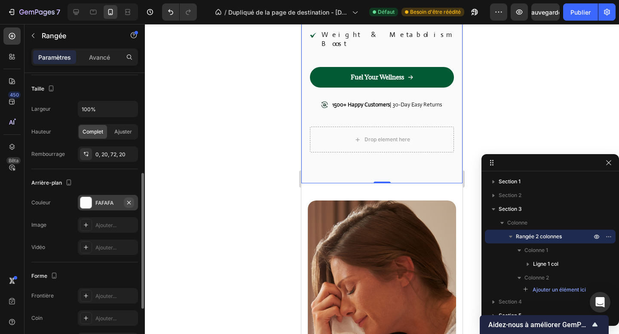
click at [131, 202] on icon "button" at bounding box center [129, 202] width 7 height 7
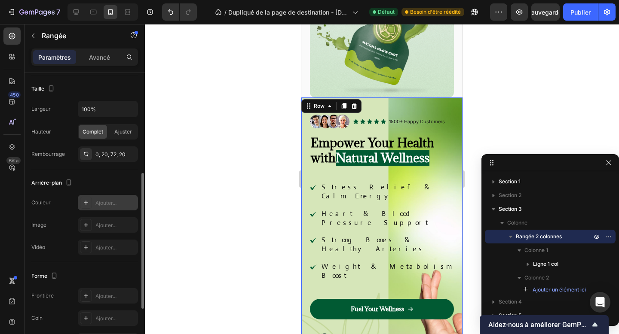
scroll to position [94, 0]
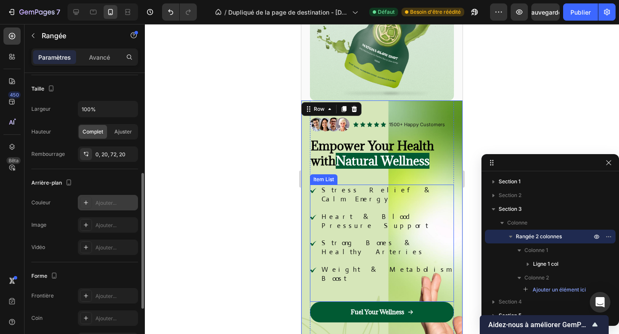
click at [415, 213] on p "Heart & Blood Pressure Support" at bounding box center [387, 222] width 131 height 18
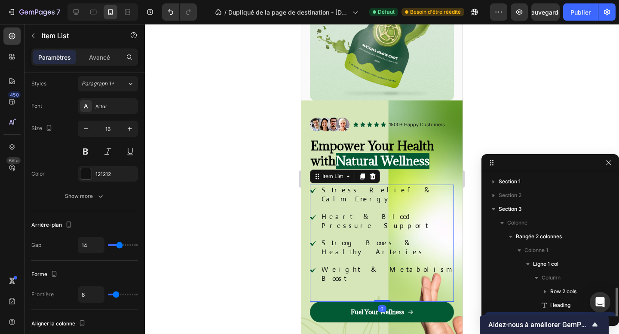
scroll to position [0, 0]
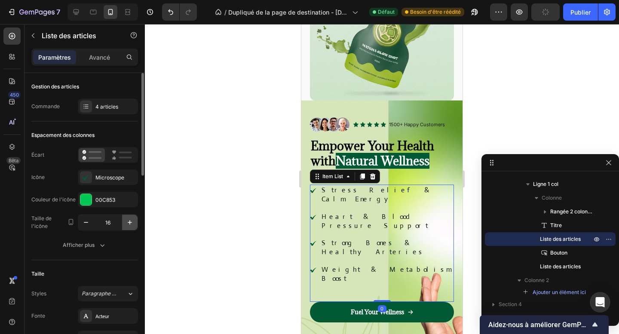
click at [126, 226] on icon "button" at bounding box center [130, 222] width 9 height 9
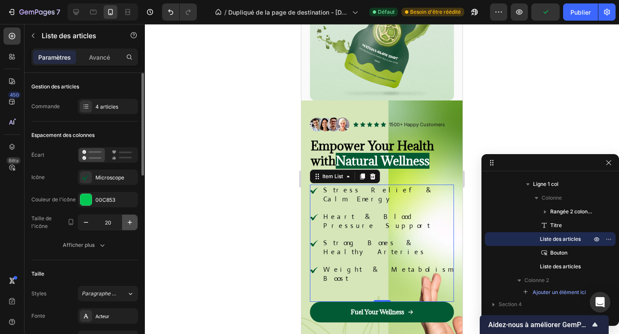
click at [126, 226] on icon "button" at bounding box center [130, 222] width 9 height 9
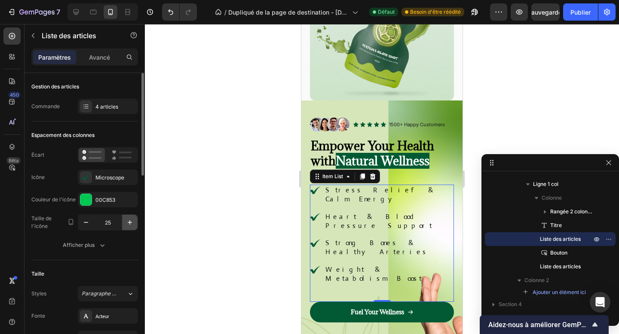
click at [126, 226] on icon "button" at bounding box center [130, 222] width 9 height 9
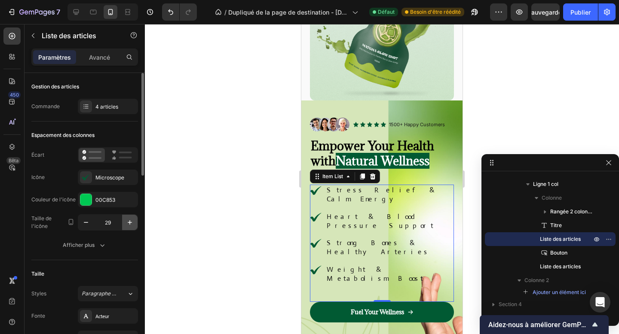
type input "30"
click at [387, 188] on p "Stress Relief & Calm Energy" at bounding box center [390, 195] width 125 height 18
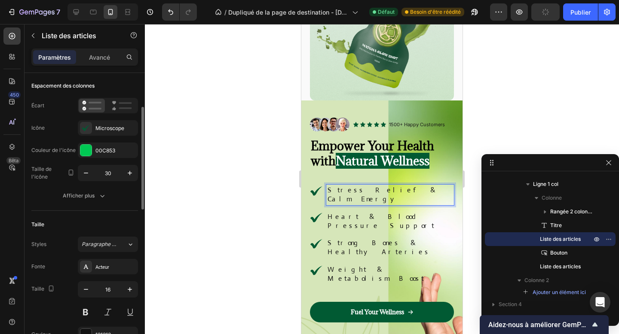
scroll to position [84, 0]
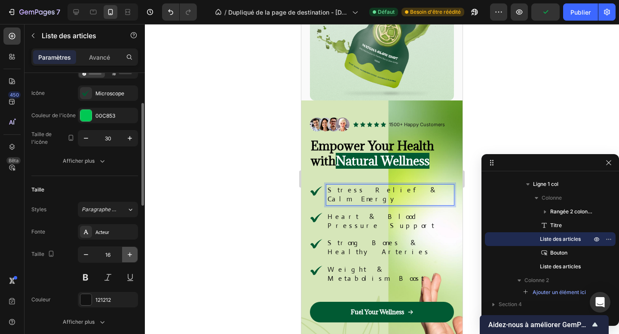
click at [130, 257] on icon "button" at bounding box center [130, 255] width 9 height 9
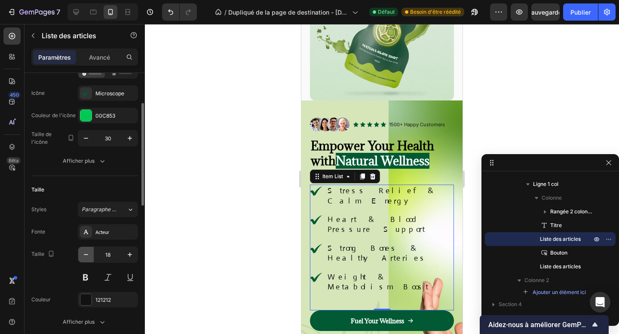
click at [83, 257] on icon "button" at bounding box center [86, 255] width 9 height 9
type input "17"
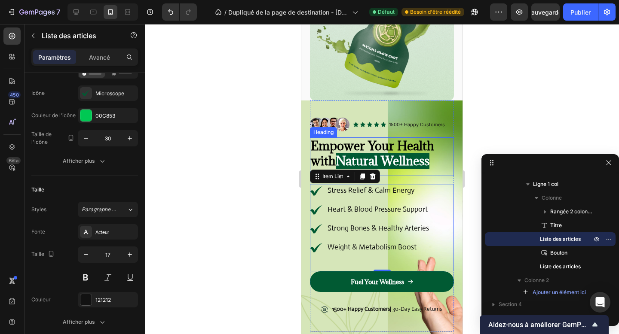
click at [346, 161] on strong "Natural Wellness" at bounding box center [383, 161] width 94 height 16
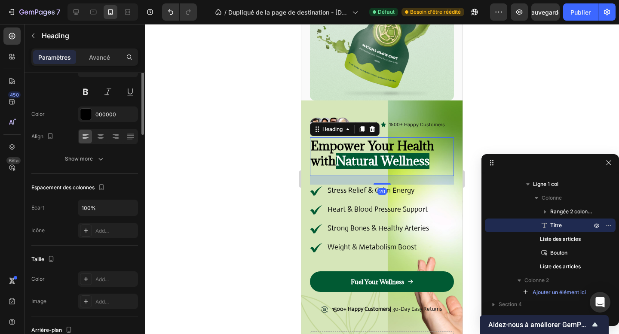
scroll to position [0, 0]
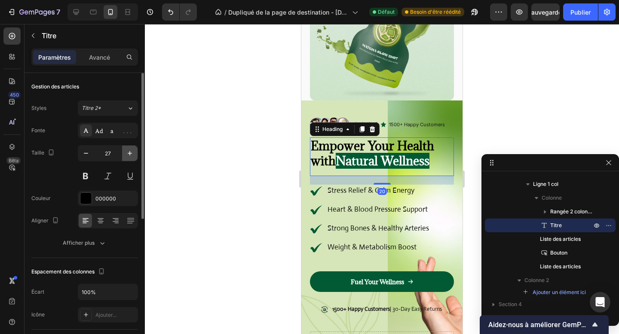
click at [127, 156] on icon "button" at bounding box center [130, 153] width 9 height 9
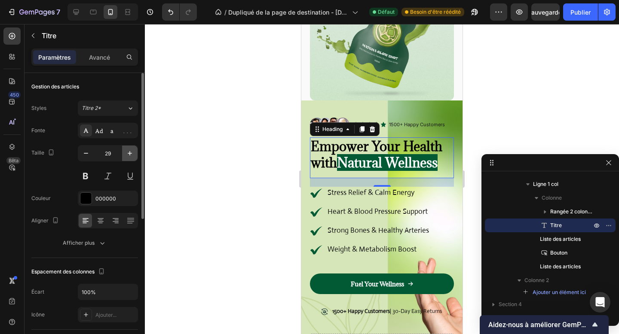
click at [127, 156] on icon "button" at bounding box center [130, 153] width 9 height 9
type input "30"
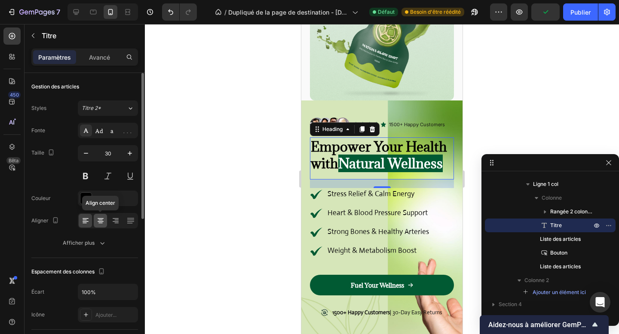
click at [98, 223] on icon at bounding box center [100, 223] width 4 height 1
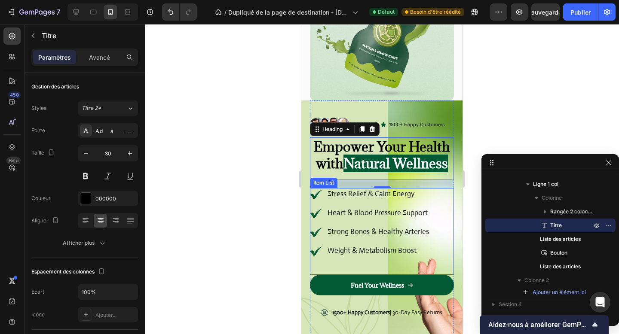
click at [441, 208] on div "Stress Relief & Calm Energy Heart & Blood Pressure Support Strong Bones & Healt…" at bounding box center [382, 231] width 144 height 87
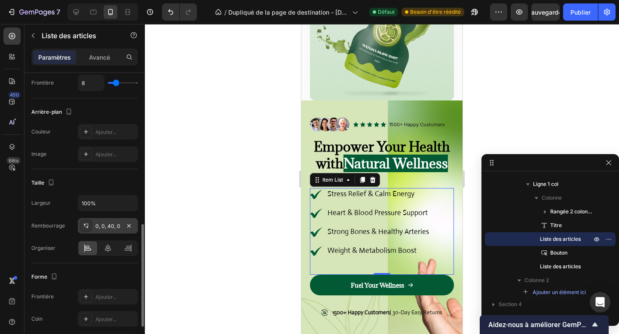
scroll to position [422, 0]
click at [106, 248] on icon at bounding box center [108, 249] width 9 height 9
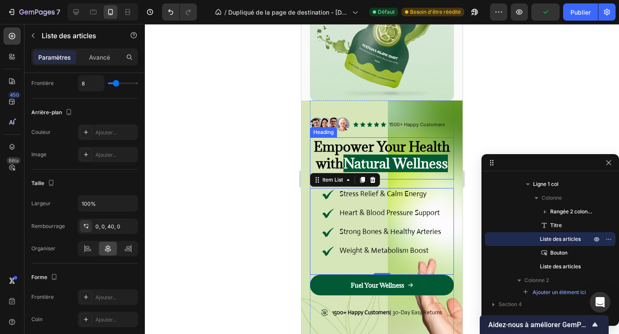
click at [415, 175] on div "Empower Your Health with Natural Wellness Heading" at bounding box center [382, 159] width 144 height 42
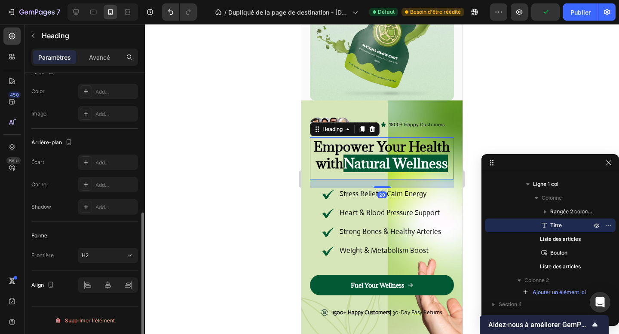
scroll to position [0, 0]
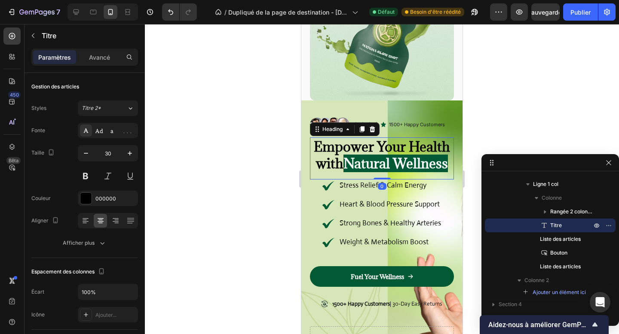
drag, startPoint x: 380, startPoint y: 187, endPoint x: 379, endPoint y: 175, distance: 11.2
click at [379, 175] on div "Empower Your Health with Natural Wellness Heading 0" at bounding box center [382, 159] width 144 height 42
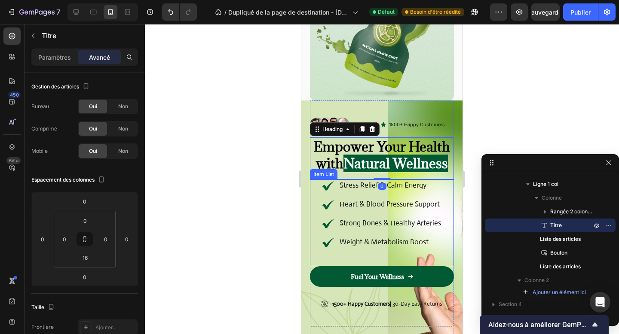
click at [408, 252] on div "Stress Relief & Calm Energy Heart & Blood Pressure Support Strong Bones & Healt…" at bounding box center [382, 223] width 144 height 87
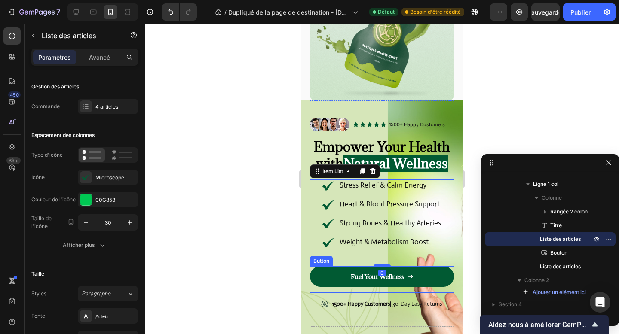
click at [442, 276] on link "Fuel Your Wellness" at bounding box center [382, 277] width 144 height 21
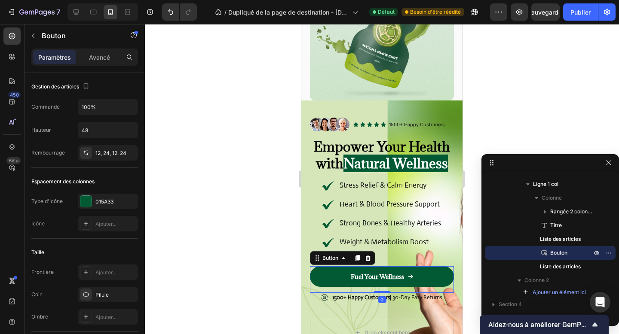
drag, startPoint x: 381, startPoint y: 299, endPoint x: 380, endPoint y: 290, distance: 8.6
click at [380, 290] on div "Fuel Your Wellness Button 0" at bounding box center [382, 280] width 144 height 27
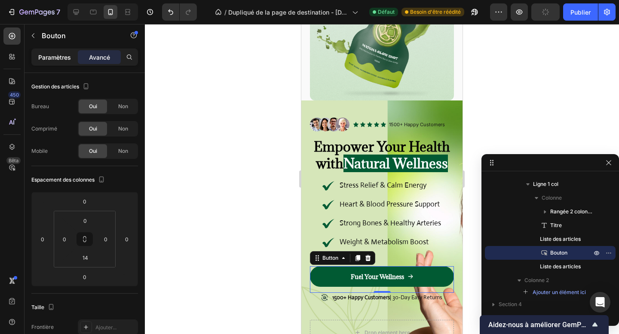
click at [47, 63] on div "Paramètres" at bounding box center [54, 57] width 43 height 14
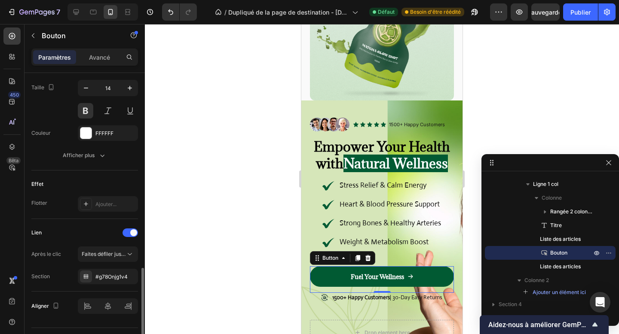
scroll to position [443, 0]
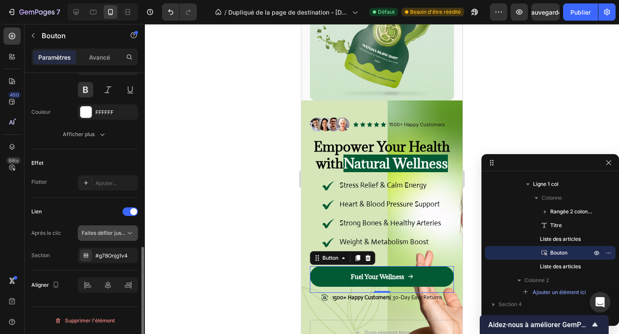
click at [107, 237] on div "Faites défiler jusqu'à" at bounding box center [108, 233] width 52 height 9
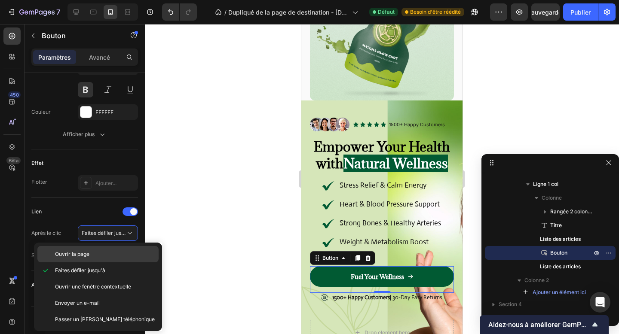
click at [102, 253] on p "Ouvrir la page" at bounding box center [105, 255] width 100 height 8
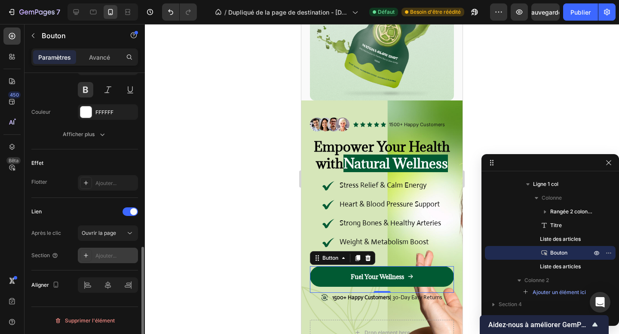
click at [101, 261] on div "Ajouter..." at bounding box center [108, 255] width 60 height 15
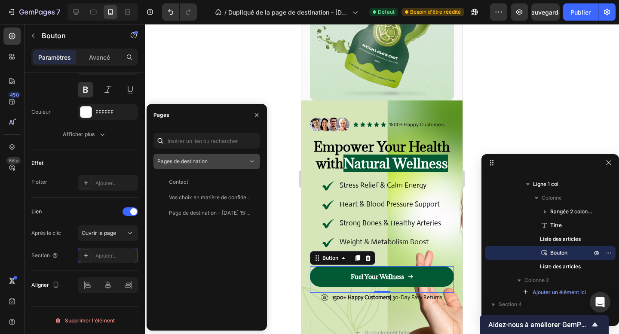
click at [192, 165] on span "Pages de destination" at bounding box center [182, 162] width 50 height 8
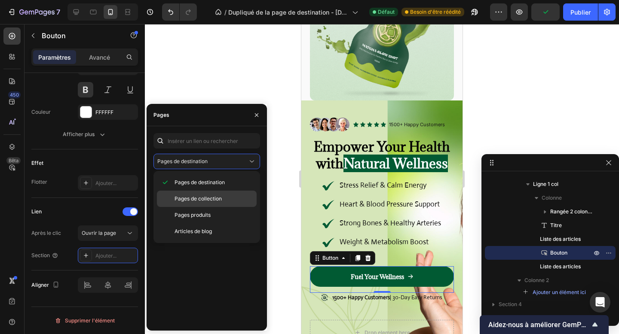
click at [207, 199] on font "Pages de collection" at bounding box center [198, 199] width 47 height 6
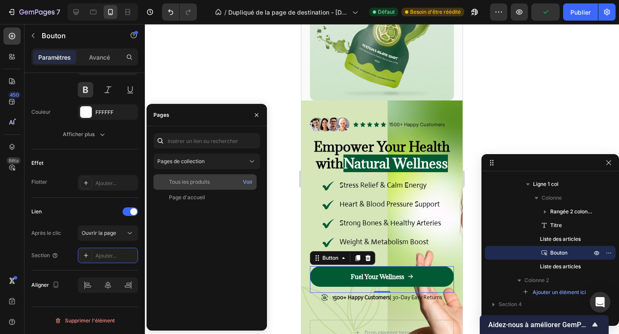
click at [204, 187] on div "Tous les produits Voir" at bounding box center [204, 182] width 103 height 15
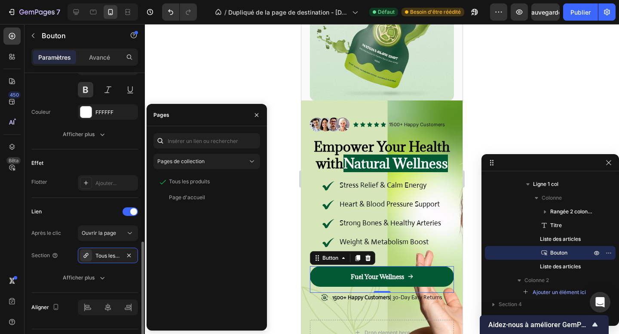
click at [87, 216] on div "Lien" at bounding box center [84, 212] width 107 height 14
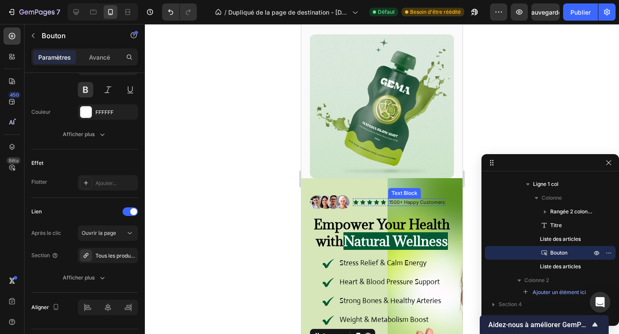
scroll to position [0, 0]
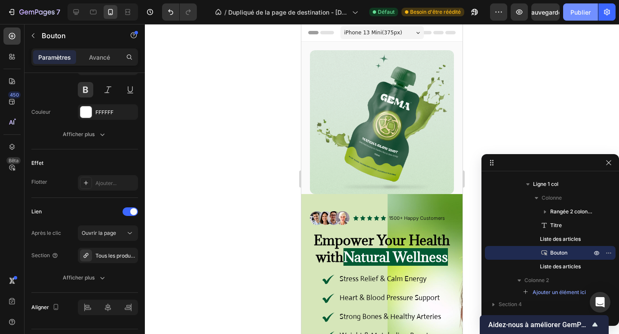
click at [586, 13] on font "Publier" at bounding box center [580, 12] width 20 height 7
click at [416, 187] on img at bounding box center [382, 122] width 144 height 144
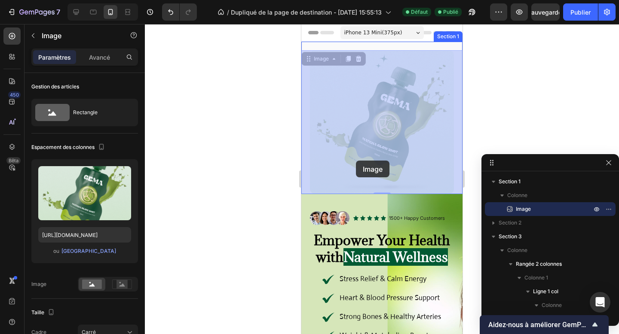
drag, startPoint x: 318, startPoint y: 59, endPoint x: 356, endPoint y: 161, distance: 108.7
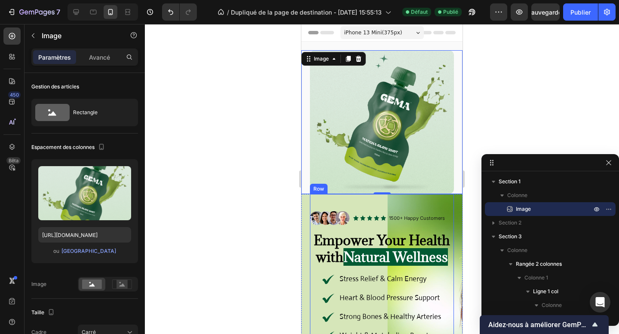
click at [354, 207] on div "Image Icon Icon Icon Icon Icon Icon List 1500+ Happy Customers Text Block Row R…" at bounding box center [382, 304] width 144 height 220
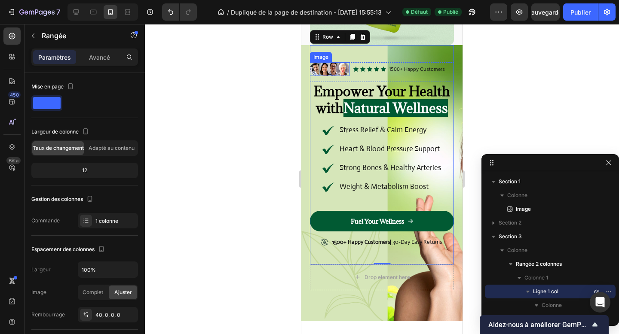
scroll to position [155, 0]
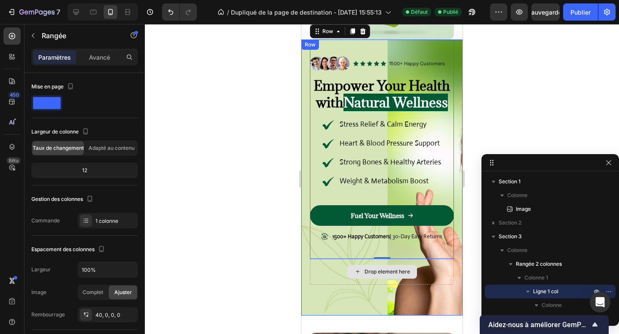
click at [335, 273] on div "Drop element here" at bounding box center [382, 272] width 144 height 26
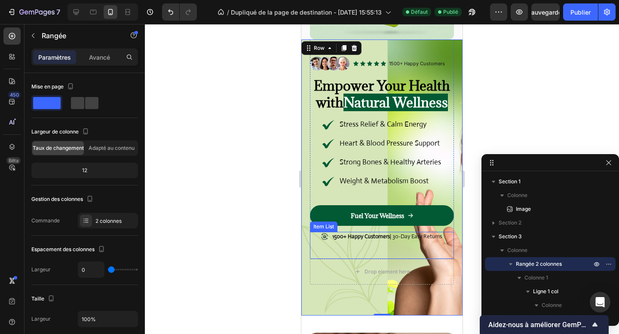
click at [323, 253] on div "1500+ Happy Customers | 30-Day Easy Returns" at bounding box center [382, 245] width 144 height 27
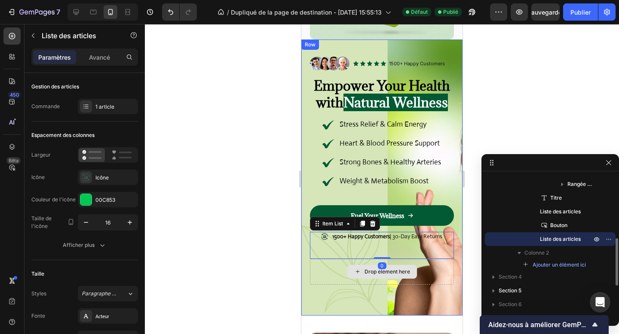
click at [322, 270] on div "Drop element here" at bounding box center [382, 272] width 144 height 26
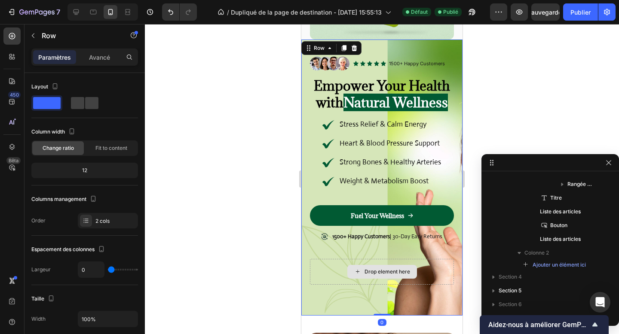
scroll to position [25, 0]
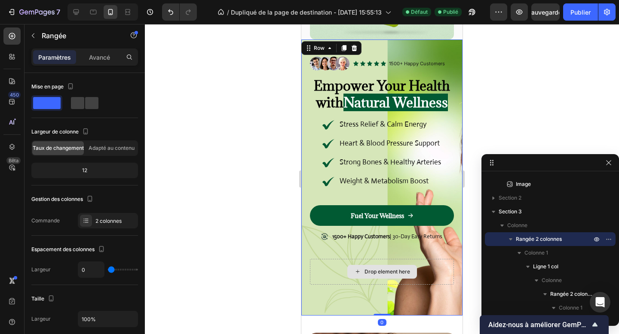
click at [322, 268] on div "Drop element here" at bounding box center [382, 272] width 144 height 26
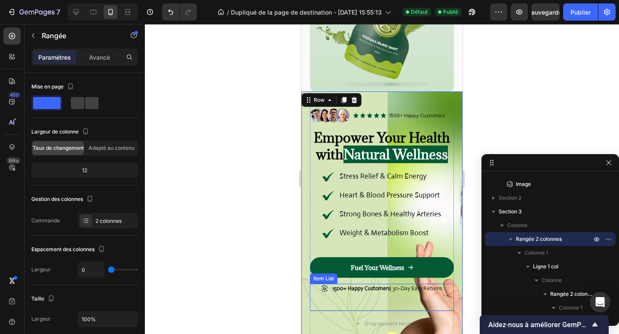
scroll to position [80, 0]
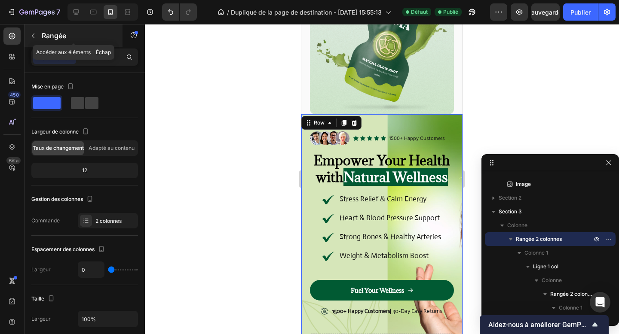
click at [57, 37] on font "Rangée" at bounding box center [54, 35] width 25 height 9
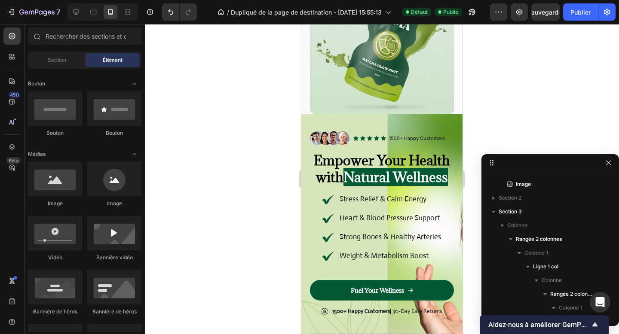
scroll to position [0, 0]
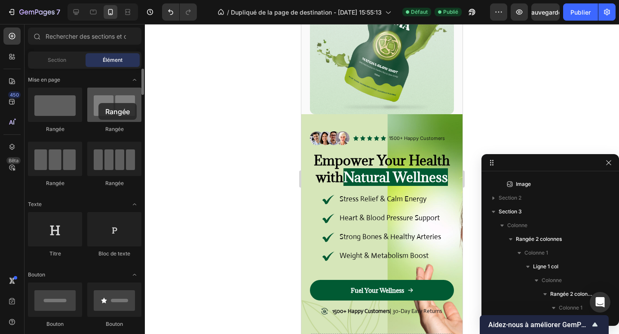
drag, startPoint x: 114, startPoint y: 114, endPoint x: 93, endPoint y: 102, distance: 23.9
click at [93, 102] on div at bounding box center [114, 105] width 54 height 34
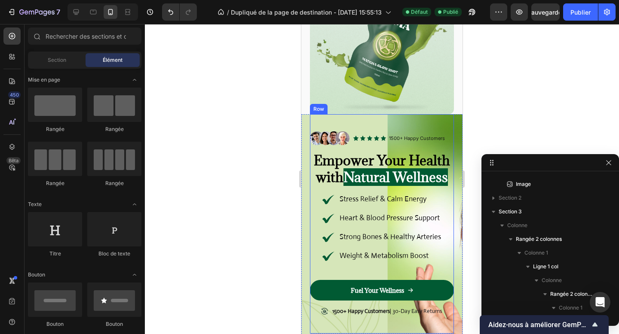
click at [347, 126] on div "Image Icon Icon Icon Icon Icon Icon List 1500+ Happy Customers Text Block Row R…" at bounding box center [382, 224] width 144 height 220
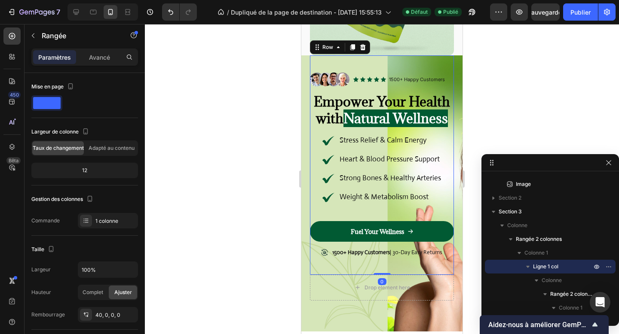
scroll to position [174, 0]
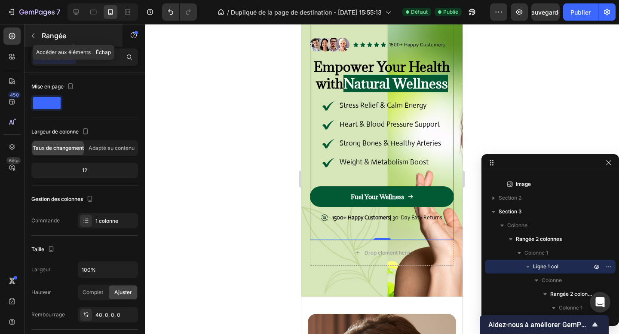
click at [43, 31] on font "Rangée" at bounding box center [54, 35] width 25 height 9
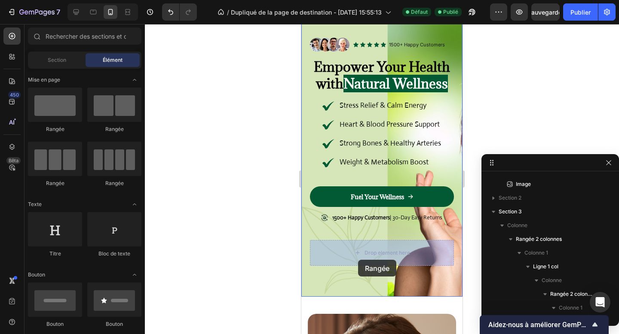
drag, startPoint x: 408, startPoint y: 135, endPoint x: 358, endPoint y: 260, distance: 134.4
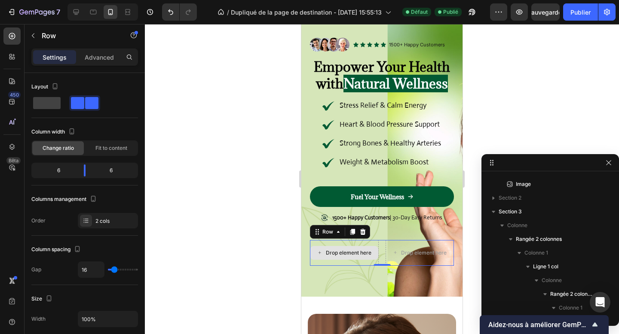
scroll to position [410, 0]
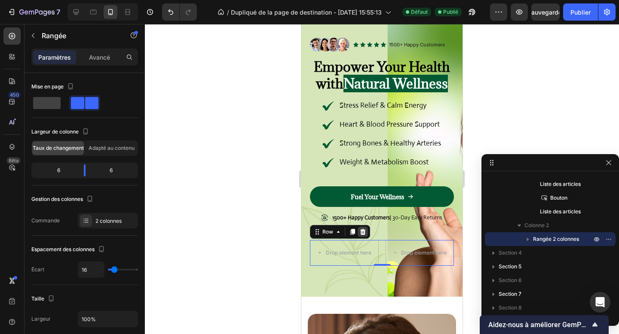
click at [361, 232] on icon at bounding box center [363, 232] width 6 height 6
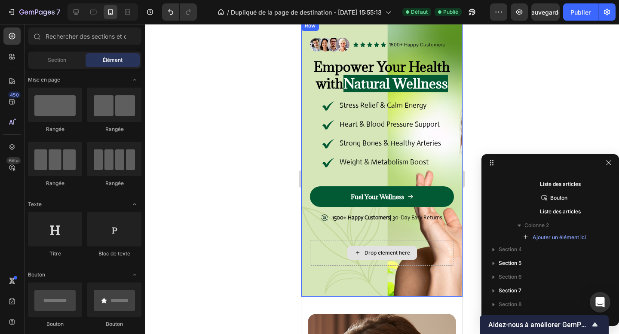
click at [348, 248] on div "Drop element here" at bounding box center [382, 253] width 70 height 14
click at [342, 251] on div "Drop element here" at bounding box center [382, 253] width 144 height 26
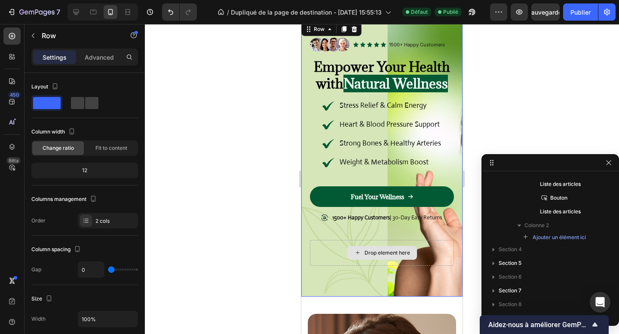
scroll to position [25, 0]
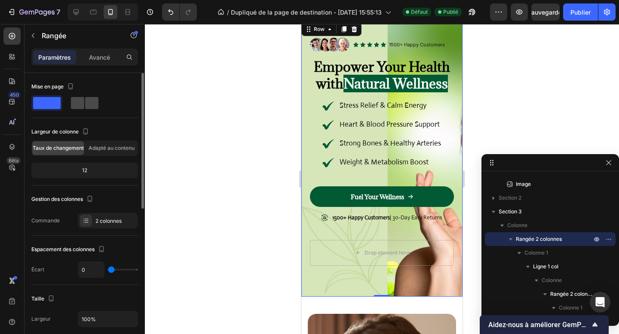
click at [86, 106] on span at bounding box center [91, 103] width 13 height 12
type input "30"
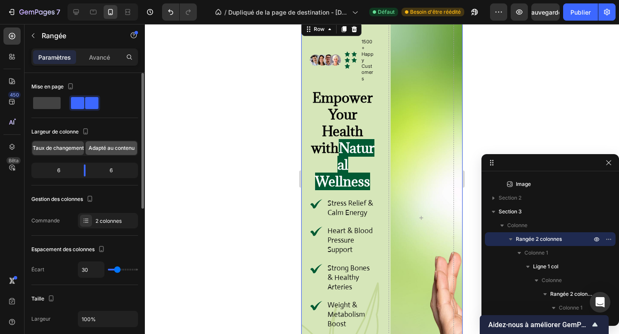
click at [119, 144] on span "Adapté au contenu" at bounding box center [112, 148] width 46 height 8
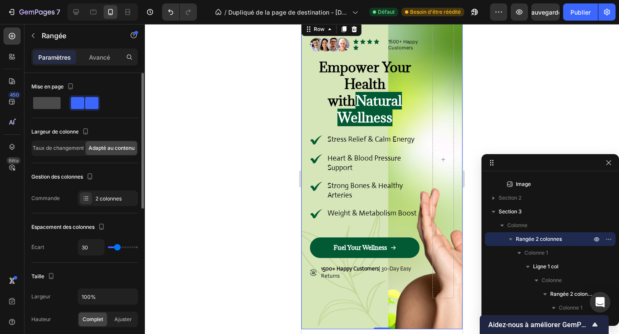
click at [54, 100] on span at bounding box center [47, 103] width 28 height 12
type input "0"
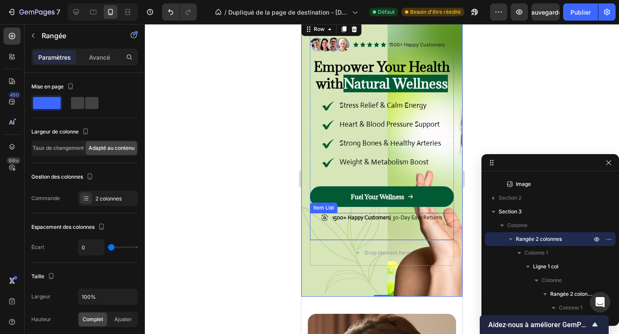
click at [327, 238] on div "1500+ Happy Customers | 30-Day Easy Returns" at bounding box center [382, 226] width 144 height 27
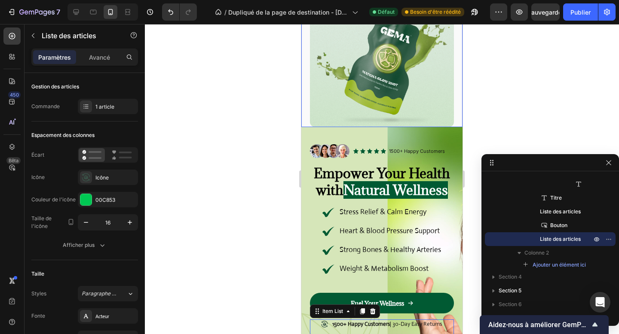
scroll to position [67, 0]
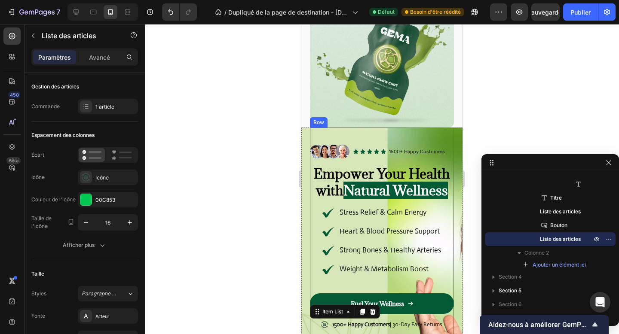
click at [370, 139] on div "Image Icon Icon Icon Icon Icon Icon List 1500+ Happy Customers Text Block Row R…" at bounding box center [382, 238] width 144 height 220
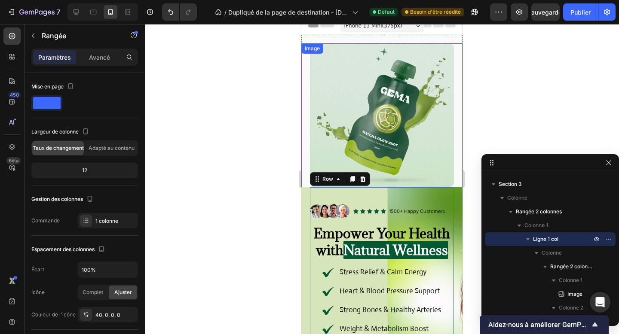
scroll to position [0, 0]
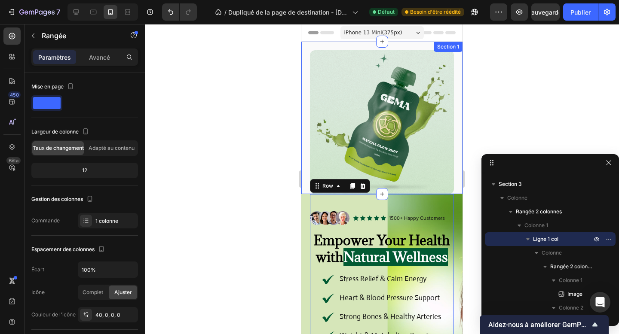
click at [329, 43] on div "Image Section 1" at bounding box center [381, 118] width 161 height 153
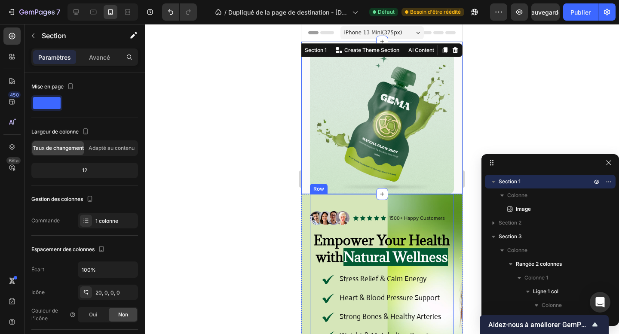
click at [331, 198] on div "Image Icon Icon Icon Icon Icon Icon List 1500+ Happy Customers Text Block Row R…" at bounding box center [382, 304] width 144 height 220
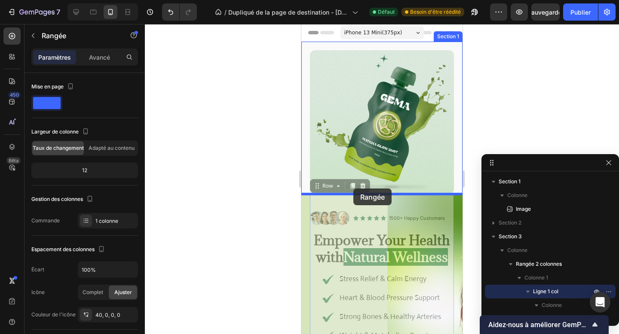
drag, startPoint x: 319, startPoint y: 188, endPoint x: 353, endPoint y: 189, distance: 34.0
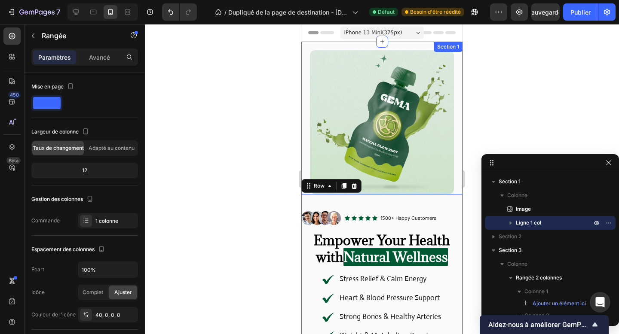
click at [343, 45] on div "Image Image Icon Icon Icon Icon Icon Icon List 1500+ Happy Customers Text Block…" at bounding box center [381, 228] width 161 height 372
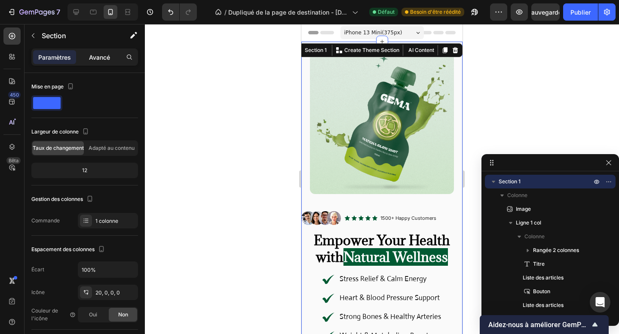
click at [95, 62] on div "Avancé" at bounding box center [99, 57] width 43 height 14
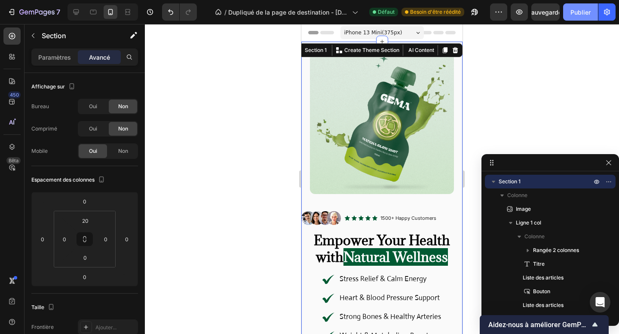
click at [586, 13] on font "Publier" at bounding box center [580, 12] width 20 height 7
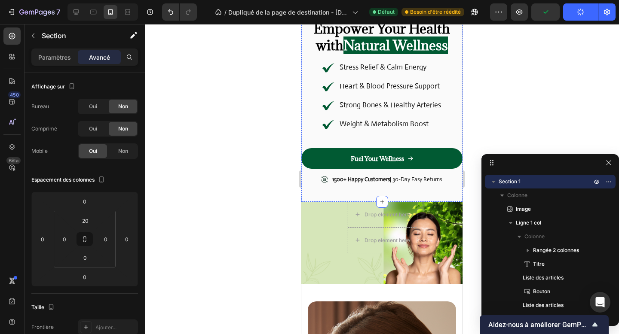
scroll to position [224, 0]
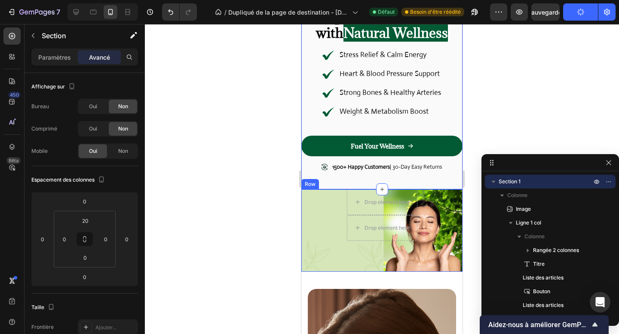
click at [323, 264] on div "Drop element here Drop element here Row" at bounding box center [381, 231] width 161 height 83
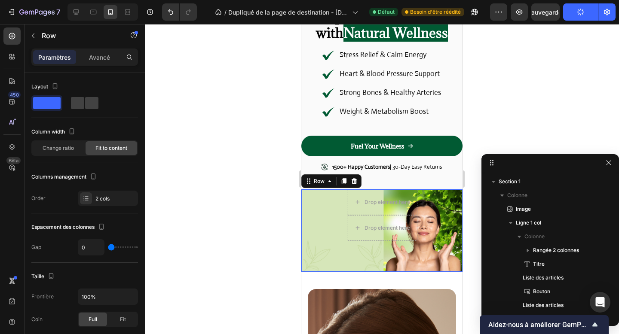
scroll to position [121, 0]
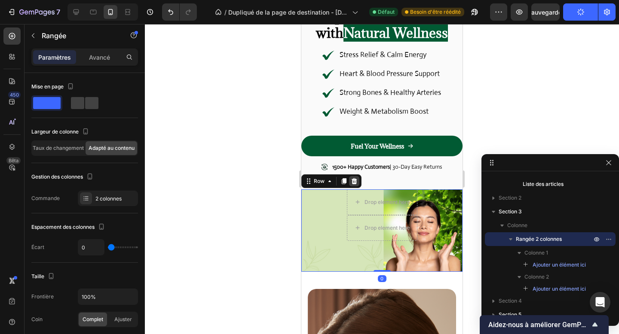
click at [353, 182] on icon at bounding box center [354, 181] width 7 height 7
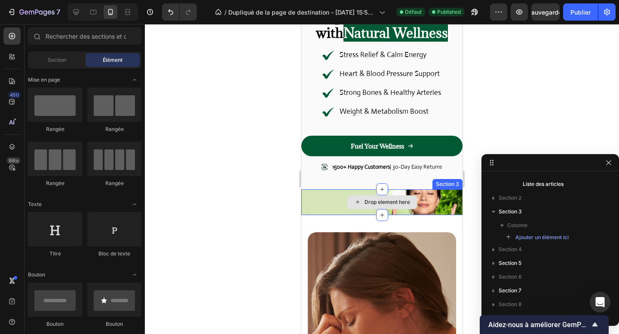
click at [329, 200] on div "Drop element here" at bounding box center [381, 203] width 161 height 26
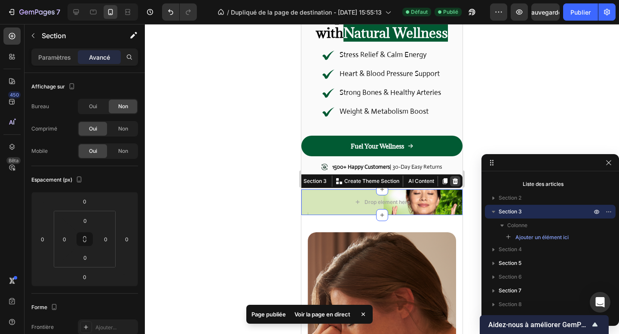
click at [458, 180] on icon at bounding box center [455, 181] width 7 height 7
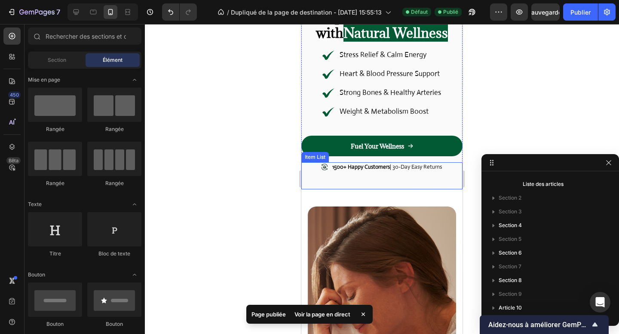
click at [393, 183] on div "1500+ Happy Customers | 30-Day Easy Returns" at bounding box center [381, 175] width 161 height 27
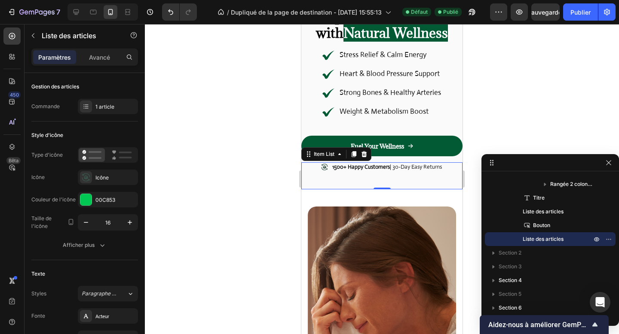
click at [373, 164] on strong "1500+ Happy Customers" at bounding box center [361, 166] width 58 height 7
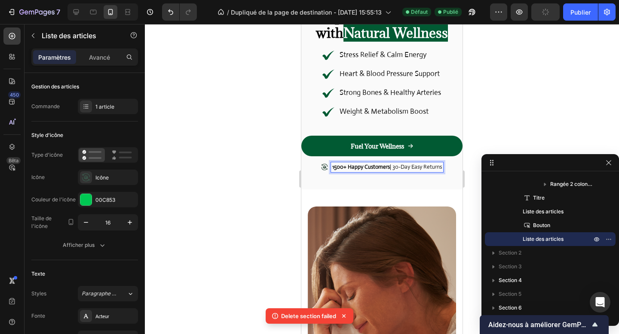
click at [325, 166] on icon at bounding box center [324, 167] width 6 height 6
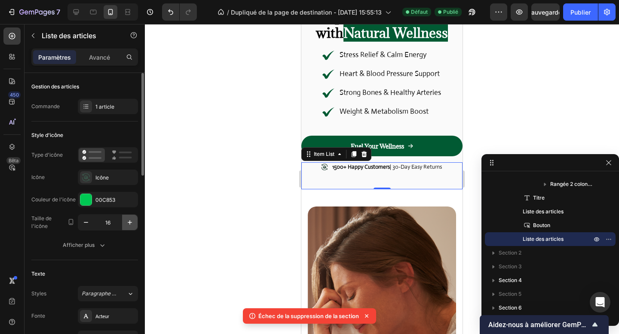
click at [132, 226] on icon "button" at bounding box center [130, 222] width 9 height 9
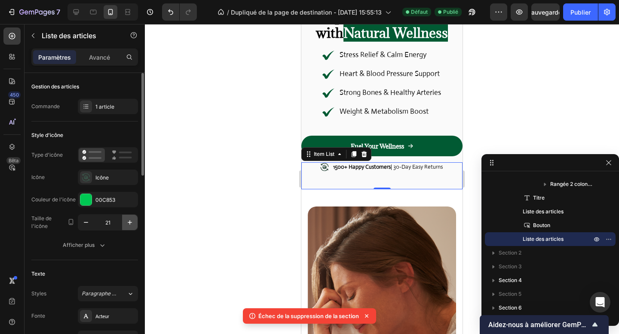
click at [132, 226] on icon "button" at bounding box center [130, 222] width 9 height 9
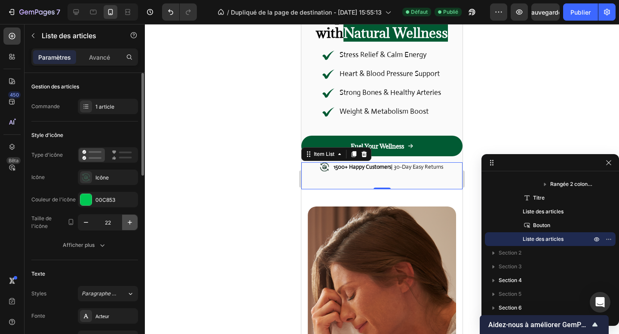
click at [132, 226] on icon "button" at bounding box center [130, 222] width 9 height 9
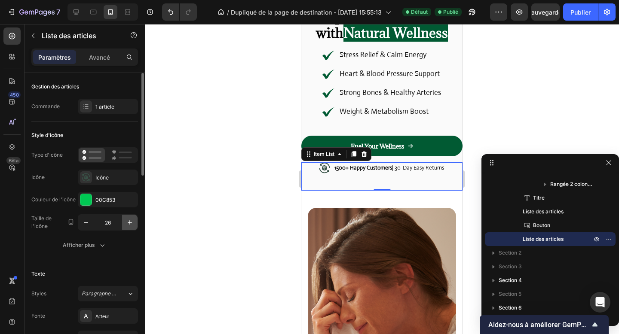
click at [132, 226] on icon "button" at bounding box center [130, 222] width 9 height 9
type input "27"
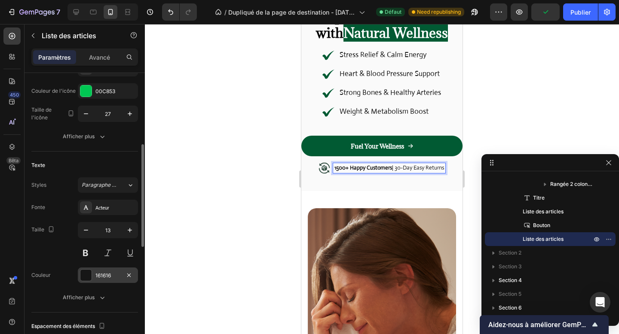
scroll to position [132, 0]
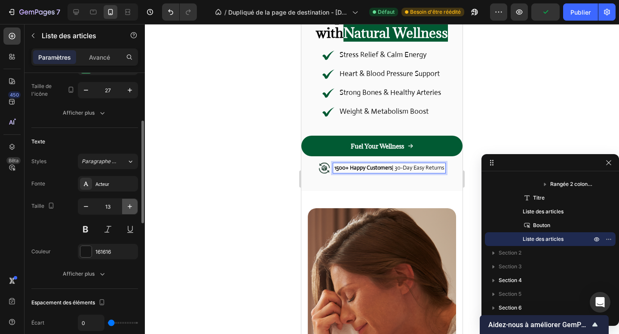
click at [128, 208] on icon "button" at bounding box center [130, 206] width 9 height 9
type input "14"
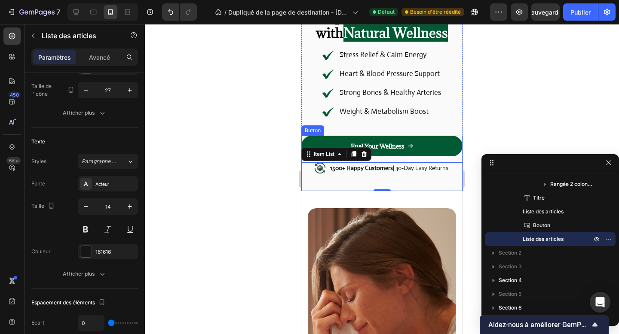
click at [396, 153] on link "Fuel Your Wellness" at bounding box center [381, 146] width 161 height 21
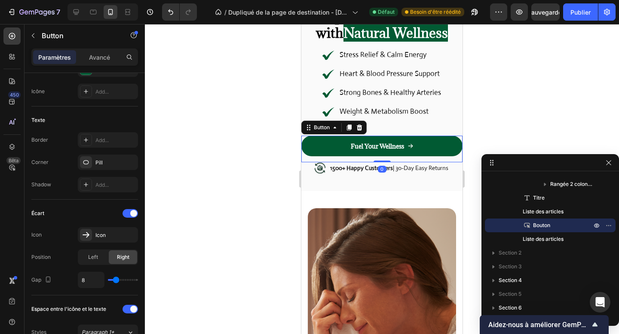
scroll to position [0, 0]
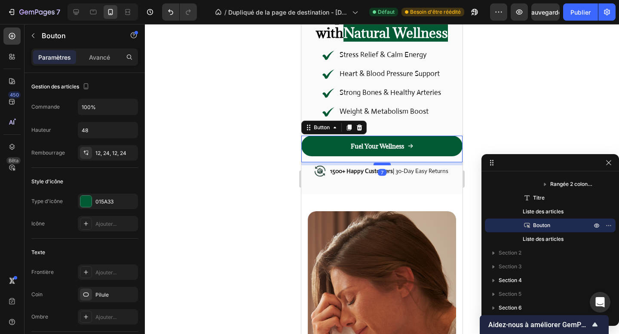
click at [383, 164] on div at bounding box center [382, 164] width 17 height 3
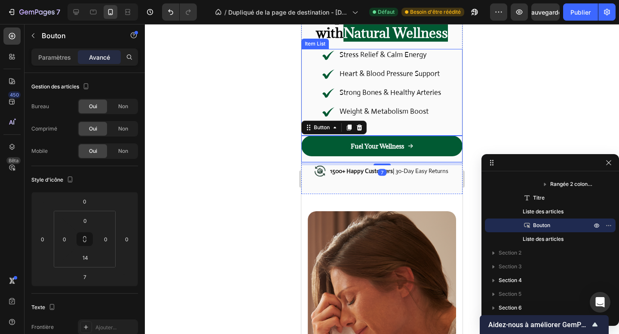
click at [443, 123] on div "Stress Relief & Calm Energy Heart & Blood Pressure Support Strong Bones & Healt…" at bounding box center [381, 92] width 161 height 87
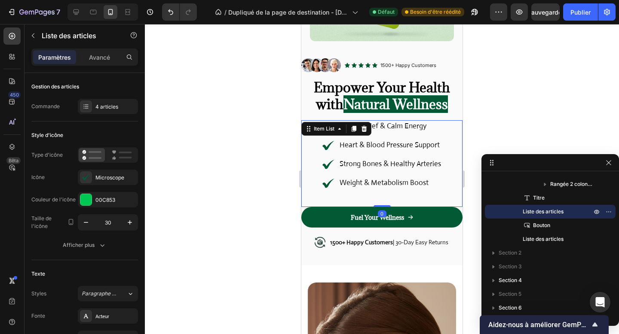
scroll to position [144, 0]
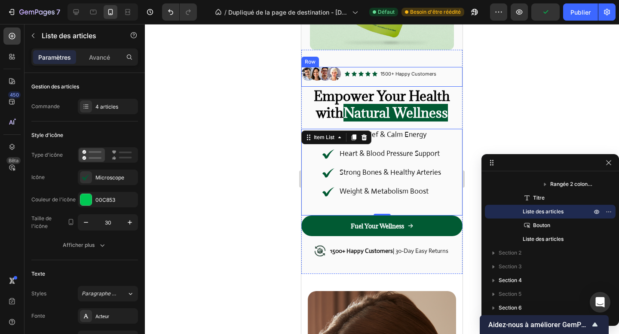
click at [438, 72] on div "Image Icon Icon Icon Icon Icon Icon List 1500+ Happy Customers Text Block Row R…" at bounding box center [381, 77] width 161 height 20
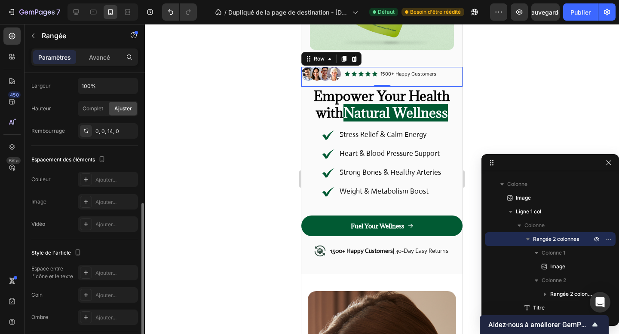
scroll to position [314, 0]
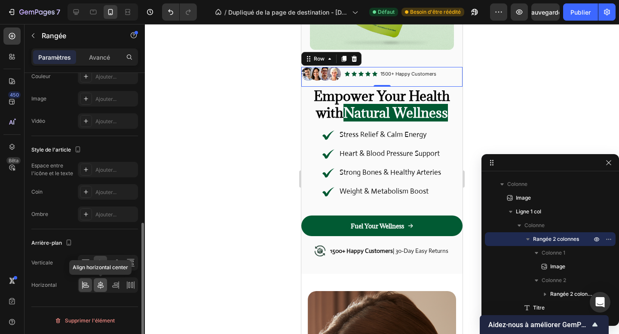
click at [97, 282] on icon at bounding box center [100, 285] width 9 height 9
click at [64, 278] on div "Horizontal" at bounding box center [84, 285] width 107 height 15
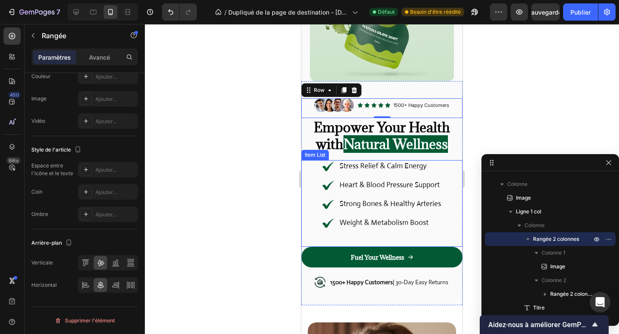
scroll to position [106, 0]
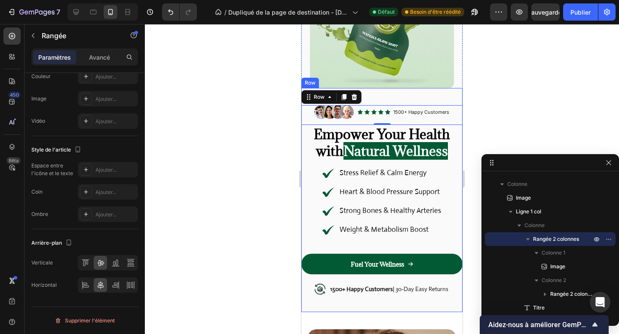
click at [450, 98] on div "Image Icon Icon Icon Icon Icon Icon List 1500+ Happy Customers Text Block Row R…" at bounding box center [381, 200] width 161 height 224
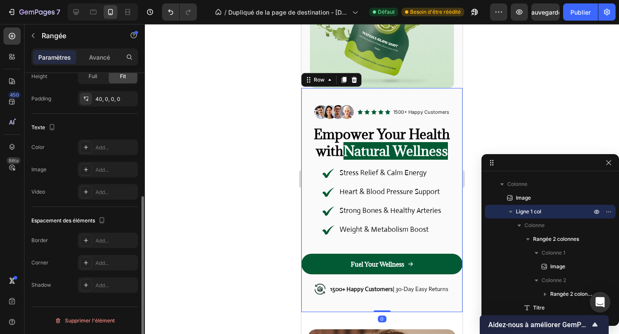
scroll to position [216, 0]
click at [456, 82] on div "Image" at bounding box center [381, 16] width 161 height 144
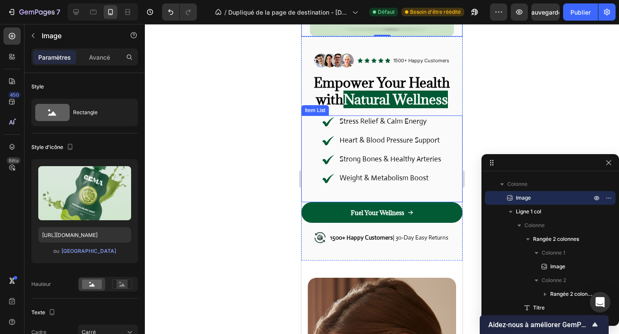
scroll to position [0, 0]
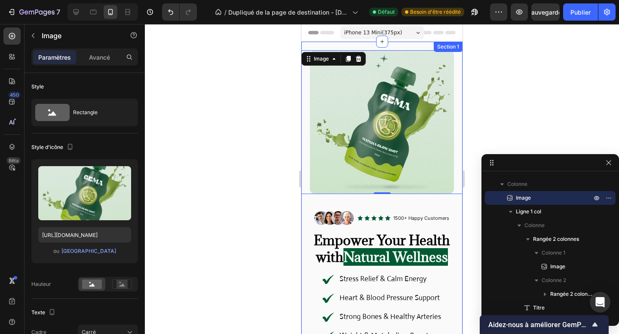
click at [415, 49] on div "Image 0 Image Icon Icon Icon Icon Icon Icon List 1500+ Happy Customers Text Blo…" at bounding box center [381, 230] width 161 height 377
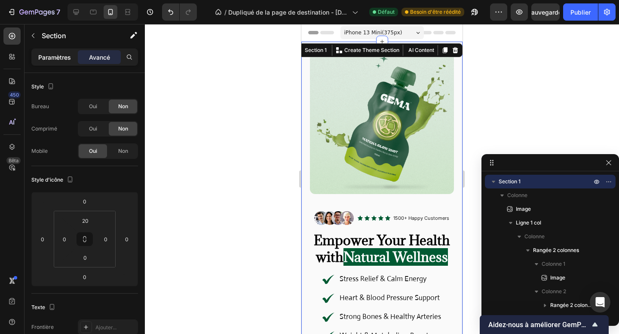
click at [58, 59] on font "Paramètres" at bounding box center [54, 57] width 33 height 7
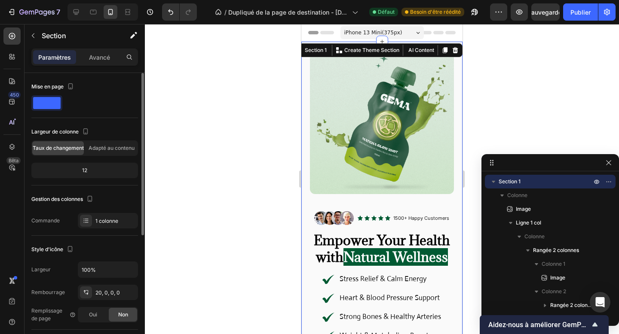
scroll to position [216, 0]
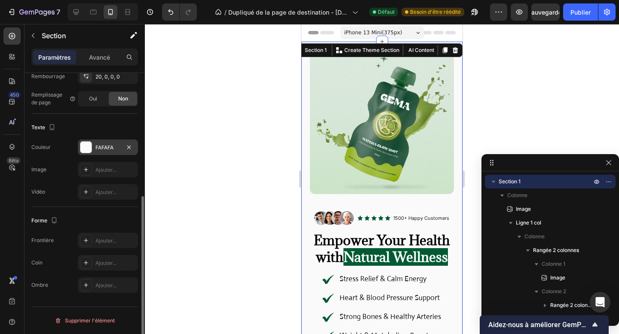
click at [91, 142] on div at bounding box center [86, 147] width 12 height 12
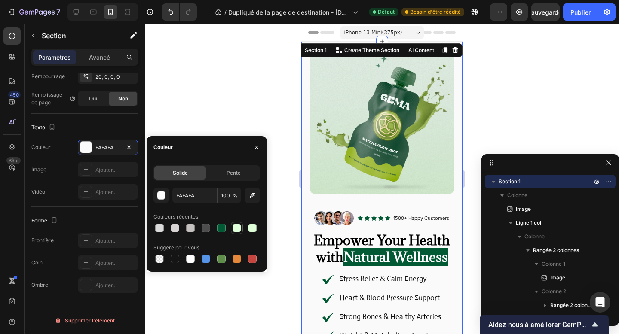
click at [238, 225] on div at bounding box center [237, 228] width 9 height 9
type input "E0FFDB"
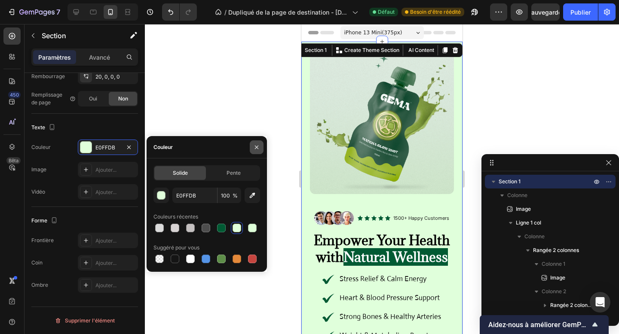
click at [259, 147] on icon "button" at bounding box center [256, 147] width 7 height 7
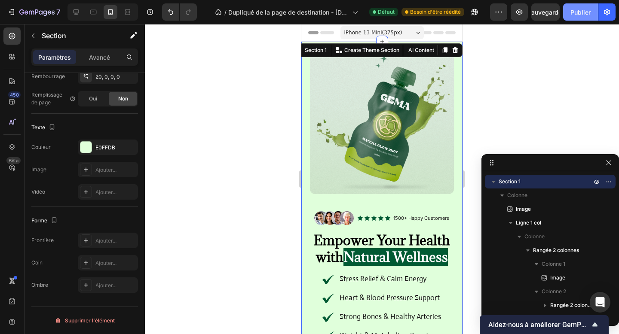
click at [582, 8] on font "Publier" at bounding box center [580, 12] width 20 height 9
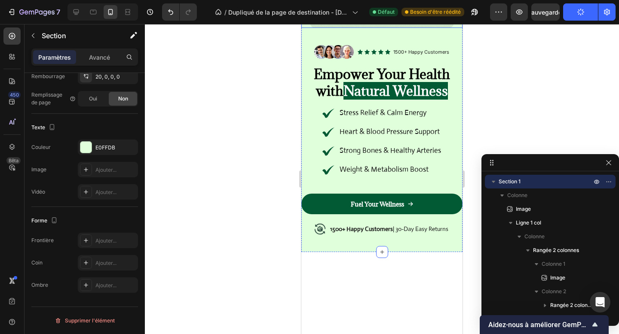
scroll to position [0, 0]
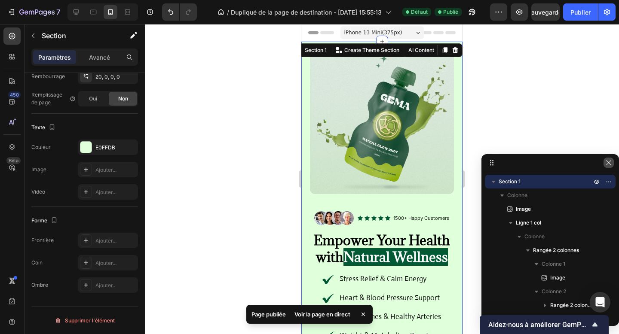
click at [611, 164] on icon "button" at bounding box center [608, 162] width 7 height 7
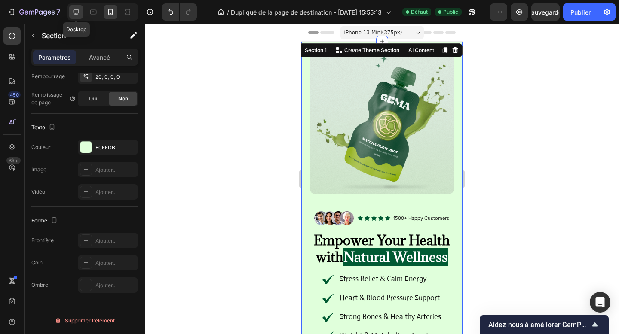
click at [75, 15] on icon at bounding box center [76, 12] width 9 height 9
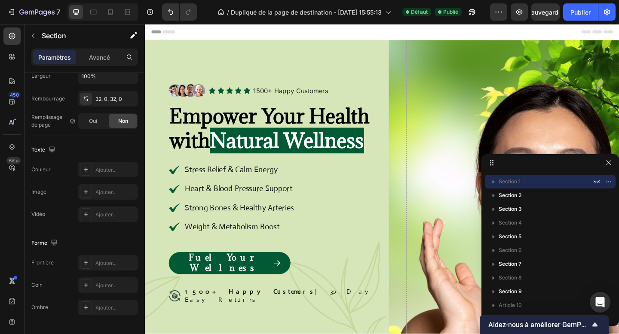
click at [602, 167] on div at bounding box center [550, 162] width 138 height 17
click at [604, 167] on div at bounding box center [609, 163] width 10 height 10
click at [610, 165] on icon "button" at bounding box center [608, 162] width 7 height 7
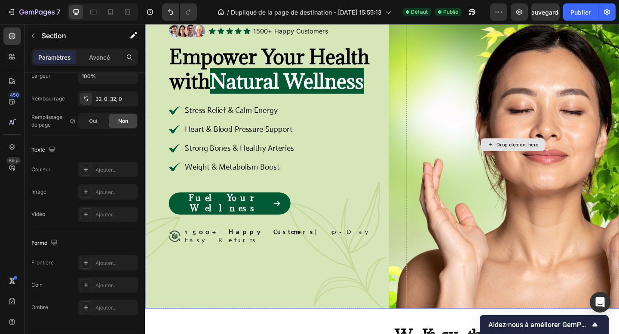
scroll to position [68, 0]
